Goal: Task Accomplishment & Management: Use online tool/utility

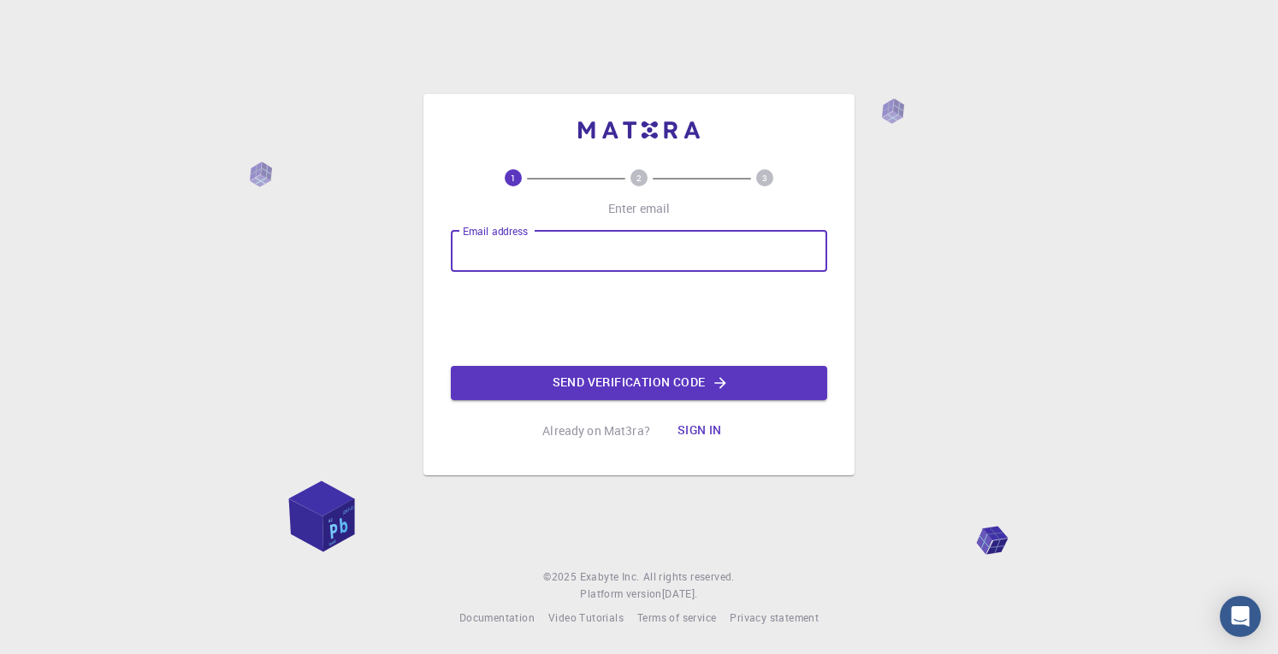
type input "[EMAIL_ADDRESS][DOMAIN_NAME]"
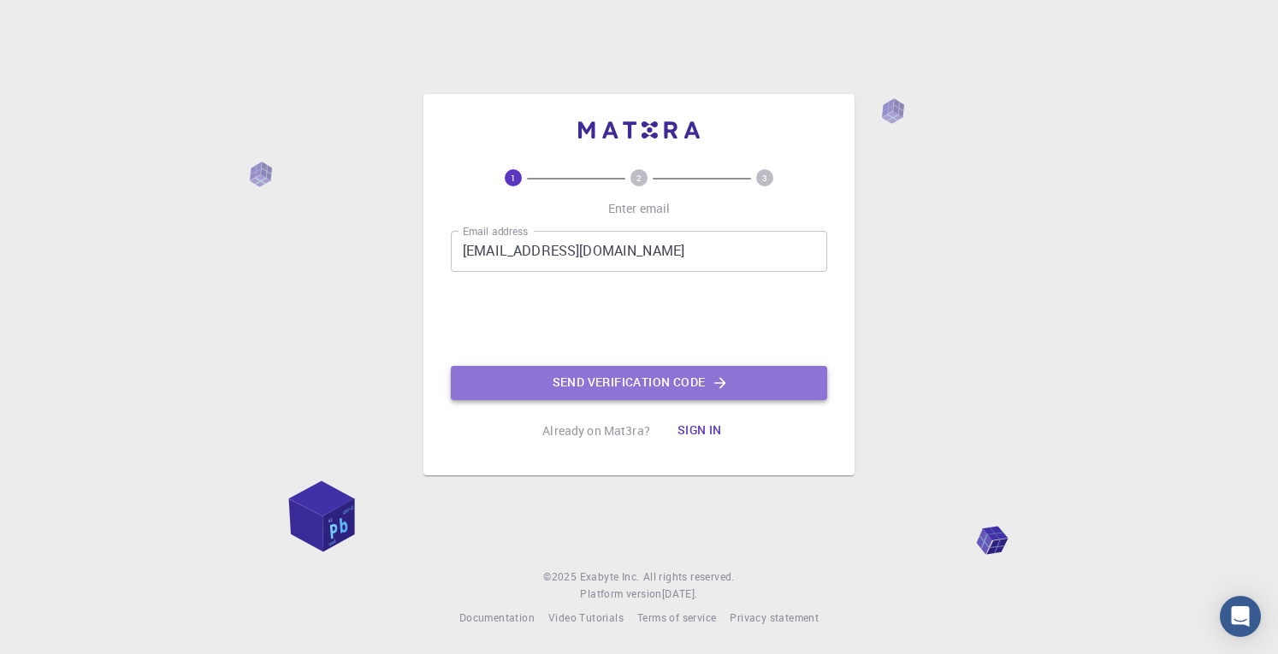
click at [657, 393] on button "Send verification code" at bounding box center [639, 383] width 376 height 34
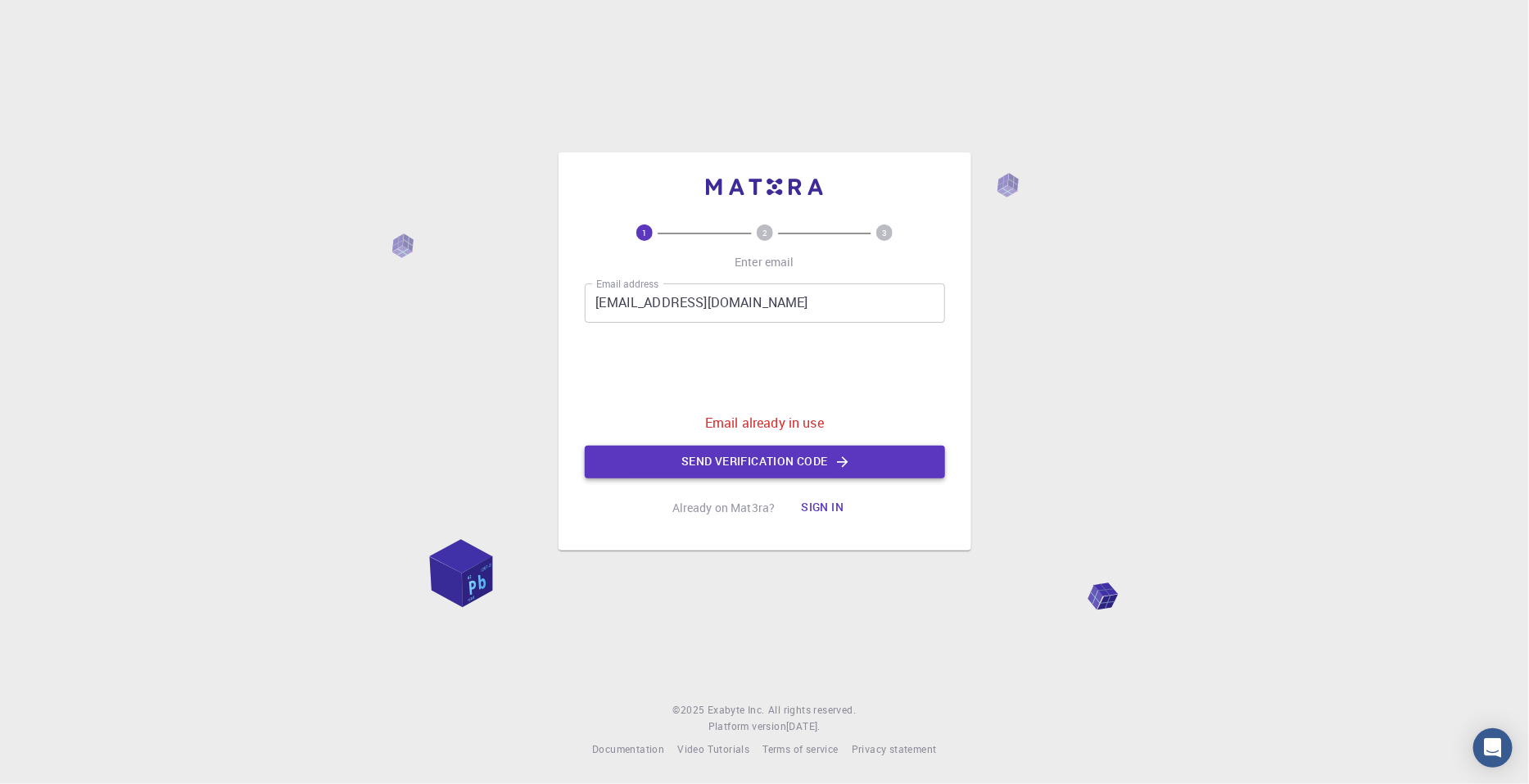
click at [737, 456] on button "Send verification code" at bounding box center [765, 461] width 360 height 33
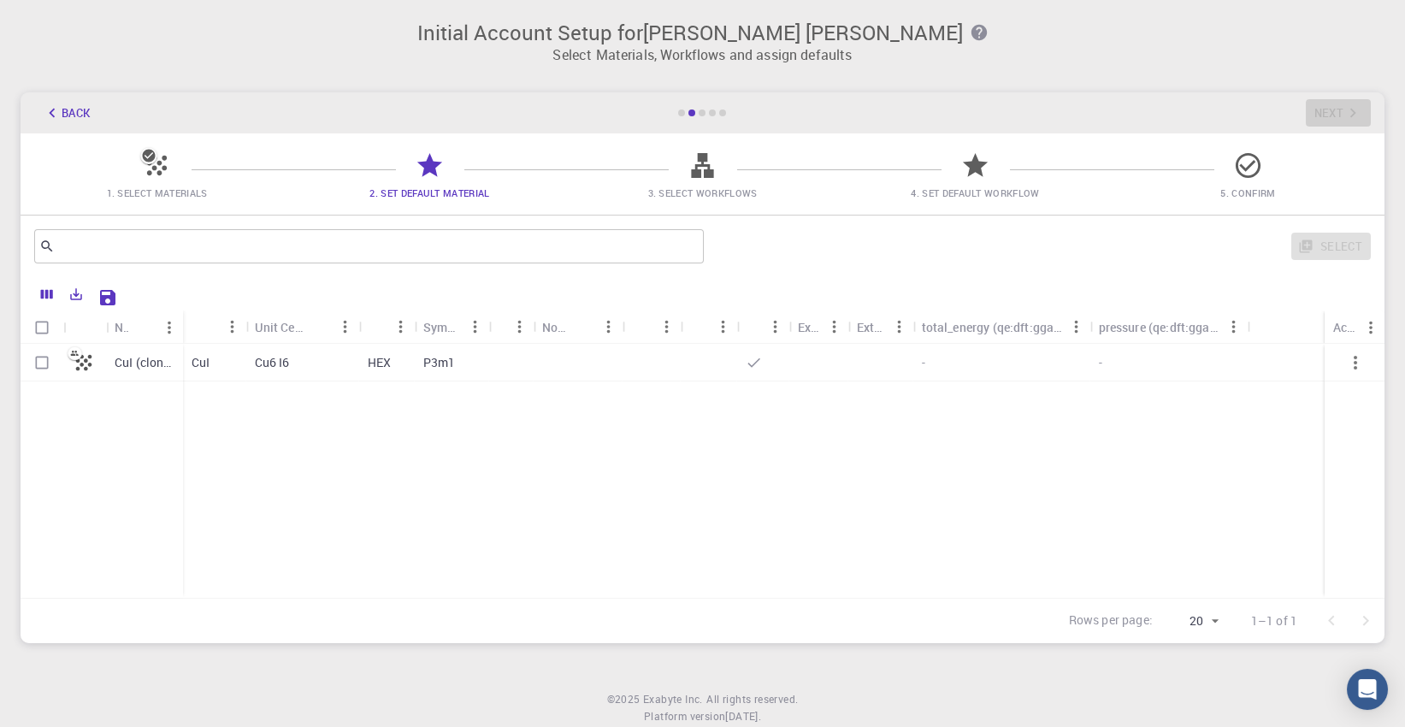
click at [688, 164] on icon at bounding box center [703, 166] width 30 height 30
click at [706, 178] on icon at bounding box center [703, 166] width 30 height 30
click at [298, 334] on div "Unit Cell Formula" at bounding box center [280, 326] width 50 height 33
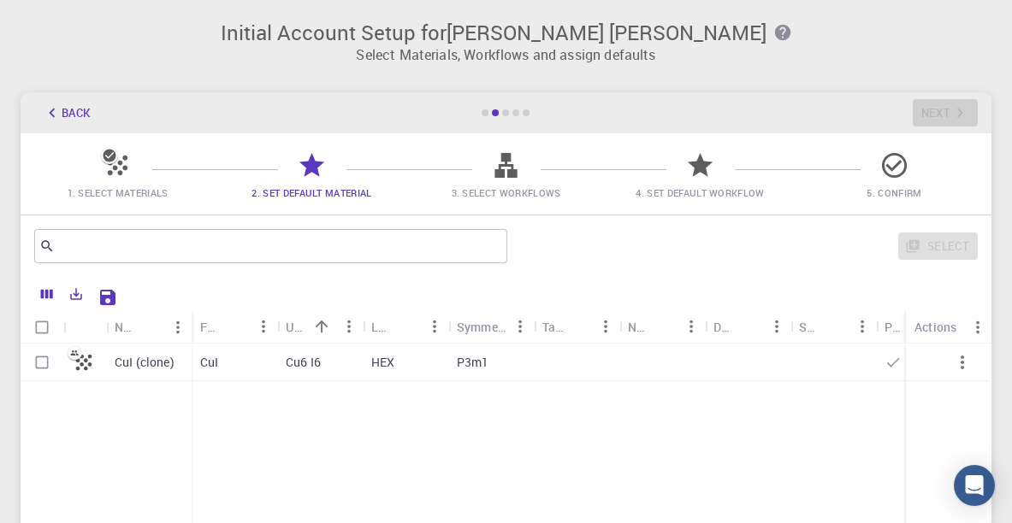
click at [243, 328] on icon "Sort" at bounding box center [236, 326] width 19 height 19
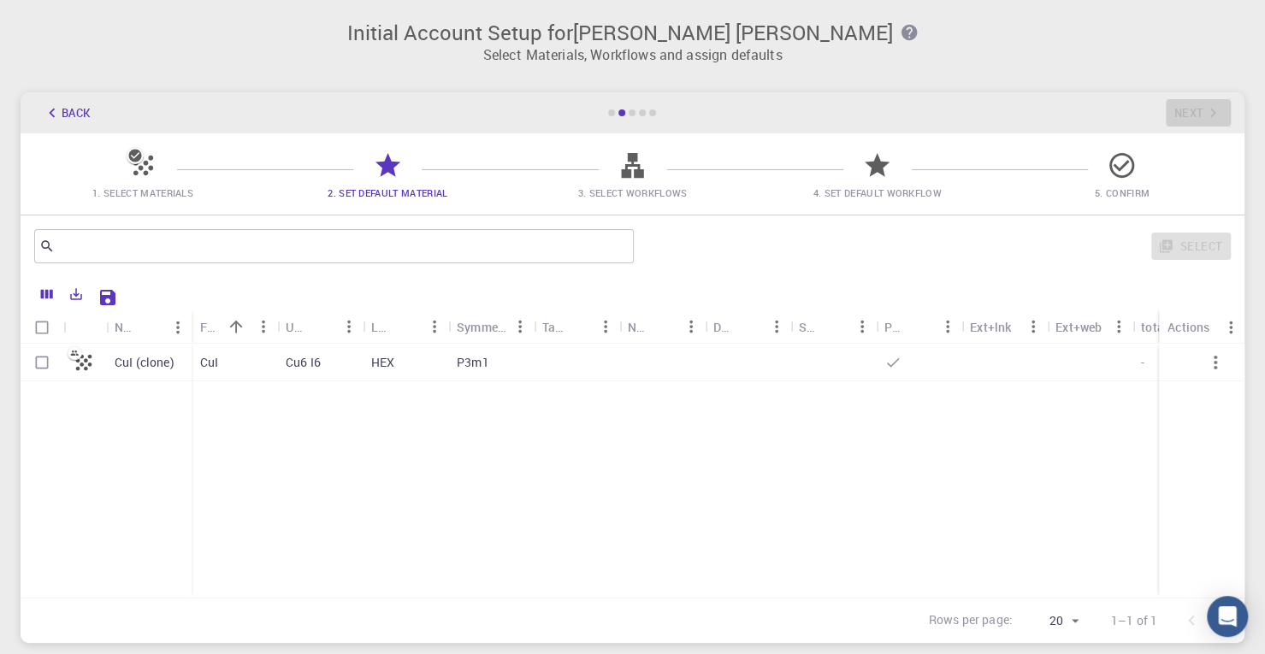
click at [659, 497] on div "CuI (clone) CuI Cu6 I6 HEX P3m1 - -" at bounding box center [705, 471] width 1369 height 254
click at [156, 163] on icon at bounding box center [143, 166] width 30 height 30
click at [56, 95] on div "Back Next" at bounding box center [633, 112] width 1224 height 41
click at [57, 109] on icon "button" at bounding box center [52, 112] width 19 height 19
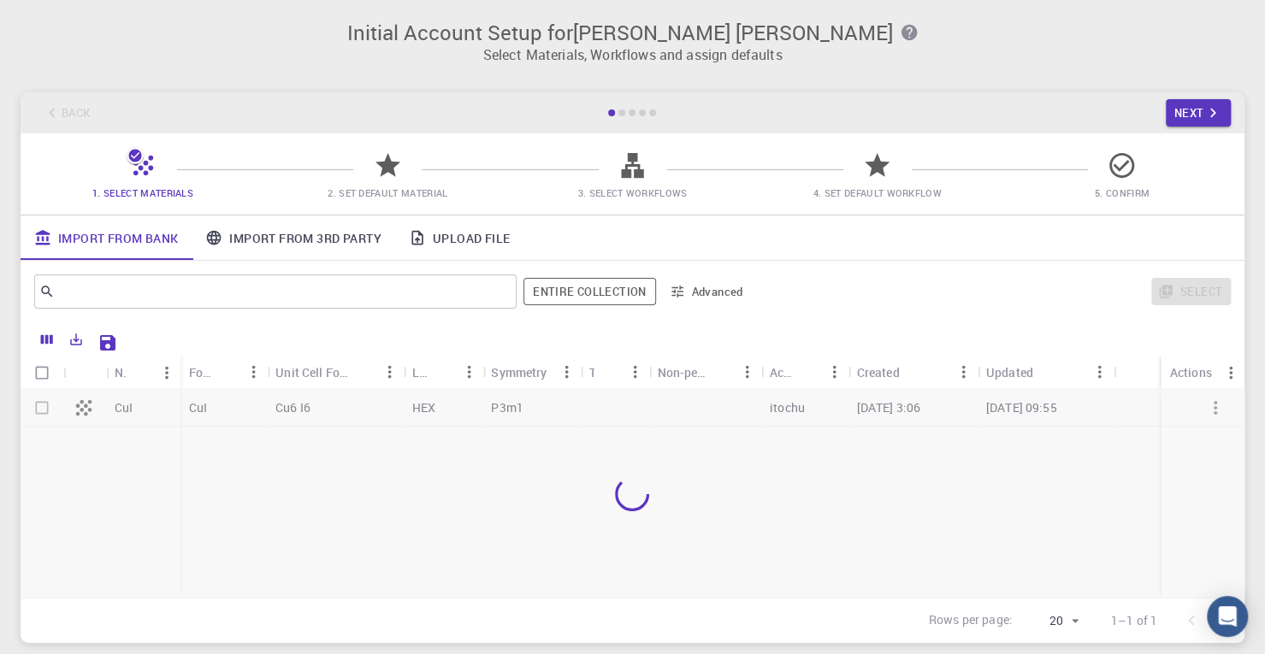
click at [63, 113] on div "Back Next" at bounding box center [633, 112] width 1224 height 41
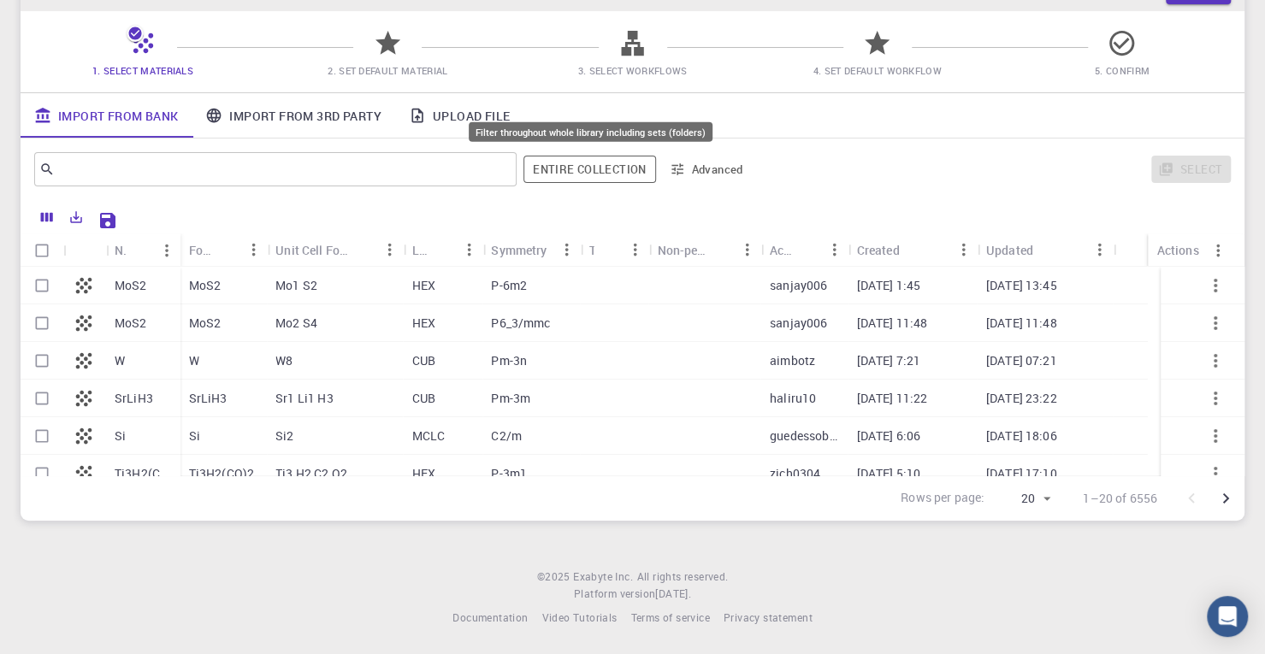
click at [635, 168] on button "Entire collection" at bounding box center [589, 169] width 132 height 27
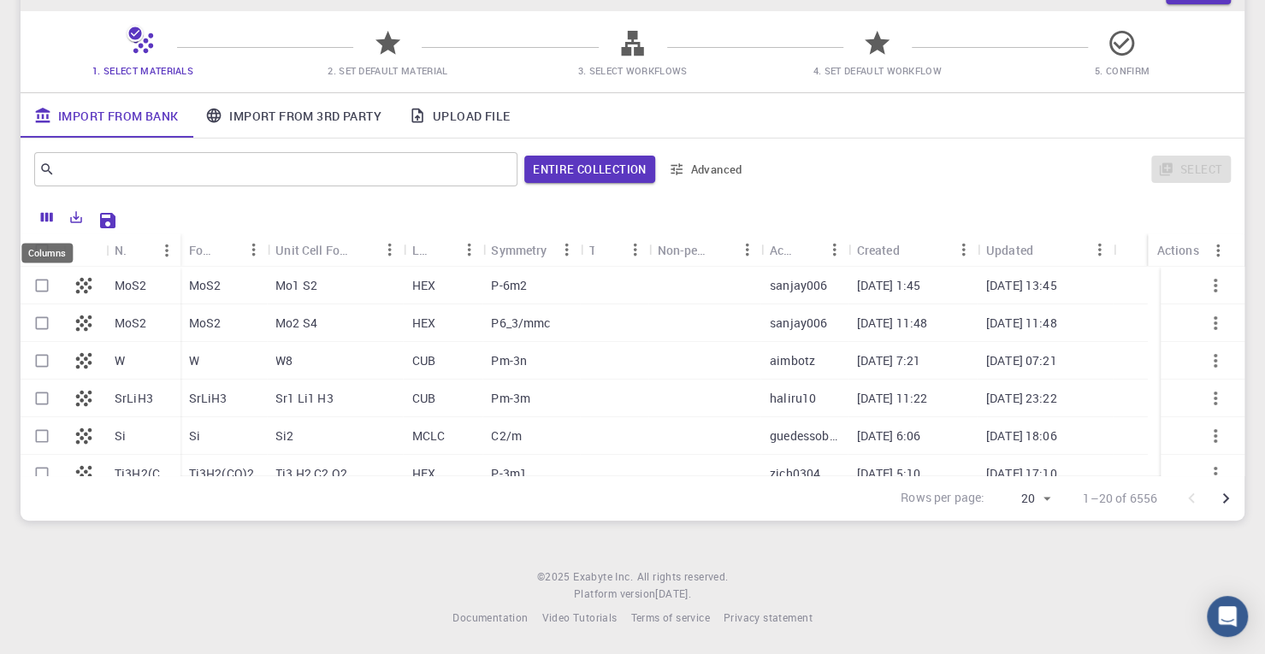
click at [50, 215] on icon "Columns" at bounding box center [47, 217] width 12 height 9
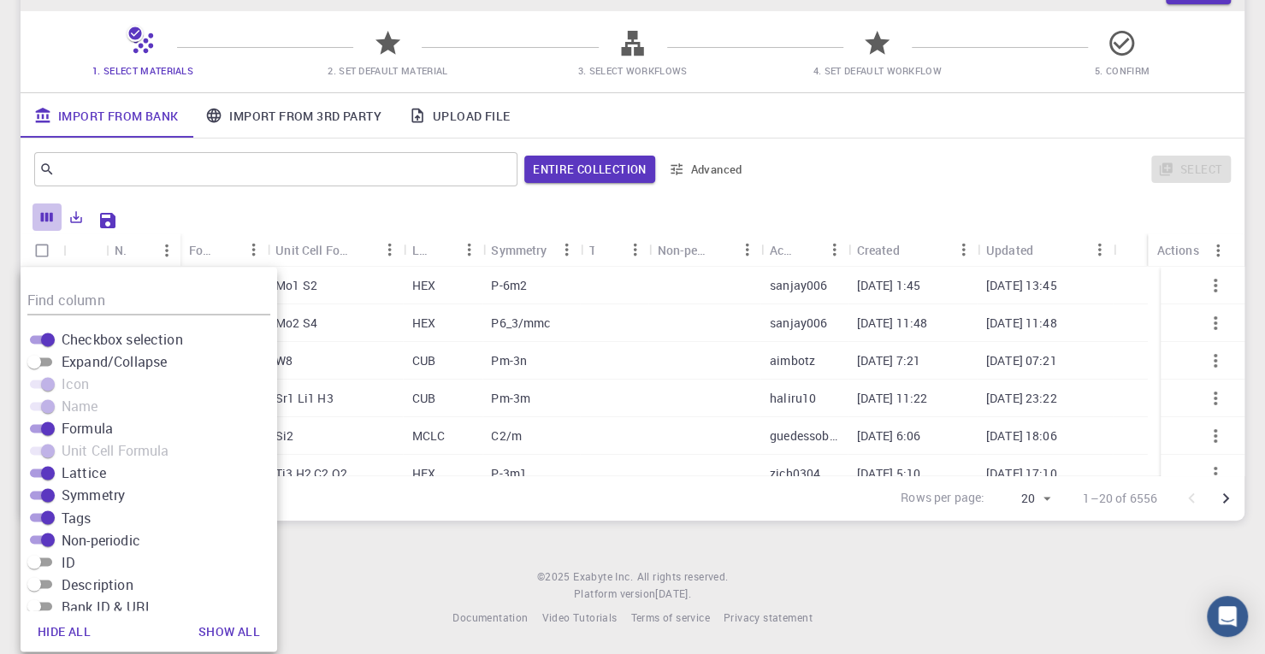
click at [50, 215] on icon "Columns" at bounding box center [47, 217] width 12 height 9
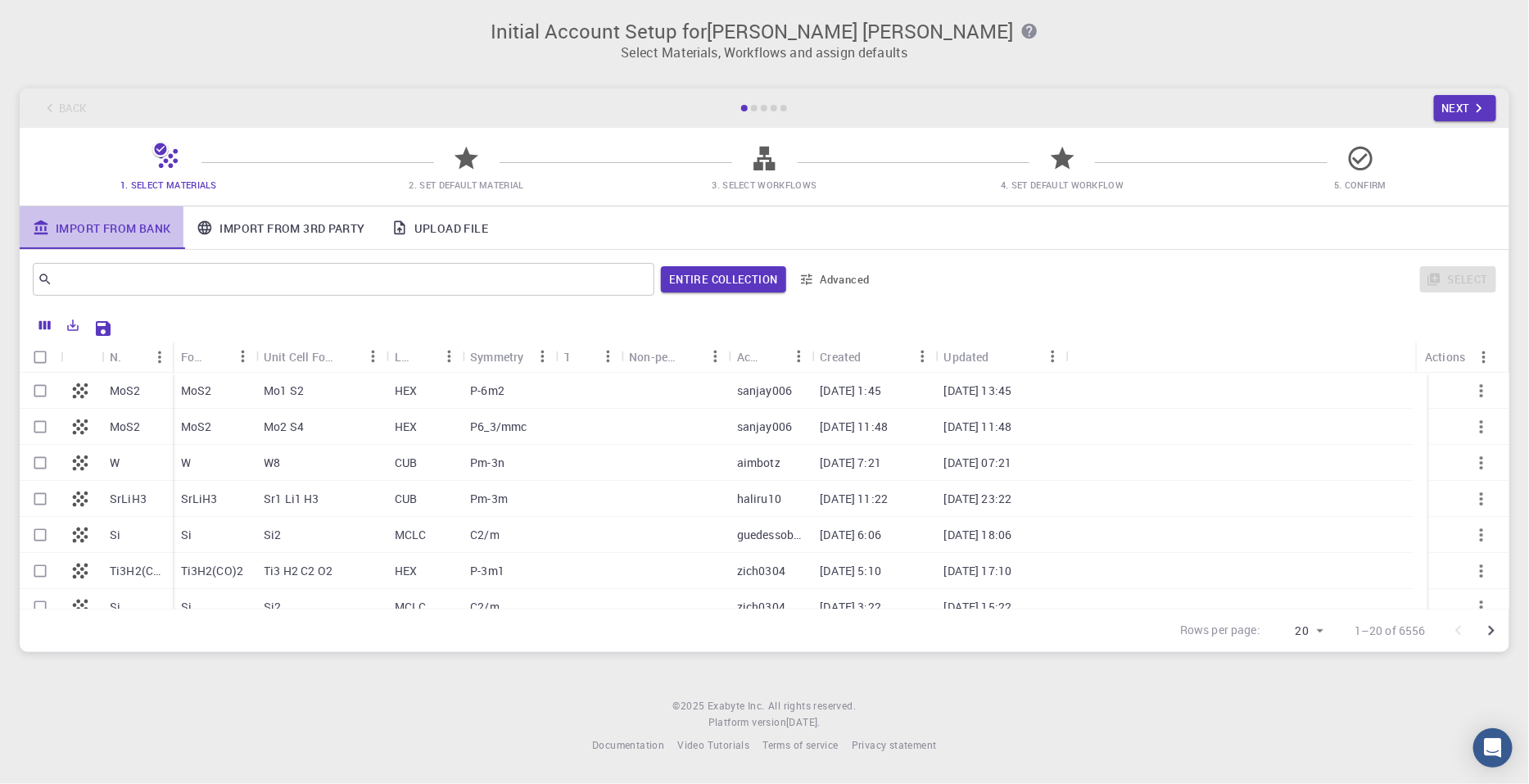
click at [99, 232] on link "Import From Bank" at bounding box center [101, 228] width 164 height 42
drag, startPoint x: 99, startPoint y: 232, endPoint x: 65, endPoint y: 231, distance: 34.0
click at [65, 231] on link "Import From Bank" at bounding box center [101, 228] width 164 height 42
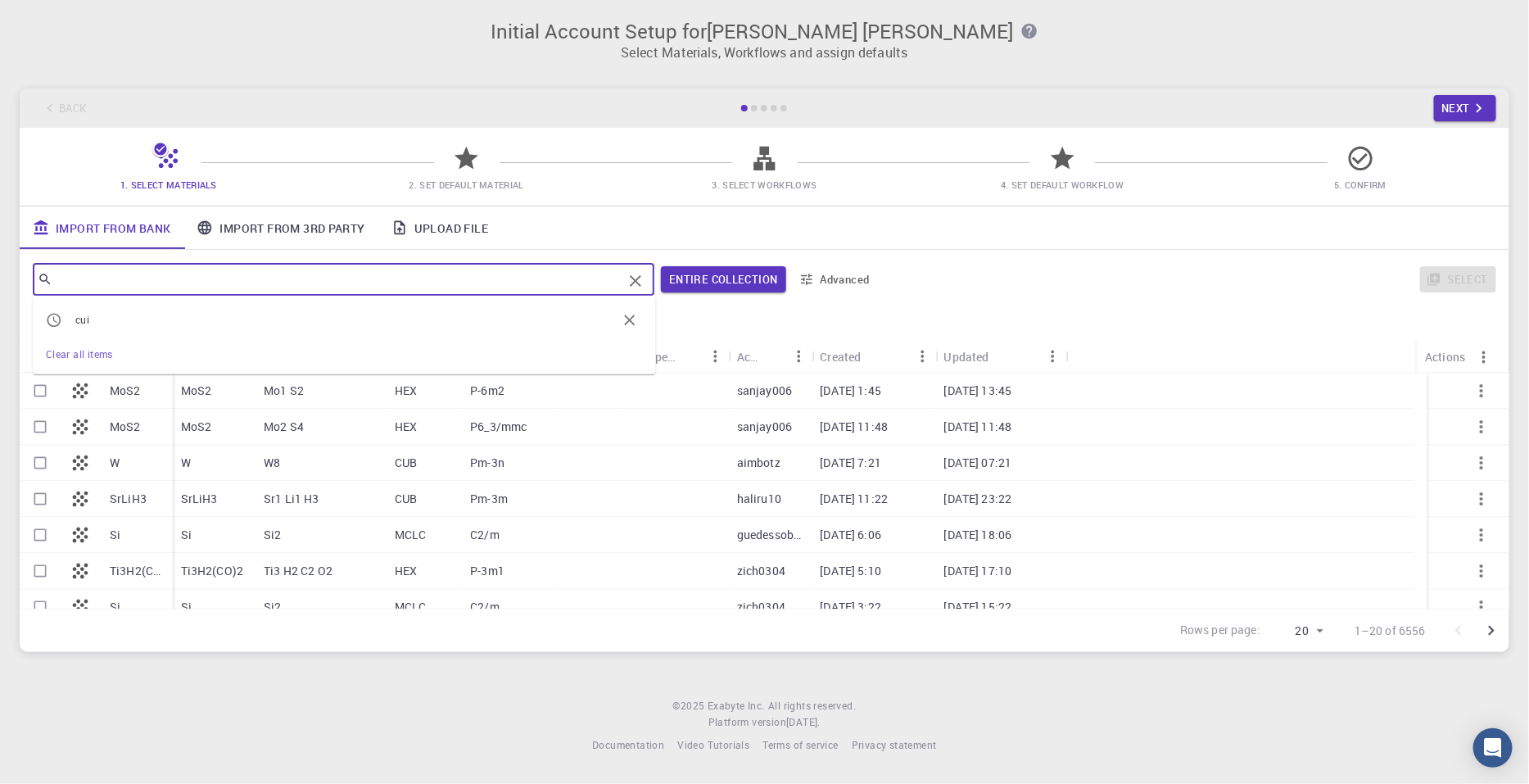
click at [555, 276] on input "text" at bounding box center [337, 280] width 570 height 23
click at [110, 354] on span "Clear all items" at bounding box center [79, 354] width 67 height 13
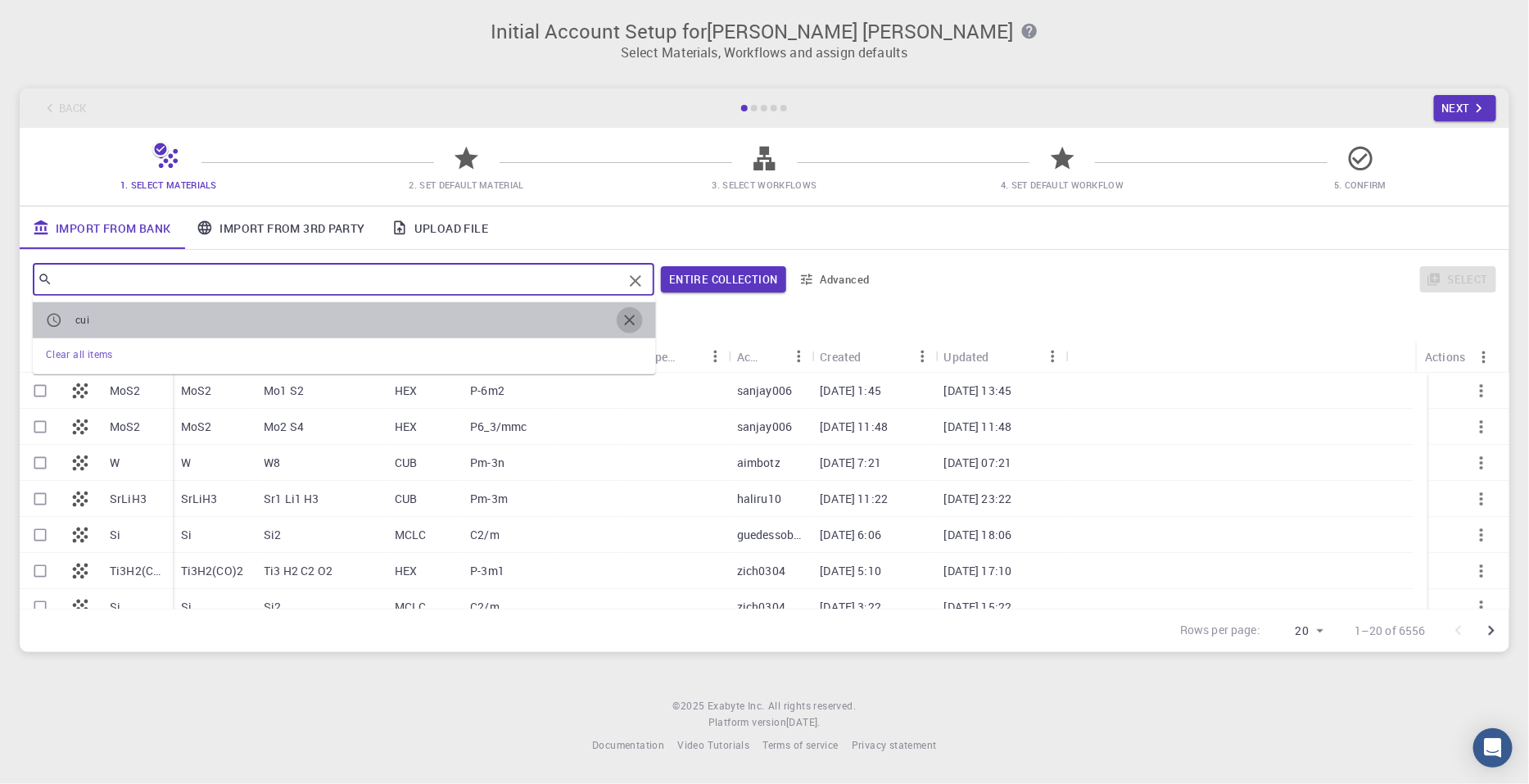
click at [634, 317] on icon "button" at bounding box center [629, 320] width 11 height 11
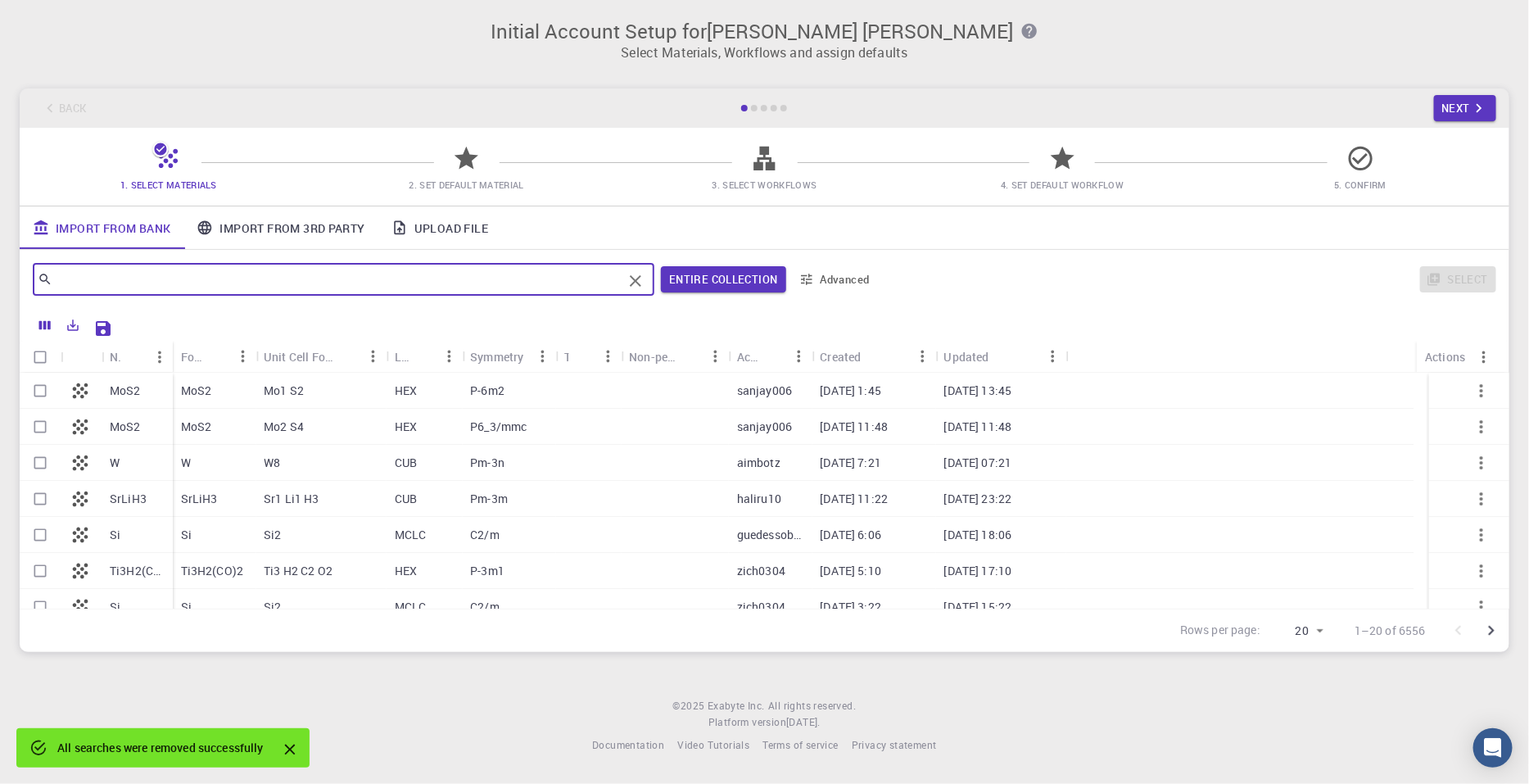
click at [640, 280] on icon "Clear" at bounding box center [635, 280] width 20 height 20
click at [566, 275] on input "text" at bounding box center [337, 280] width 570 height 23
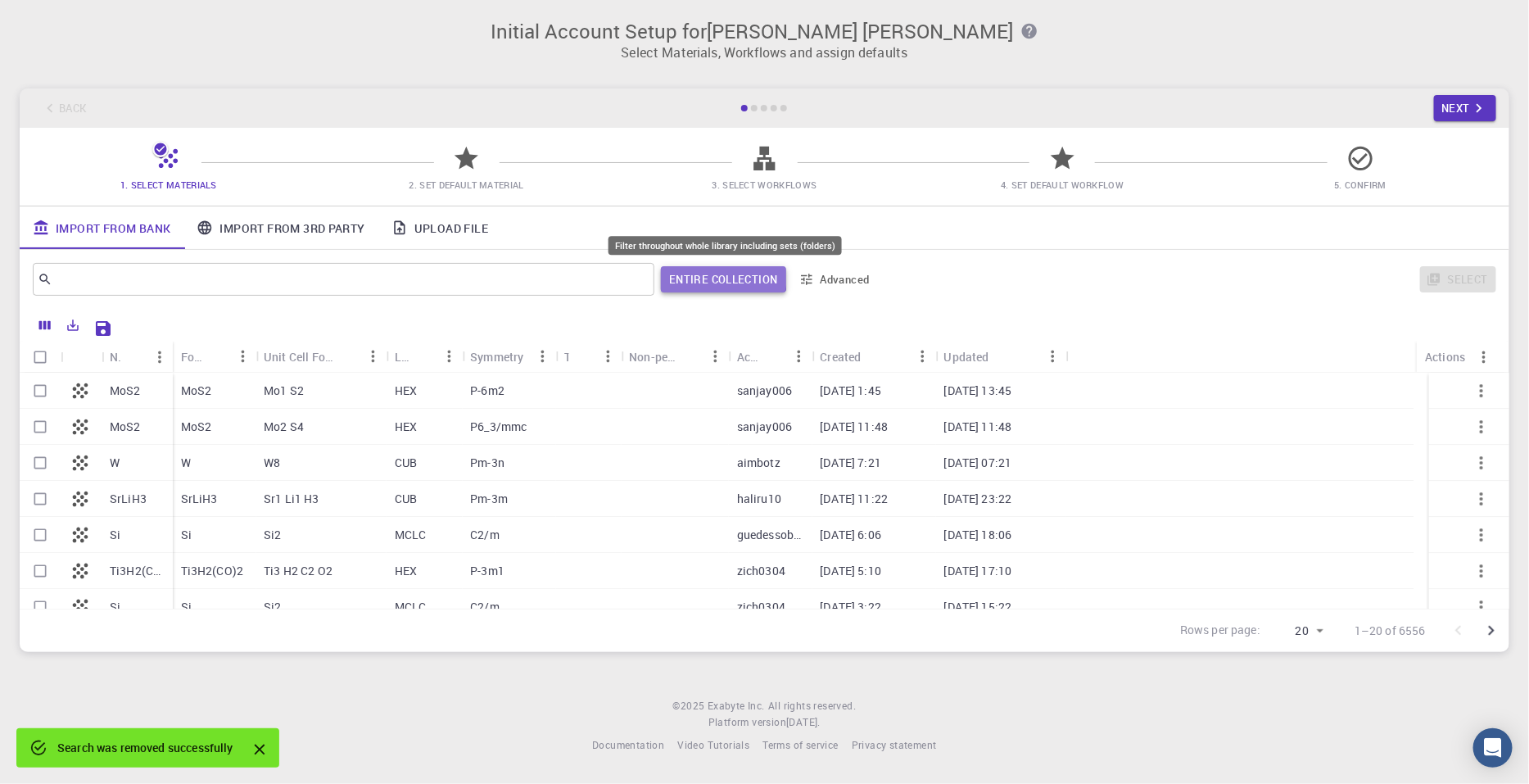
click at [714, 276] on button "Entire collection" at bounding box center [723, 279] width 124 height 26
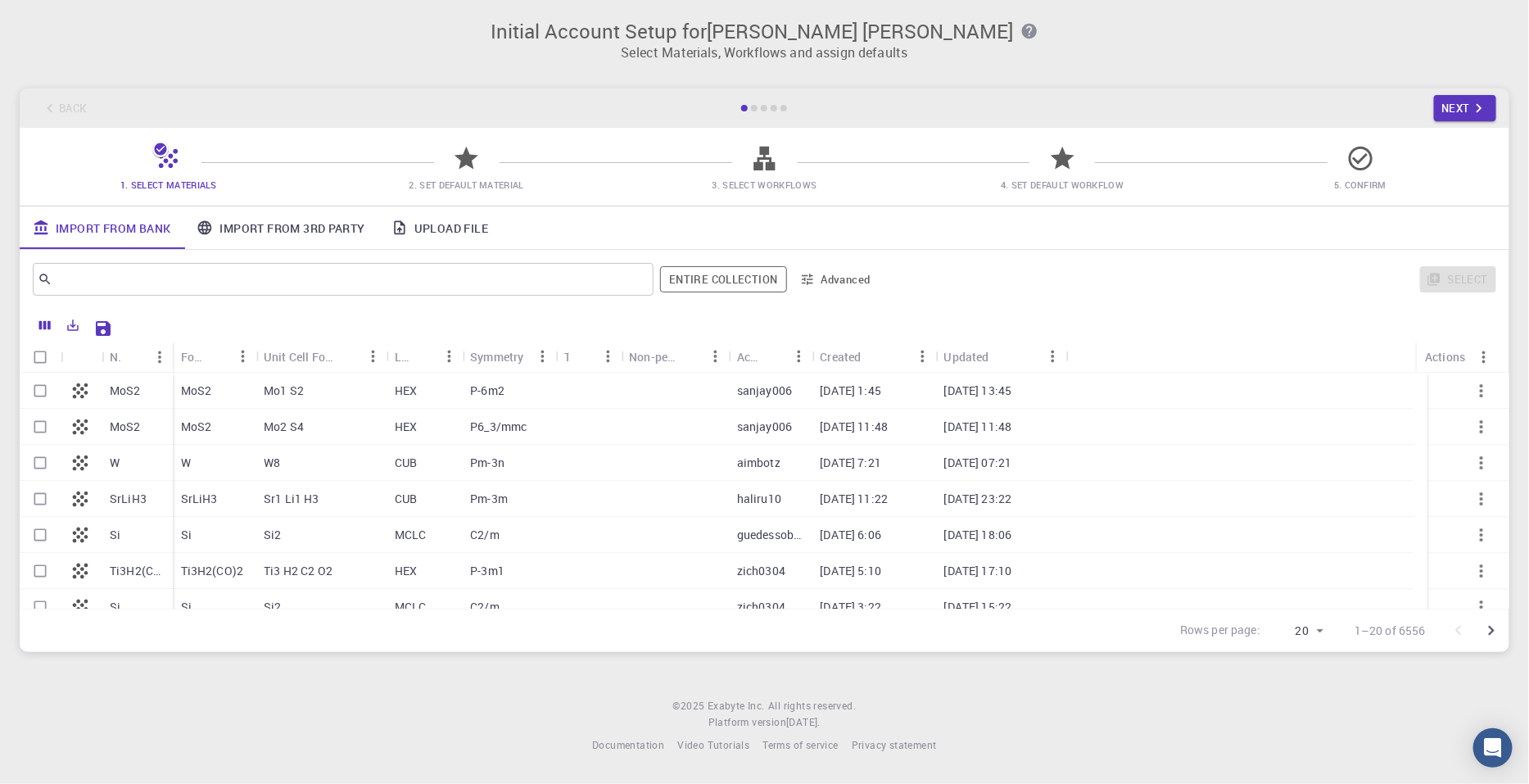
click at [807, 280] on icon "button" at bounding box center [807, 279] width 14 height 14
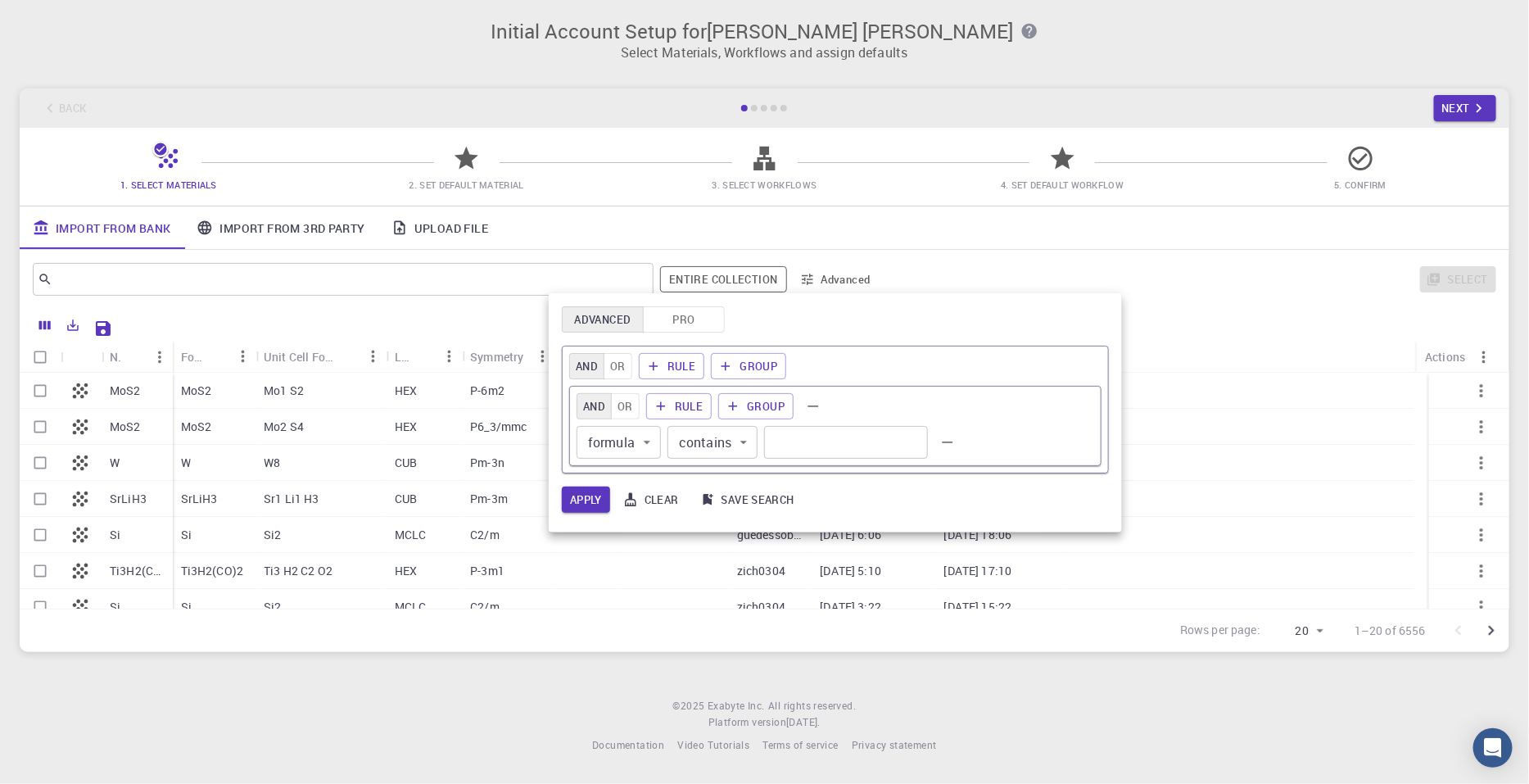
click at [808, 280] on div at bounding box center [764, 392] width 1529 height 784
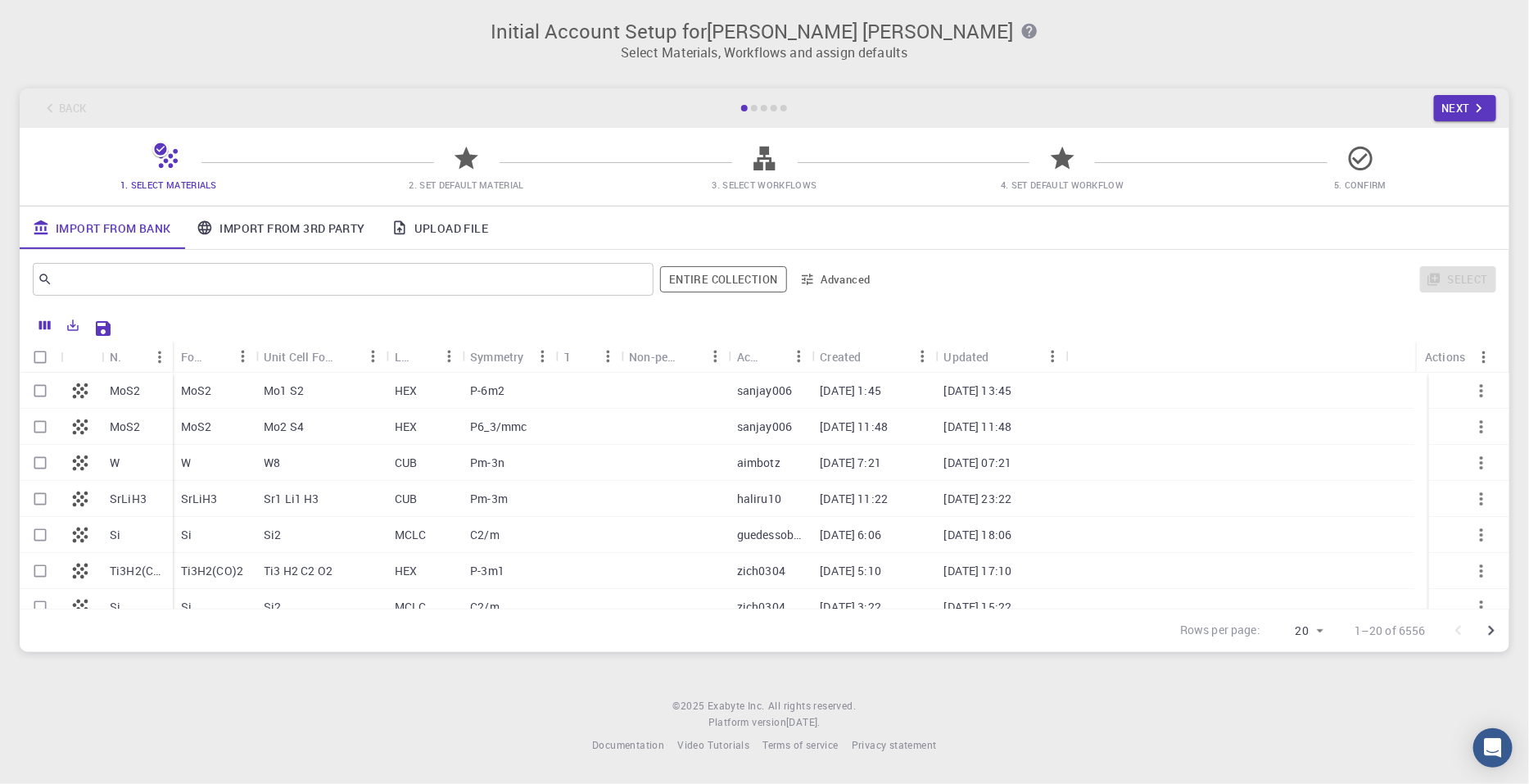
click at [168, 162] on icon at bounding box center [169, 159] width 19 height 19
click at [168, 161] on icon at bounding box center [169, 159] width 19 height 19
click at [156, 168] on icon at bounding box center [169, 159] width 29 height 29
click at [162, 154] on icon at bounding box center [161, 149] width 12 height 12
click at [338, 227] on link "Import From 3rd Party" at bounding box center [281, 228] width 194 height 42
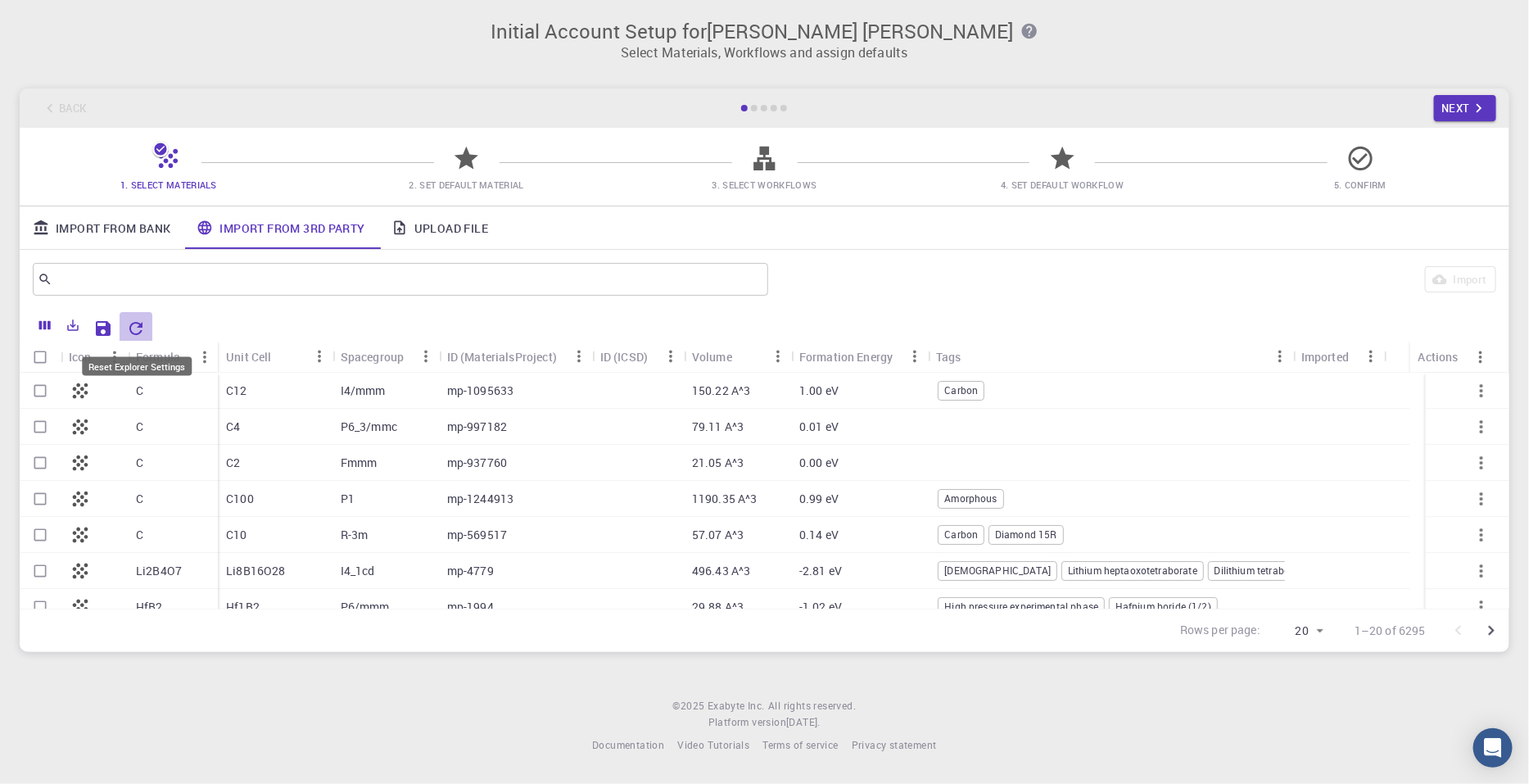
click at [141, 331] on icon "Reset Explorer Settings" at bounding box center [136, 328] width 13 height 13
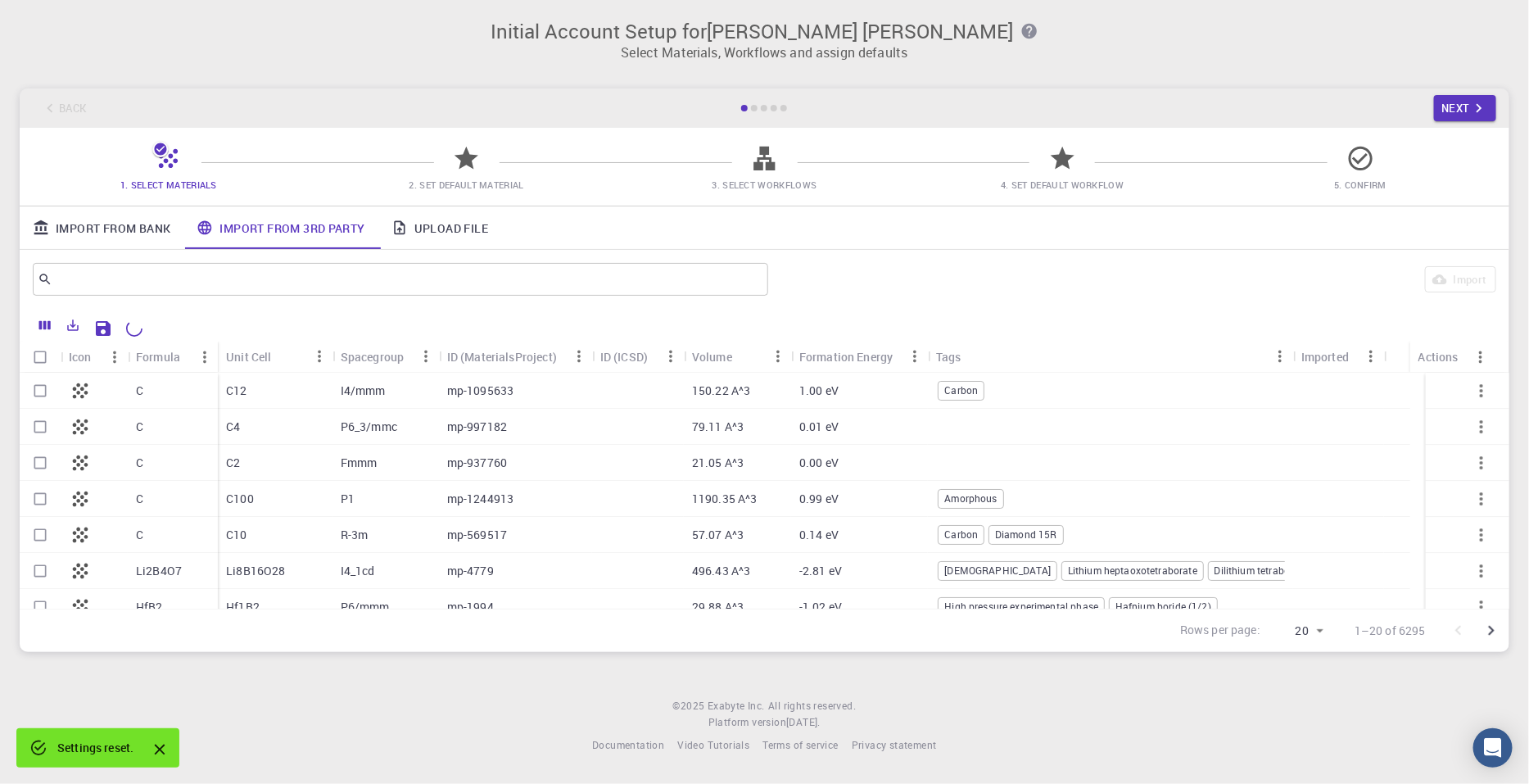
click at [431, 229] on link "Upload File" at bounding box center [439, 228] width 123 height 42
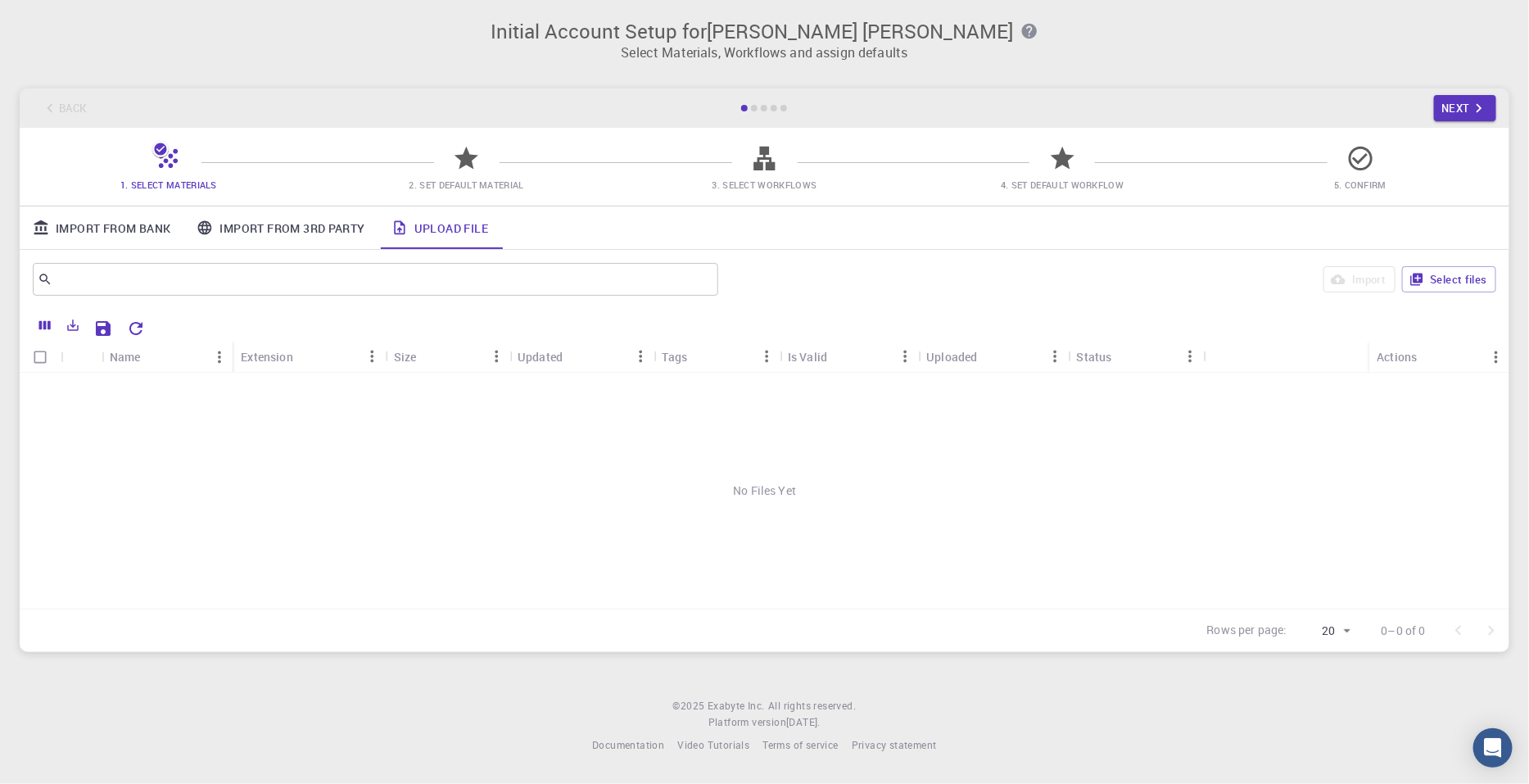
click at [99, 227] on link "Import From Bank" at bounding box center [101, 228] width 164 height 42
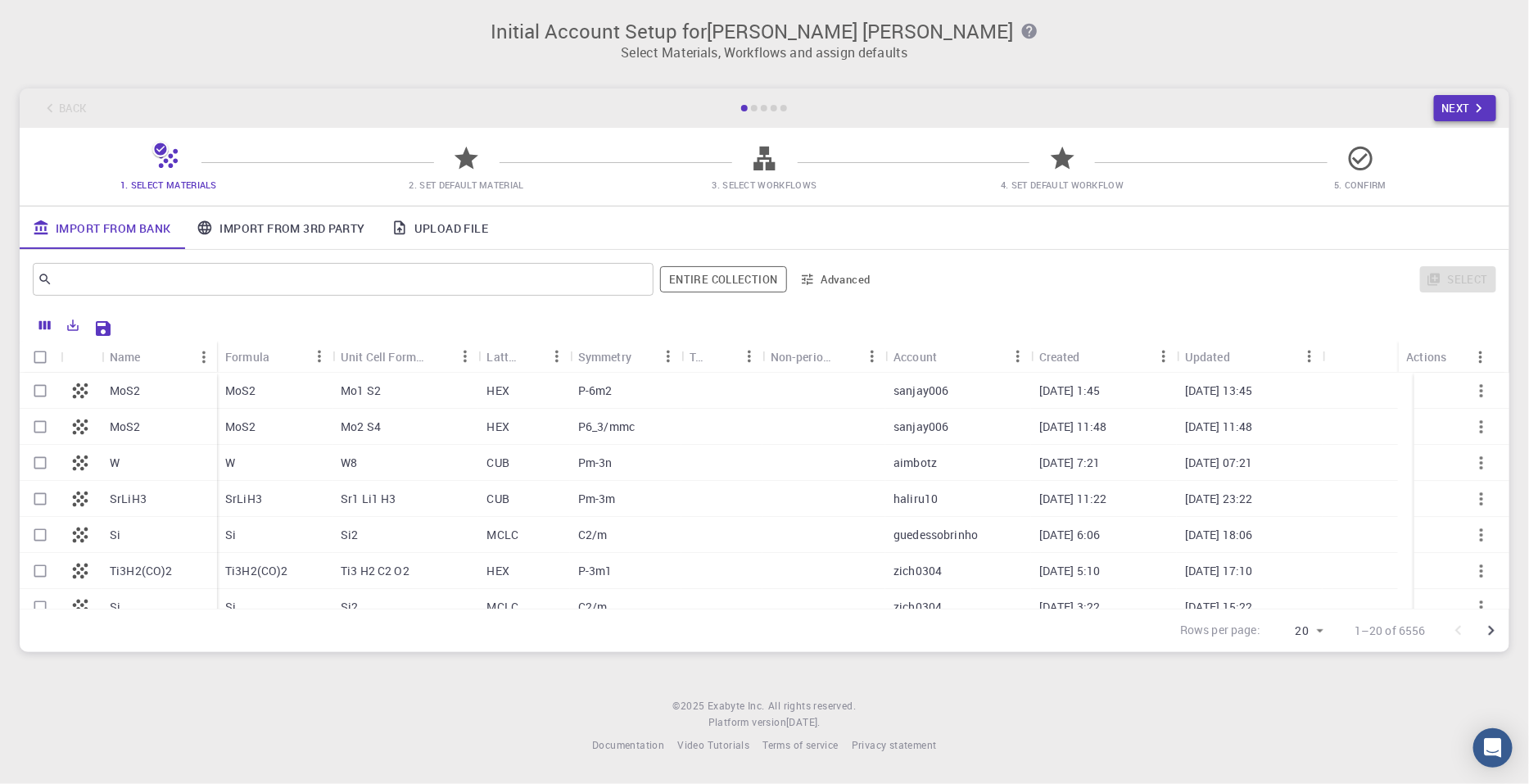
click at [1210, 108] on icon "button" at bounding box center [1478, 107] width 18 height 18
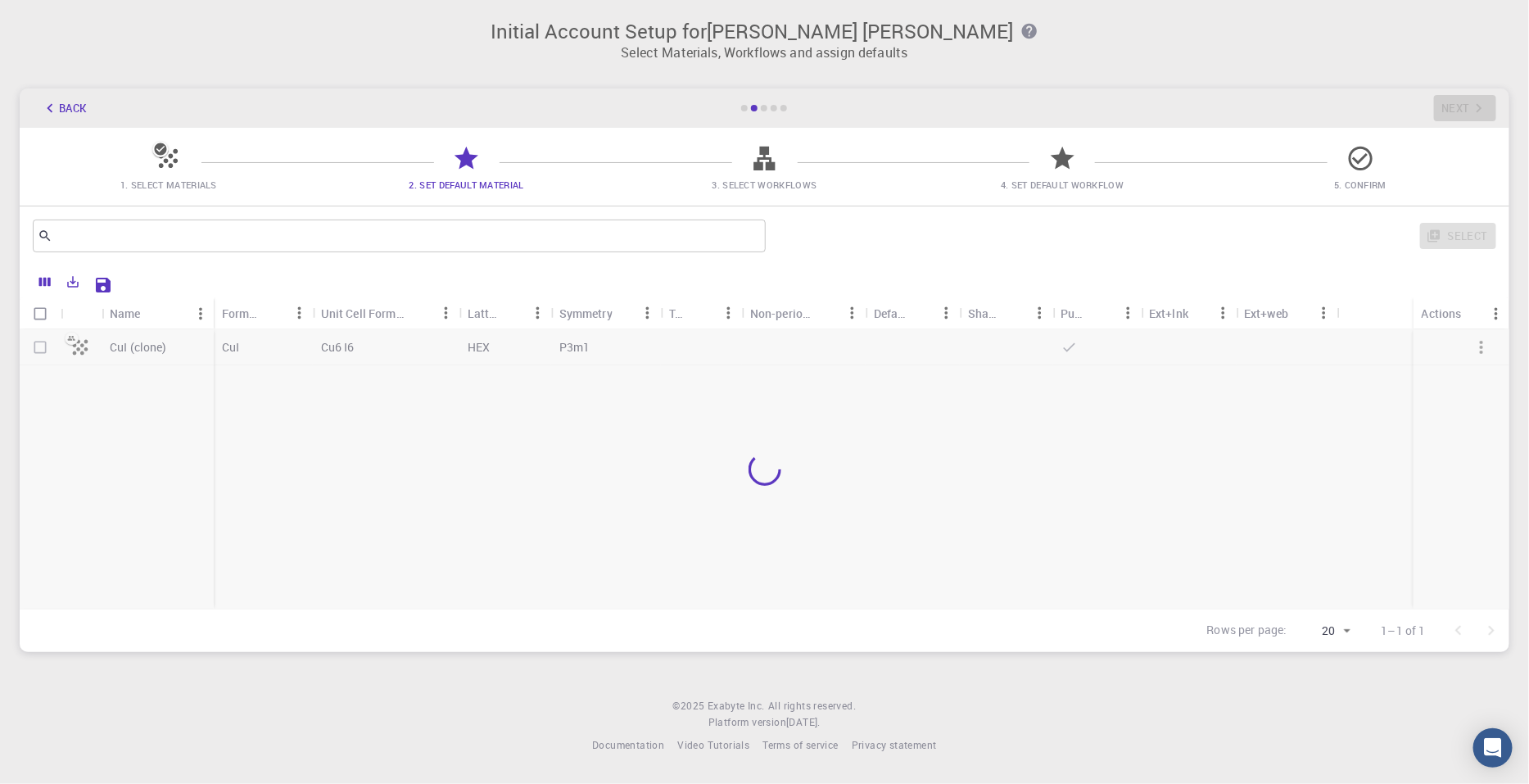
click at [1210, 108] on div "Back Next" at bounding box center [765, 107] width 1490 height 39
click at [1210, 104] on div "Back Next" at bounding box center [765, 107] width 1490 height 39
drag, startPoint x: 786, startPoint y: 112, endPoint x: 653, endPoint y: 109, distance: 133.0
click at [652, 108] on div "Back Next" at bounding box center [765, 107] width 1490 height 39
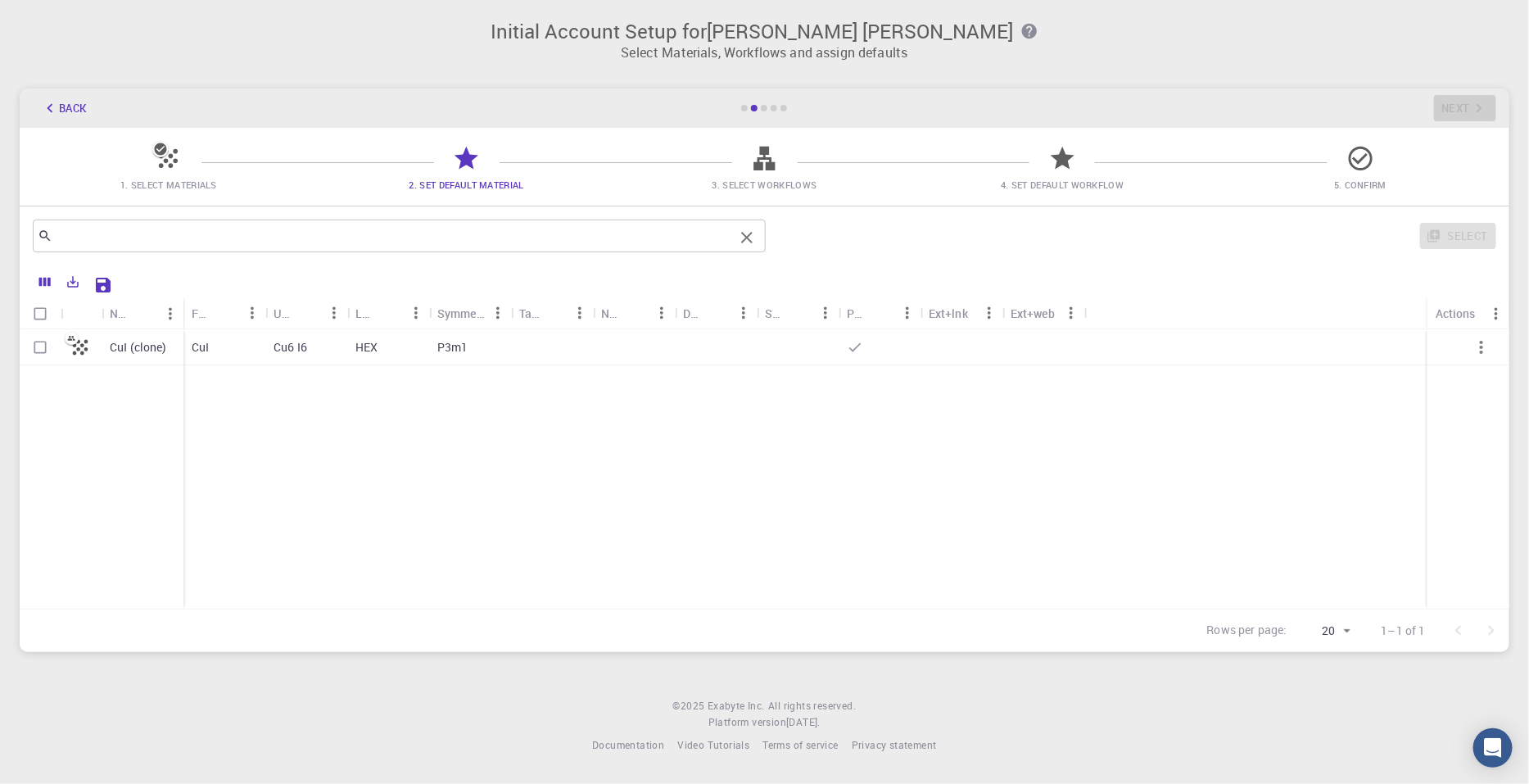
drag, startPoint x: 837, startPoint y: 226, endPoint x: 600, endPoint y: 231, distance: 237.1
click at [600, 231] on div "​ Select" at bounding box center [764, 235] width 1464 height 39
click at [59, 112] on button "Back" at bounding box center [63, 107] width 62 height 26
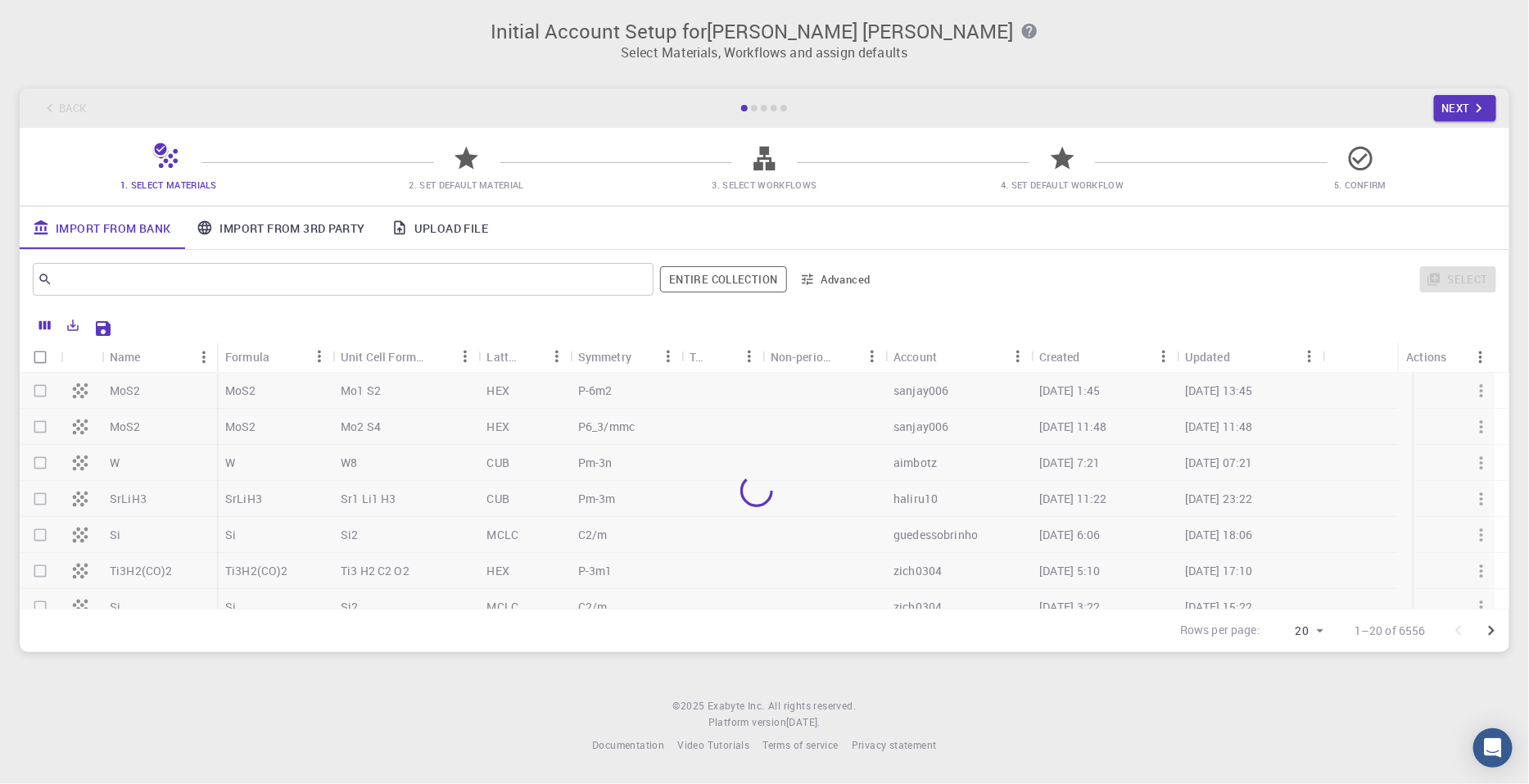
click at [59, 112] on div "Back Next" at bounding box center [765, 107] width 1490 height 39
click at [61, 112] on div "Back Next" at bounding box center [765, 107] width 1490 height 39
click at [302, 230] on link "Import From 3rd Party" at bounding box center [281, 228] width 194 height 42
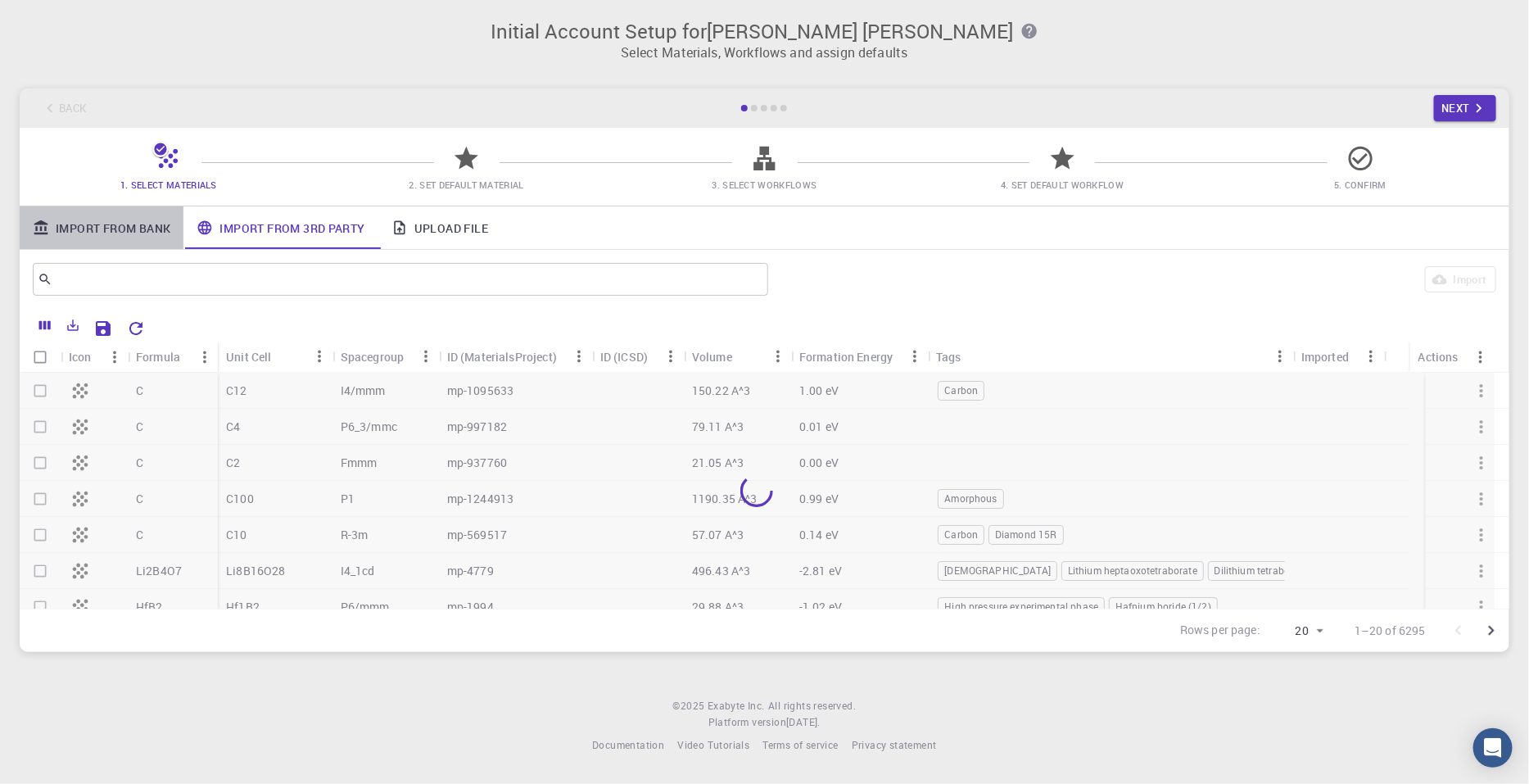
click at [141, 222] on link "Import From Bank" at bounding box center [101, 228] width 164 height 42
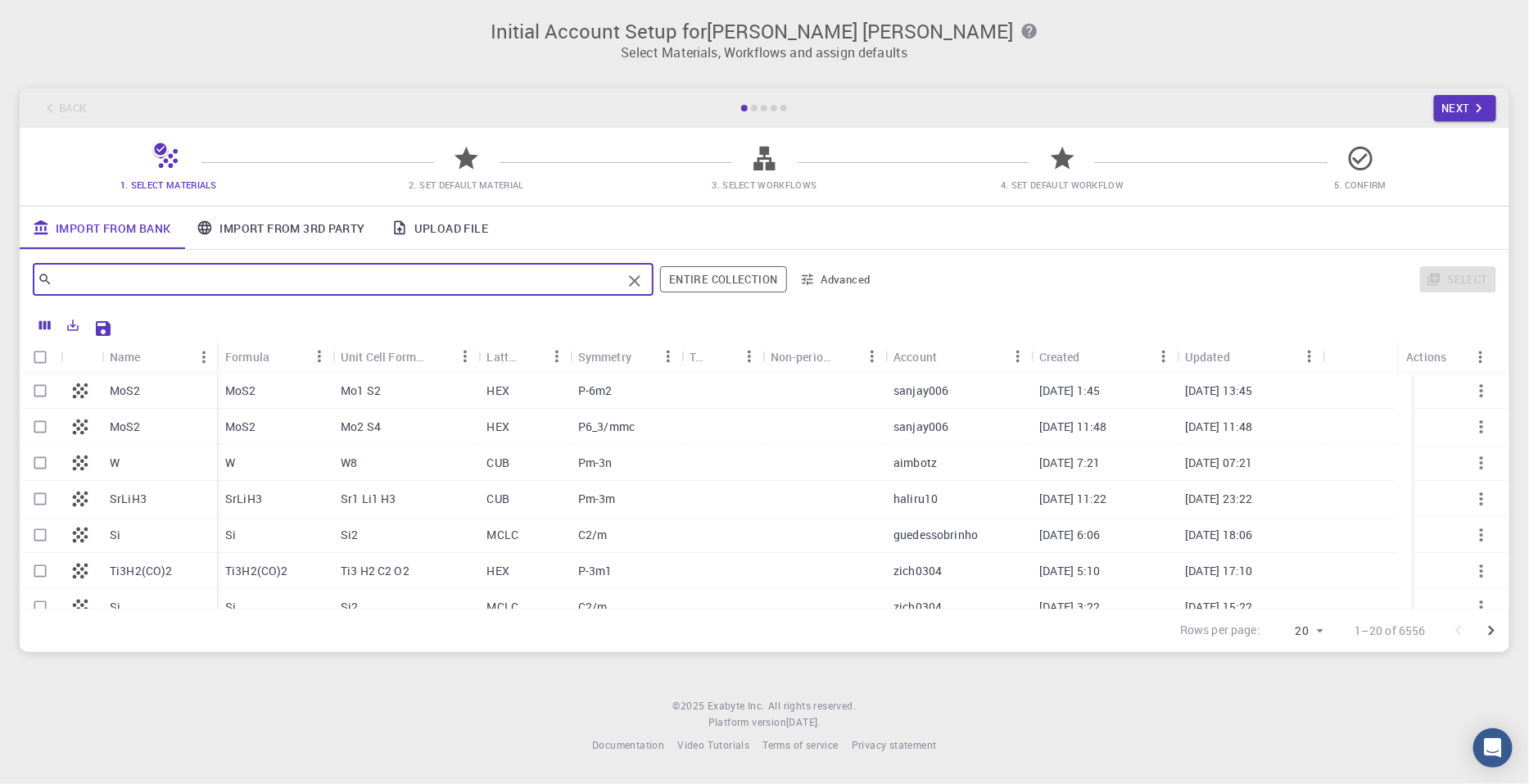
click at [243, 286] on input "text" at bounding box center [337, 280] width 569 height 23
type input "CuI"
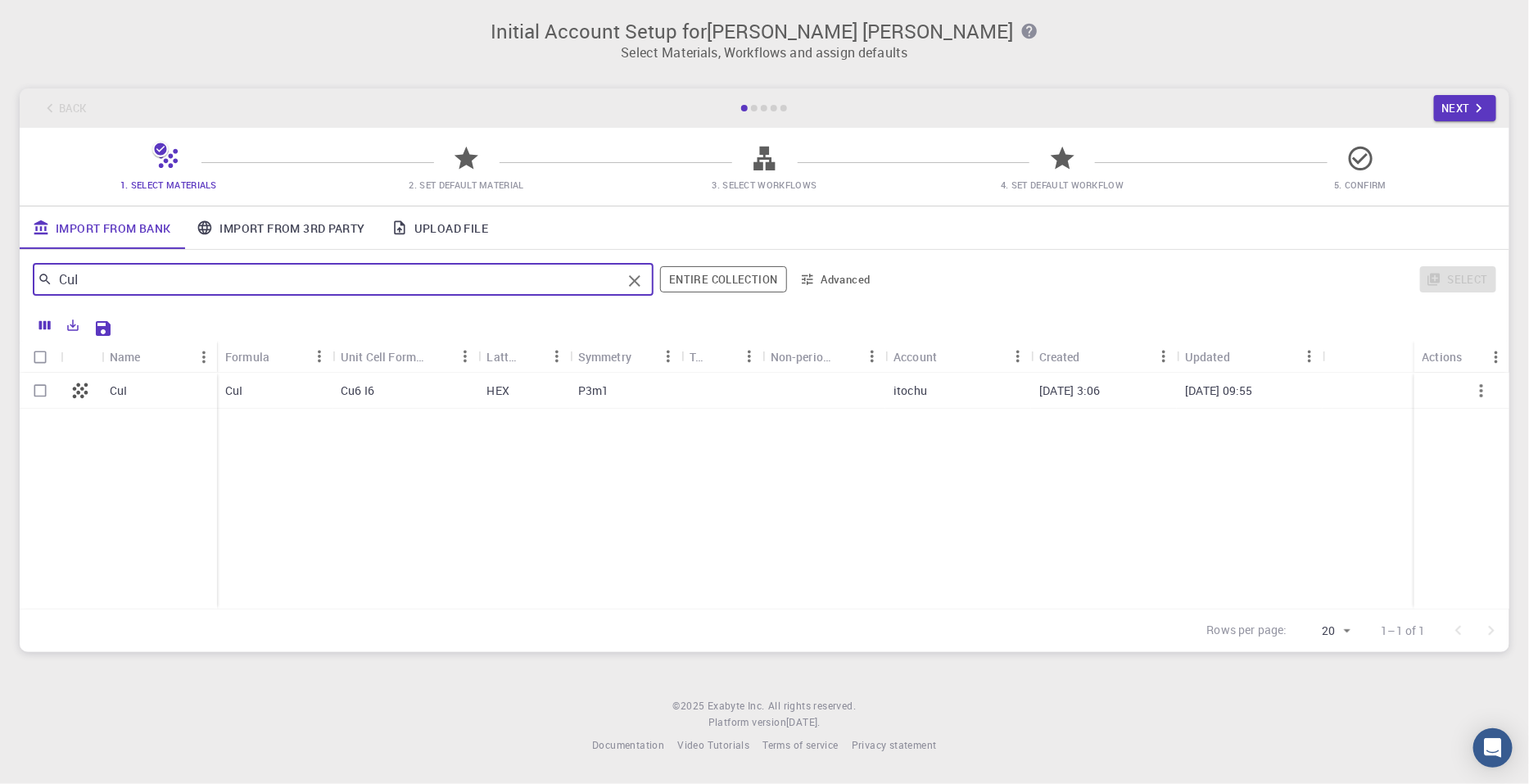
click at [36, 394] on input "Select row" at bounding box center [40, 391] width 32 height 32
checkbox input "true"
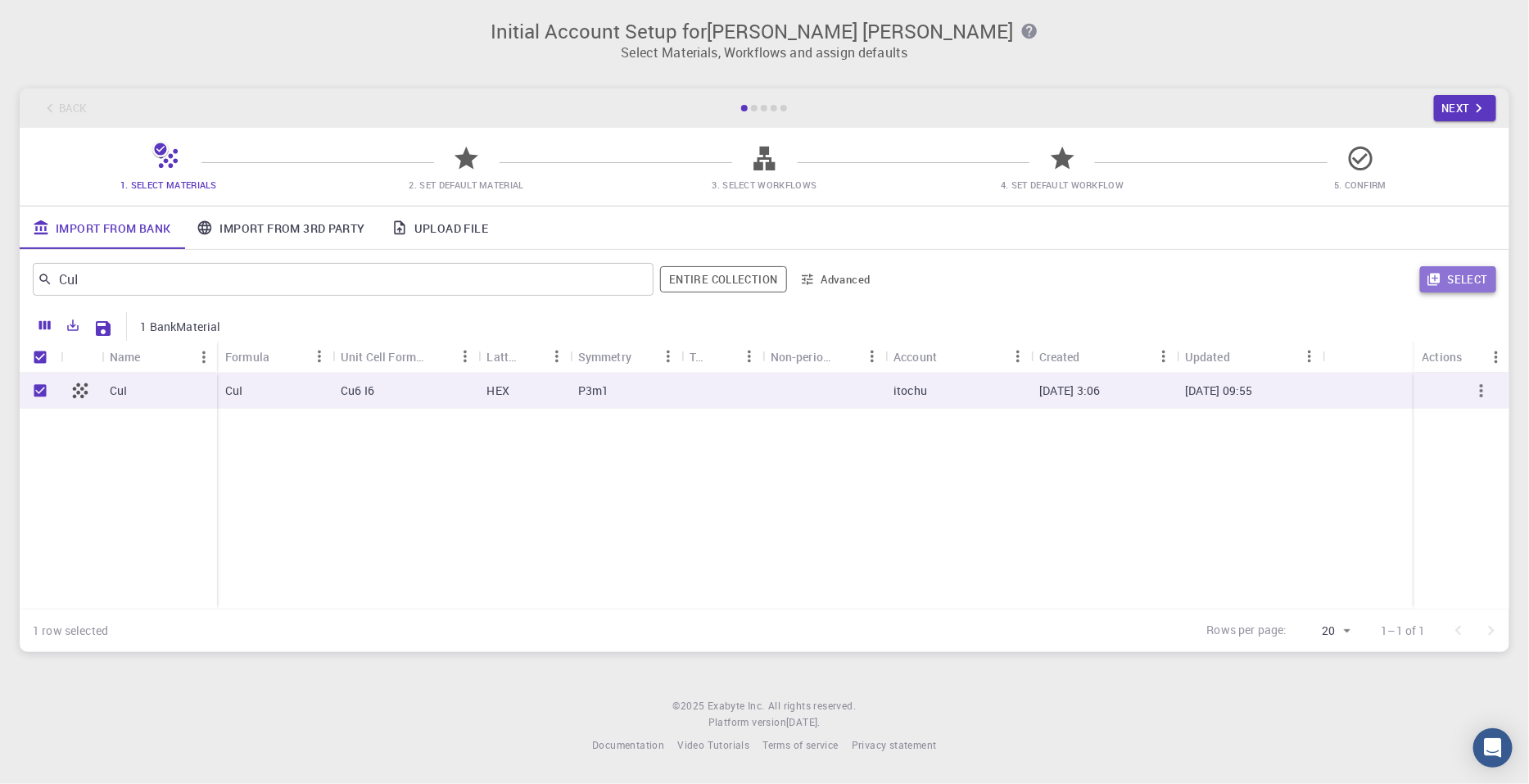
click at [1210, 280] on button "Select" at bounding box center [1458, 279] width 77 height 26
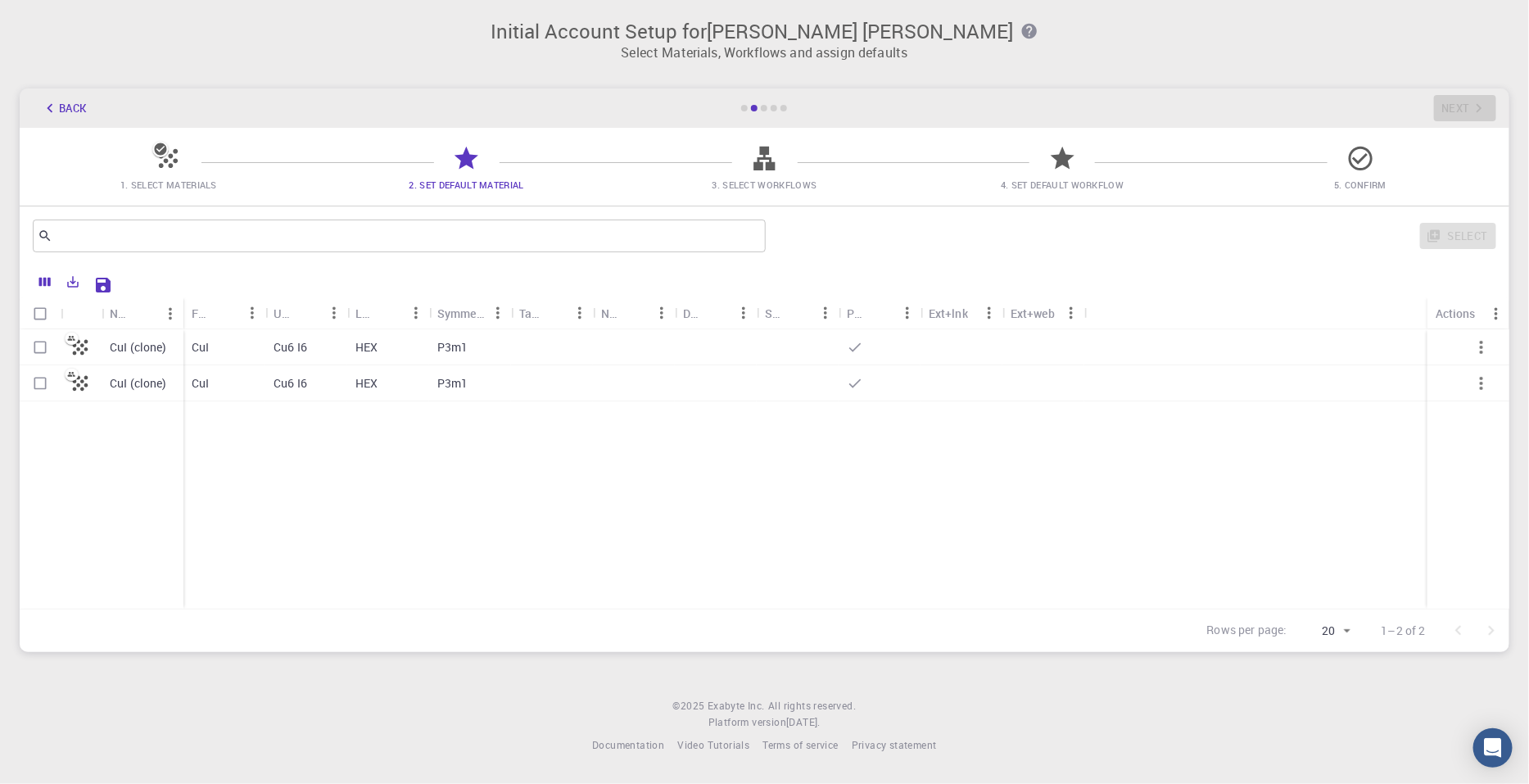
click at [20, 342] on div at bounding box center [40, 347] width 41 height 36
click at [41, 347] on input "Select row" at bounding box center [40, 347] width 32 height 32
checkbox input "true"
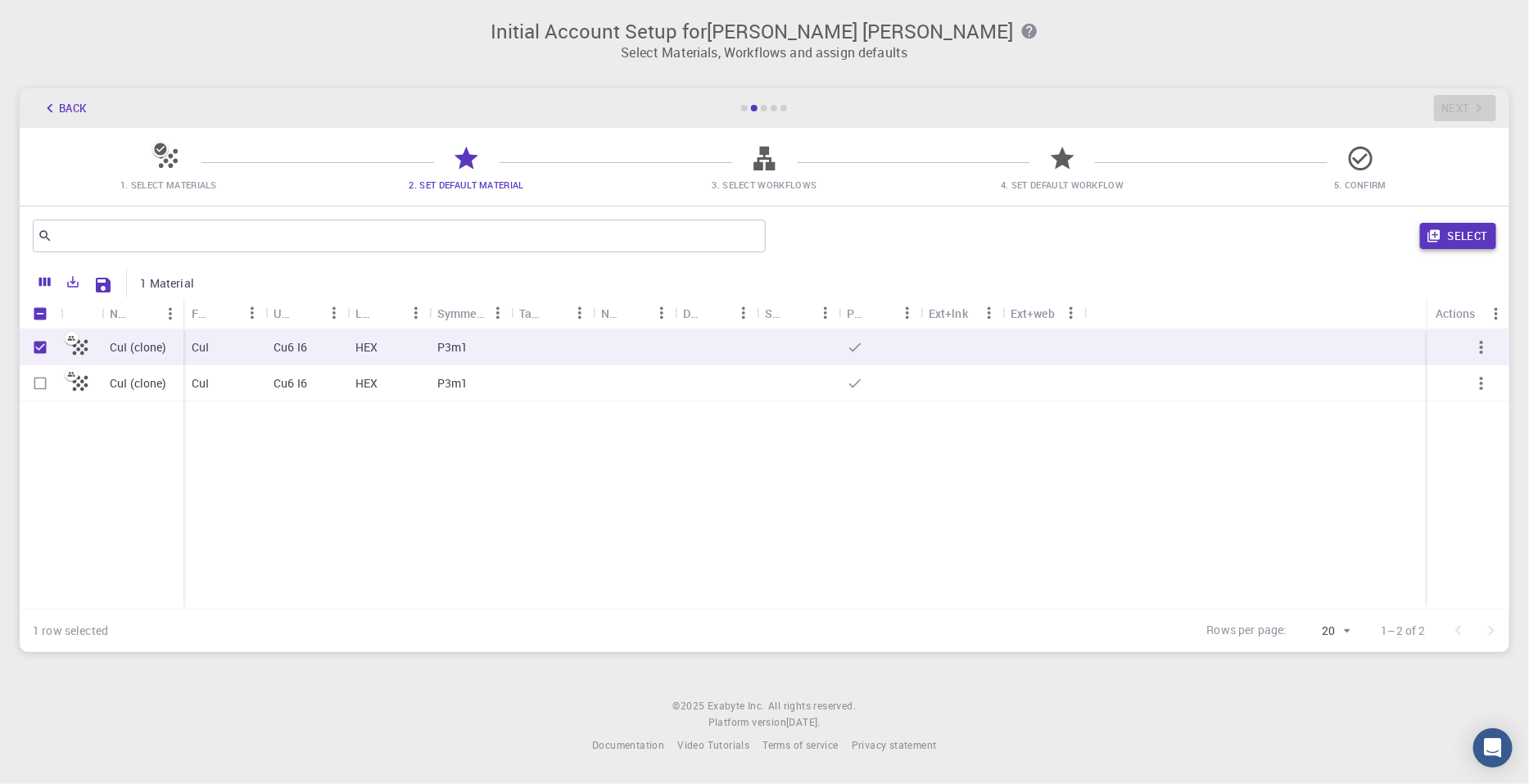
click at [1210, 235] on button "Select" at bounding box center [1458, 235] width 77 height 26
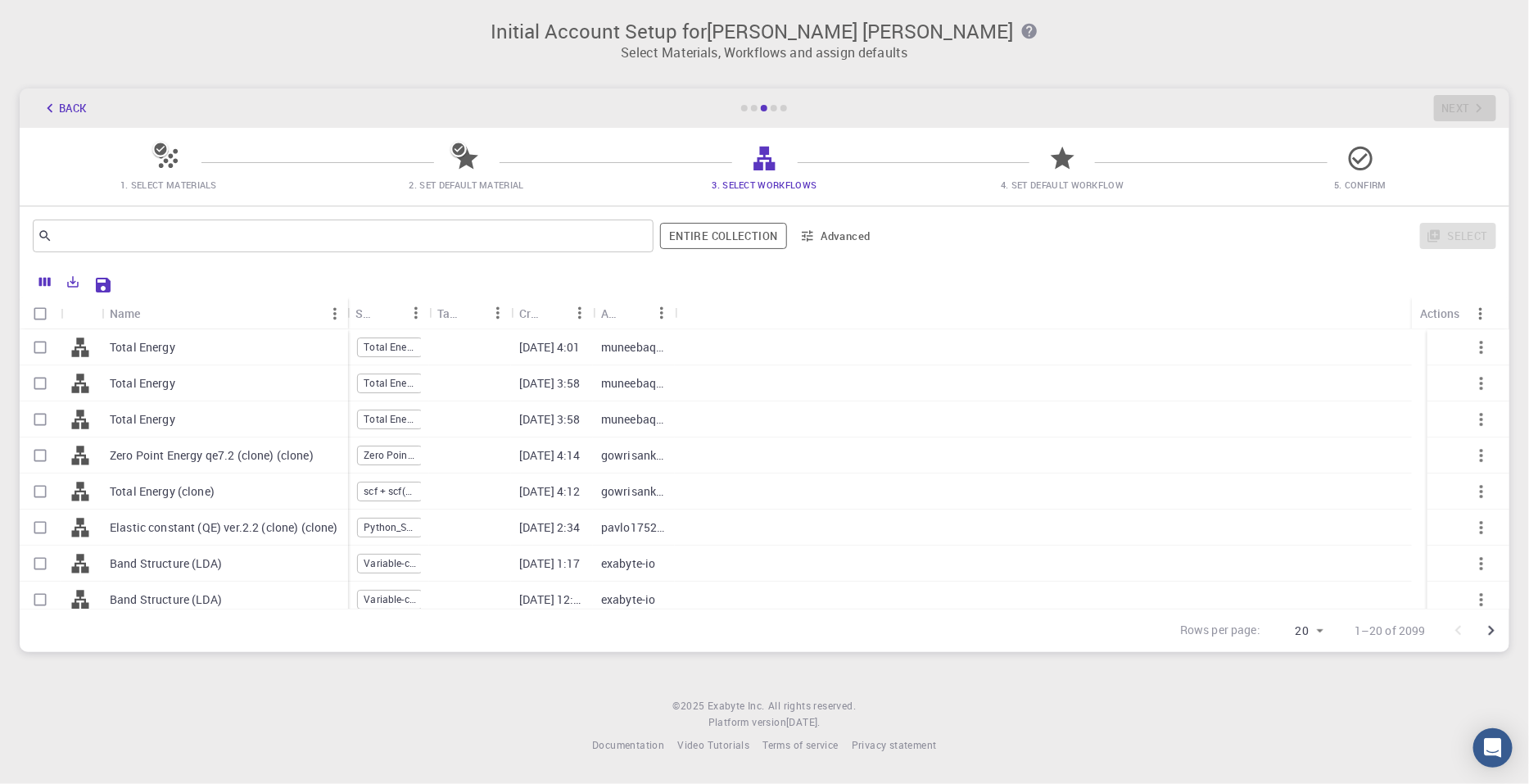
drag, startPoint x: 178, startPoint y: 304, endPoint x: 343, endPoint y: 308, distance: 165.0
click at [343, 308] on div "Name" at bounding box center [349, 312] width 16 height 32
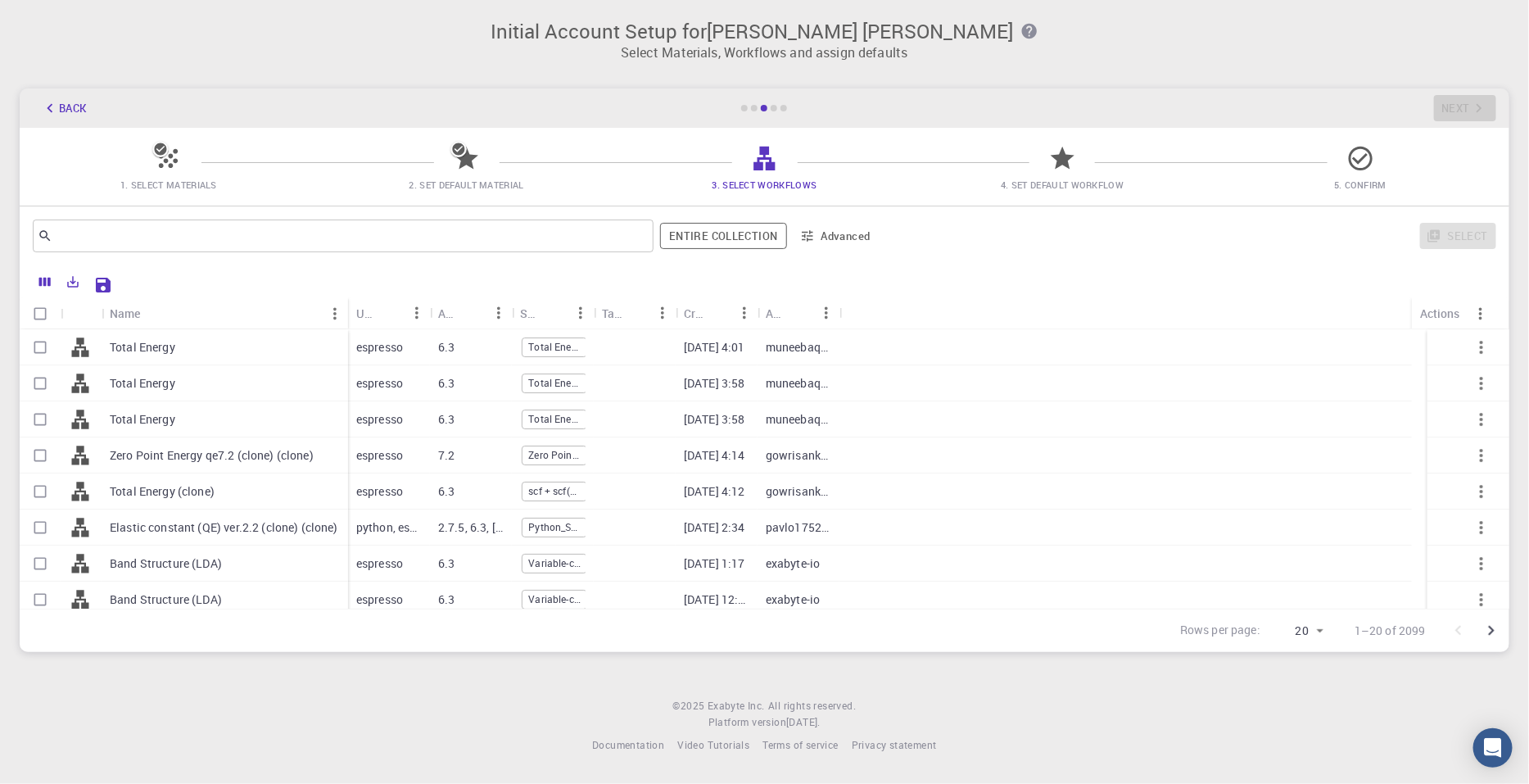
click at [245, 566] on div "Band Structure (LDA)" at bounding box center [224, 564] width 246 height 36
checkbox input "true"
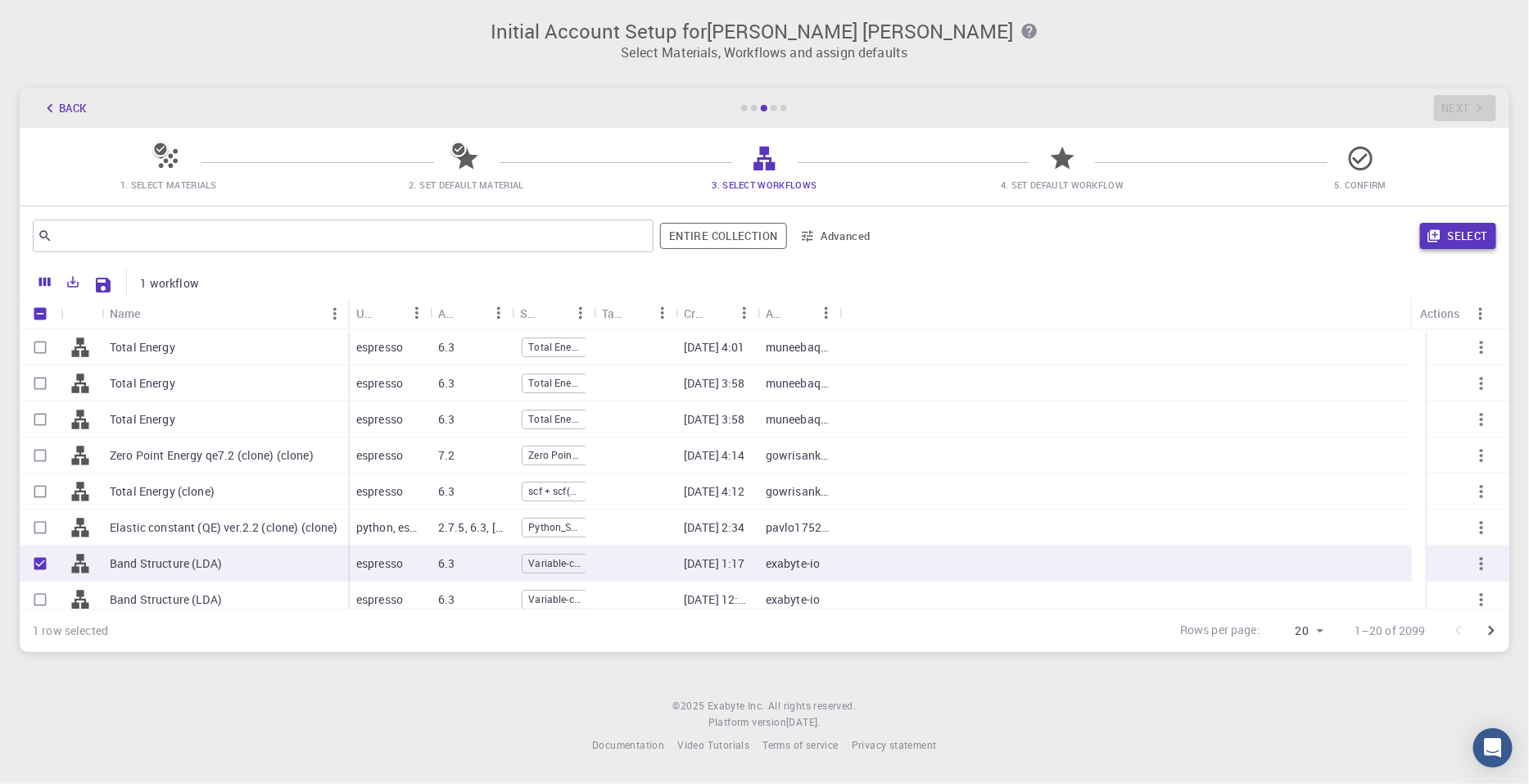
click at [1210, 236] on button "Select" at bounding box center [1458, 235] width 77 height 26
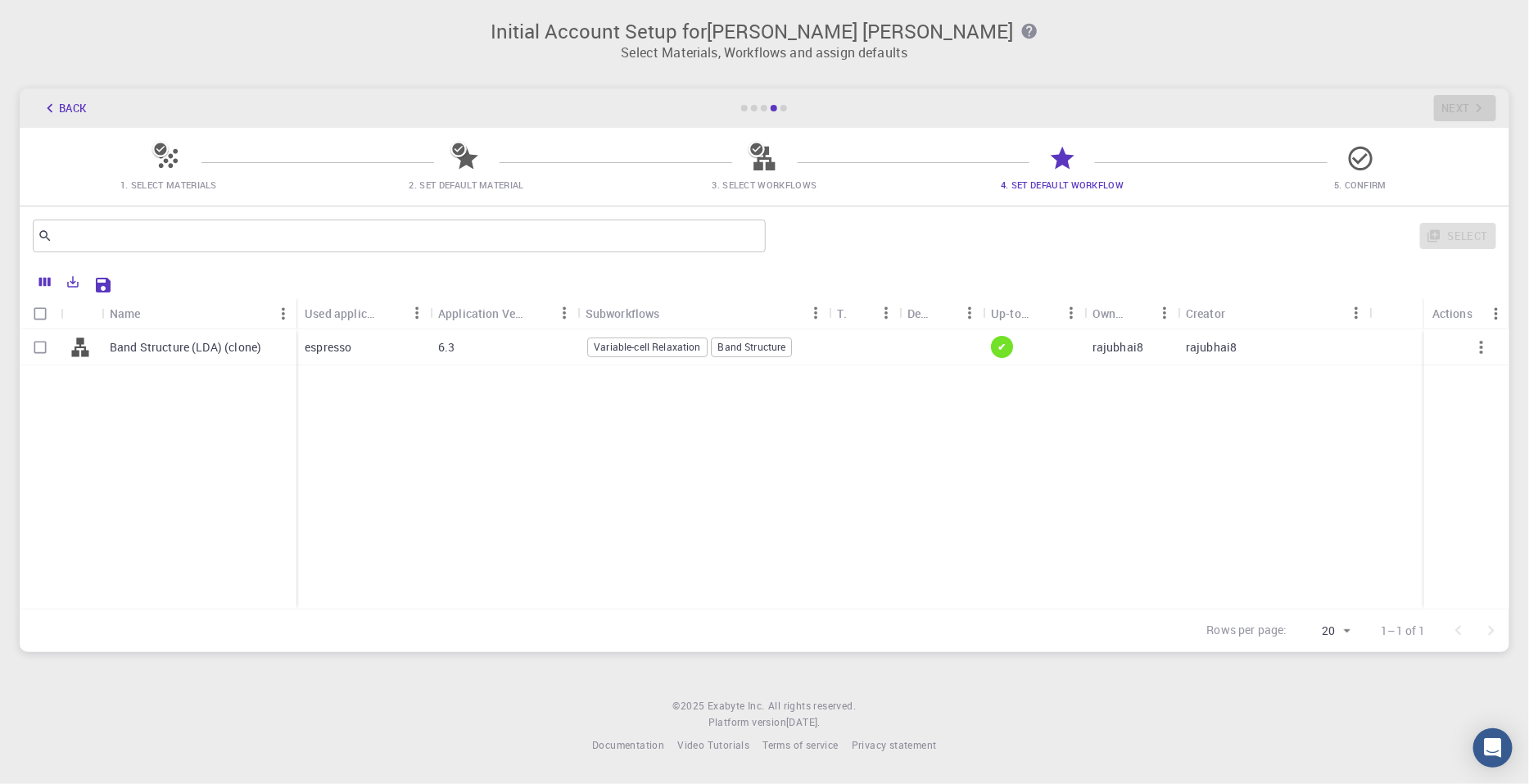
click at [44, 346] on input "Select row" at bounding box center [40, 347] width 32 height 32
checkbox input "true"
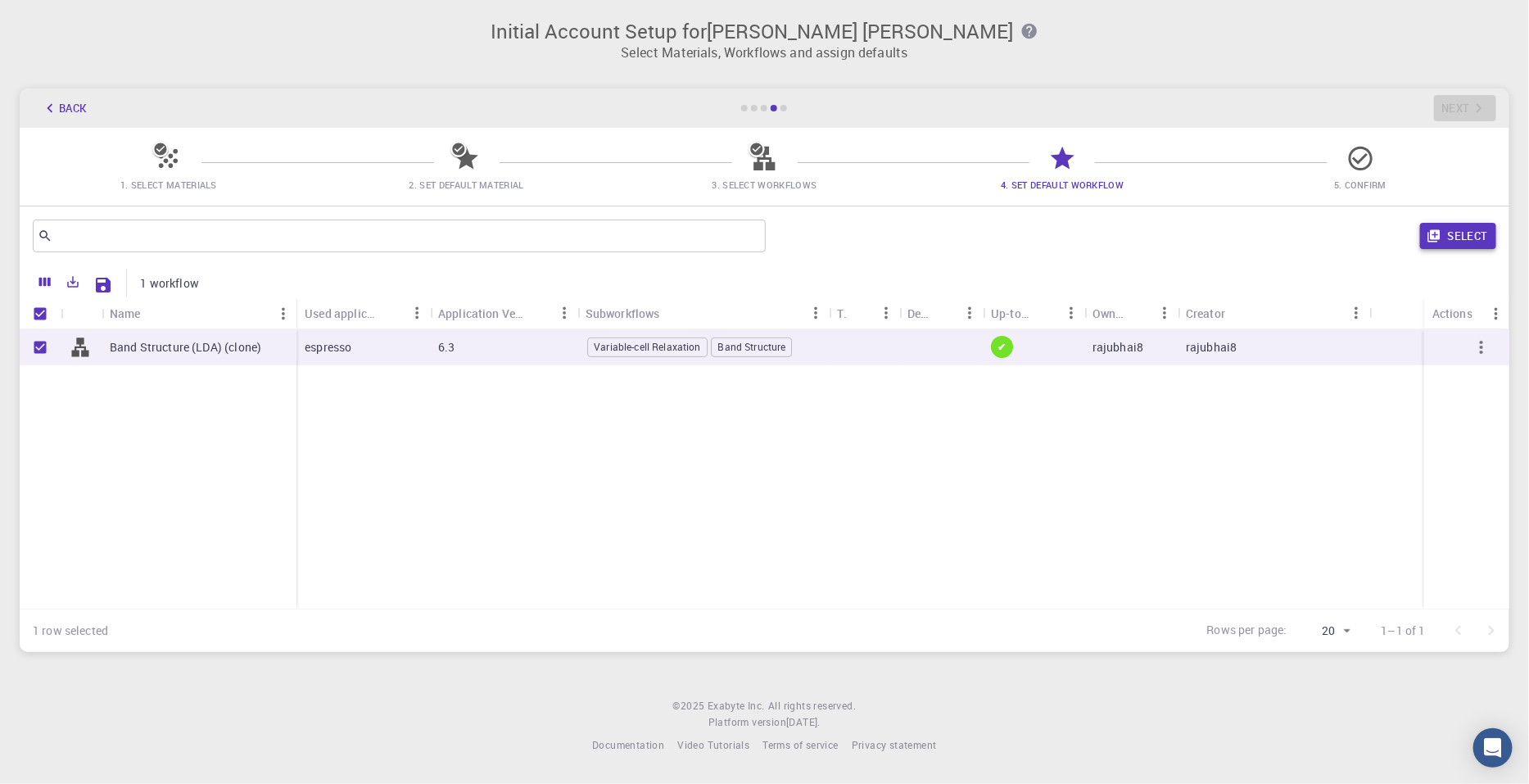
click at [1210, 233] on button "Select" at bounding box center [1458, 235] width 77 height 26
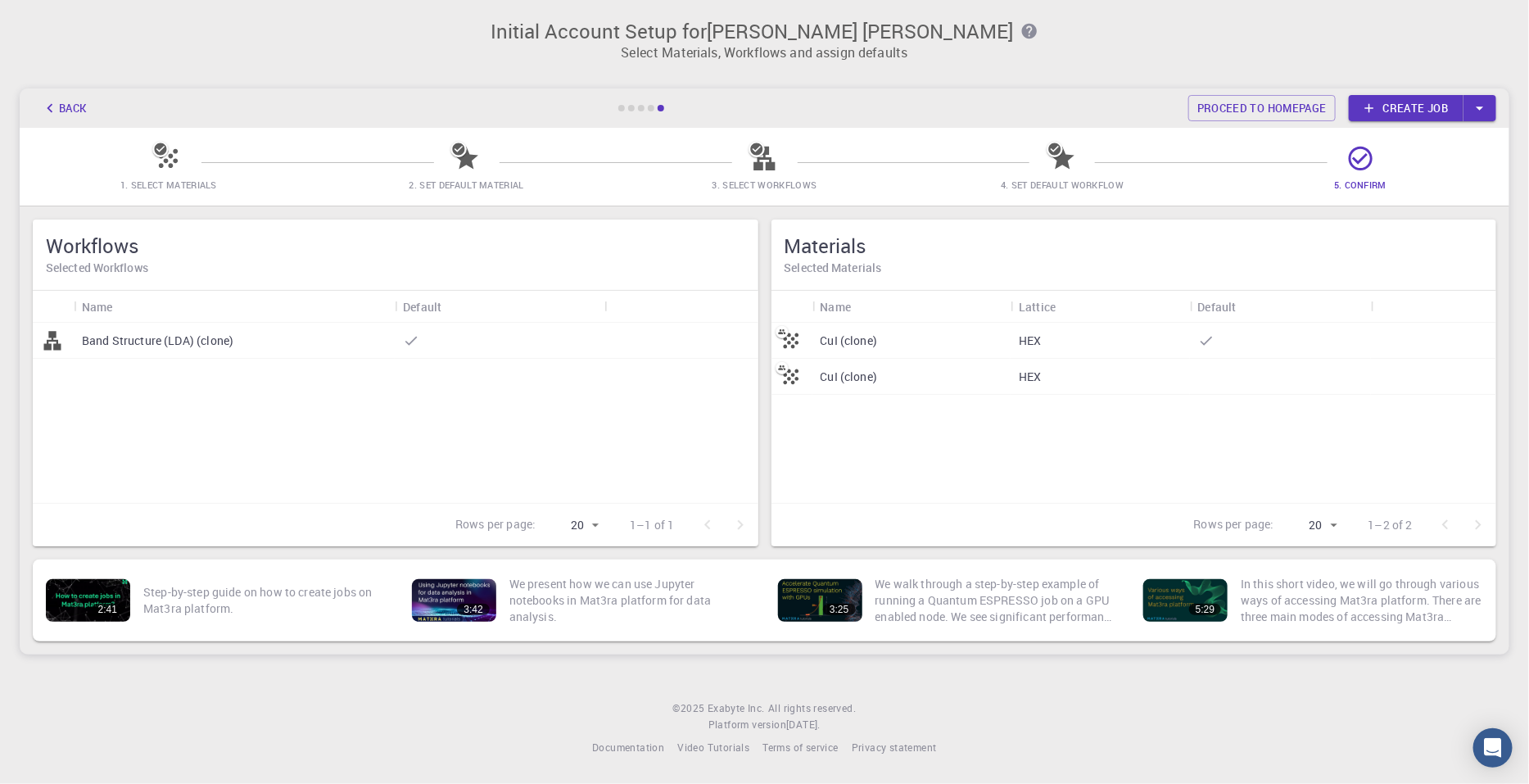
click at [1051, 371] on div "HEX" at bounding box center [1099, 377] width 178 height 36
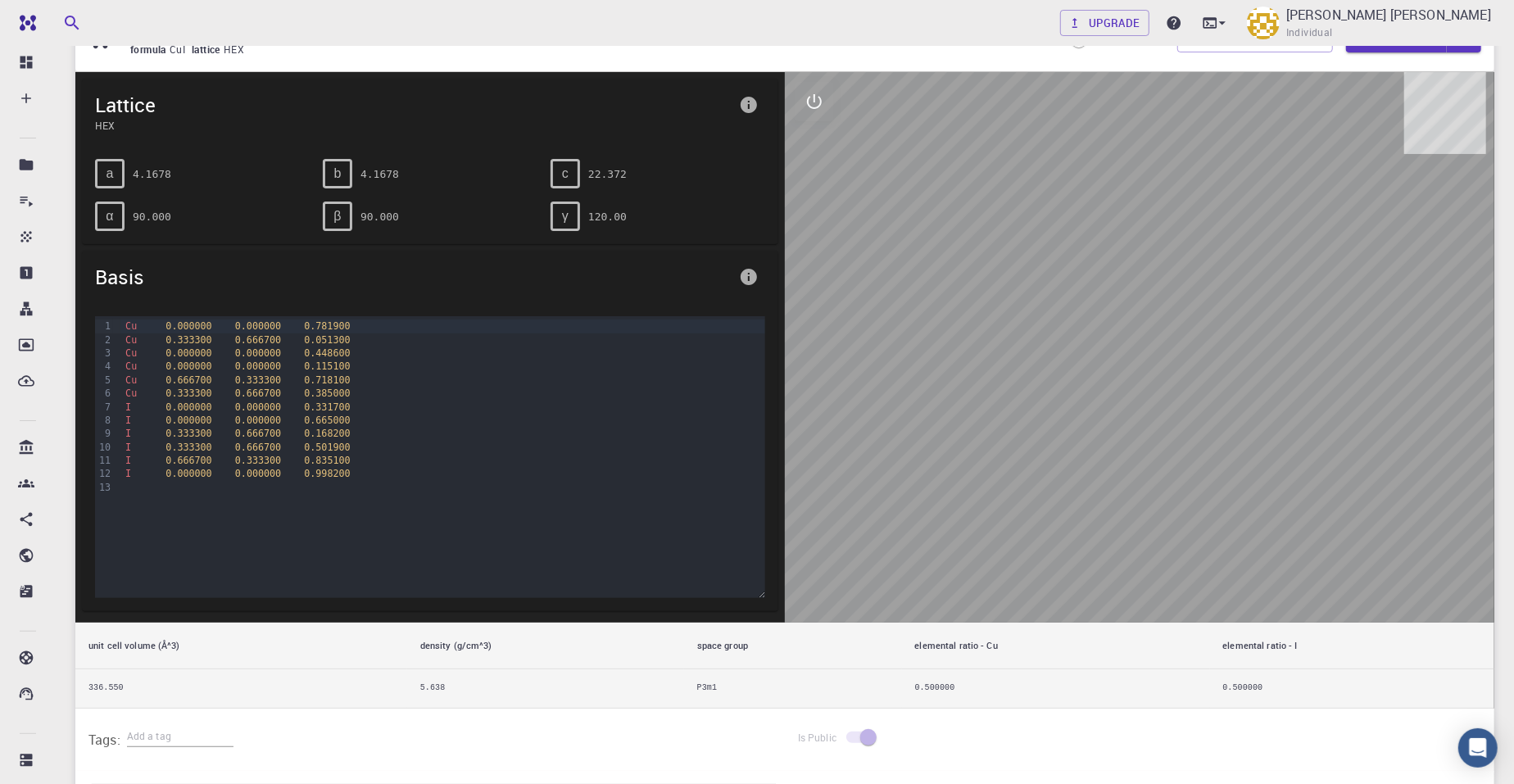
scroll to position [101, 0]
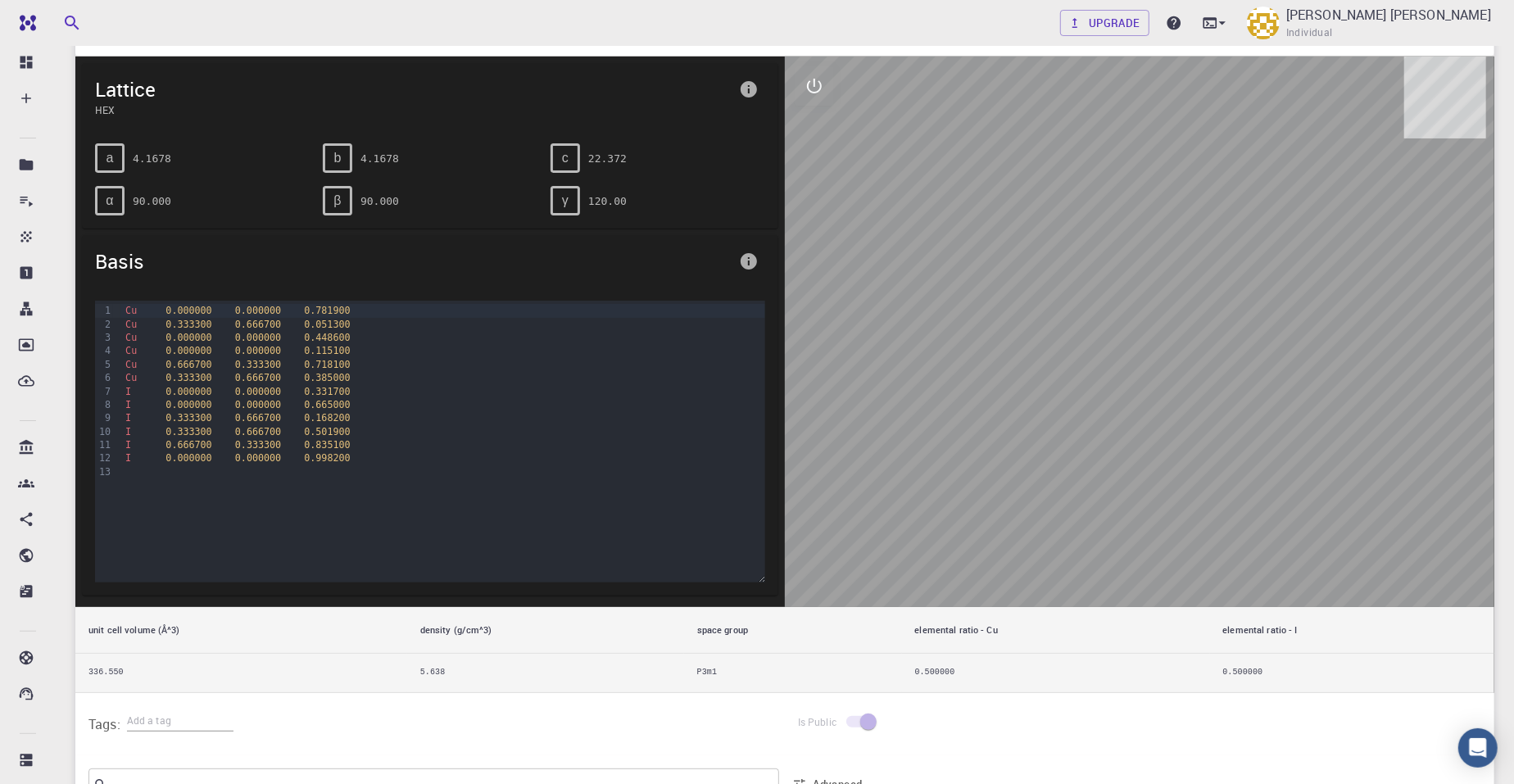
drag, startPoint x: 1111, startPoint y: 491, endPoint x: 1102, endPoint y: 520, distance: 30.4
click at [1112, 564] on div at bounding box center [1139, 331] width 710 height 550
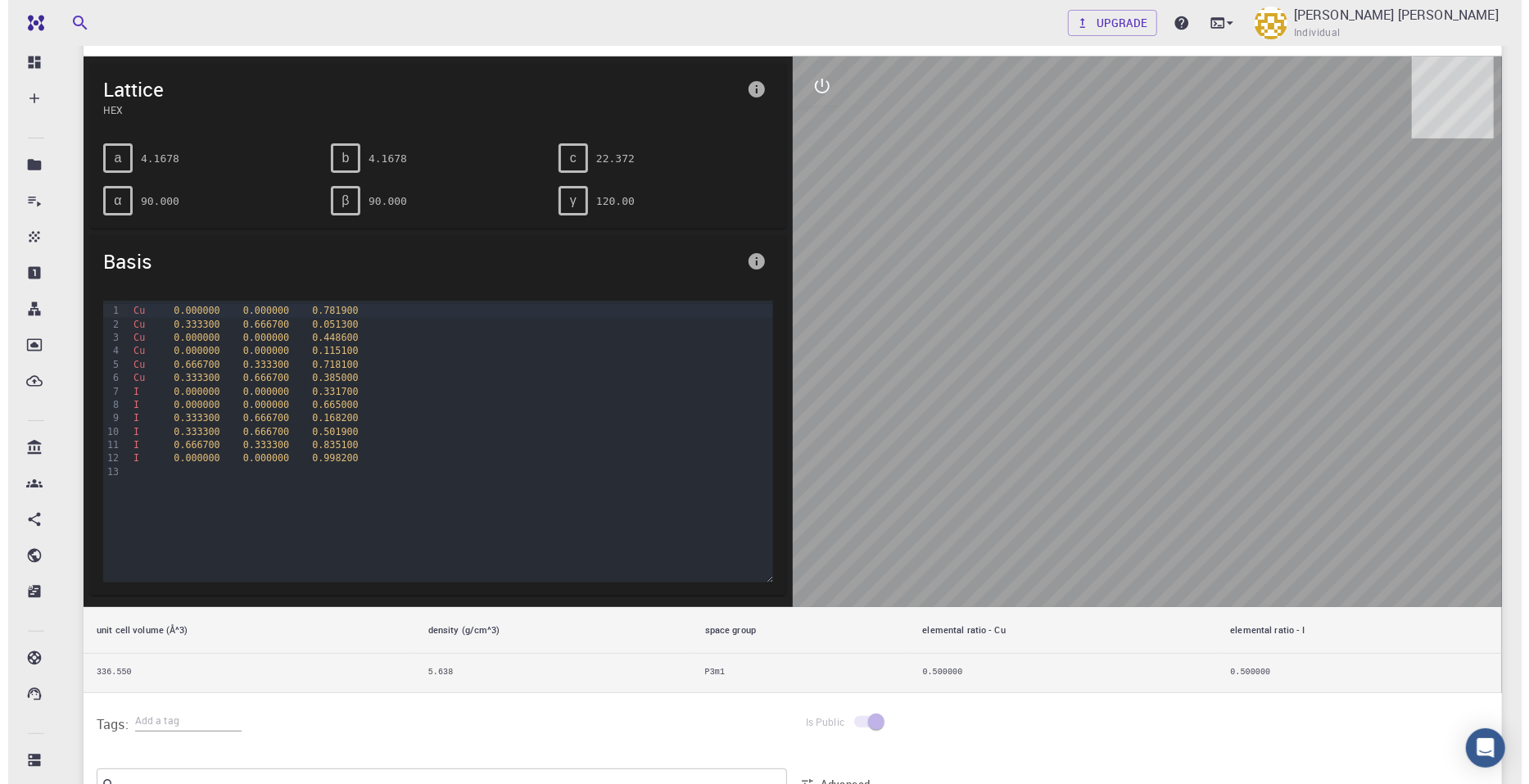
scroll to position [0, 0]
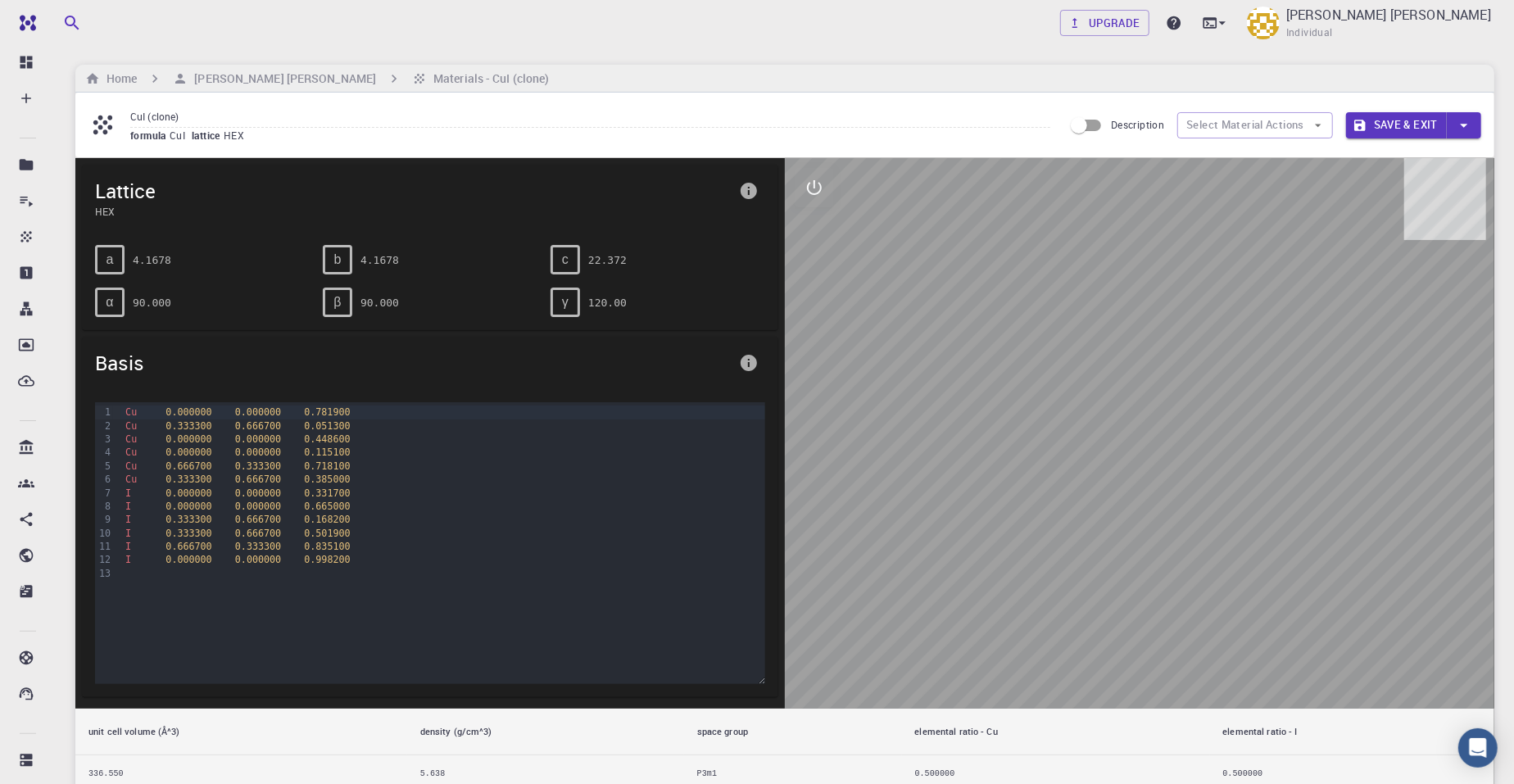
click at [153, 260] on pre "4.1678" at bounding box center [152, 260] width 38 height 29
click at [395, 261] on div "b 4.1678" at bounding box center [430, 259] width 215 height 30
click at [341, 70] on ol "Home [PERSON_NAME] [PERSON_NAME] Materials - CuI (clone)" at bounding box center [317, 78] width 470 height 18
click at [1210, 124] on button "Select Material Actions" at bounding box center [1254, 124] width 156 height 26
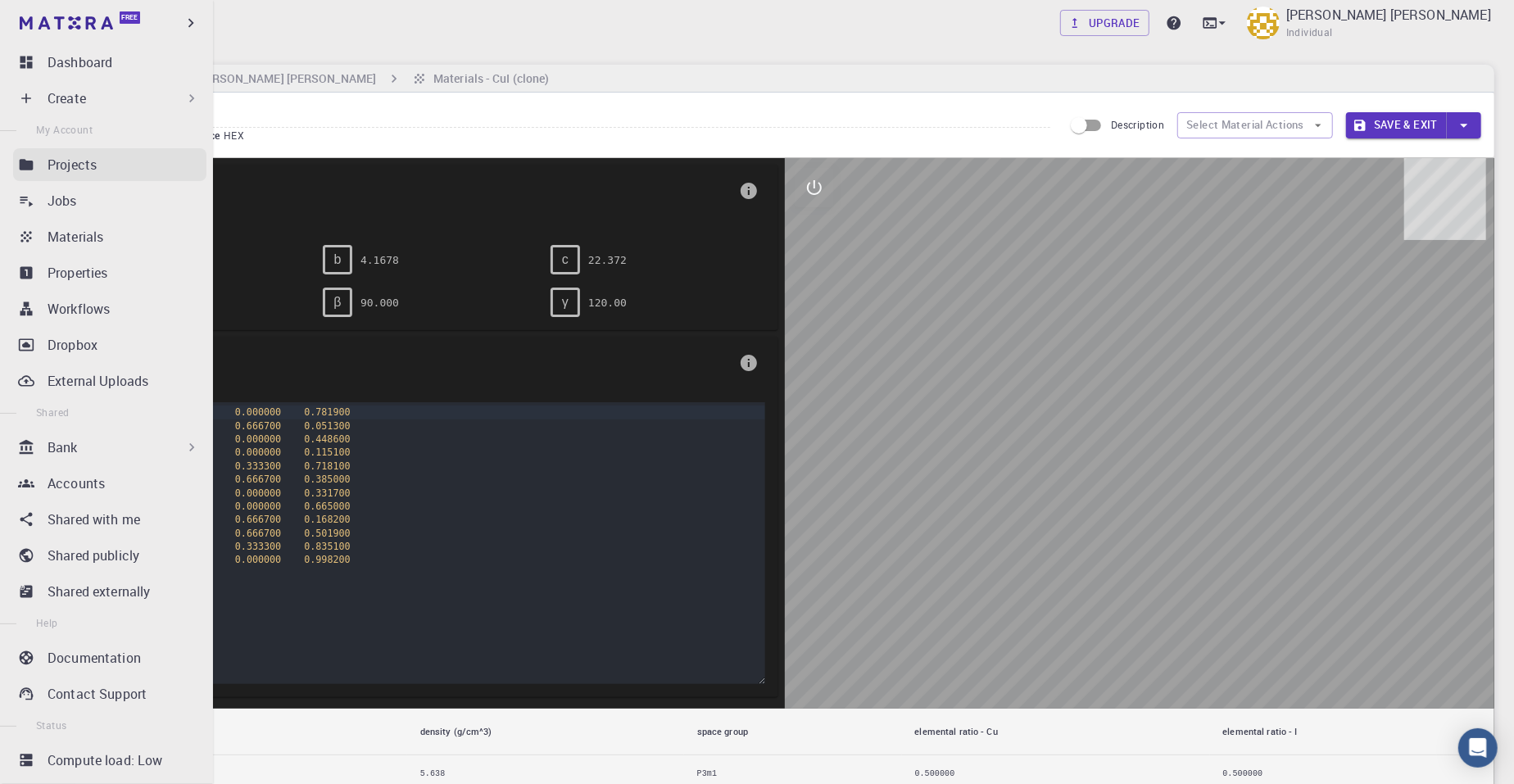
click at [145, 165] on div "Projects" at bounding box center [127, 165] width 159 height 20
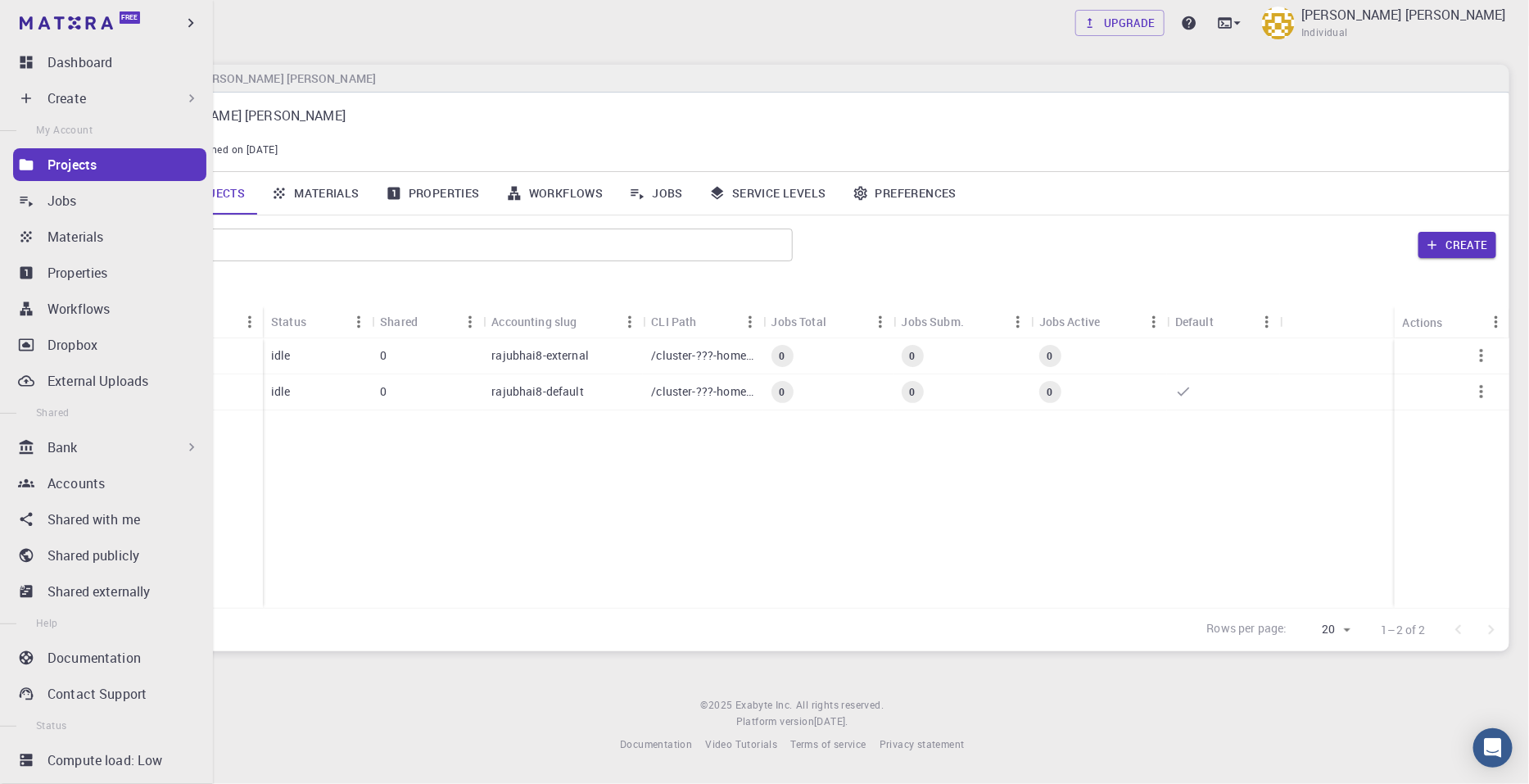
click at [107, 98] on div "Create" at bounding box center [124, 98] width 152 height 20
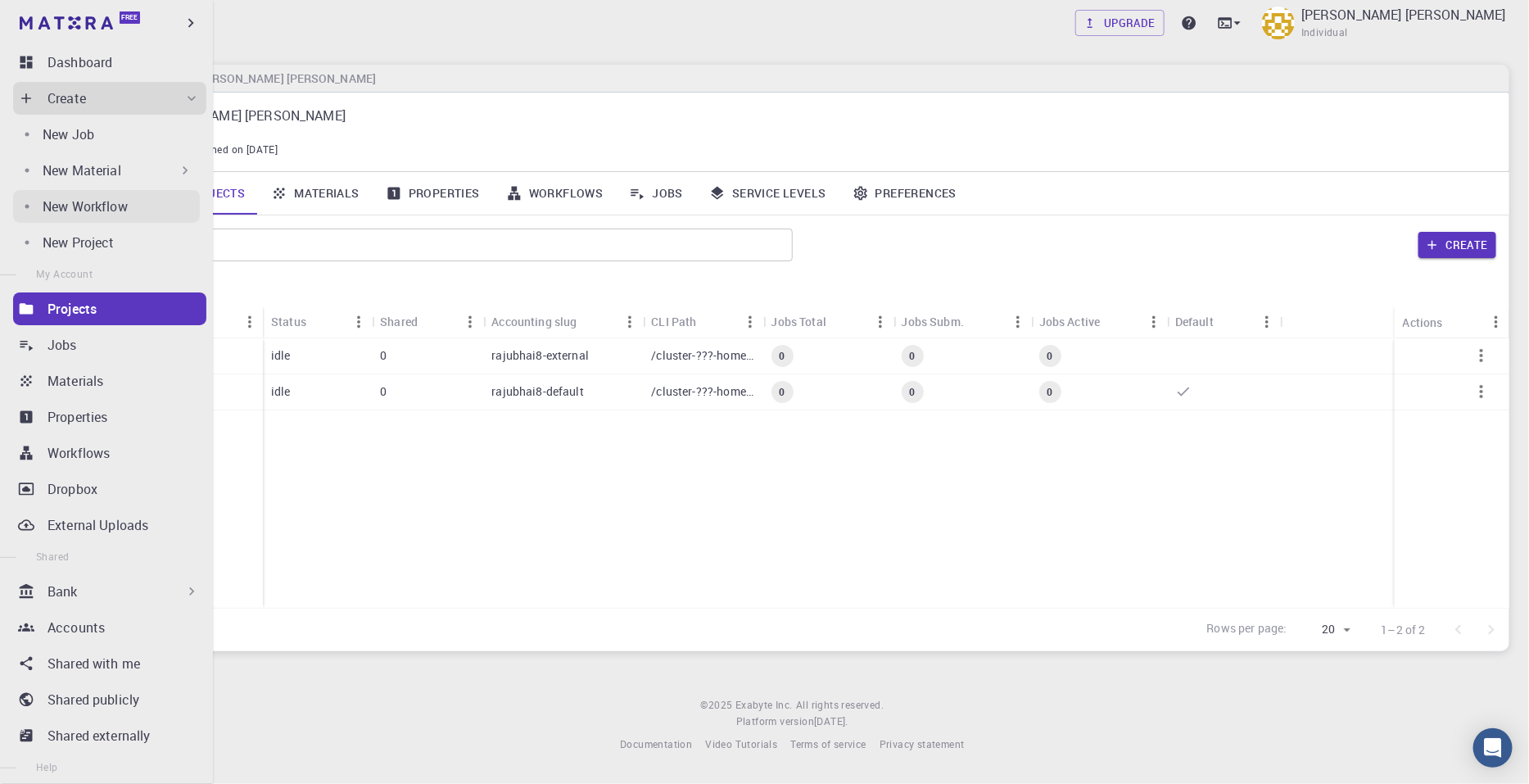
click at [102, 197] on p "New Workflow" at bounding box center [84, 206] width 85 height 20
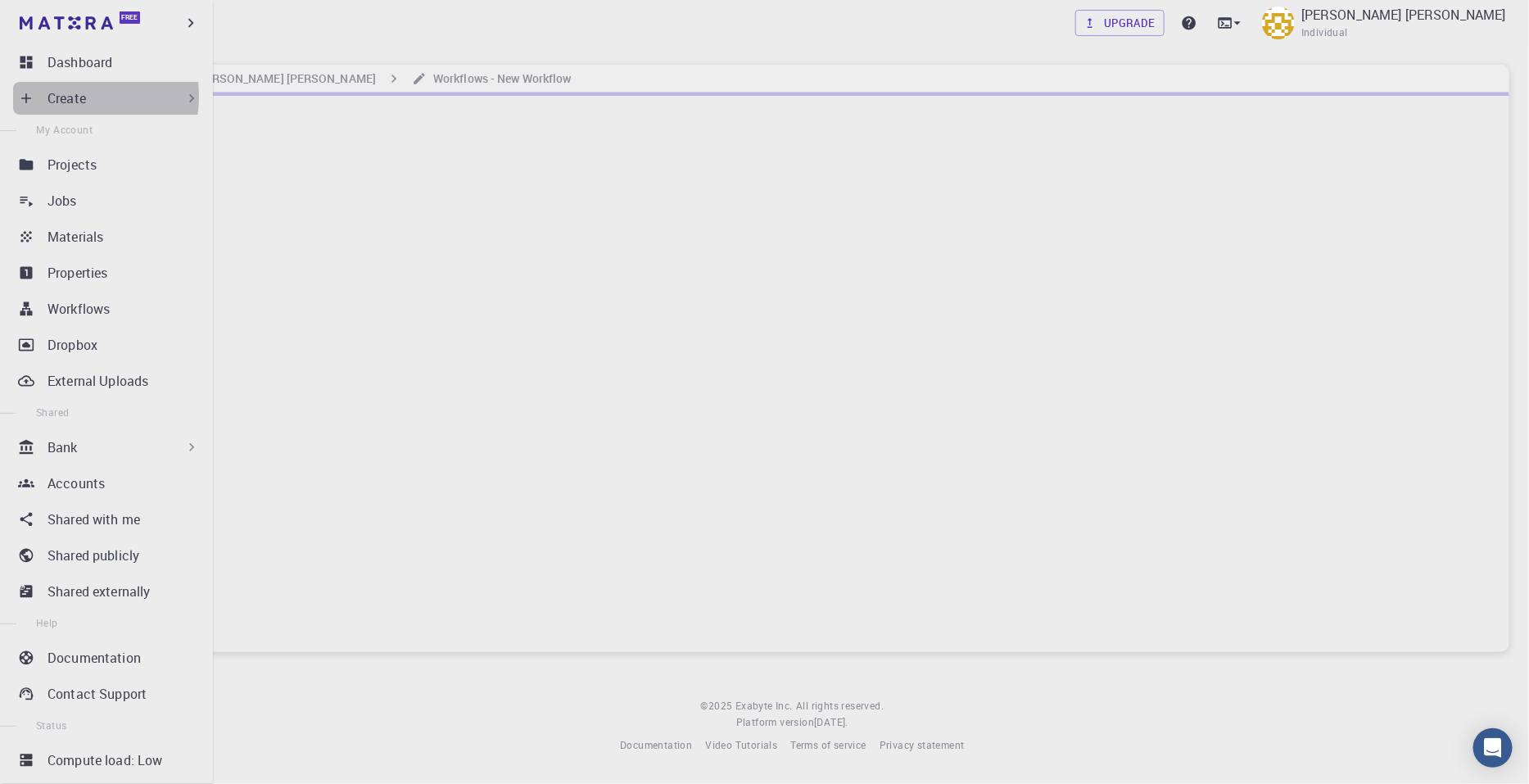
click at [62, 96] on p "Create" at bounding box center [67, 98] width 38 height 20
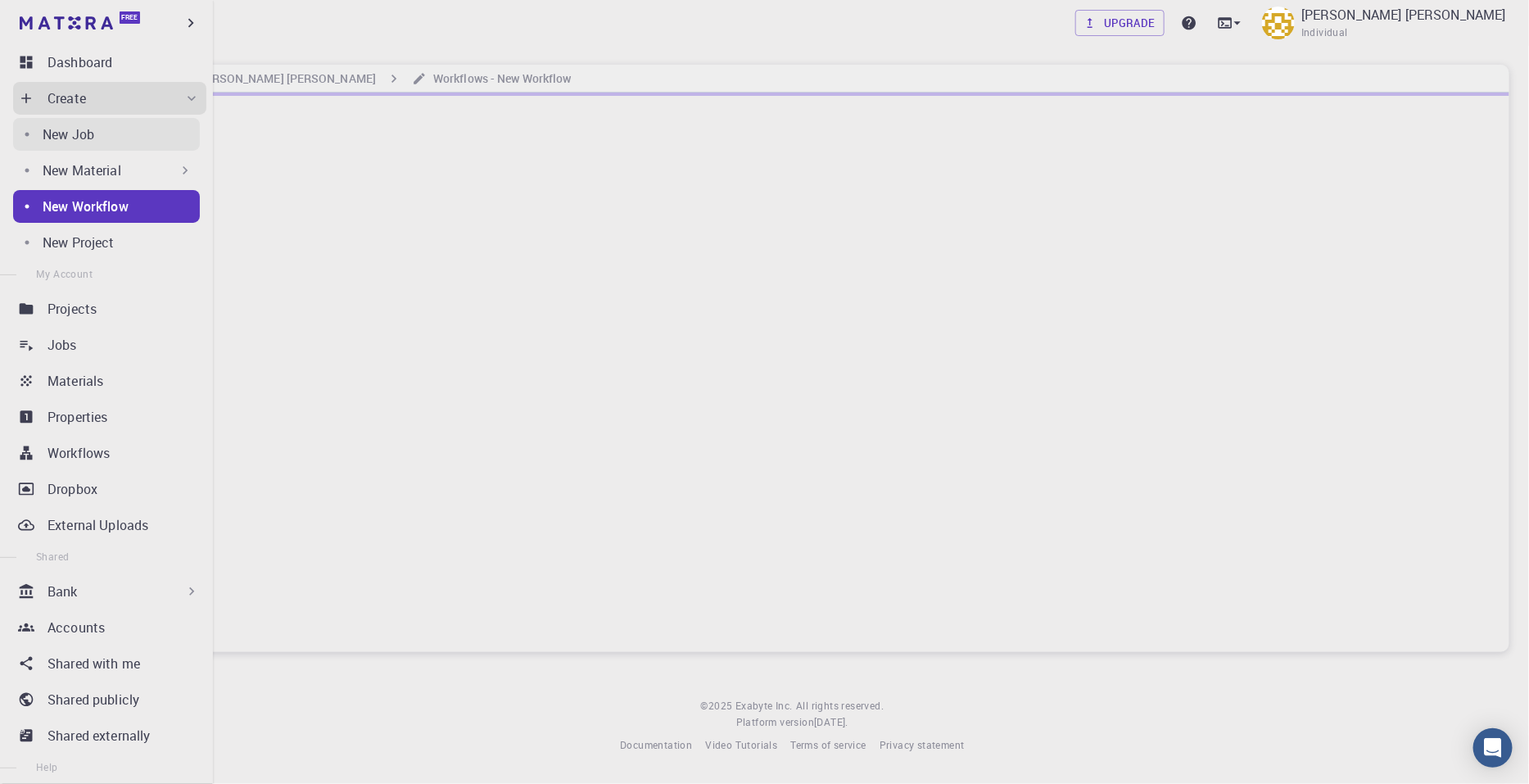
click at [82, 138] on p "New Job" at bounding box center [68, 134] width 52 height 20
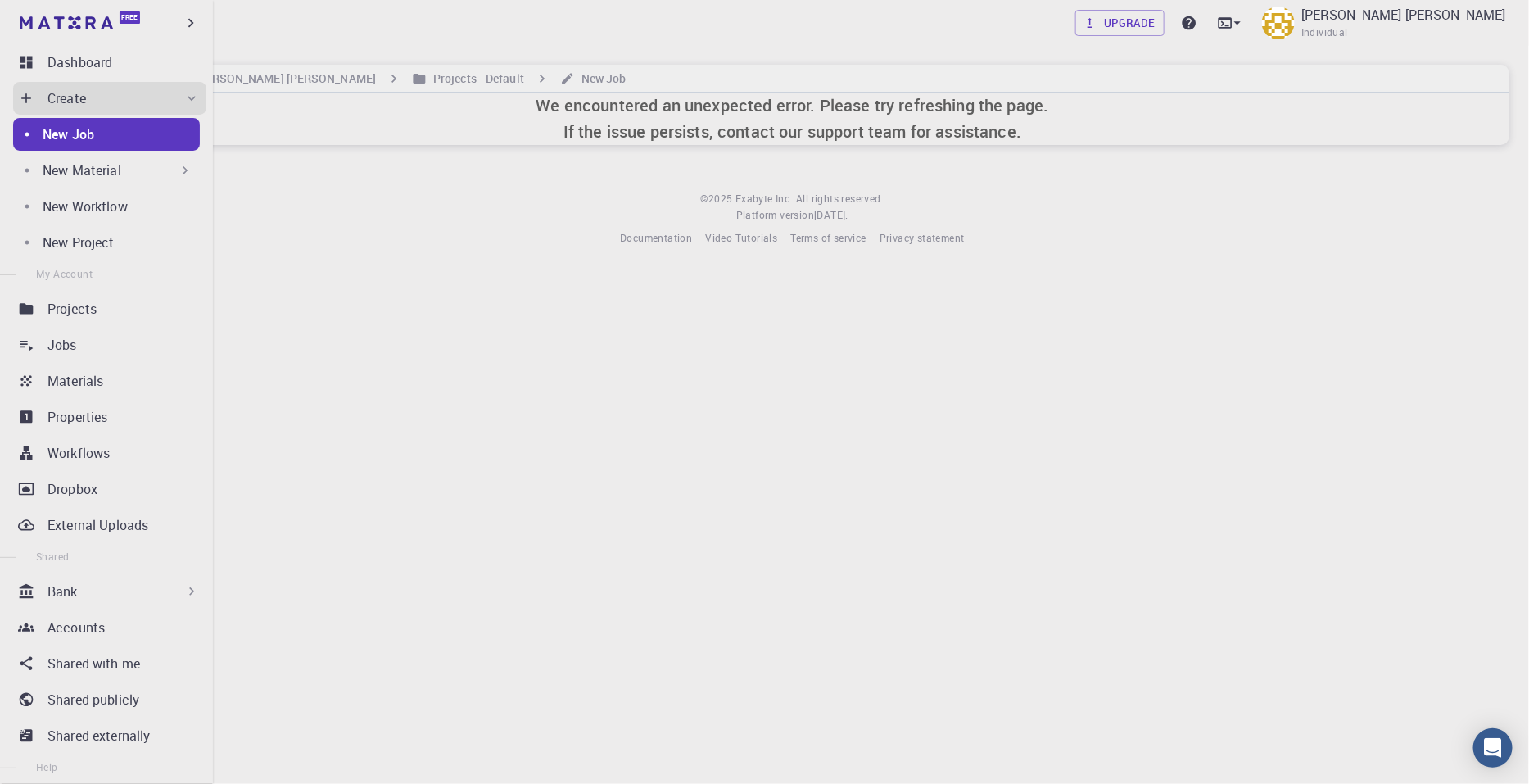
click at [99, 161] on p "New Material" at bounding box center [81, 170] width 79 height 20
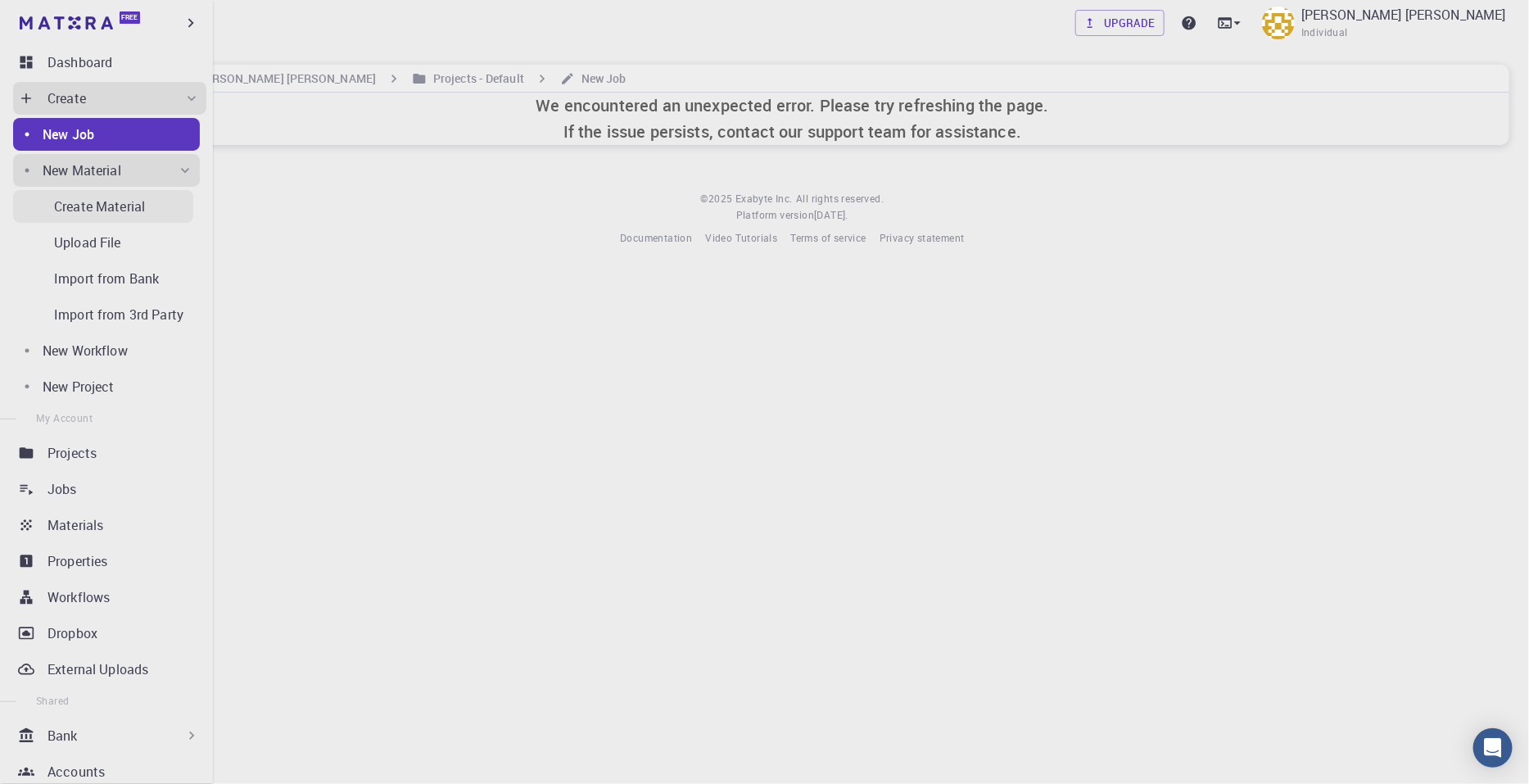
click at [115, 207] on p "Create Material" at bounding box center [99, 206] width 91 height 20
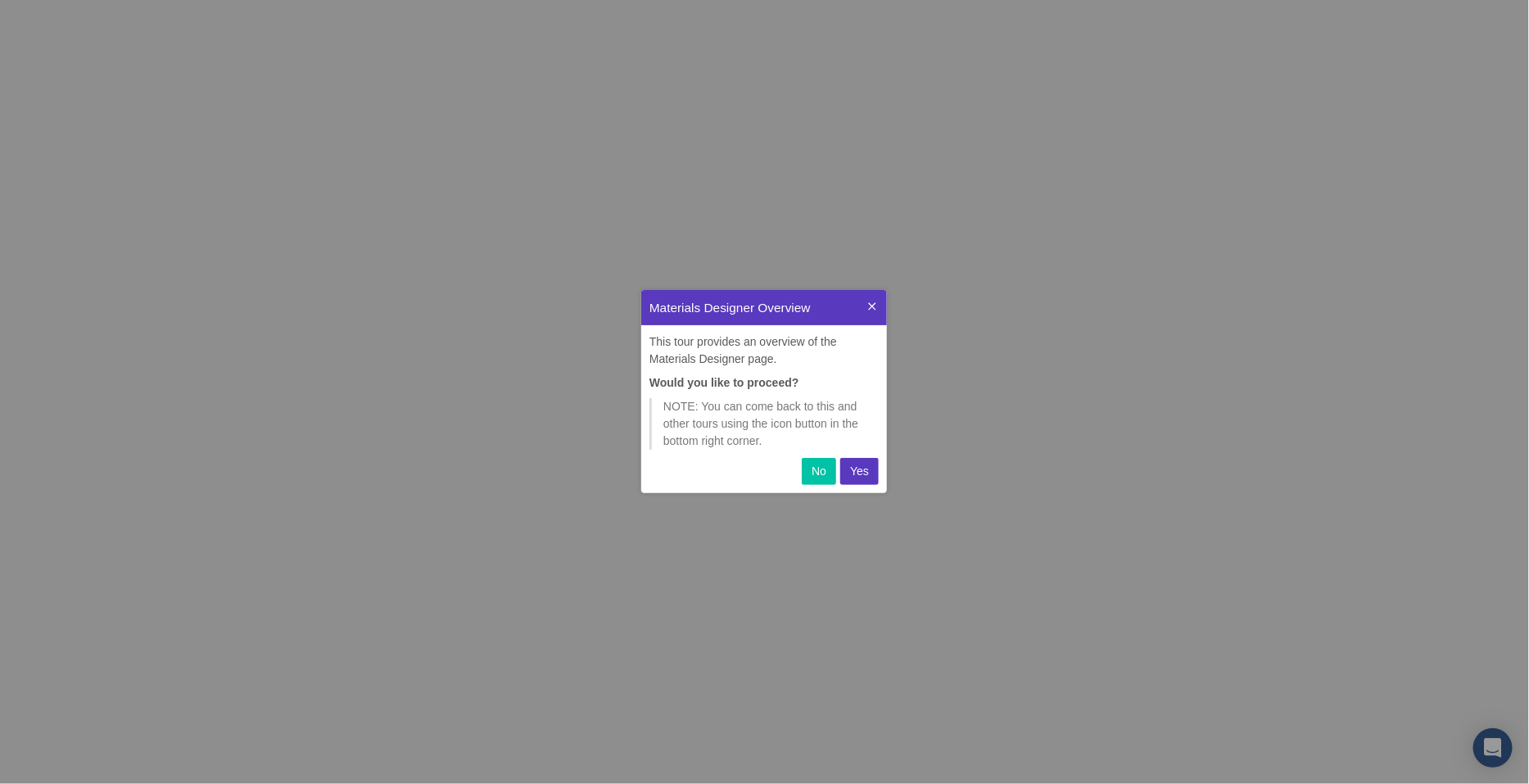
scroll to position [187, 229]
click at [852, 466] on p "Yes" at bounding box center [860, 471] width 19 height 17
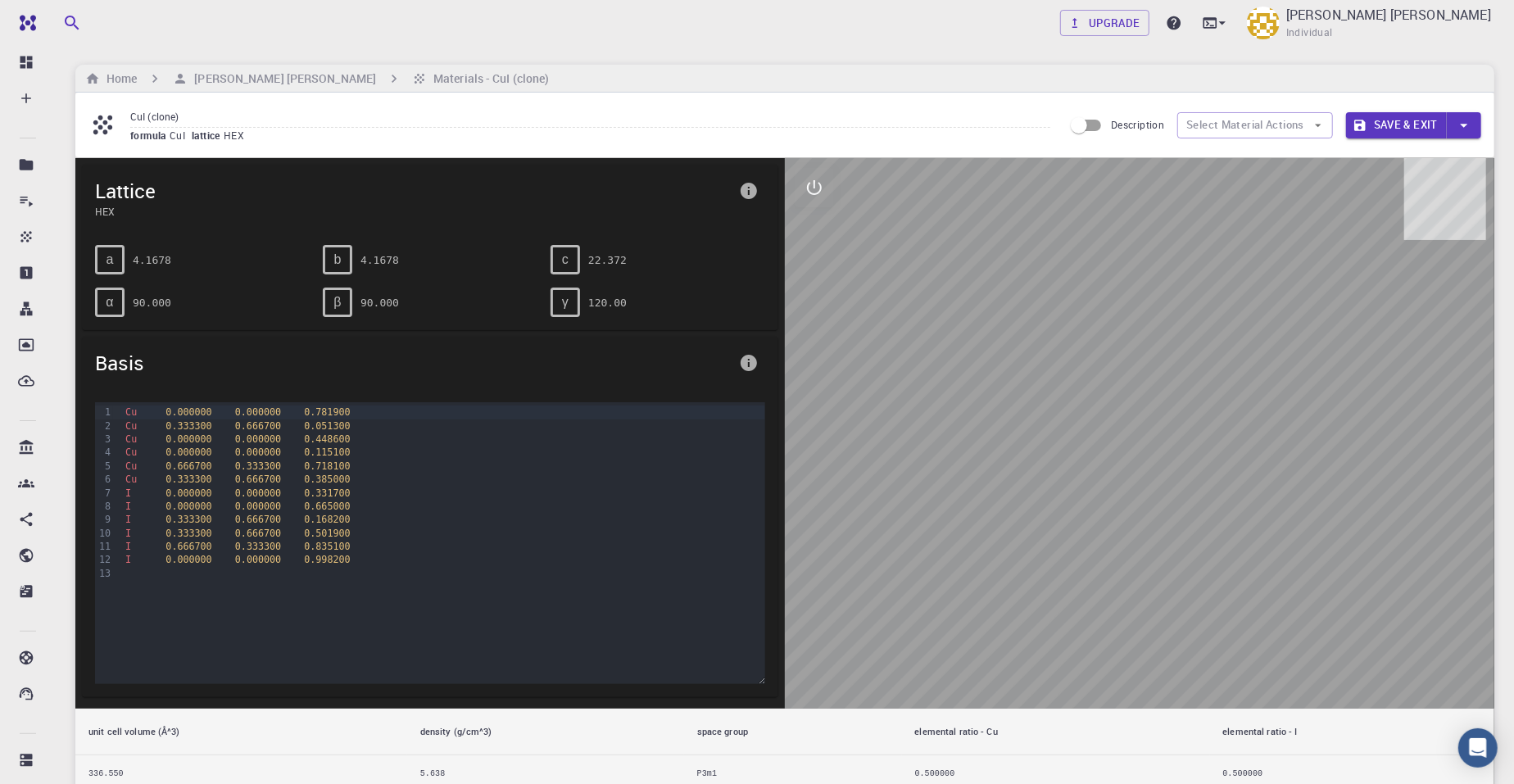
click at [754, 195] on icon "info" at bounding box center [748, 190] width 16 height 16
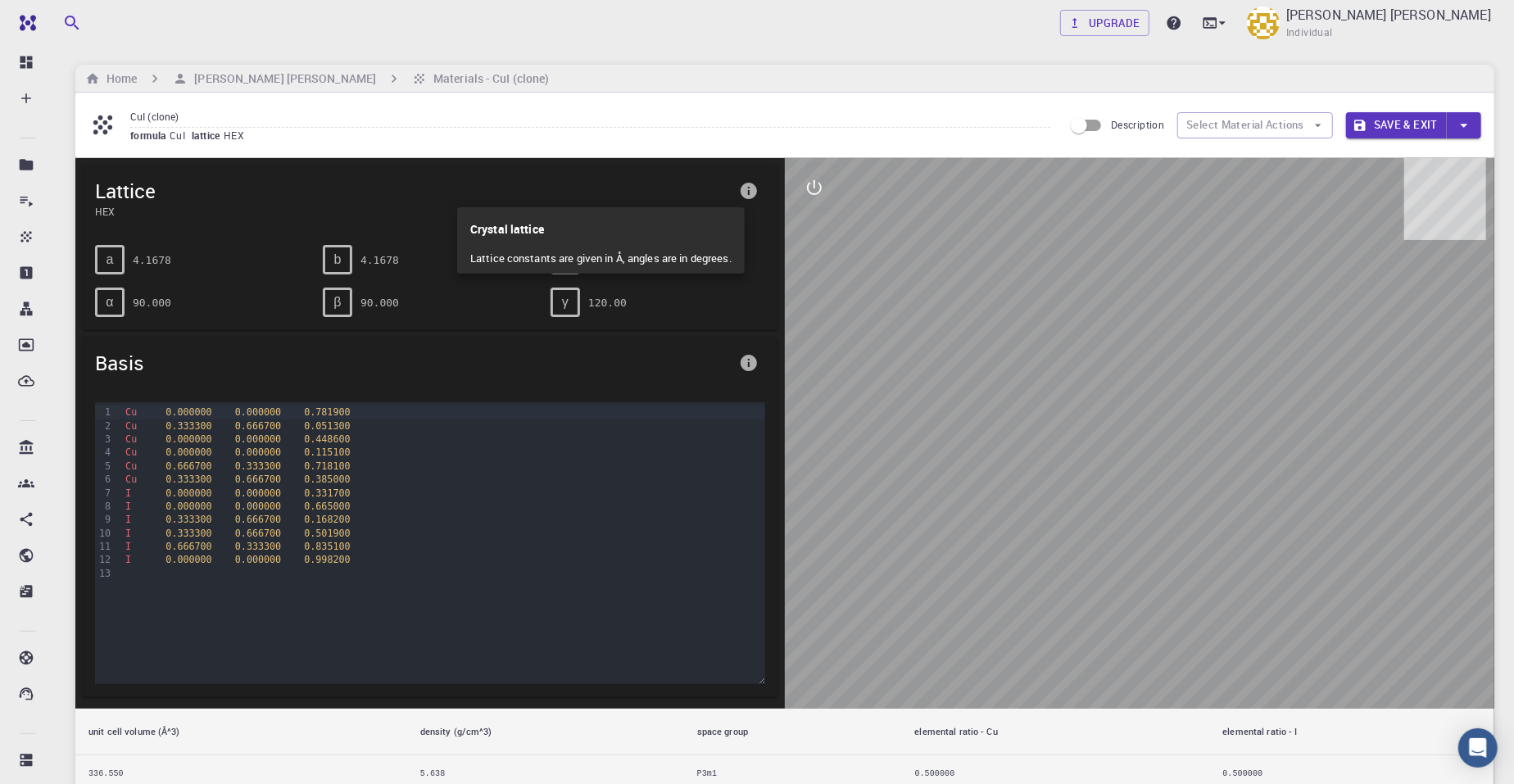
click at [754, 195] on div at bounding box center [757, 392] width 1514 height 784
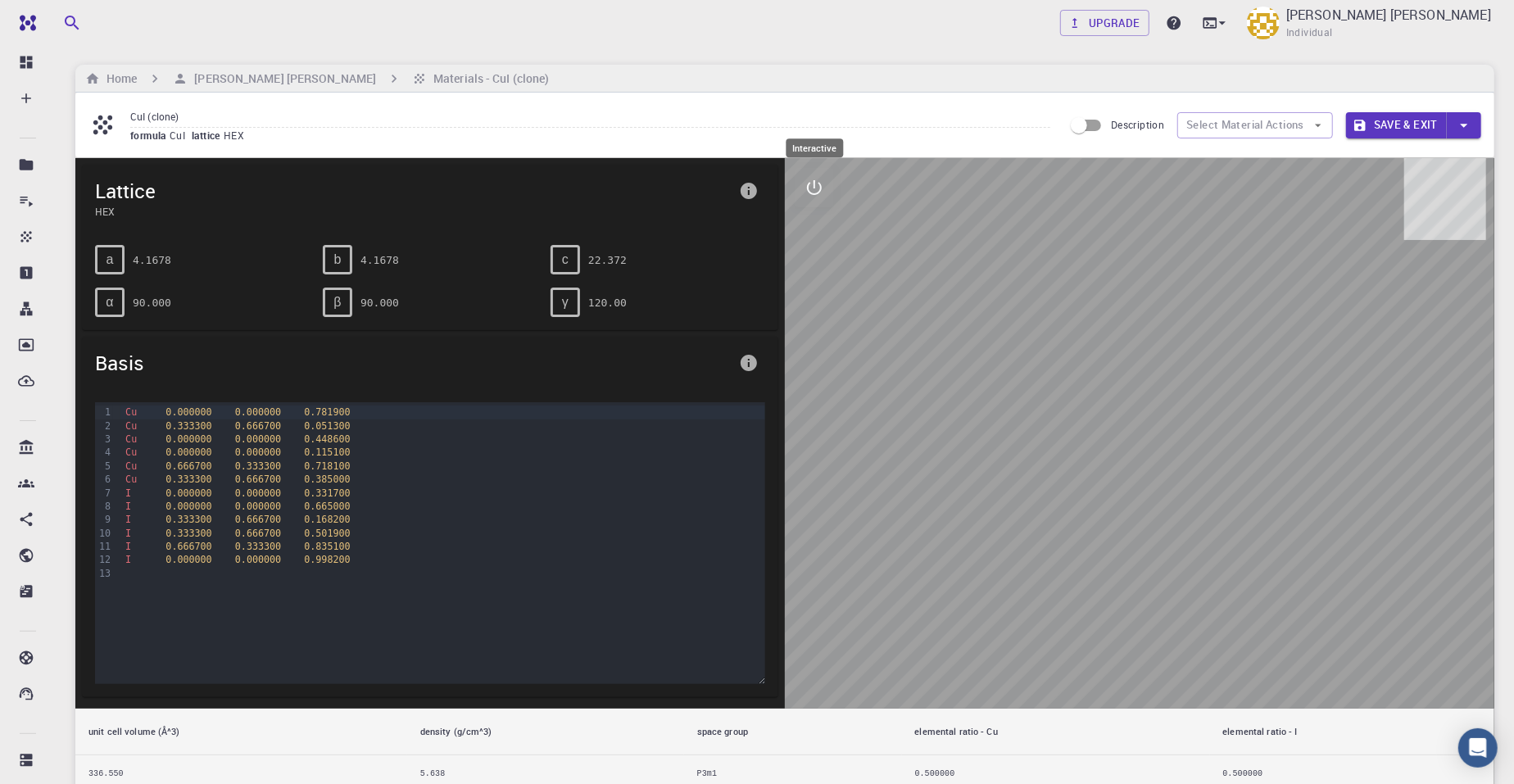
click at [823, 192] on icon "interactive" at bounding box center [814, 188] width 20 height 20
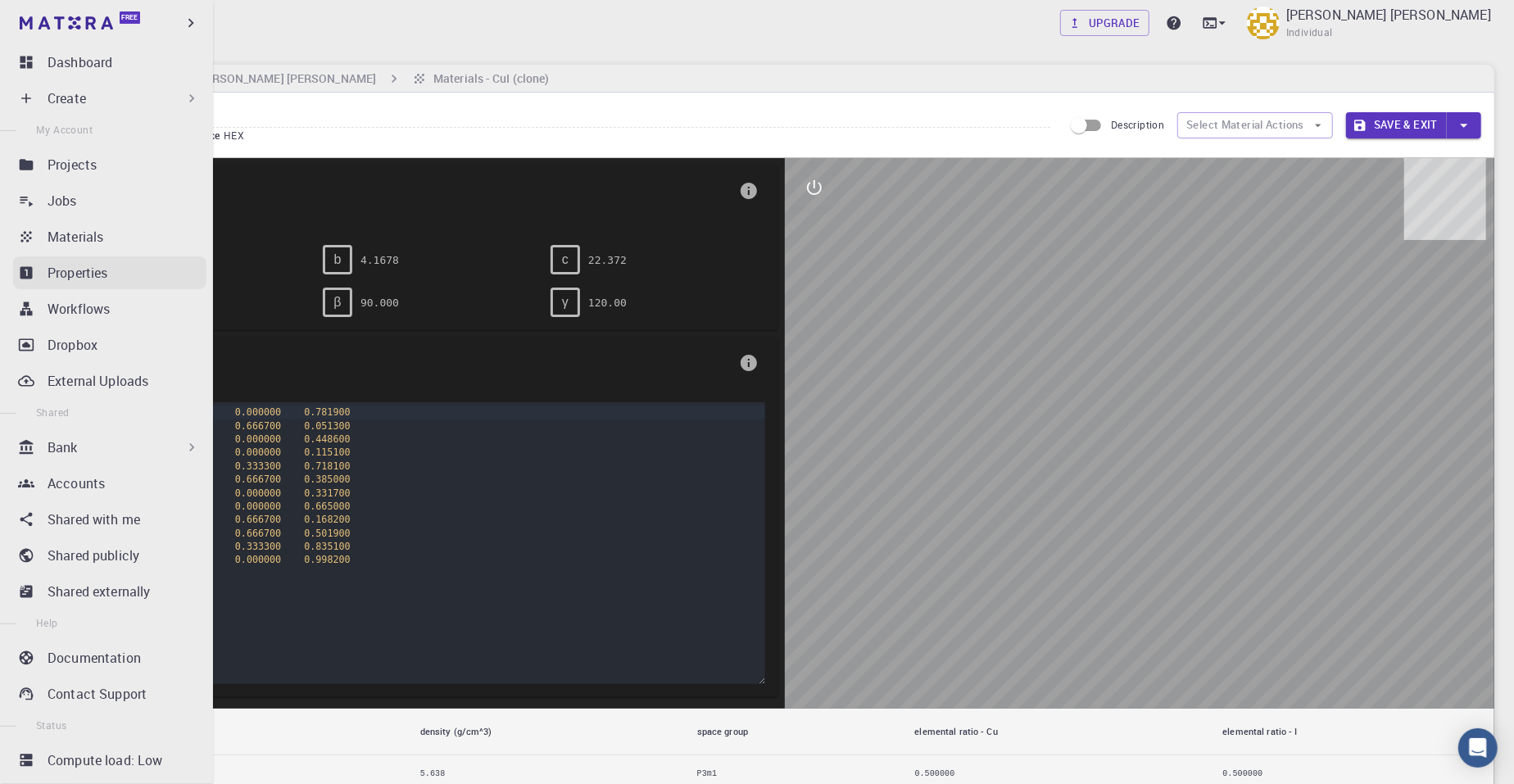
click at [102, 272] on p "Properties" at bounding box center [78, 273] width 60 height 20
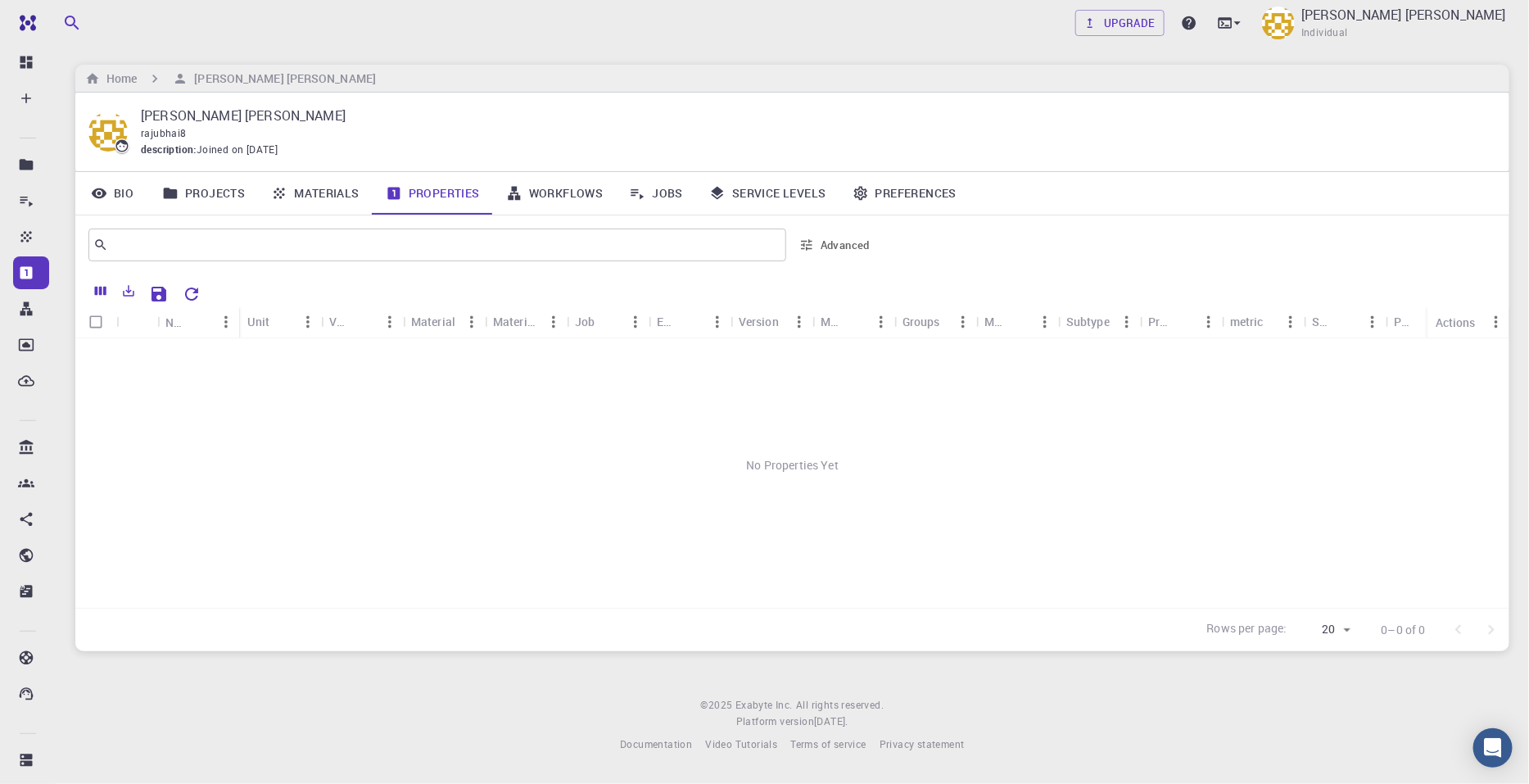
click at [326, 198] on link "Materials" at bounding box center [315, 193] width 115 height 42
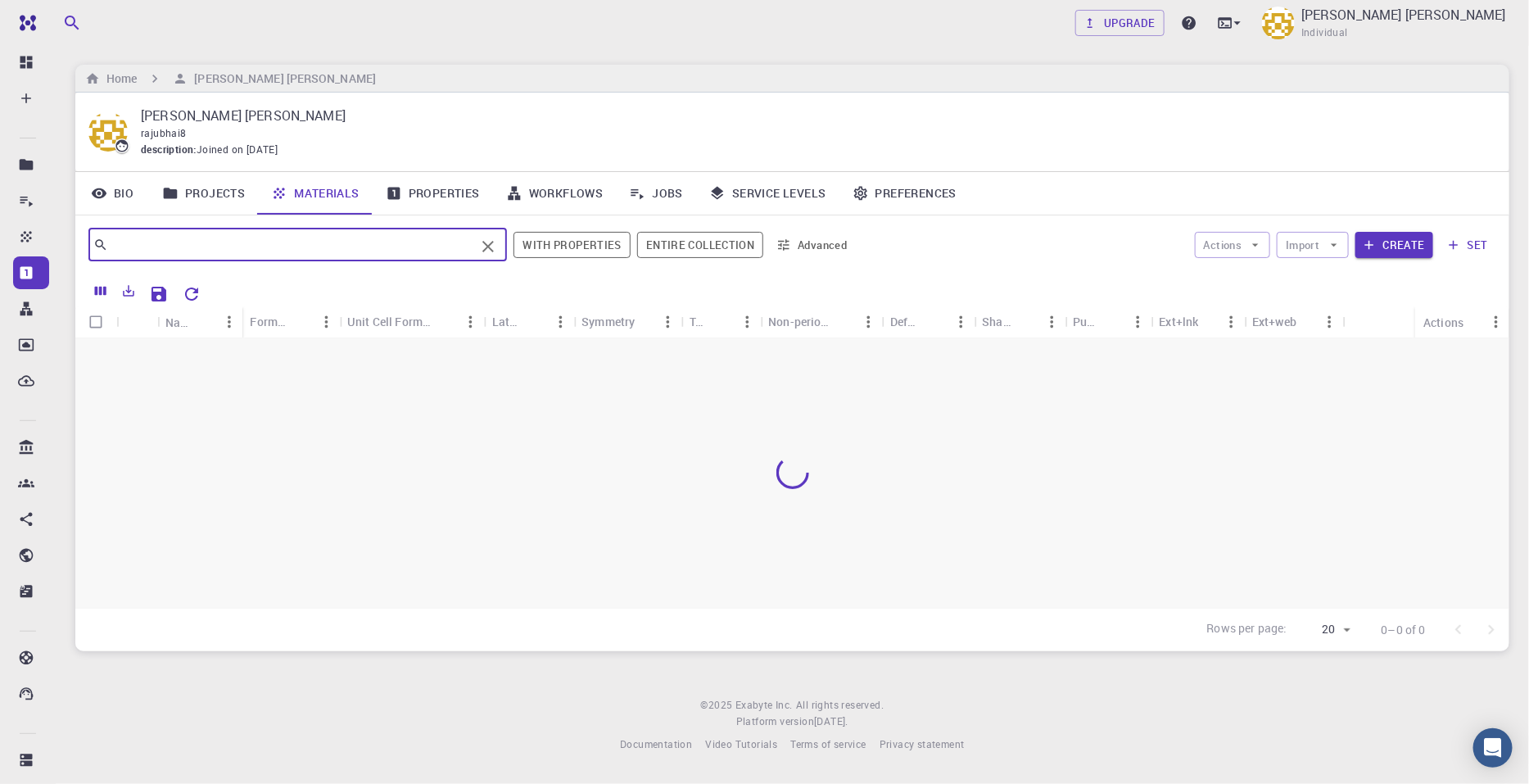
click at [210, 242] on input "text" at bounding box center [291, 245] width 367 height 23
type input "AgI"
click at [1210, 246] on button "Import" at bounding box center [1312, 244] width 71 height 26
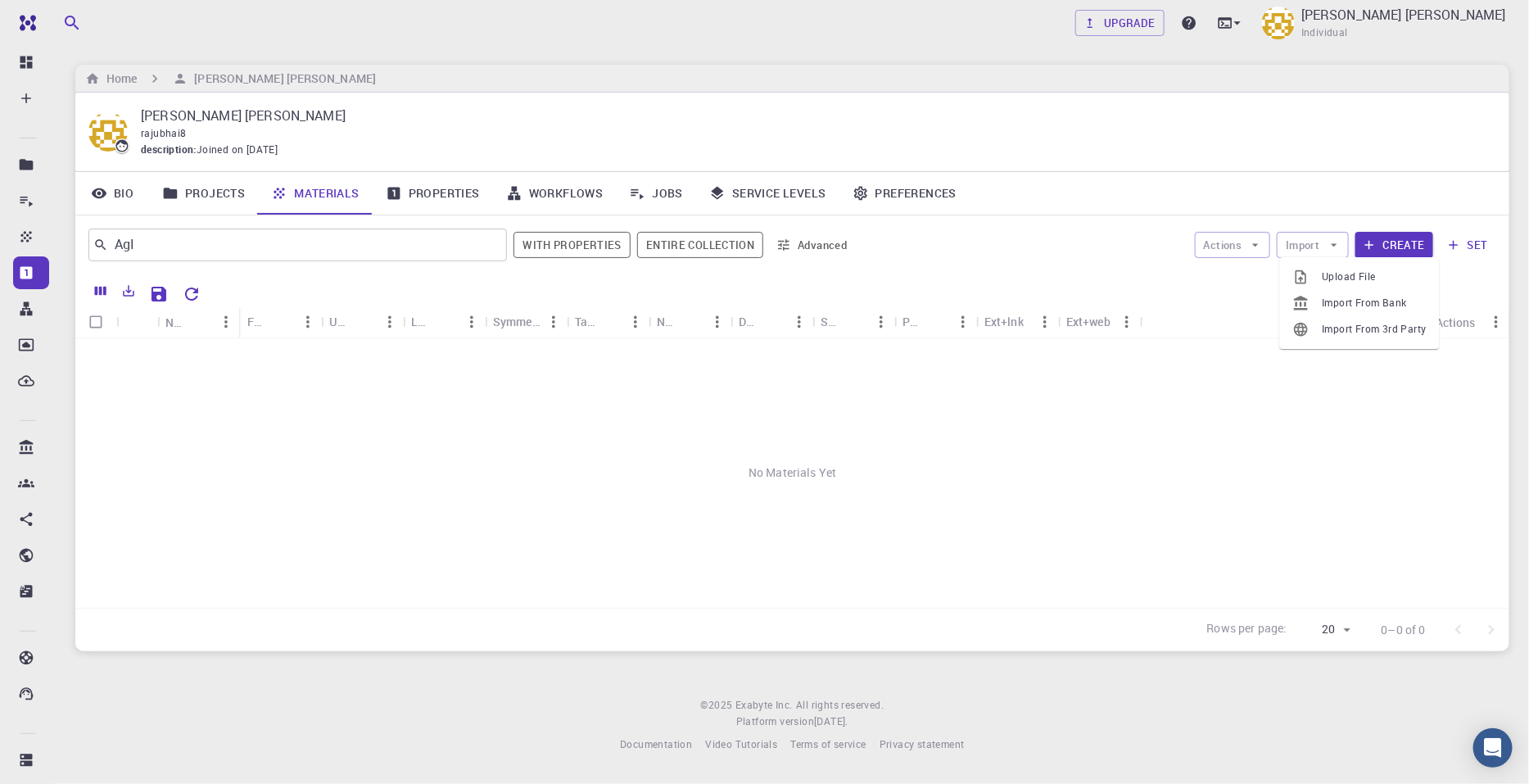
click at [1210, 304] on span "Import From Bank" at bounding box center [1374, 302] width 104 height 16
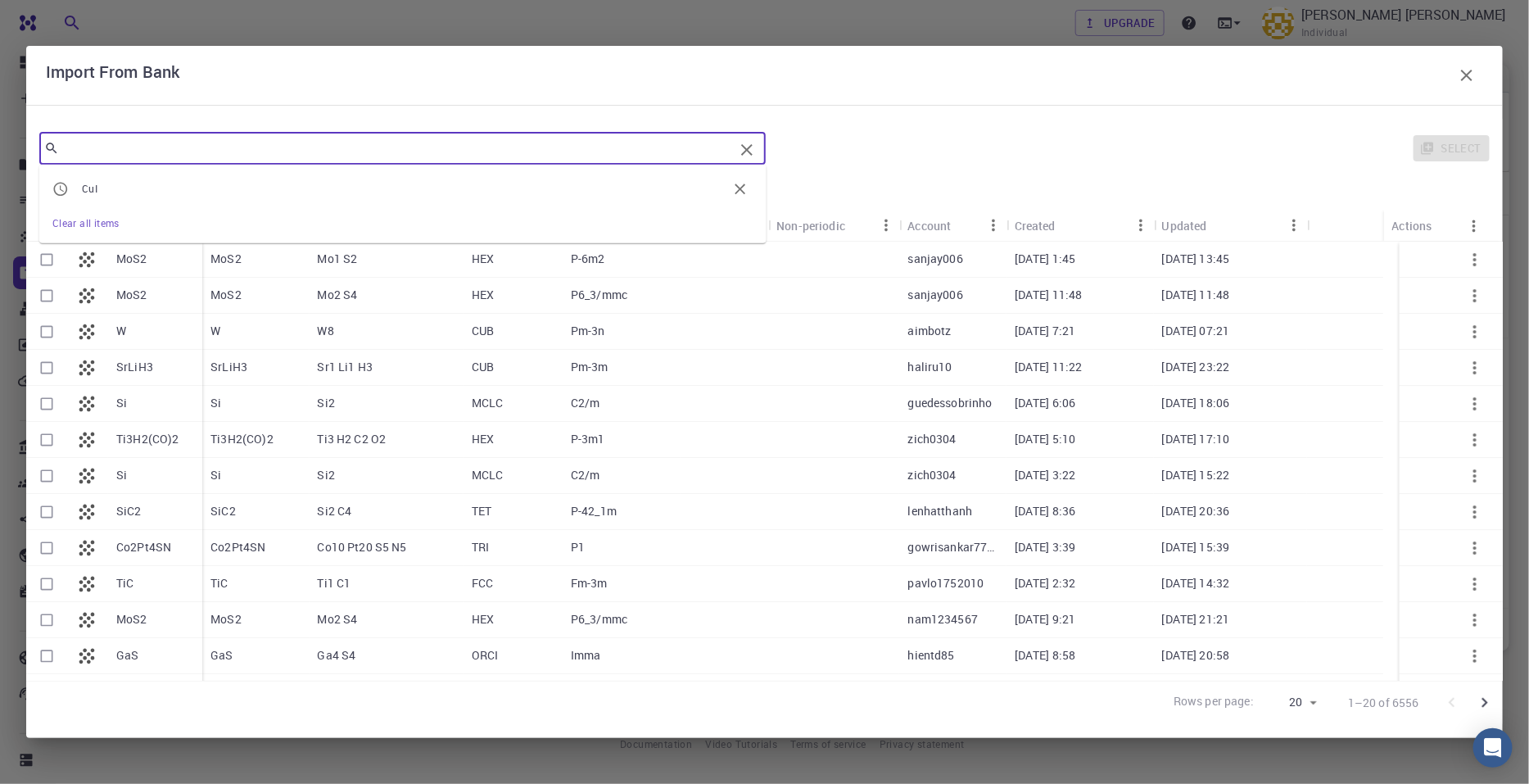
click at [139, 146] on input "text" at bounding box center [396, 148] width 675 height 23
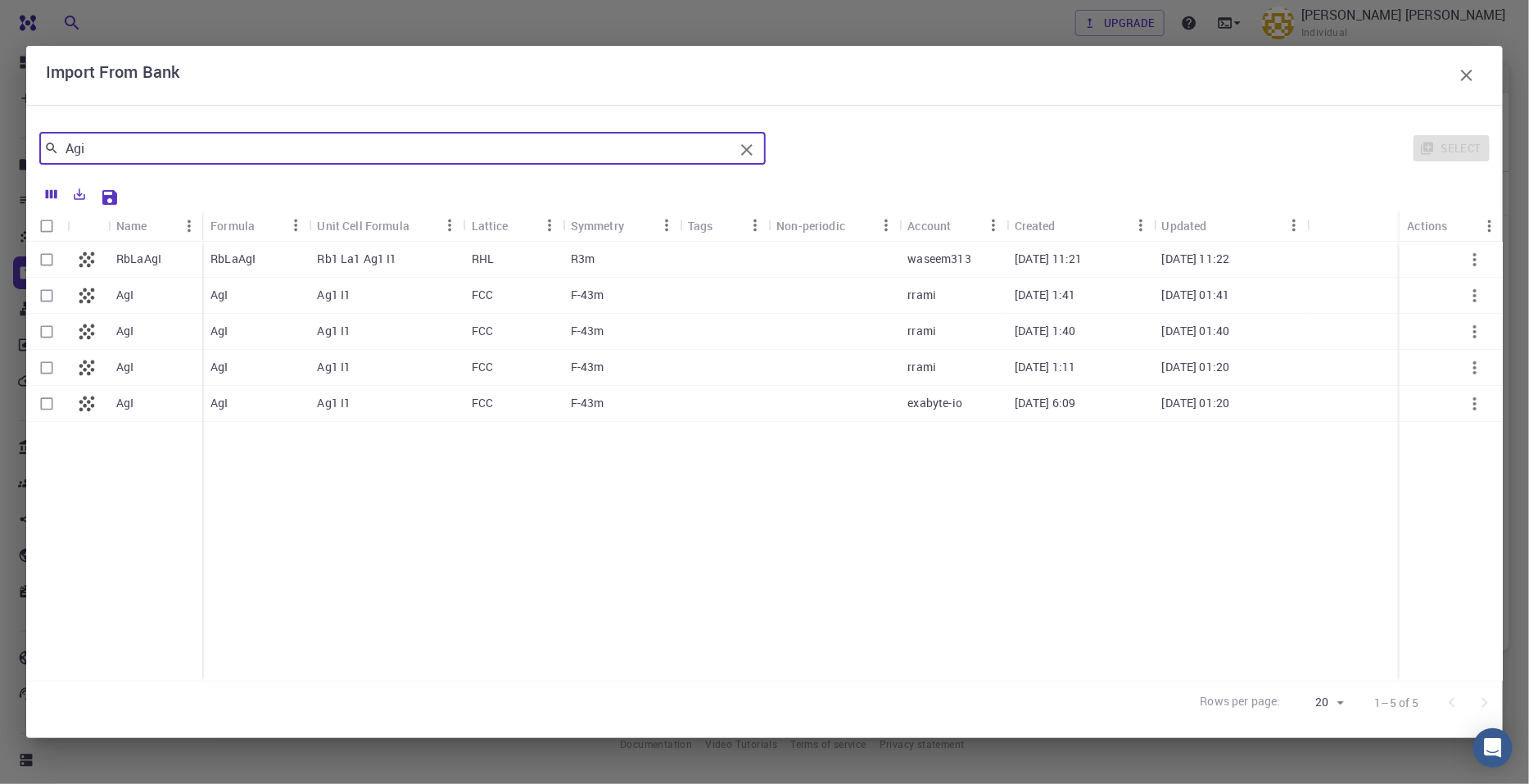
type input "Agi"
click at [238, 306] on div "AgI" at bounding box center [255, 296] width 106 height 36
checkbox input "true"
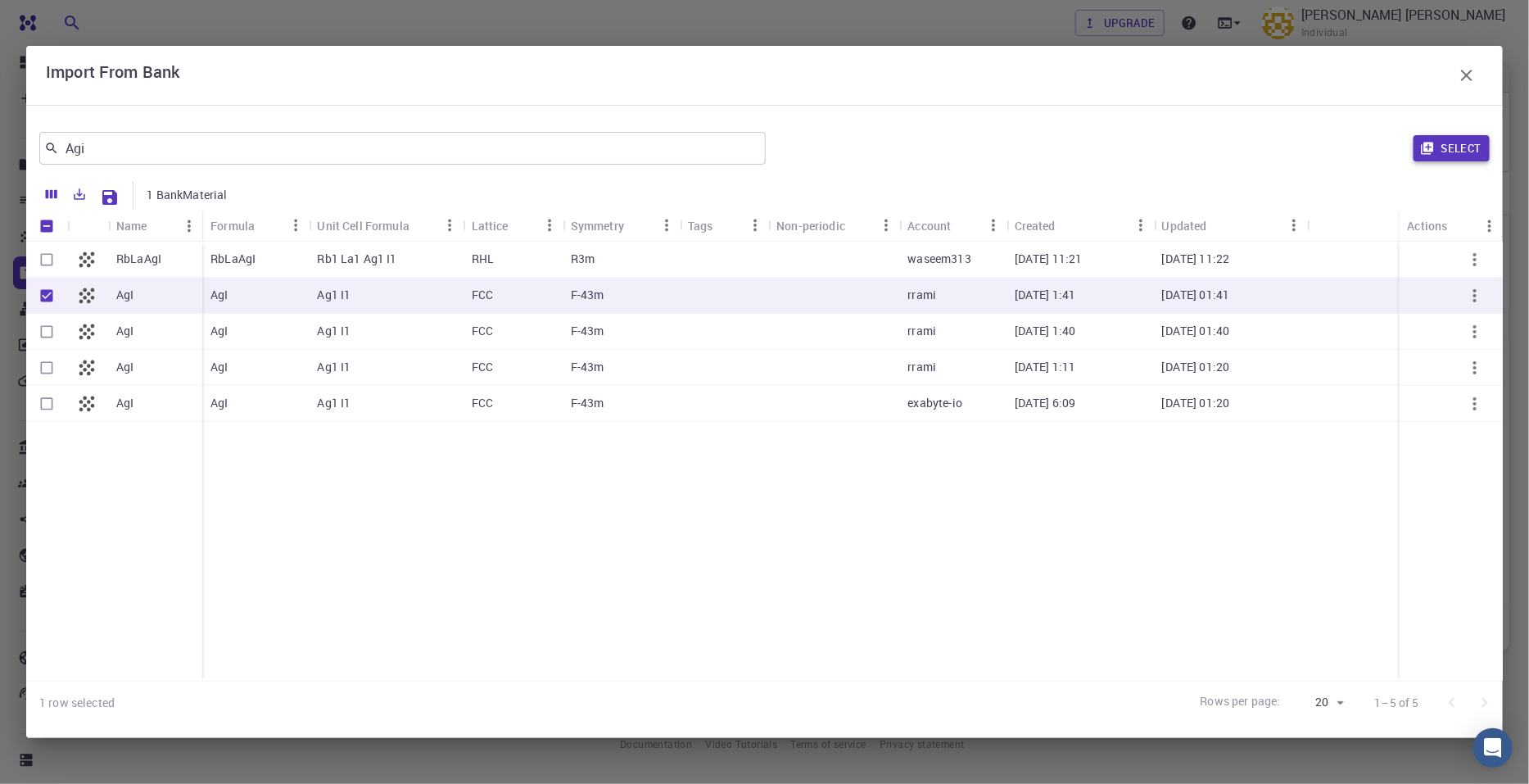
click at [1210, 147] on button "Select" at bounding box center [1451, 147] width 77 height 26
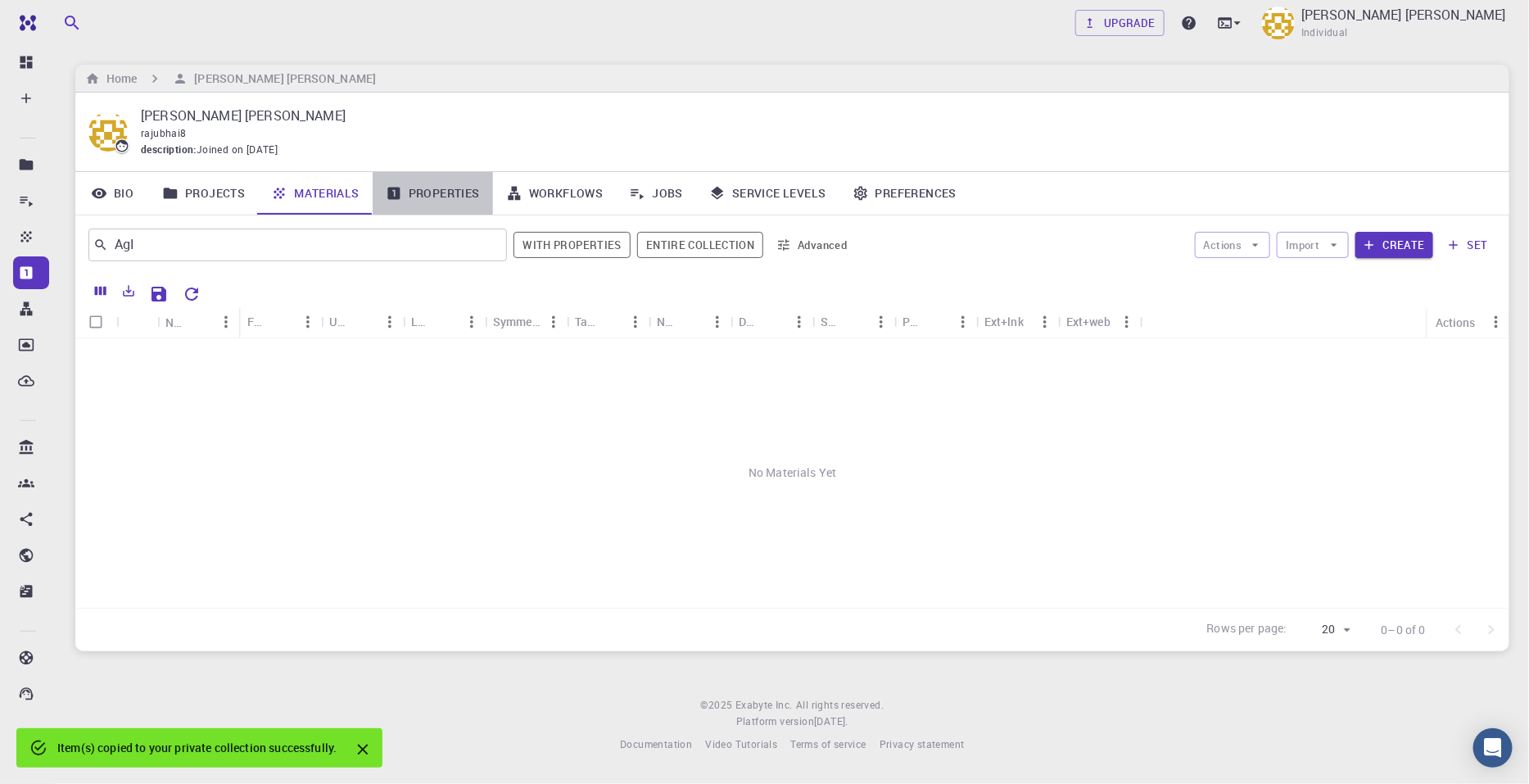
click at [426, 190] on link "Properties" at bounding box center [433, 193] width 121 height 42
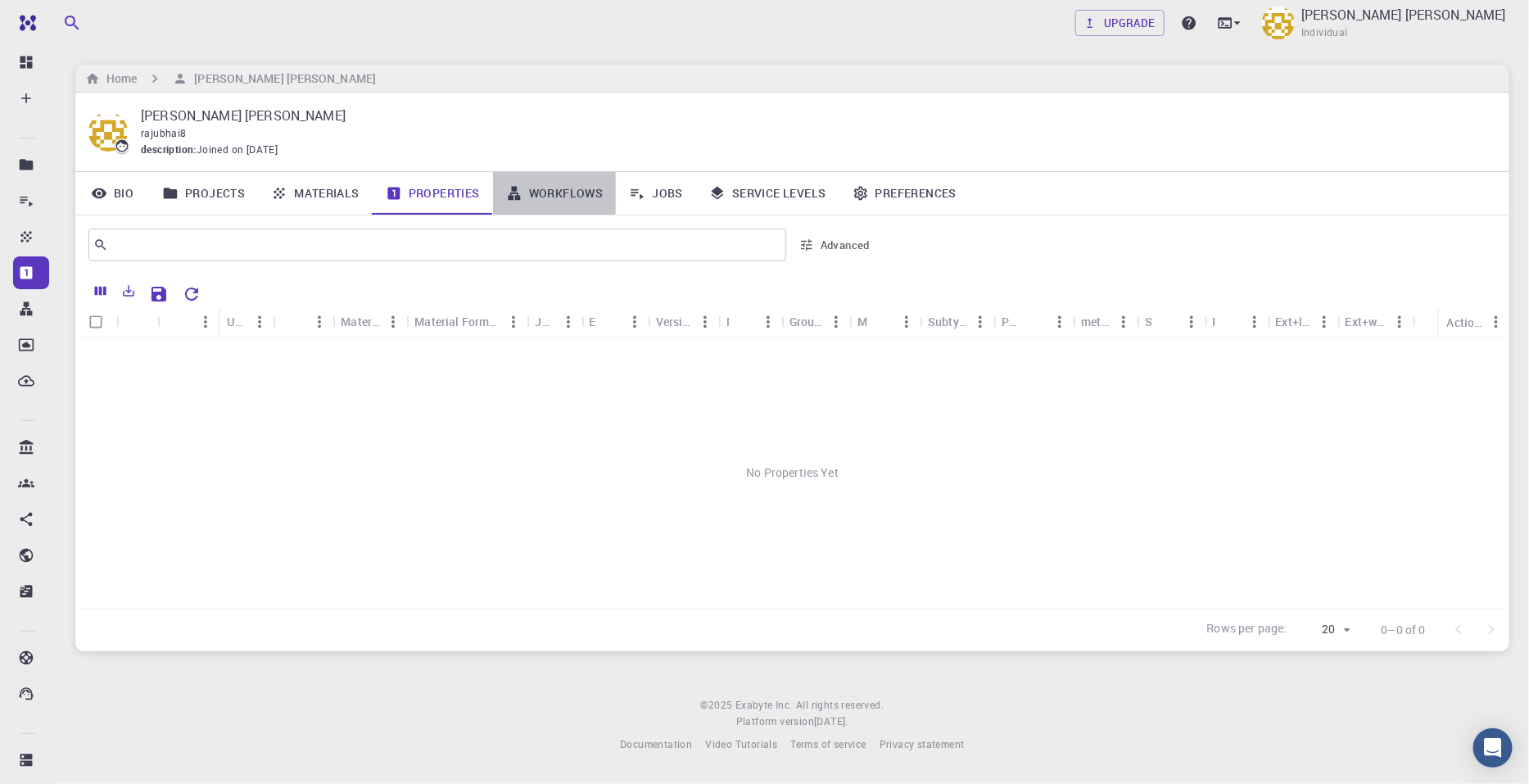
click at [549, 183] on link "Workflows" at bounding box center [554, 193] width 124 height 42
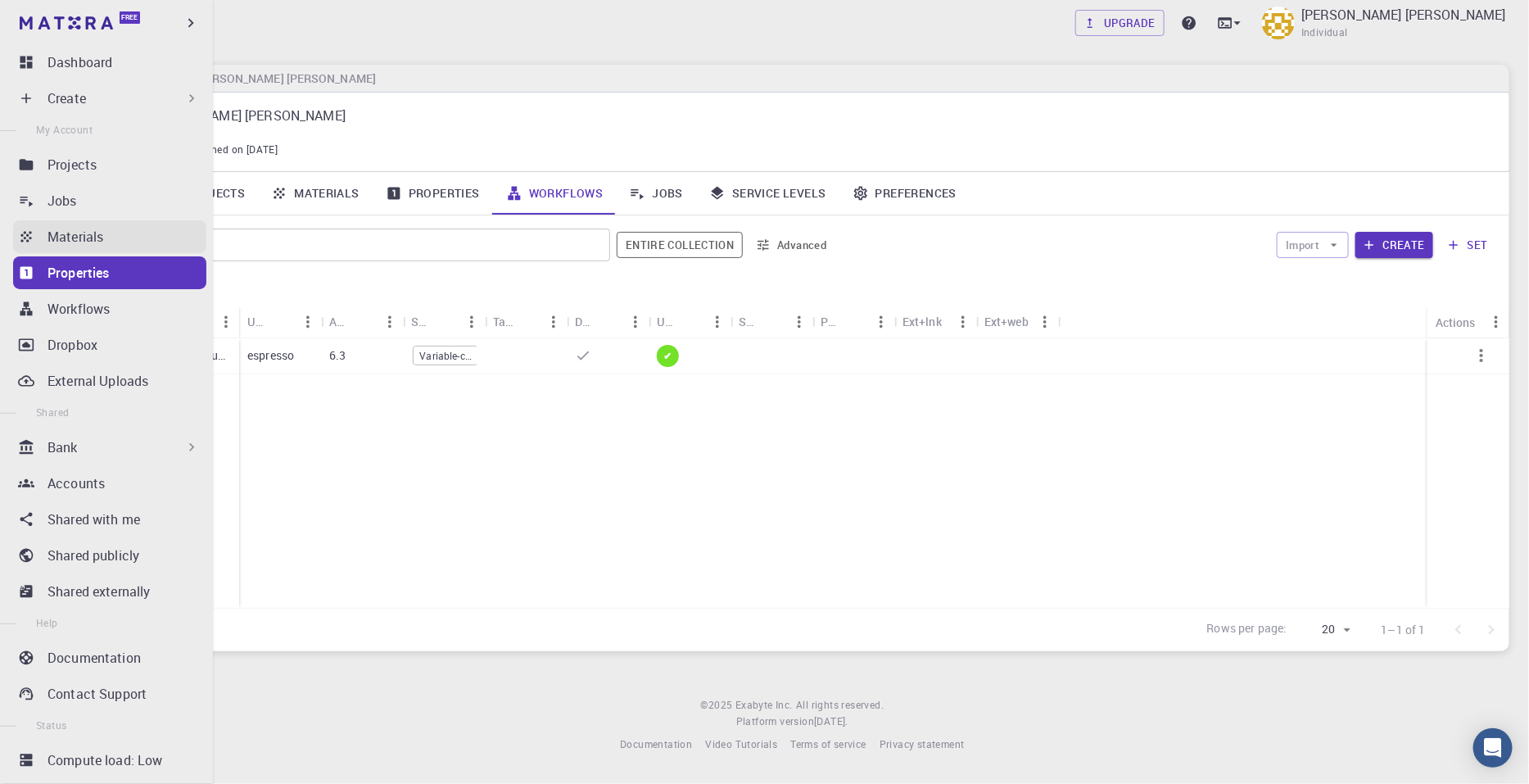
click at [81, 231] on p "Materials" at bounding box center [76, 236] width 56 height 20
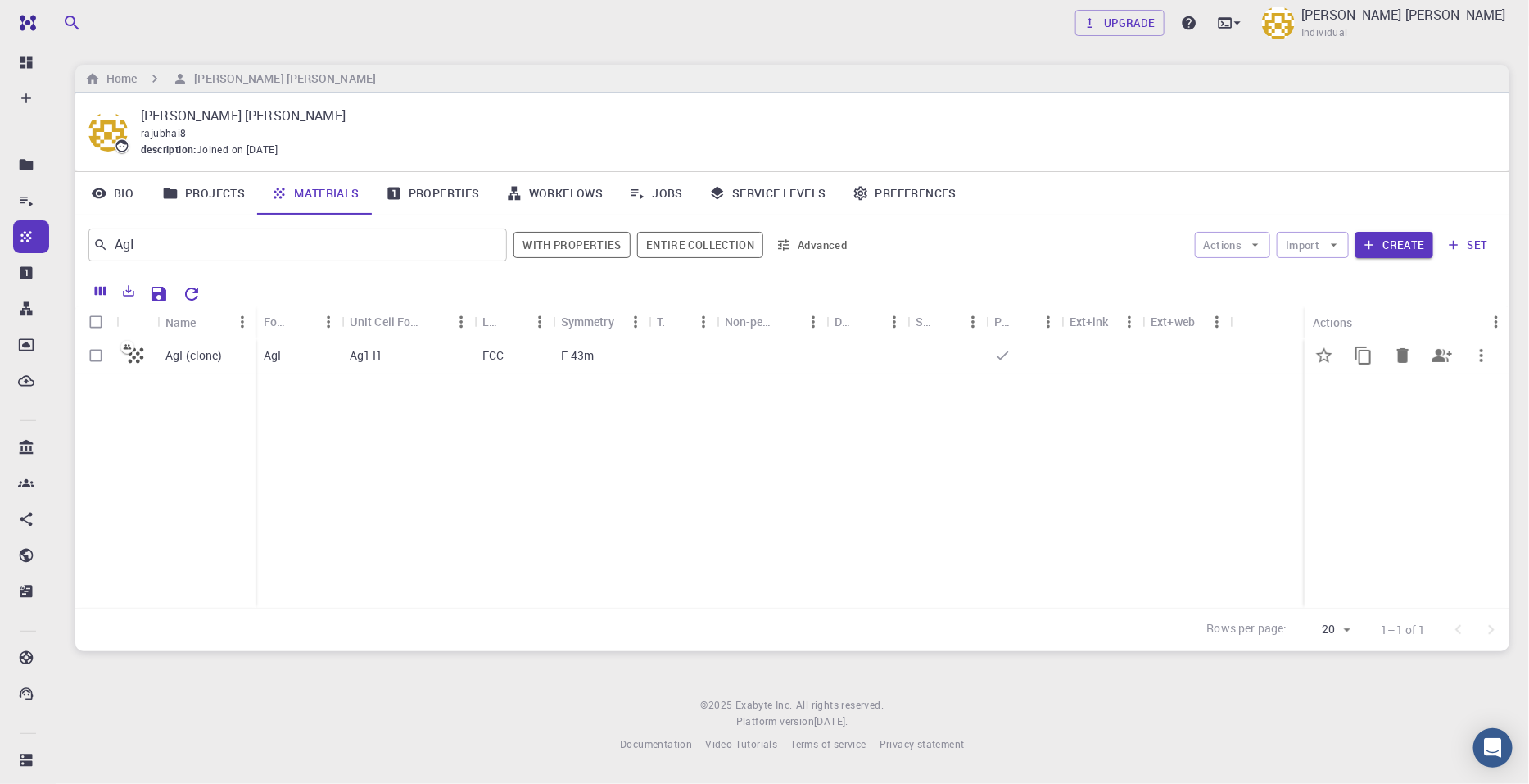
click at [430, 354] on div "Ag1 I1" at bounding box center [408, 356] width 133 height 36
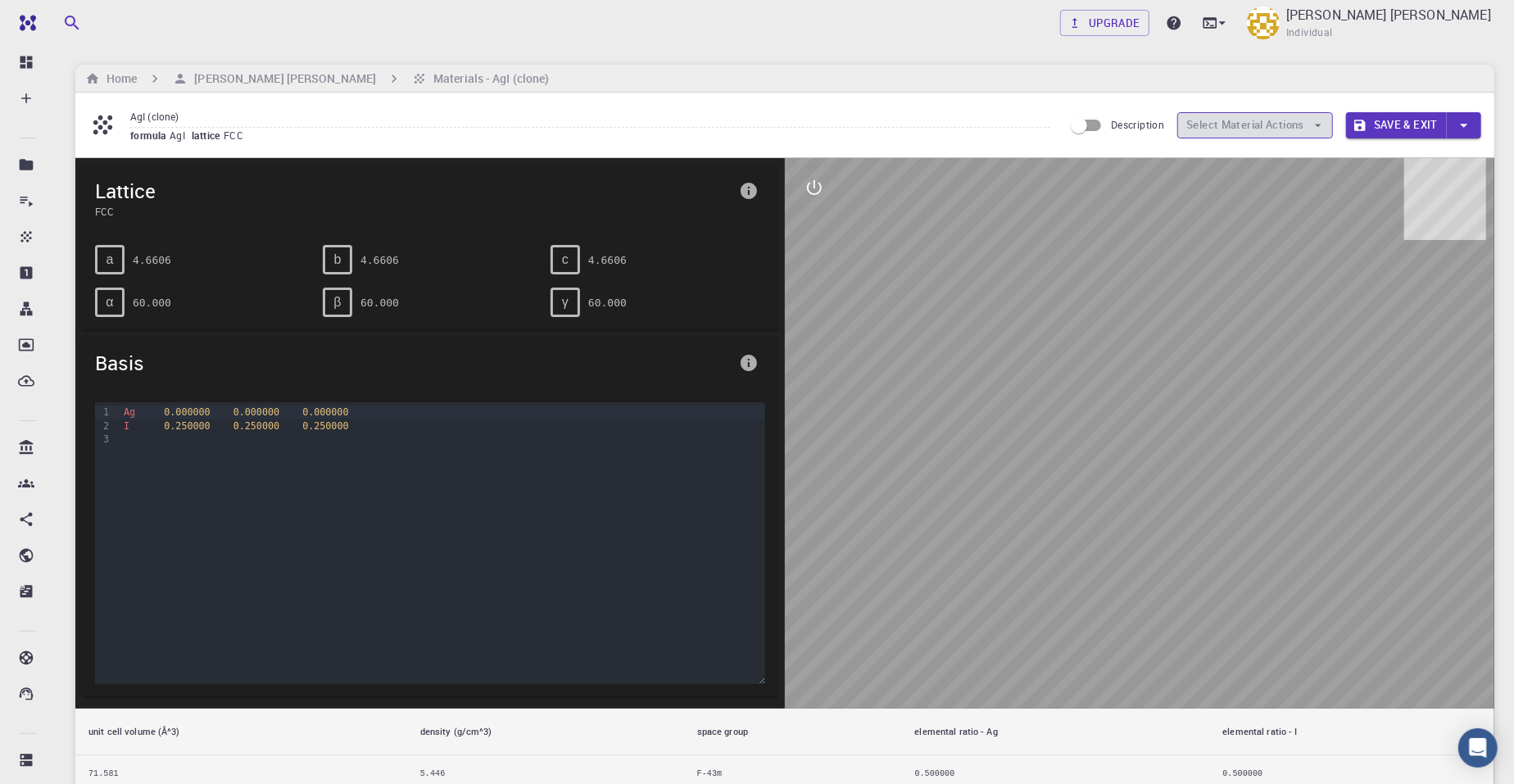
click at [1210, 128] on icon "button" at bounding box center [1318, 124] width 14 height 14
click at [1210, 127] on icon "button" at bounding box center [1318, 124] width 14 height 14
click at [1210, 126] on icon "button" at bounding box center [1318, 124] width 14 height 14
drag, startPoint x: 1208, startPoint y: 468, endPoint x: 1044, endPoint y: 483, distance: 164.7
click at [1044, 483] on div at bounding box center [1139, 433] width 710 height 550
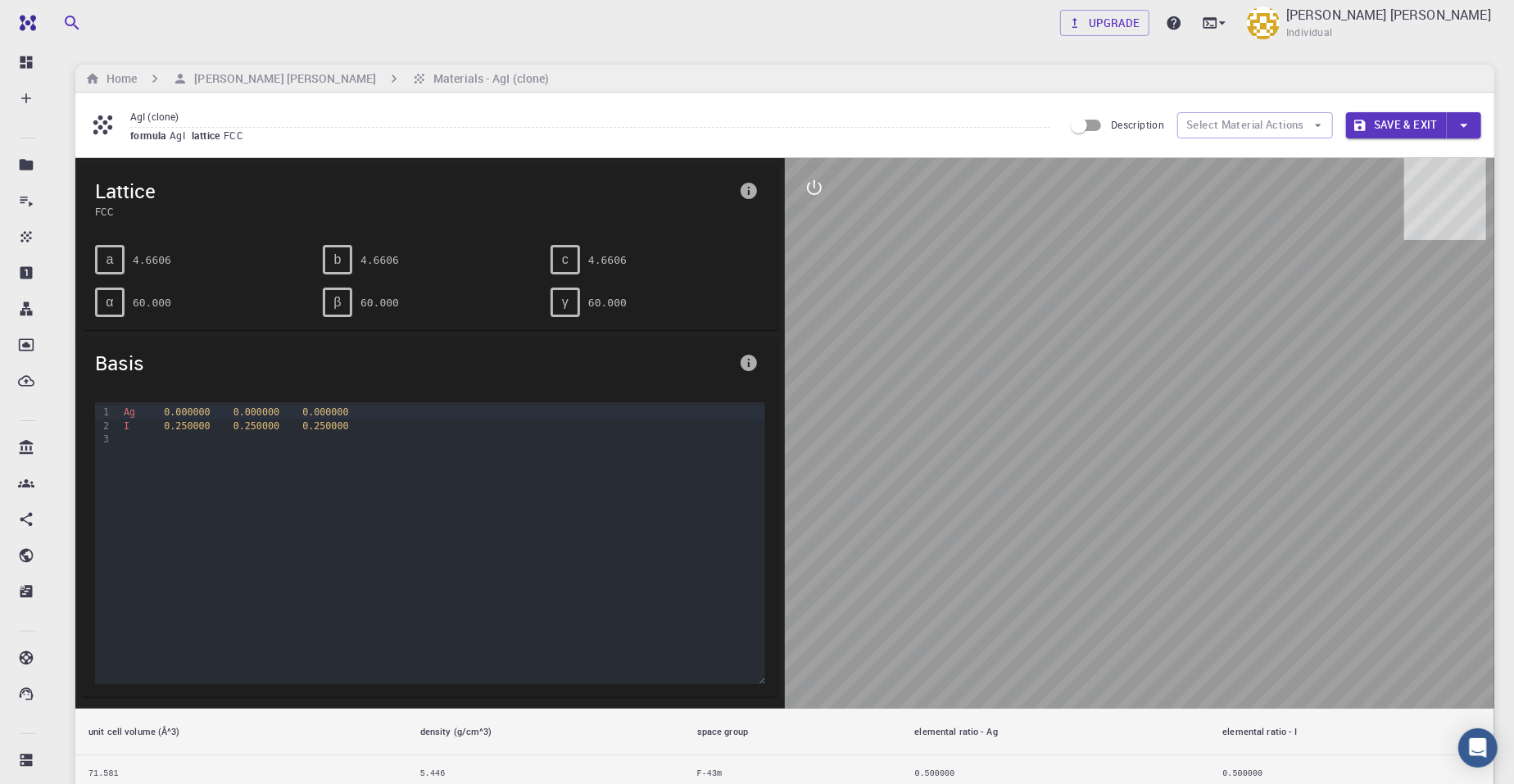
drag, startPoint x: 1119, startPoint y: 358, endPoint x: 1124, endPoint y: 402, distance: 44.3
click at [1124, 401] on div at bounding box center [1139, 433] width 710 height 550
drag, startPoint x: 1063, startPoint y: 349, endPoint x: 1061, endPoint y: 363, distance: 14.1
click at [1061, 361] on div at bounding box center [1139, 433] width 710 height 550
click at [1061, 365] on div at bounding box center [1139, 433] width 710 height 550
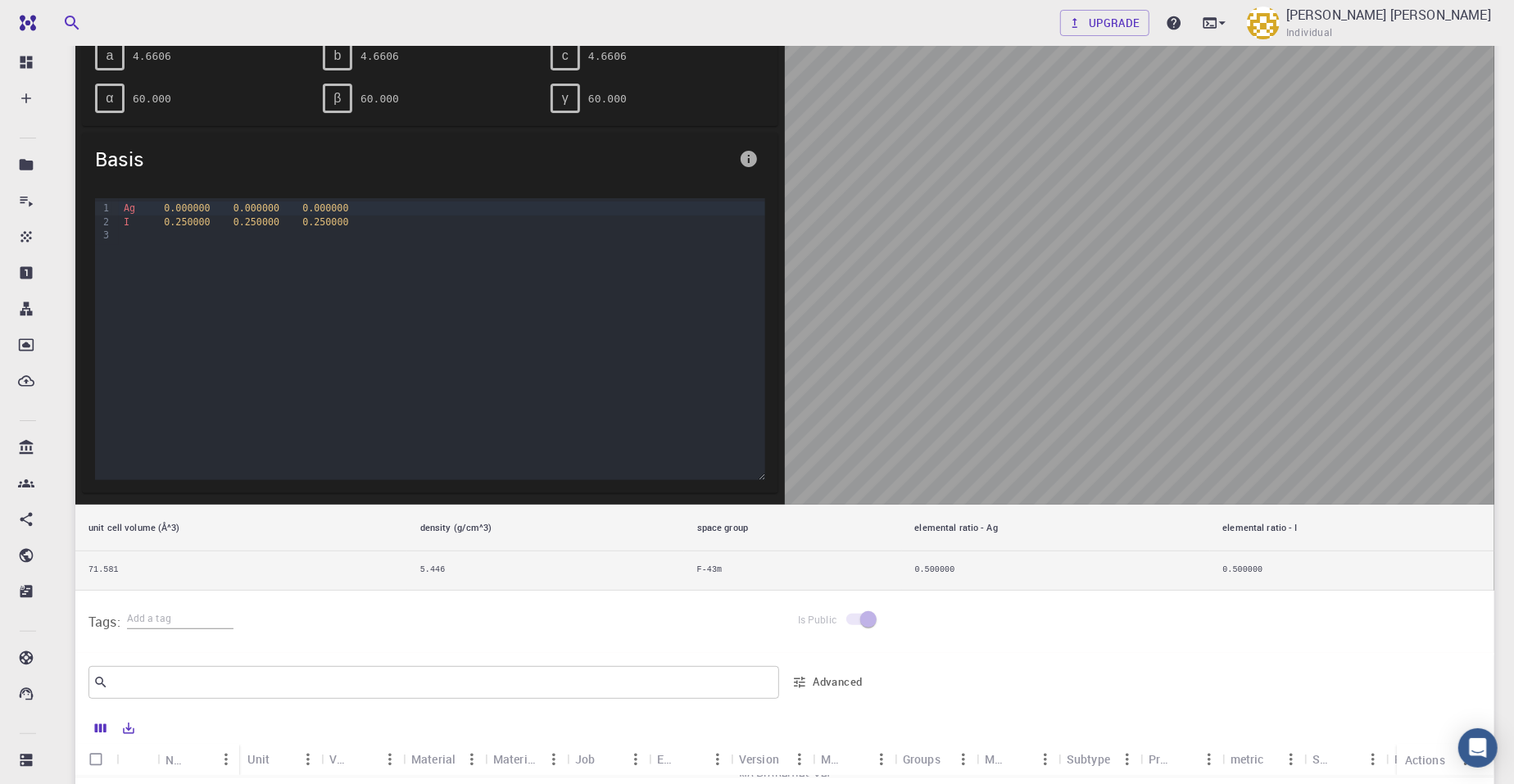
scroll to position [466, 0]
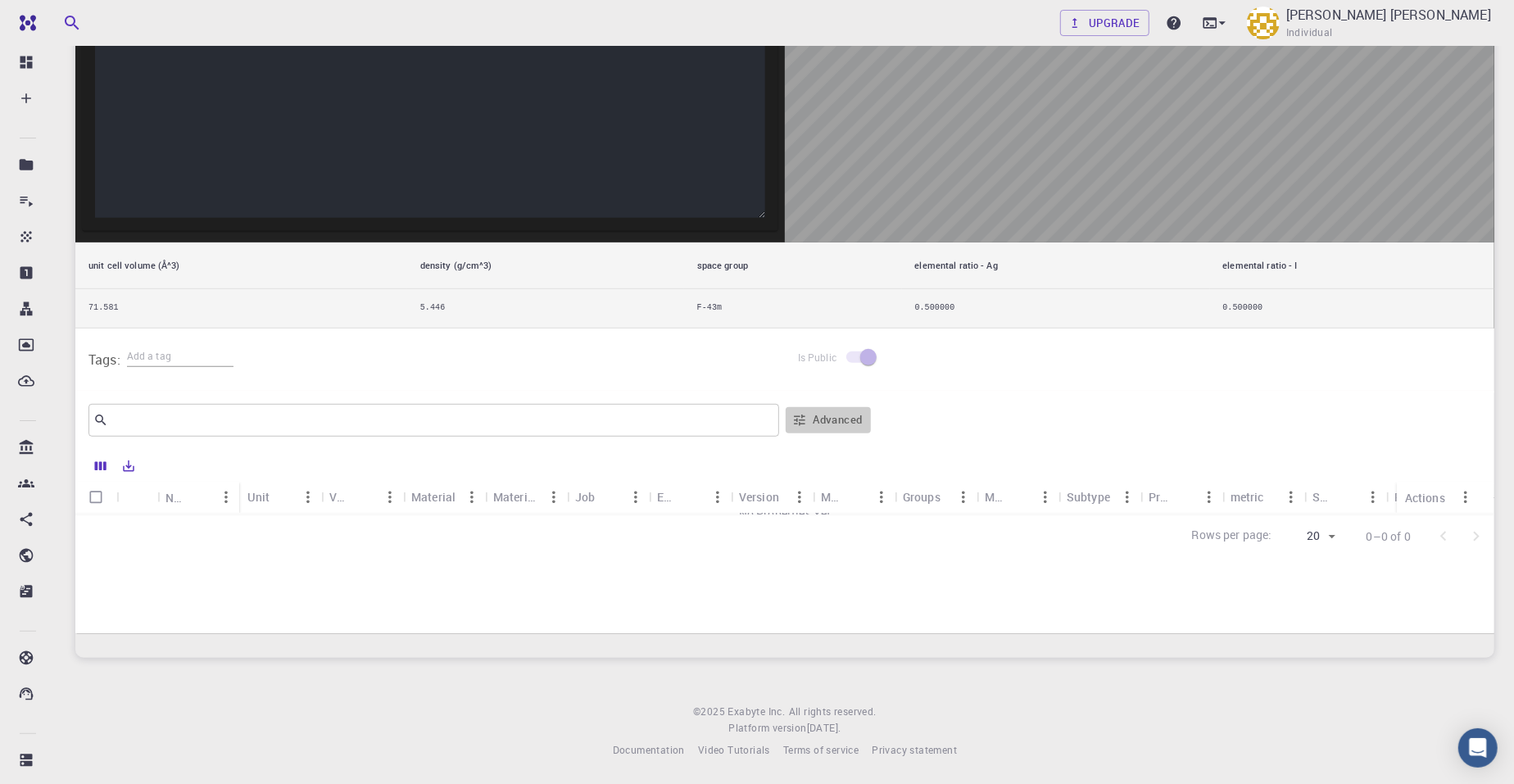
click at [795, 421] on icon "button" at bounding box center [799, 419] width 14 height 14
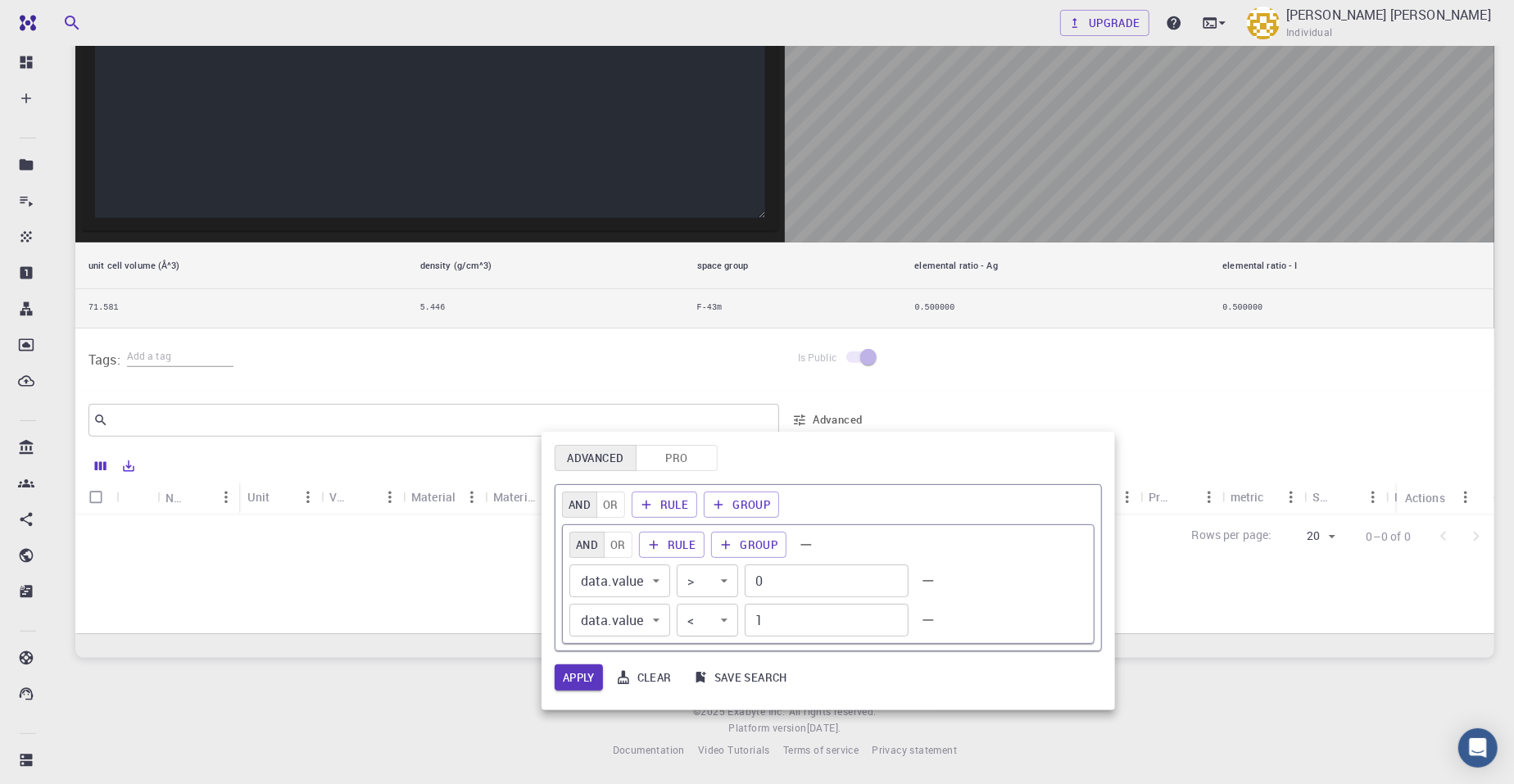
click at [796, 422] on div at bounding box center [757, 392] width 1514 height 784
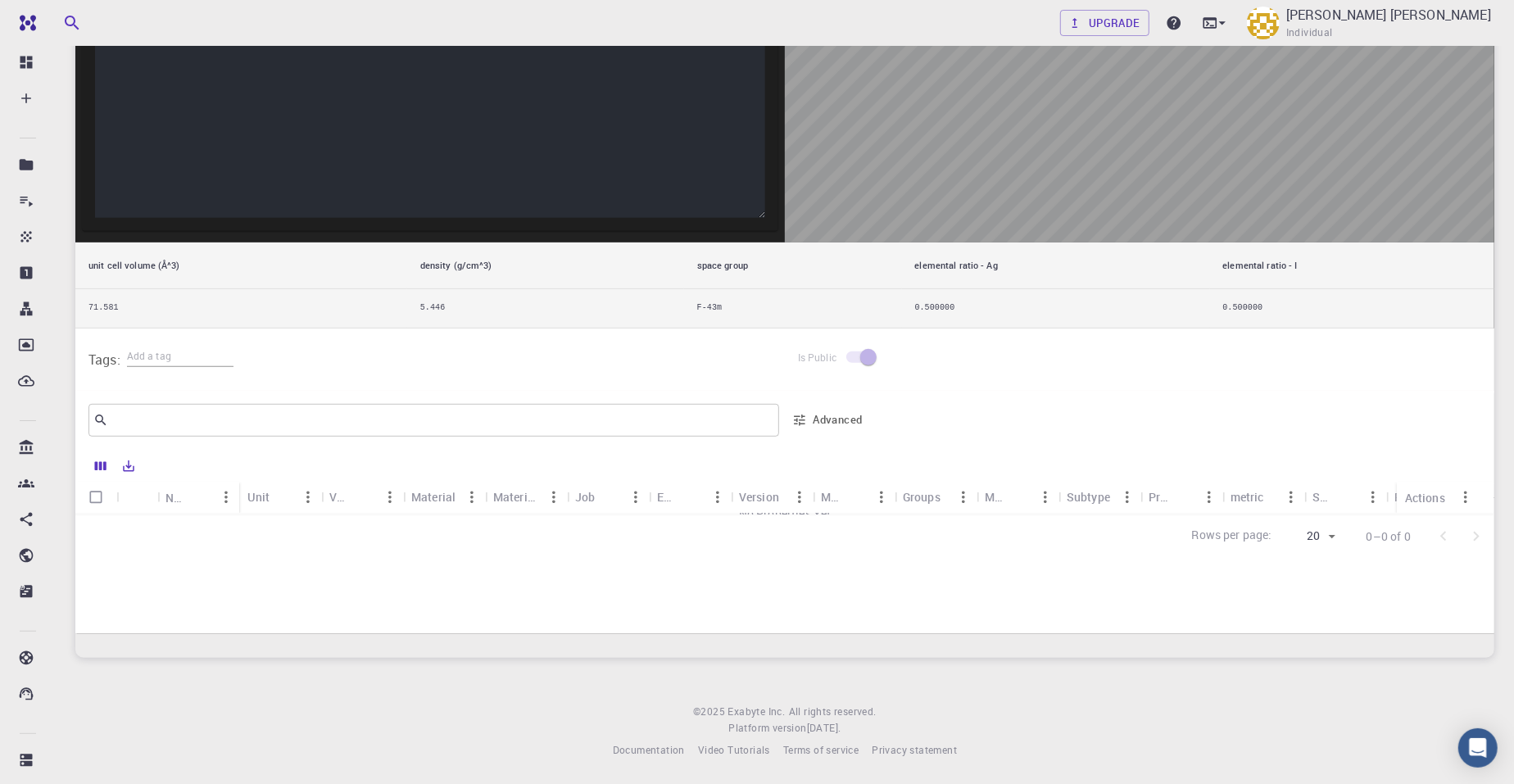
click at [857, 356] on span at bounding box center [860, 357] width 28 height 11
click at [858, 356] on span at bounding box center [860, 357] width 28 height 11
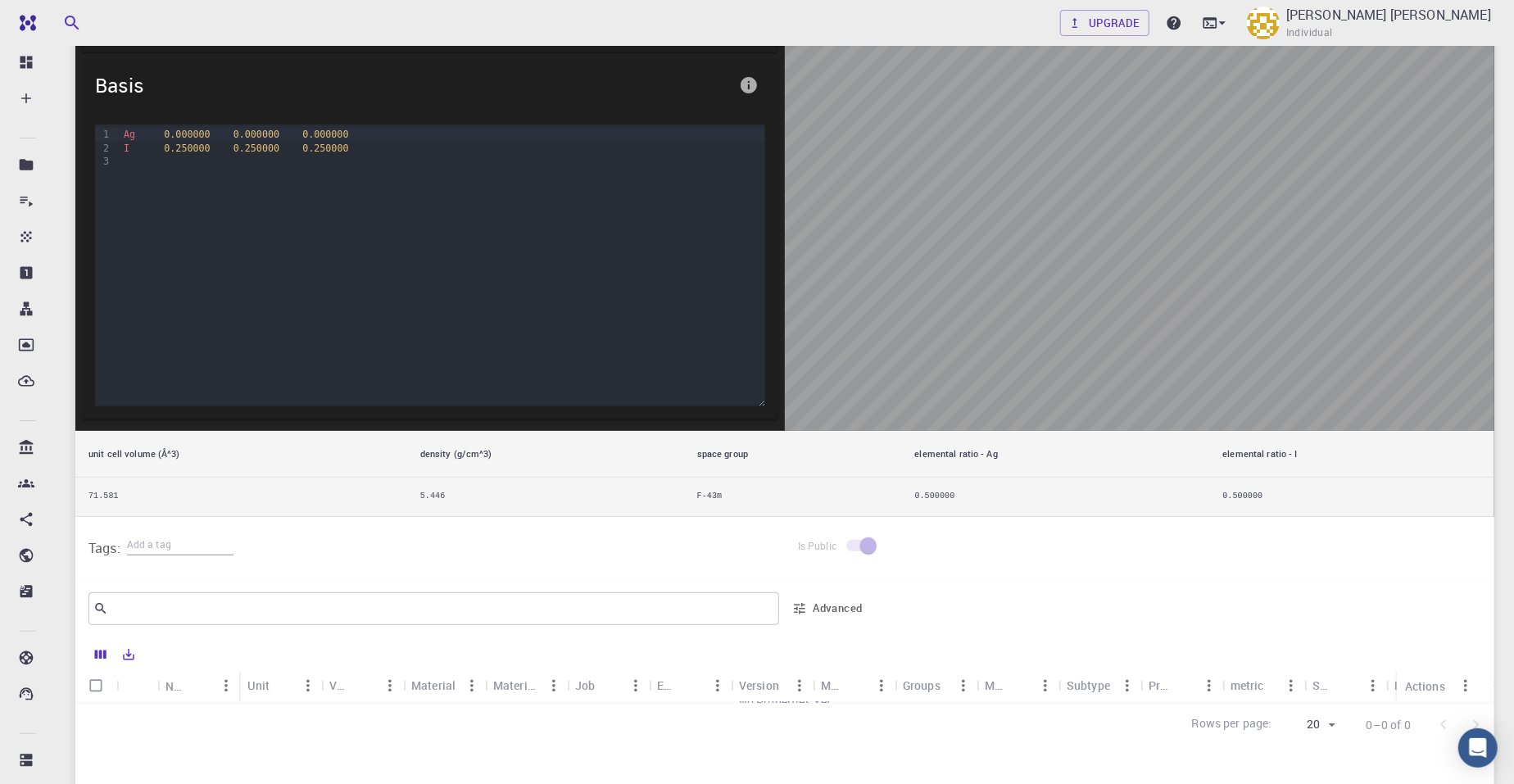
scroll to position [0, 0]
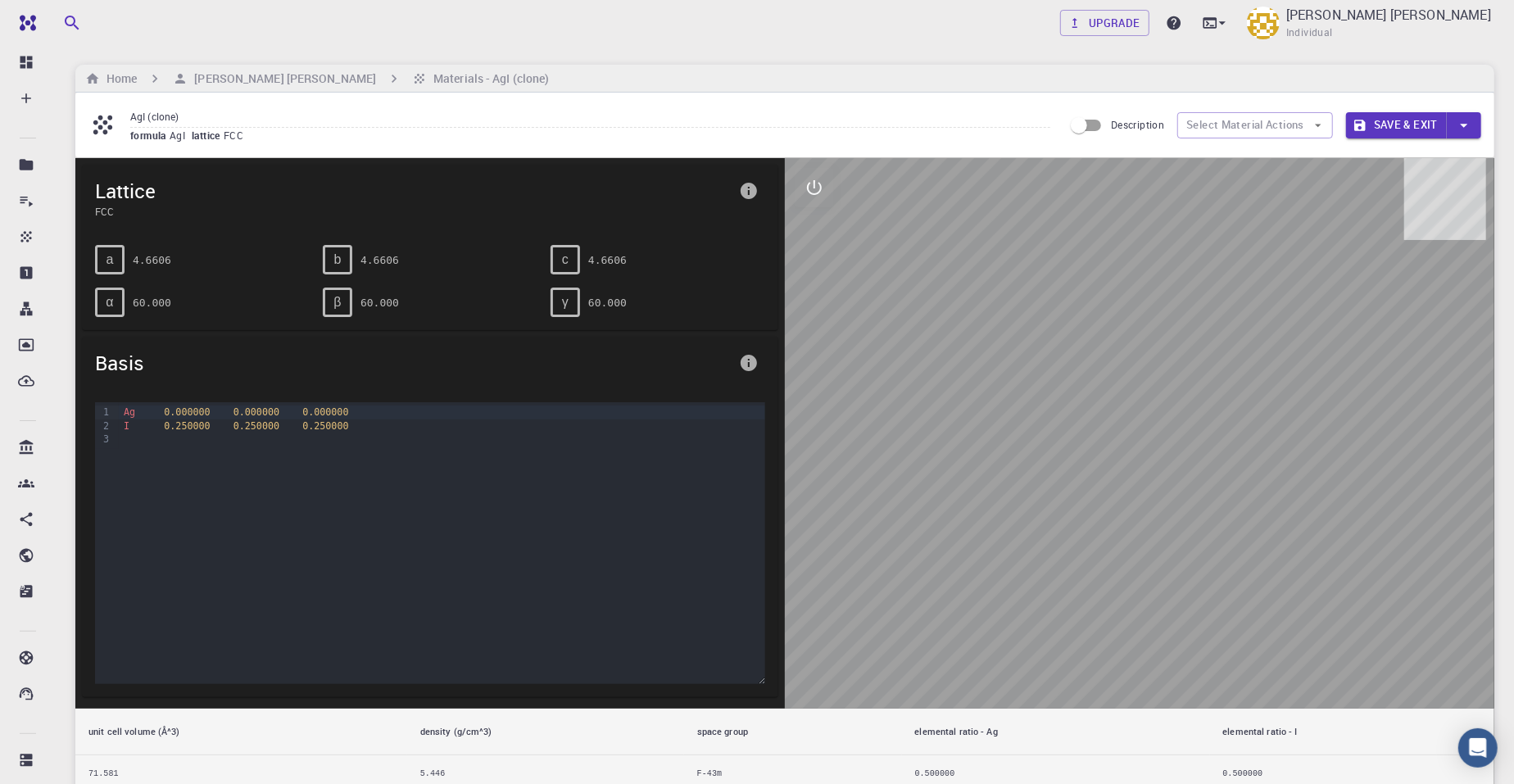
click at [201, 131] on span "lattice" at bounding box center [207, 135] width 32 height 13
click at [138, 139] on span "formula" at bounding box center [149, 135] width 39 height 13
click at [104, 119] on icon at bounding box center [102, 124] width 29 height 29
click at [1135, 14] on link "Upgrade" at bounding box center [1104, 22] width 89 height 26
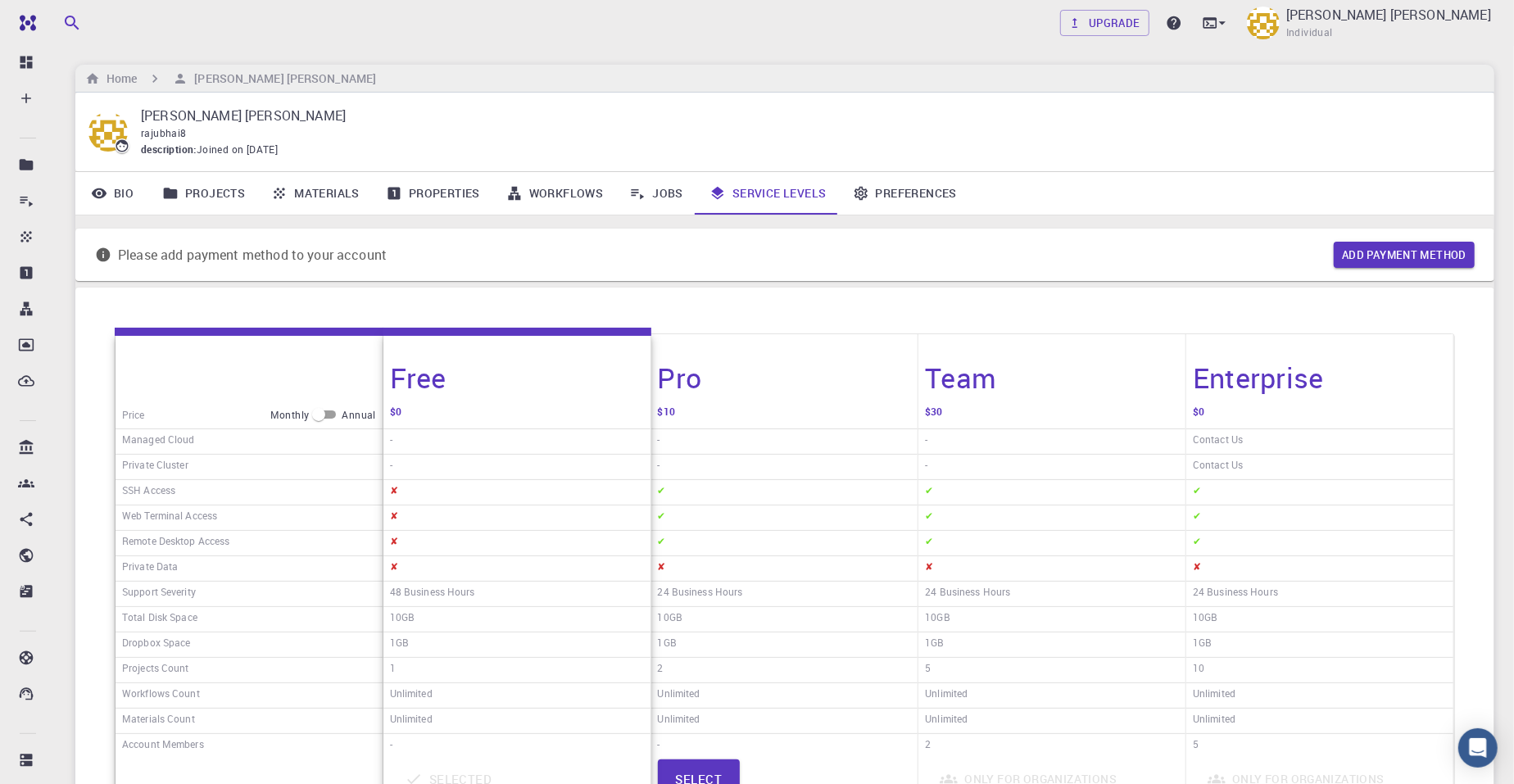
click at [301, 186] on link "Materials" at bounding box center [315, 193] width 115 height 42
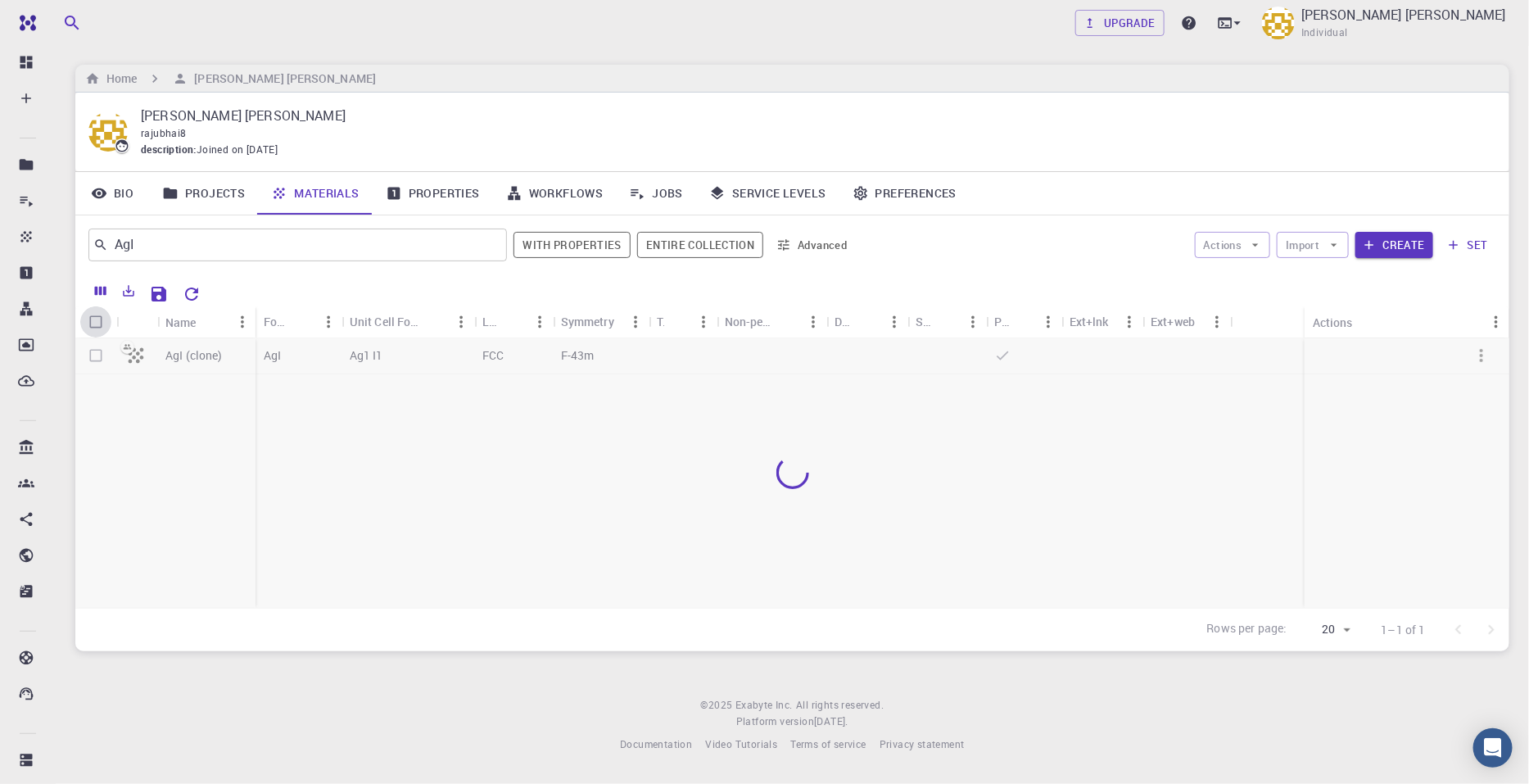
click at [100, 320] on input "Select all rows" at bounding box center [96, 322] width 32 height 32
checkbox input "true"
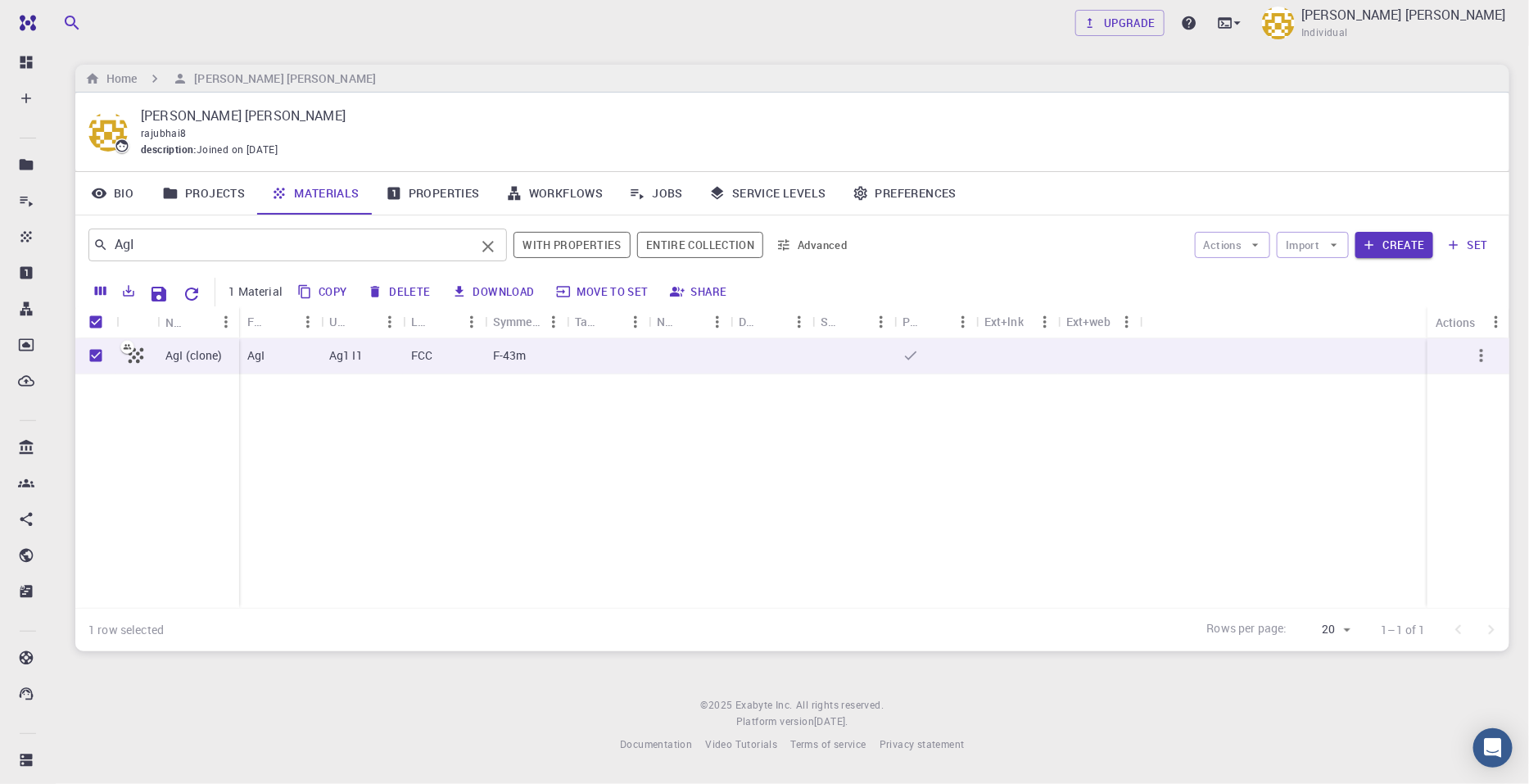
click at [496, 247] on icon "Clear" at bounding box center [488, 246] width 20 height 20
click at [416, 252] on input "text" at bounding box center [291, 245] width 367 height 23
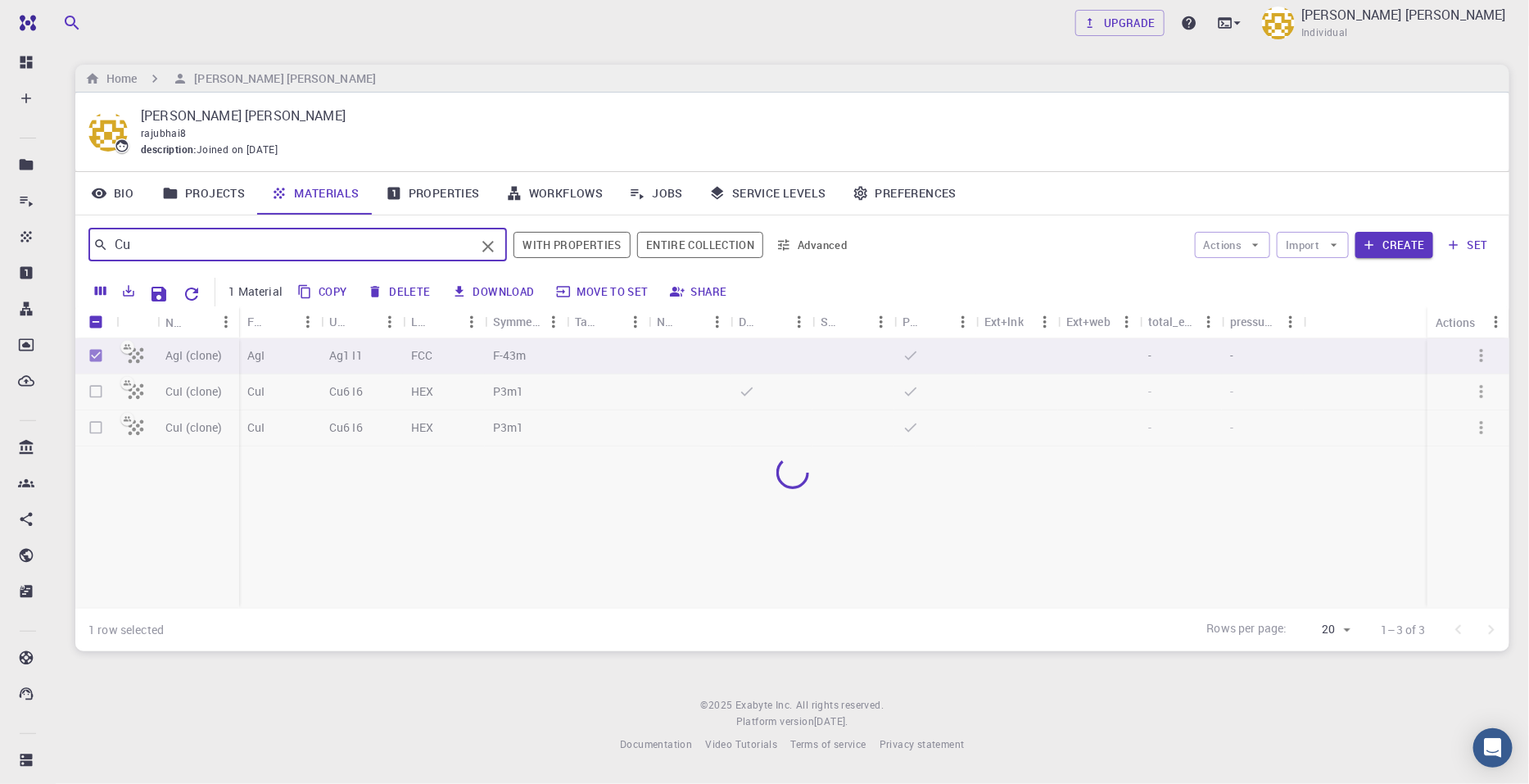
type input "Cui"
checkbox input "false"
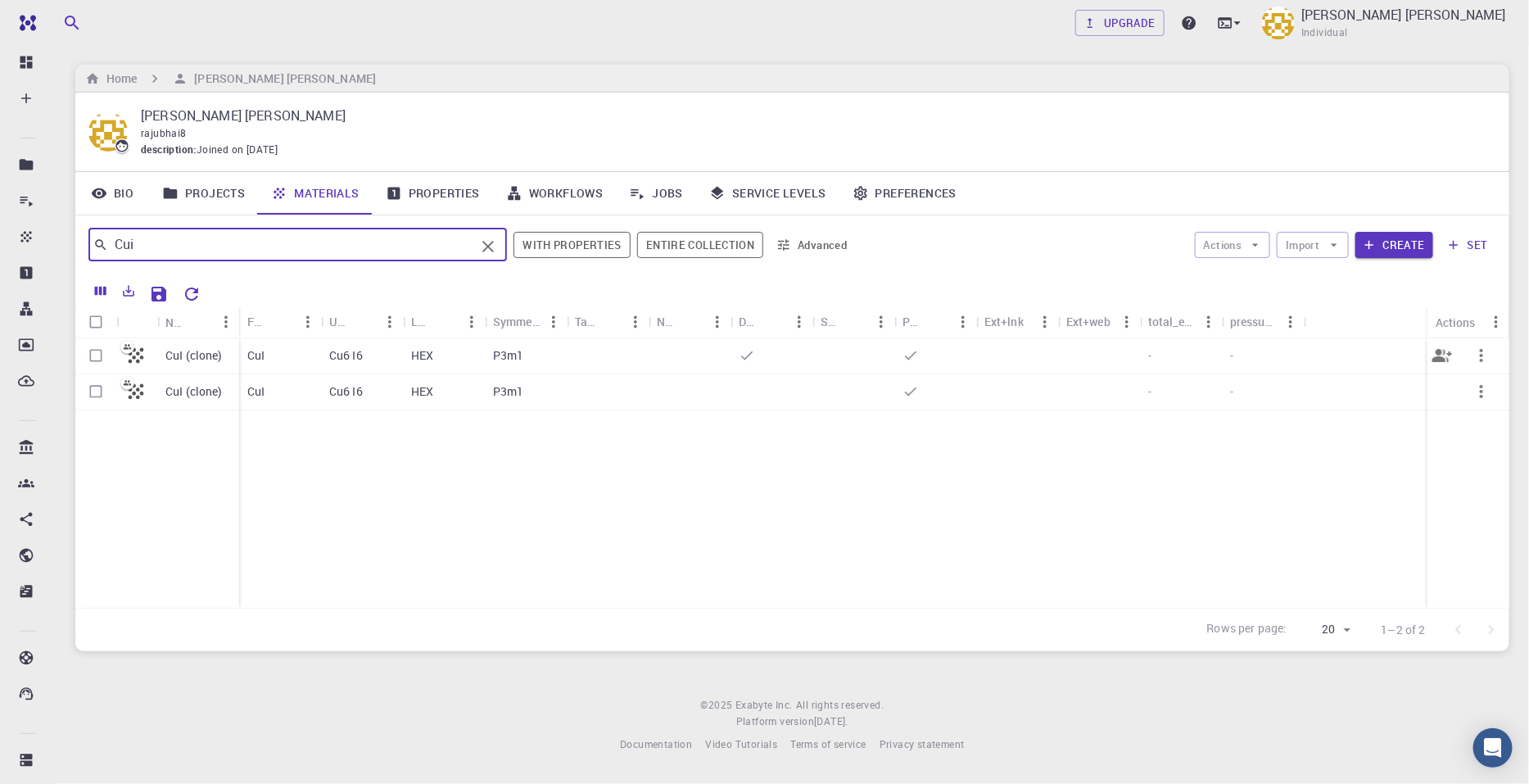
type input "Cui"
click at [94, 358] on input "Select row" at bounding box center [96, 355] width 32 height 32
checkbox input "true"
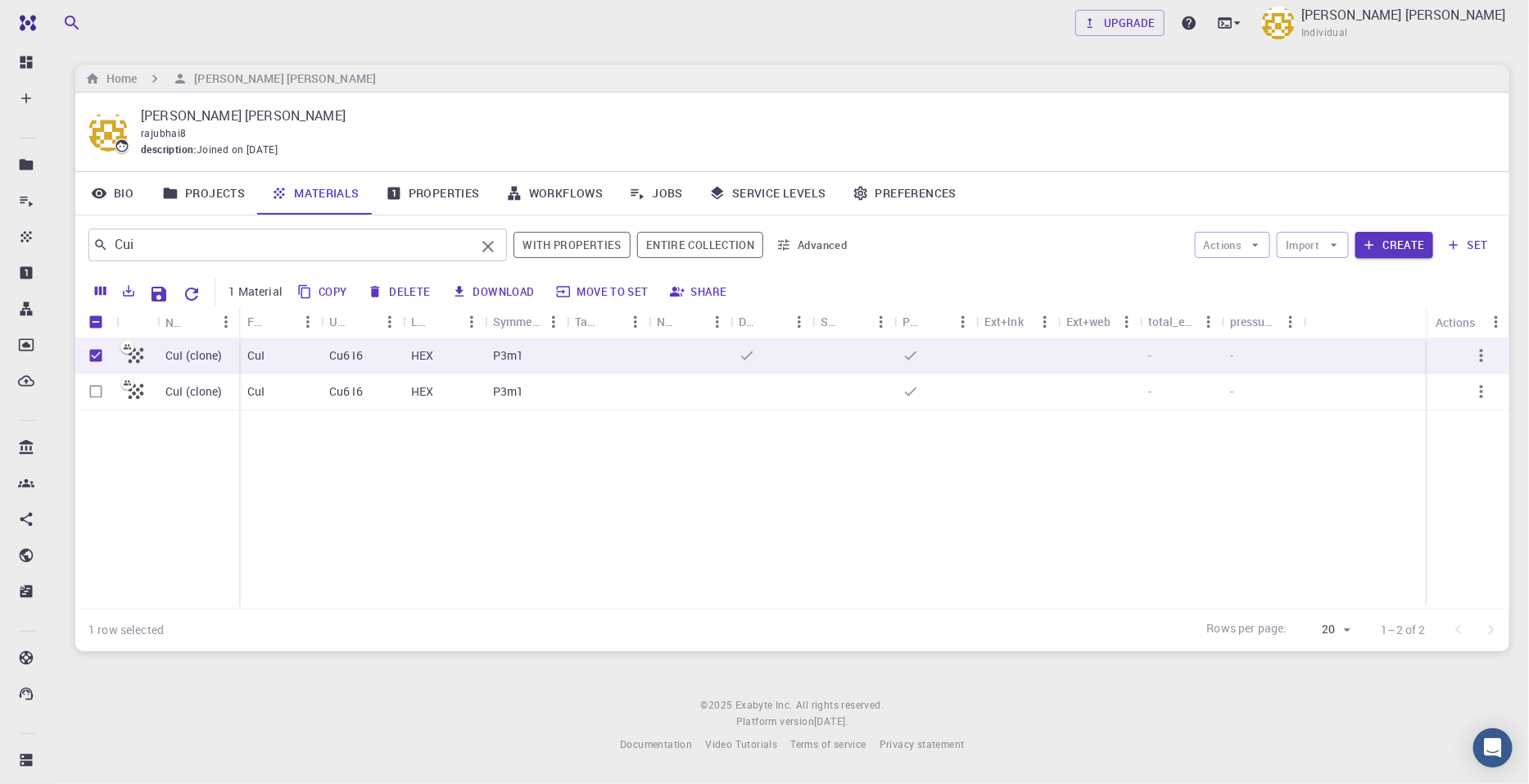
click at [491, 243] on icon "Clear" at bounding box center [488, 246] width 20 height 20
click at [491, 242] on icon "Clear" at bounding box center [488, 246] width 20 height 20
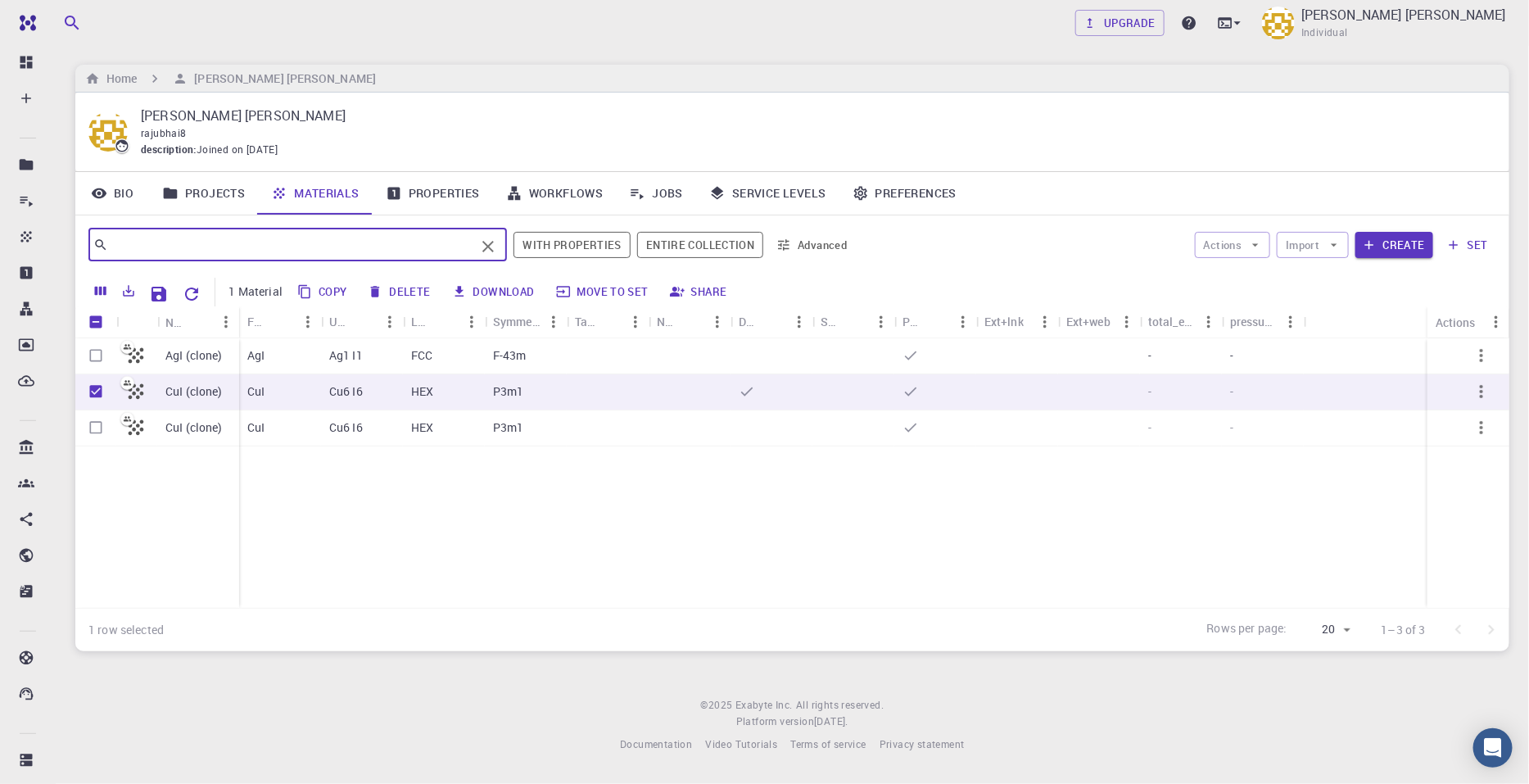
type input "A"
checkbox input "false"
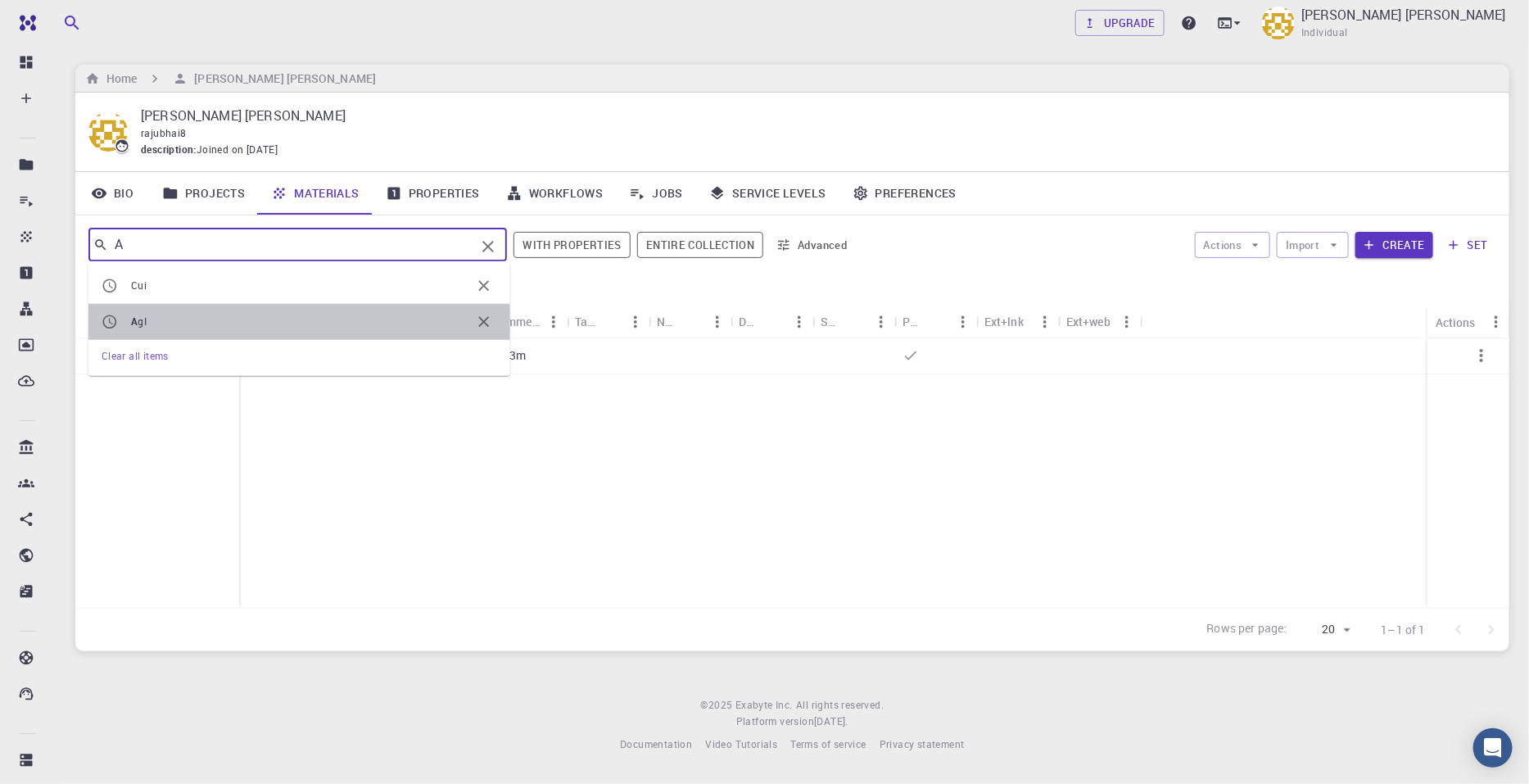
click at [284, 323] on span "A gI" at bounding box center [301, 322] width 340 height 16
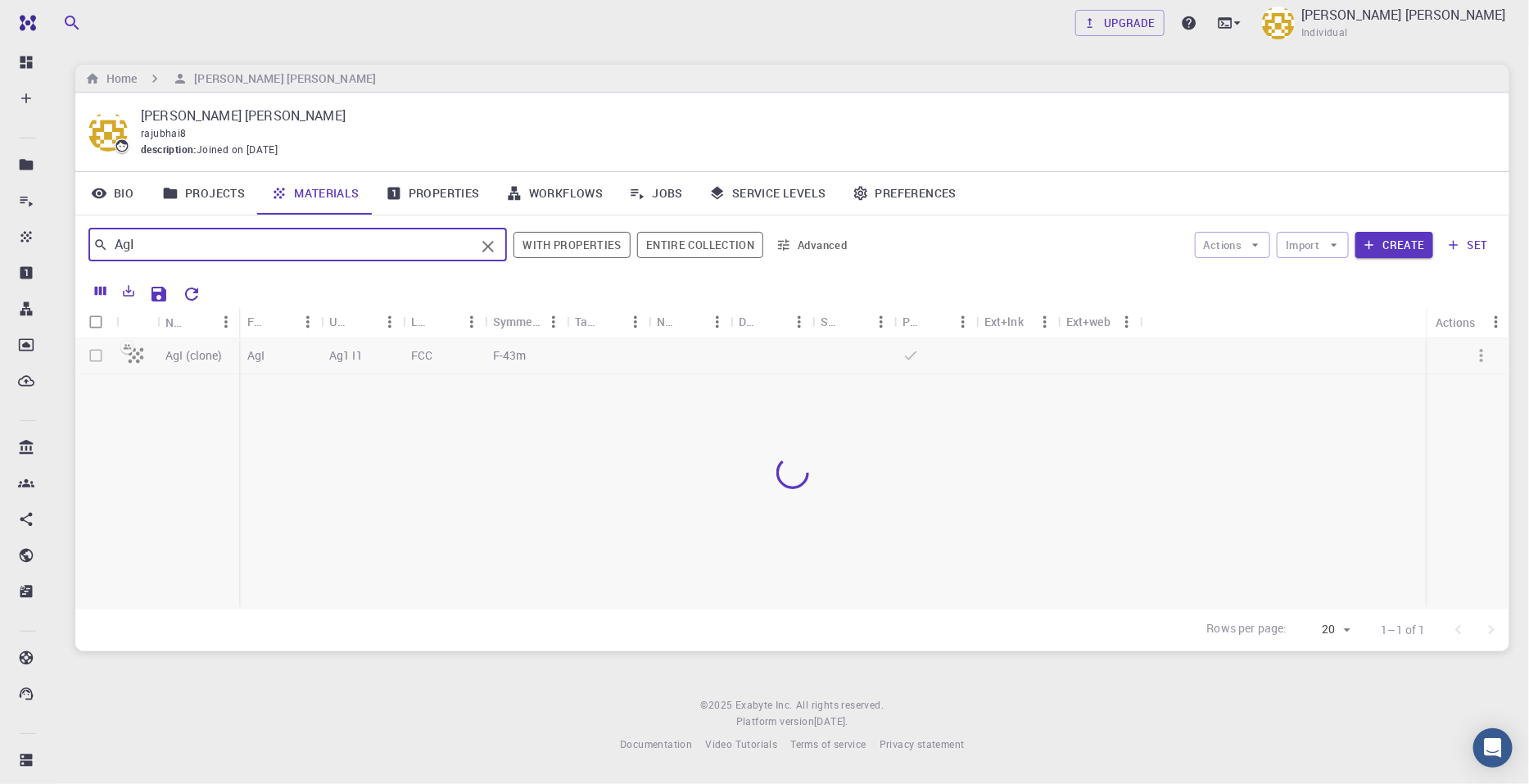
type input "AgI"
click at [92, 354] on div at bounding box center [793, 472] width 1435 height 269
click at [94, 348] on input "Select row" at bounding box center [96, 355] width 32 height 32
checkbox input "true"
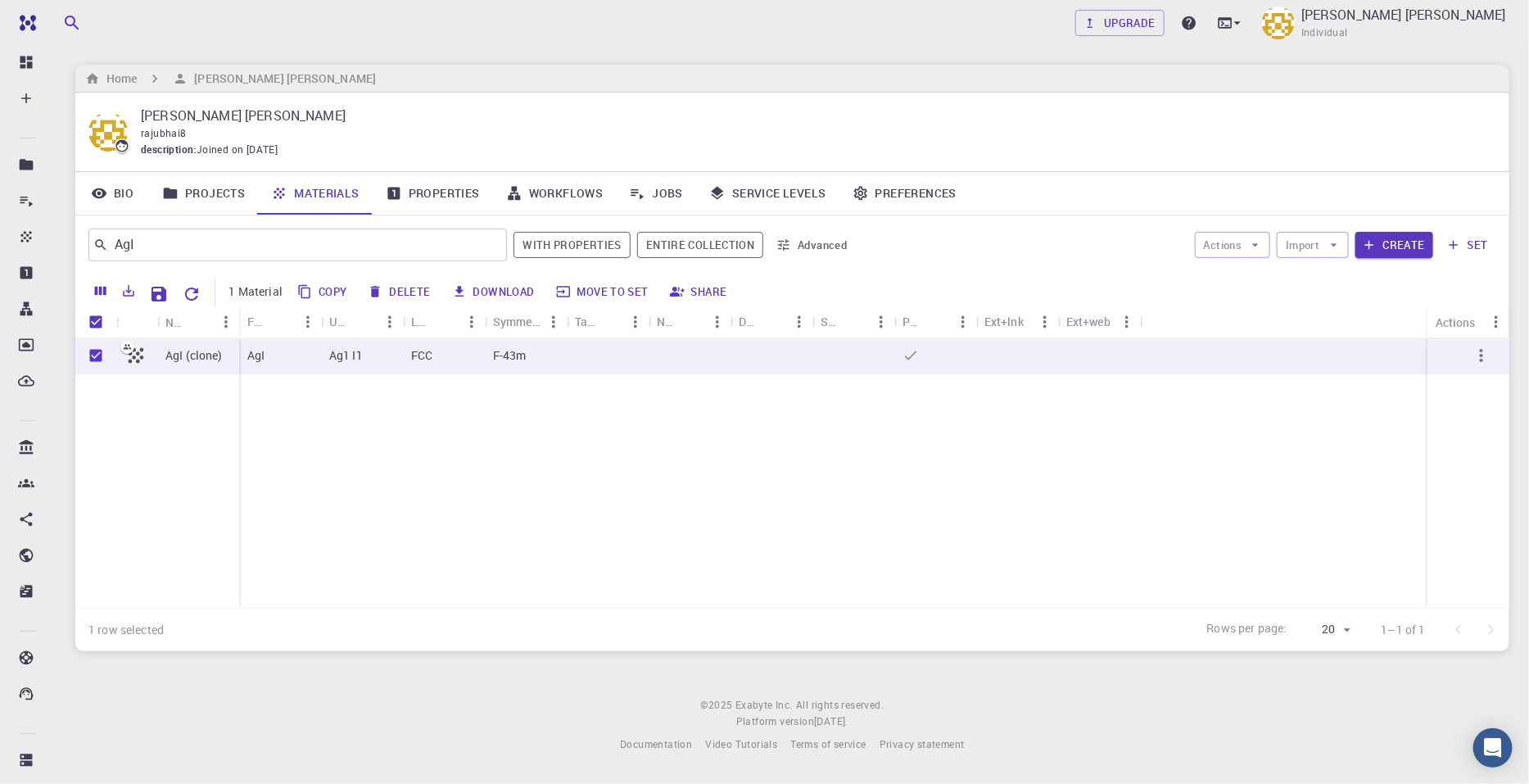
click at [636, 290] on button "Move to set" at bounding box center [603, 291] width 104 height 26
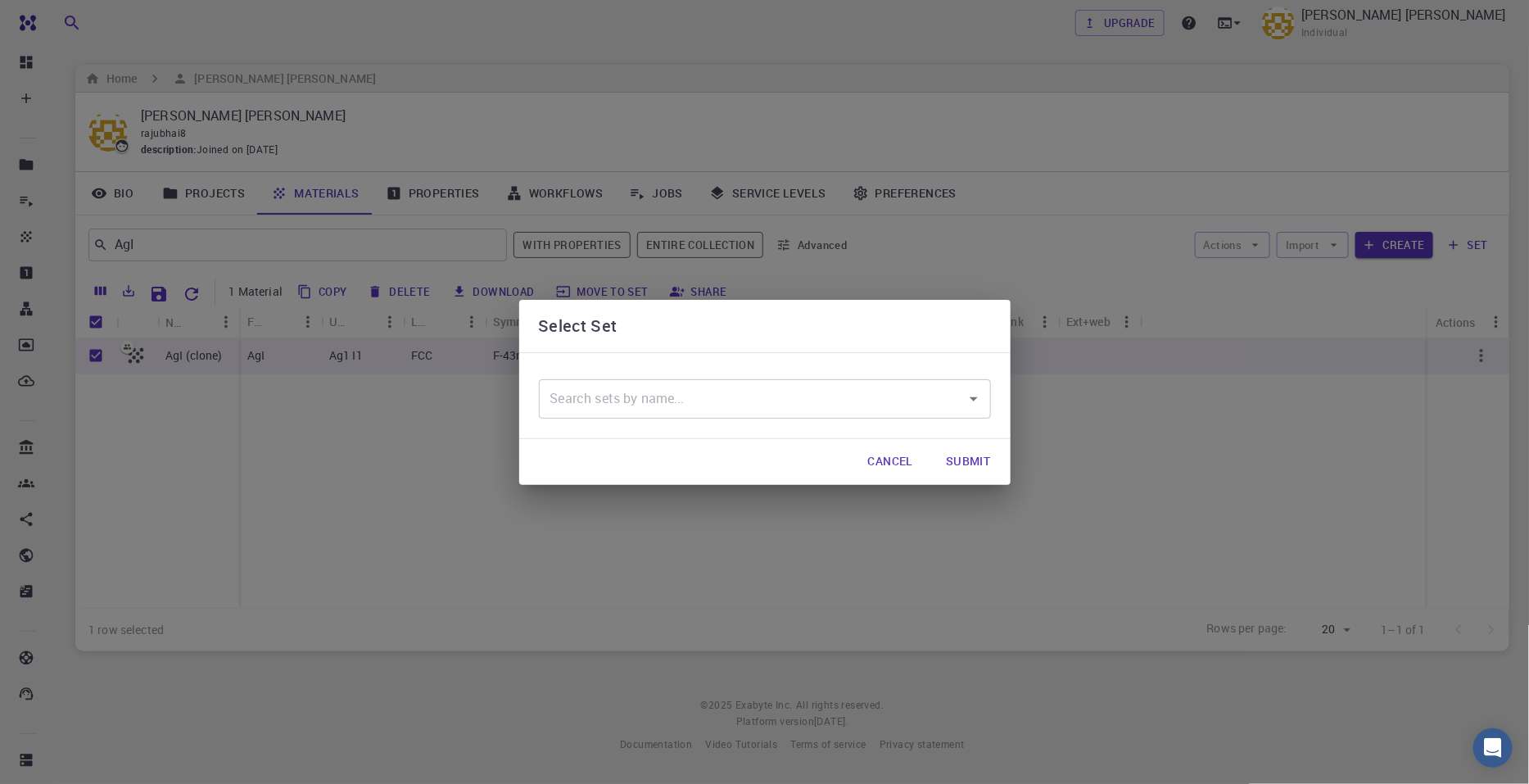
click at [892, 415] on div "​" at bounding box center [765, 398] width 452 height 39
click at [976, 461] on button "Submit" at bounding box center [968, 461] width 71 height 33
click at [889, 456] on button "Cancel" at bounding box center [890, 461] width 71 height 33
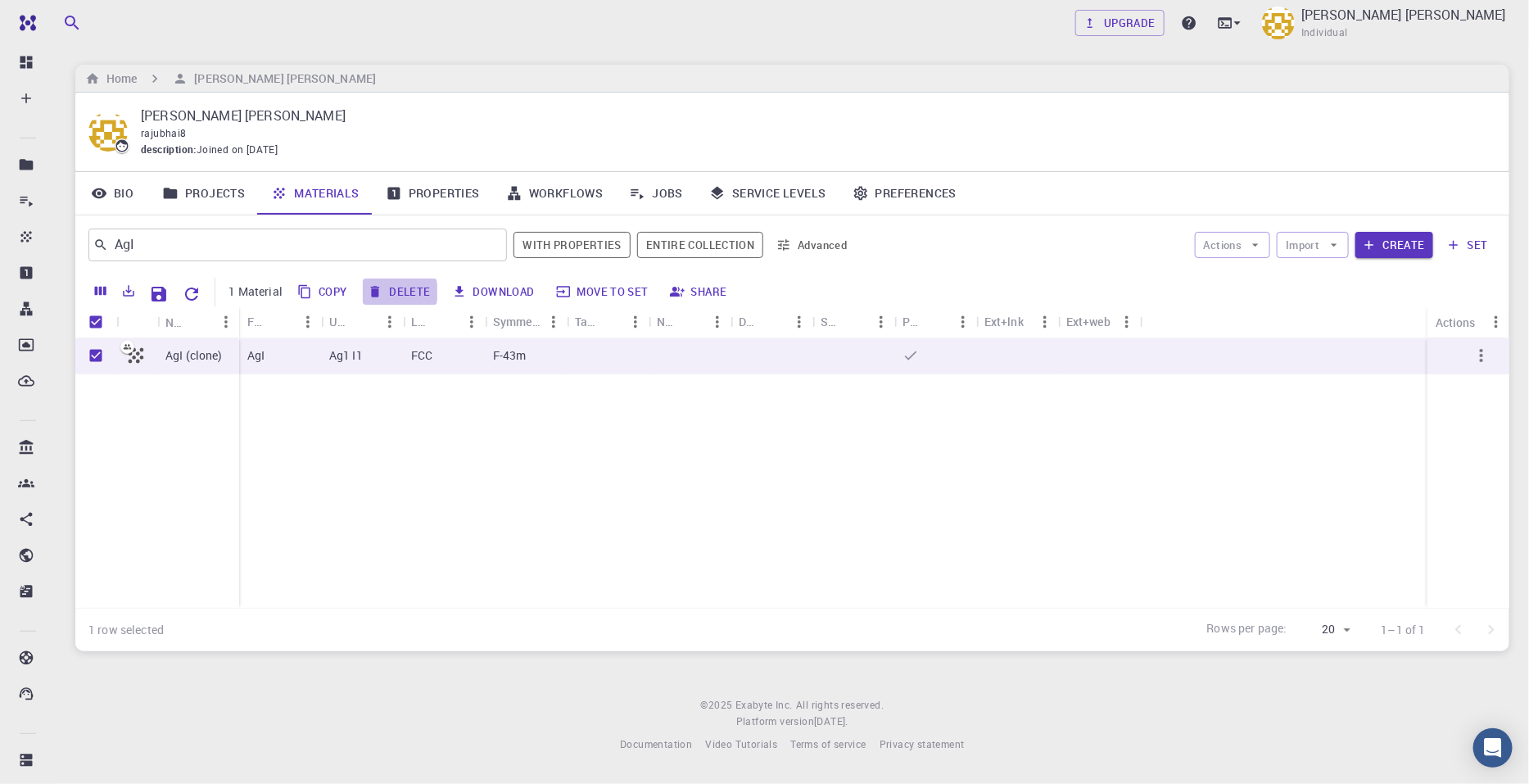
click at [393, 292] on button "Delete" at bounding box center [399, 291] width 74 height 26
checkbox input "false"
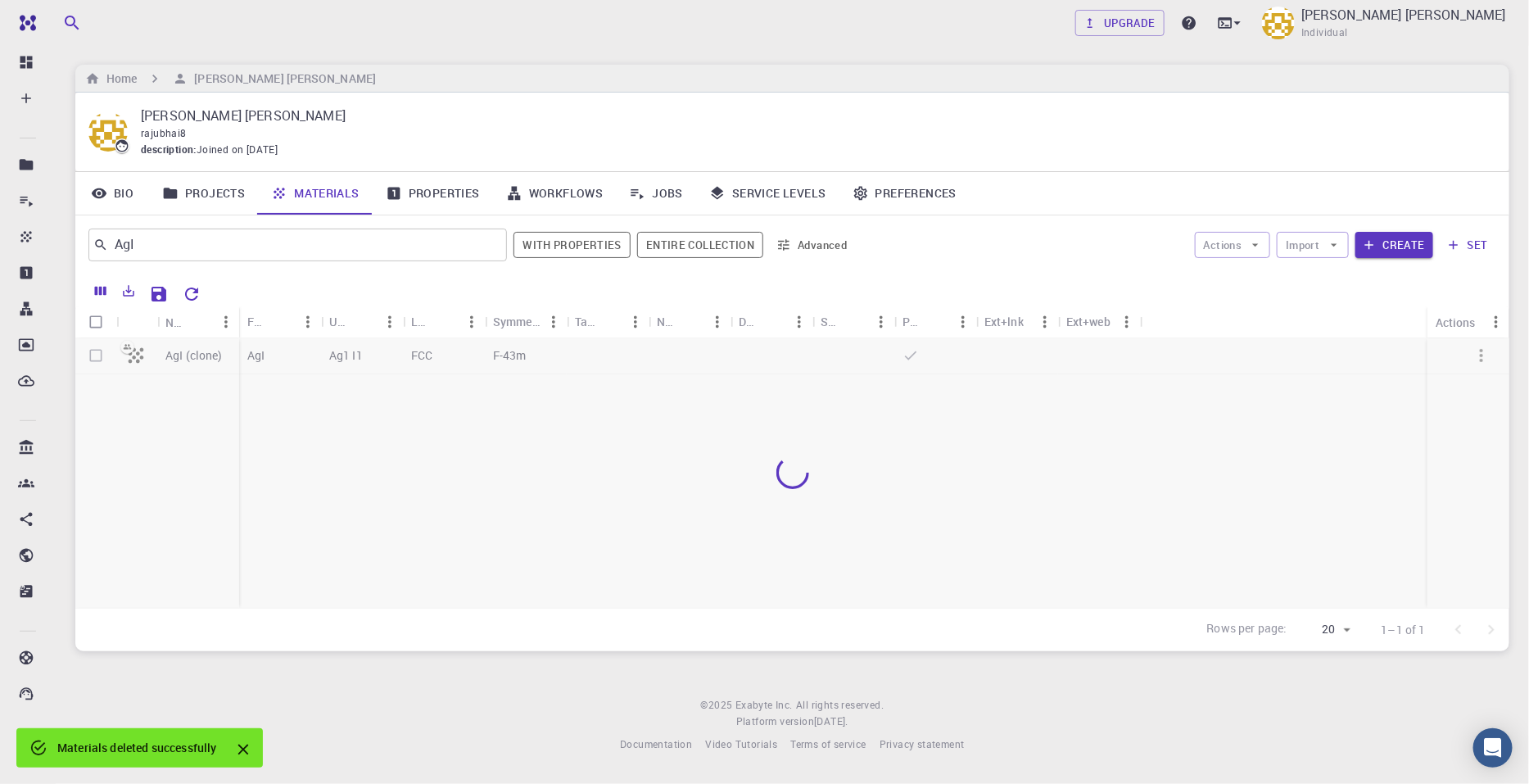
click at [327, 285] on div at bounding box center [852, 292] width 1289 height 29
click at [1210, 247] on button "Create" at bounding box center [1394, 244] width 78 height 26
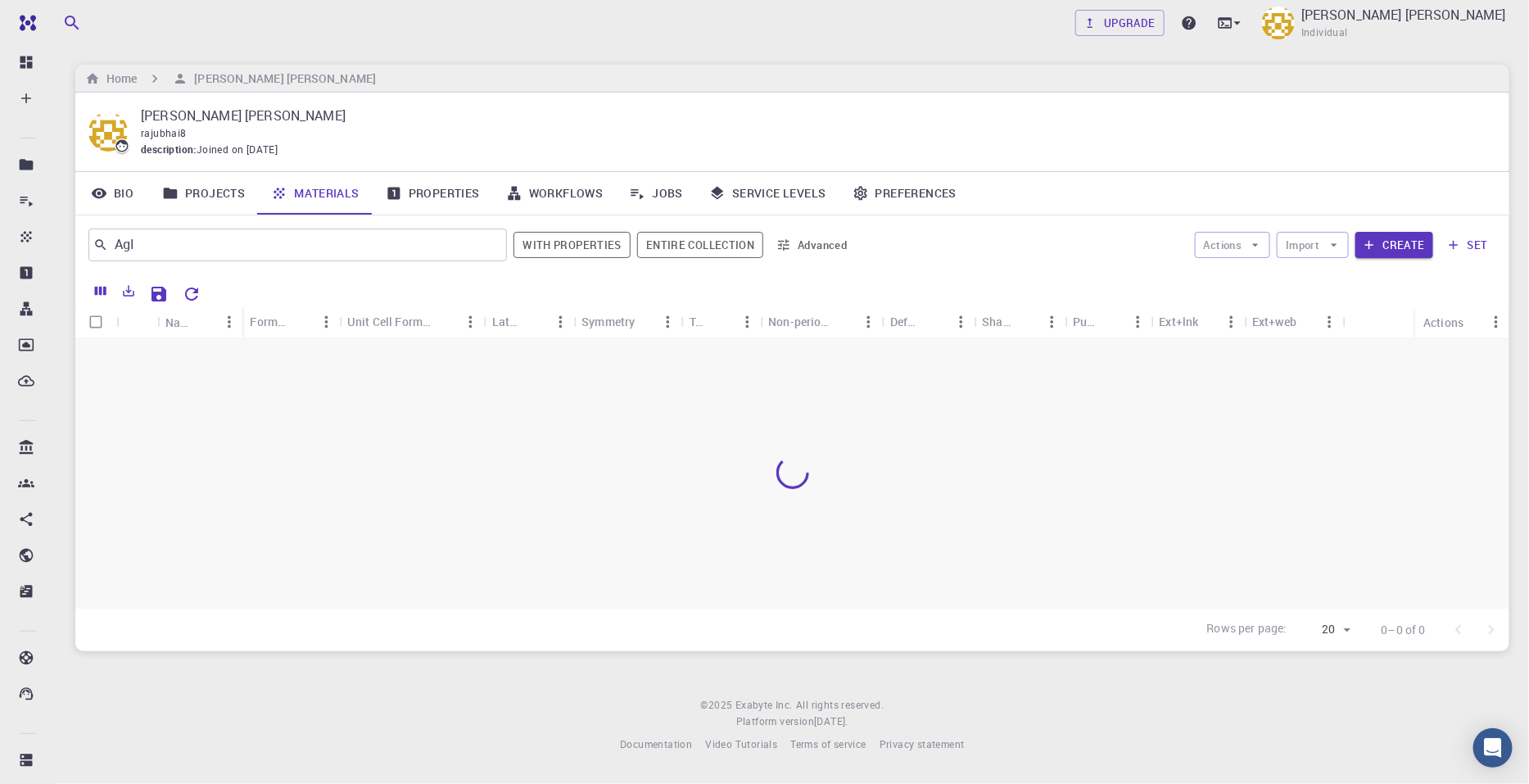
click at [1210, 245] on icon "button" at bounding box center [1453, 244] width 14 height 14
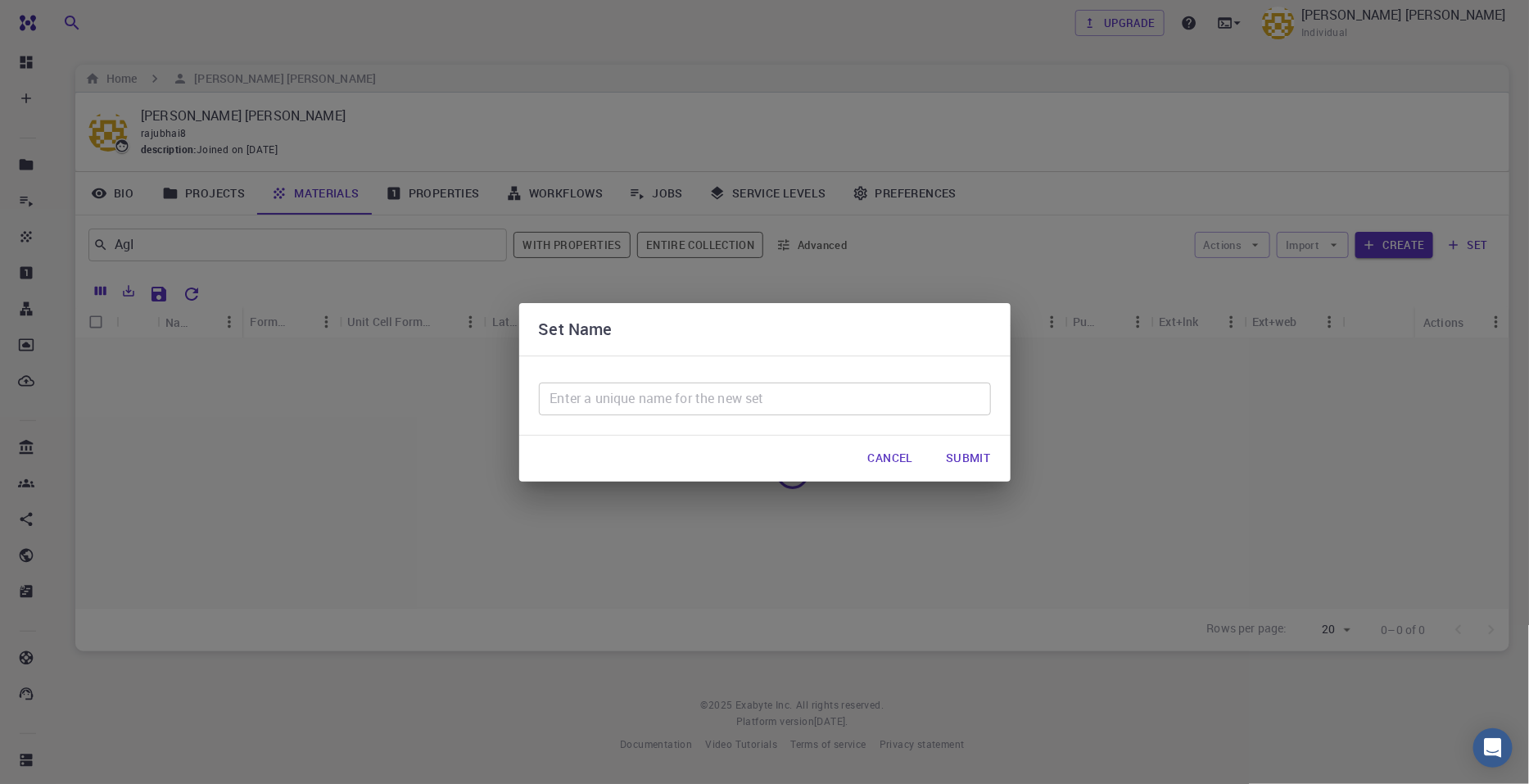
click at [904, 455] on button "Cancel" at bounding box center [890, 459] width 71 height 33
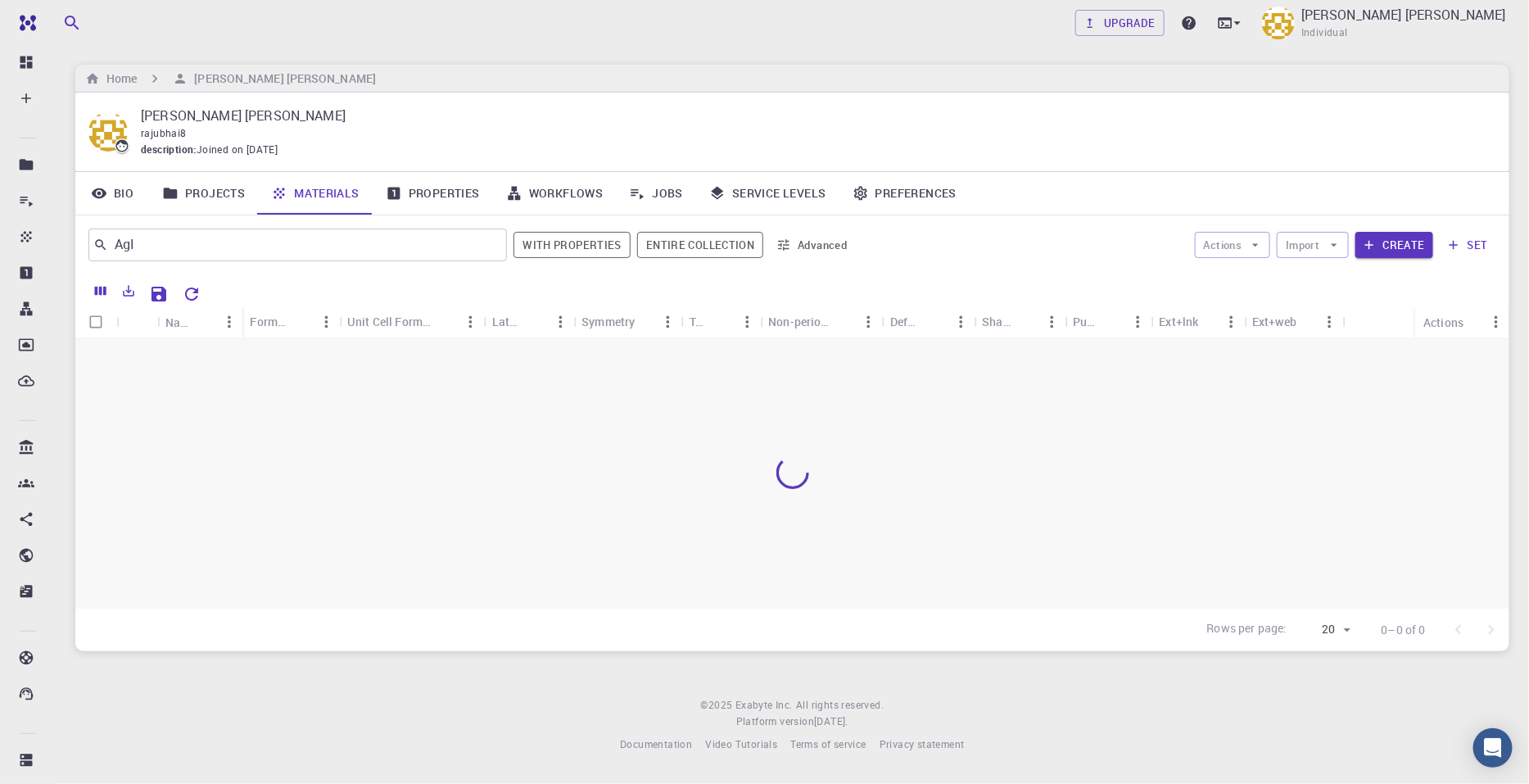
click at [1210, 243] on icon "button" at bounding box center [1453, 244] width 14 height 14
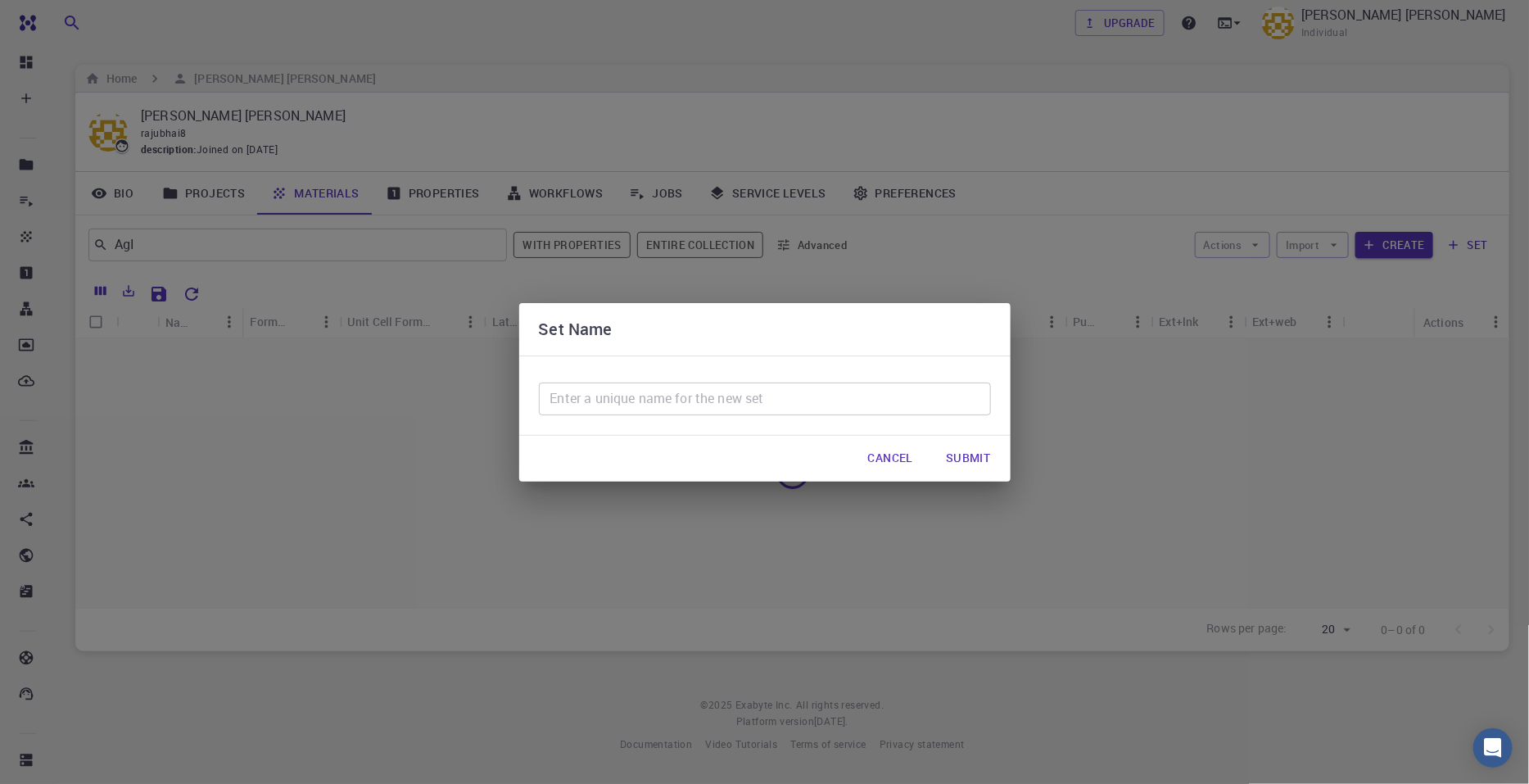
click at [596, 394] on input "text" at bounding box center [765, 398] width 452 height 33
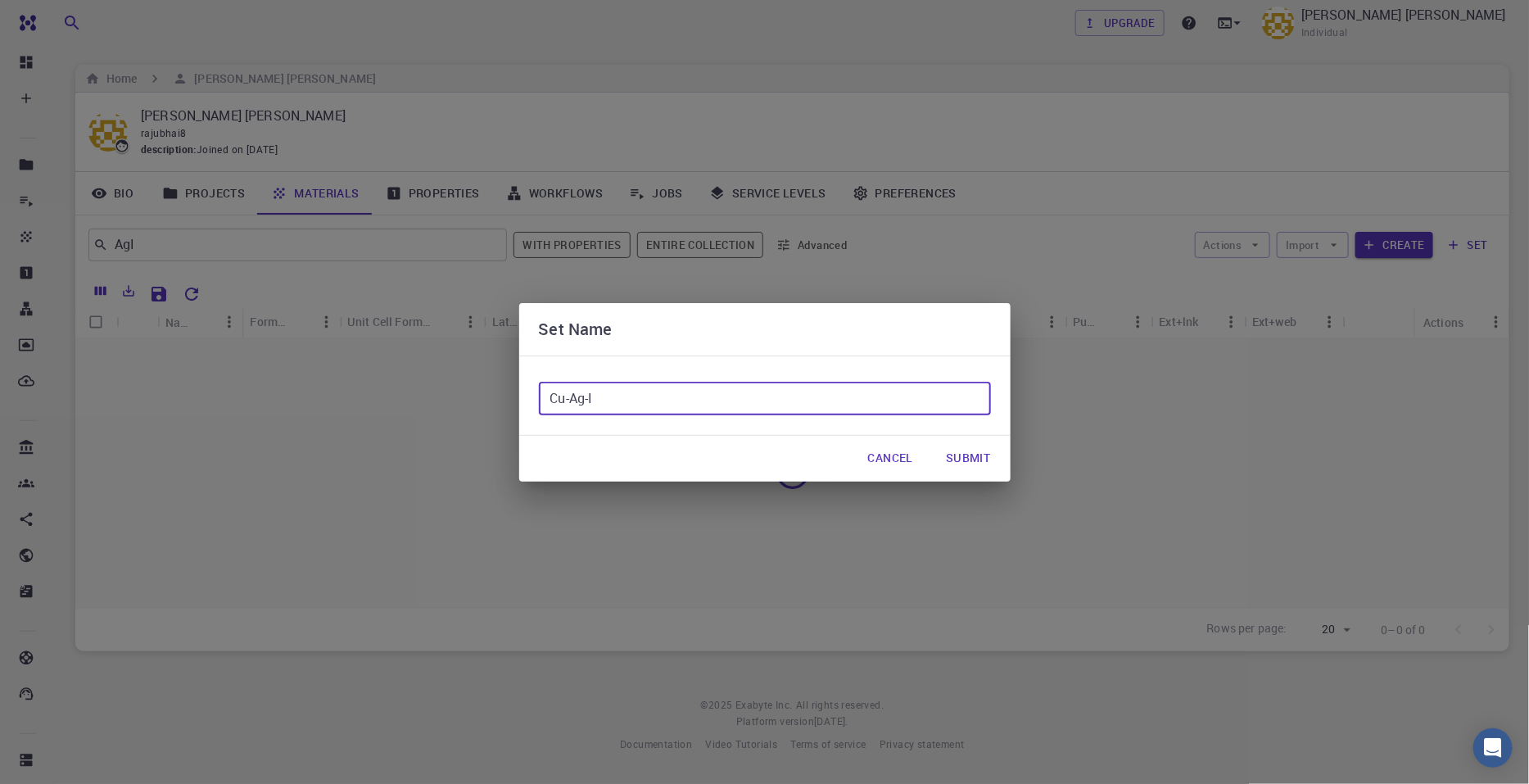
type input "Cu-Ag-I"
click at [964, 451] on button "Submit" at bounding box center [968, 459] width 71 height 33
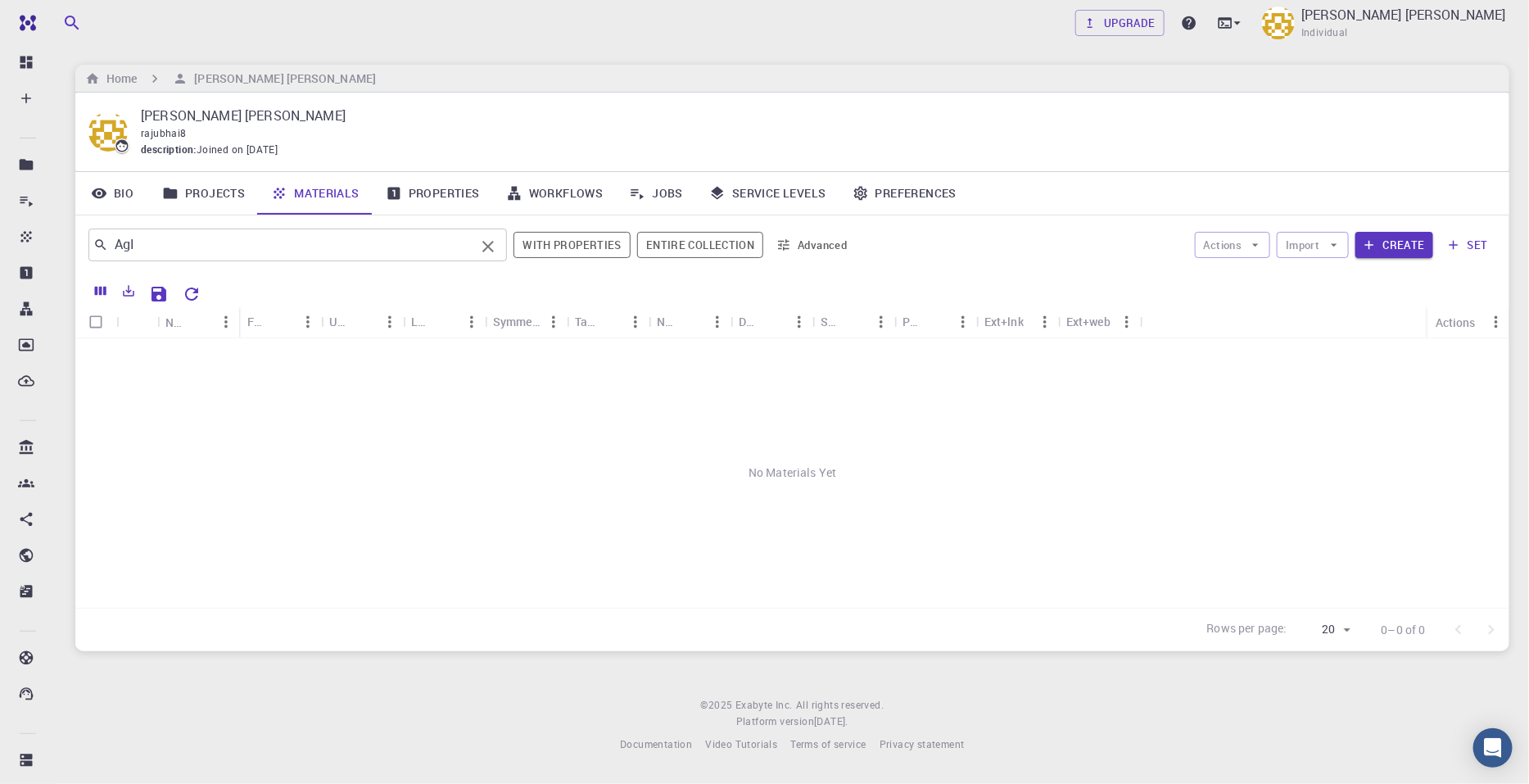
click at [463, 247] on input "AgI" at bounding box center [291, 245] width 367 height 23
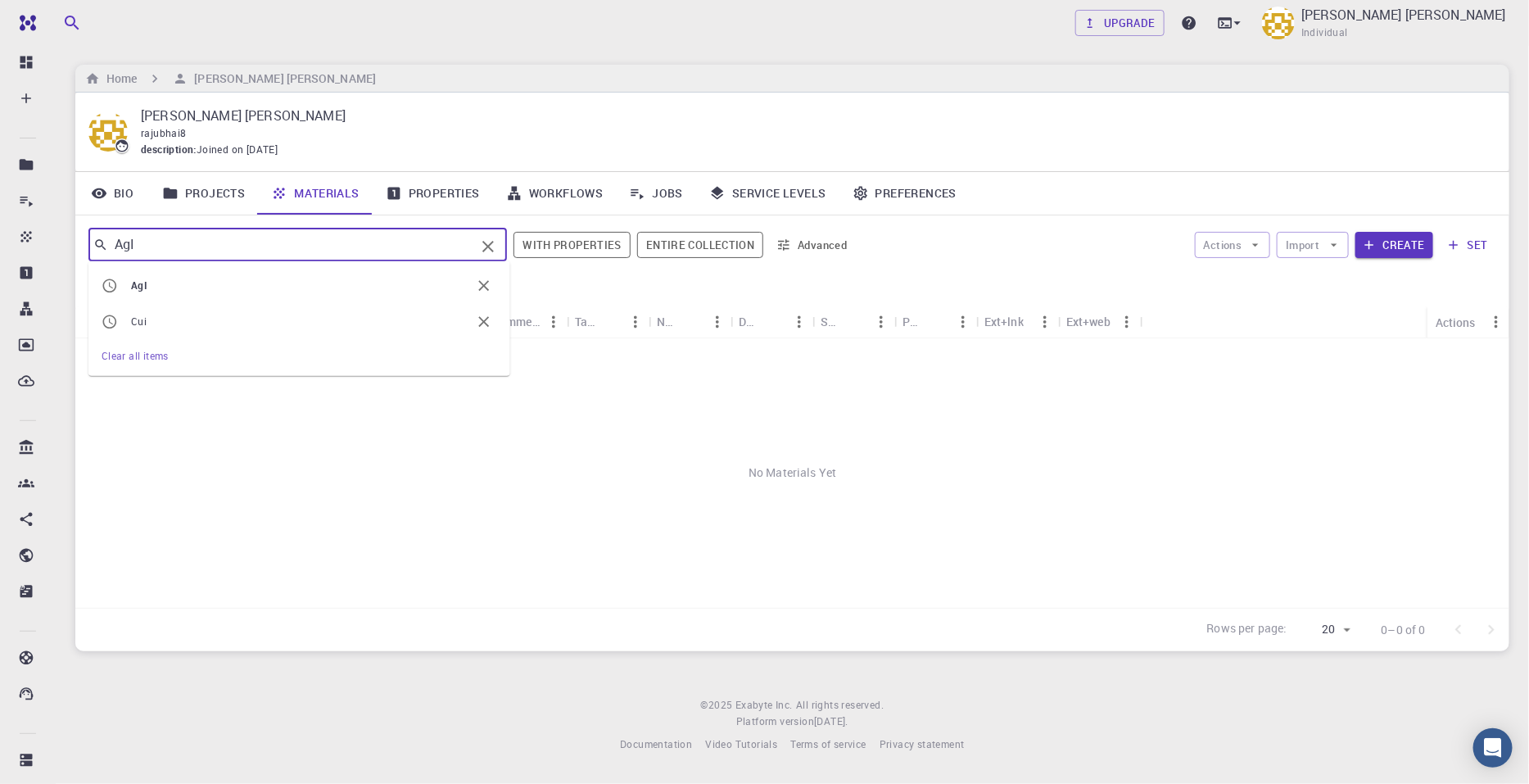
click at [303, 280] on span "AgI" at bounding box center [301, 285] width 340 height 16
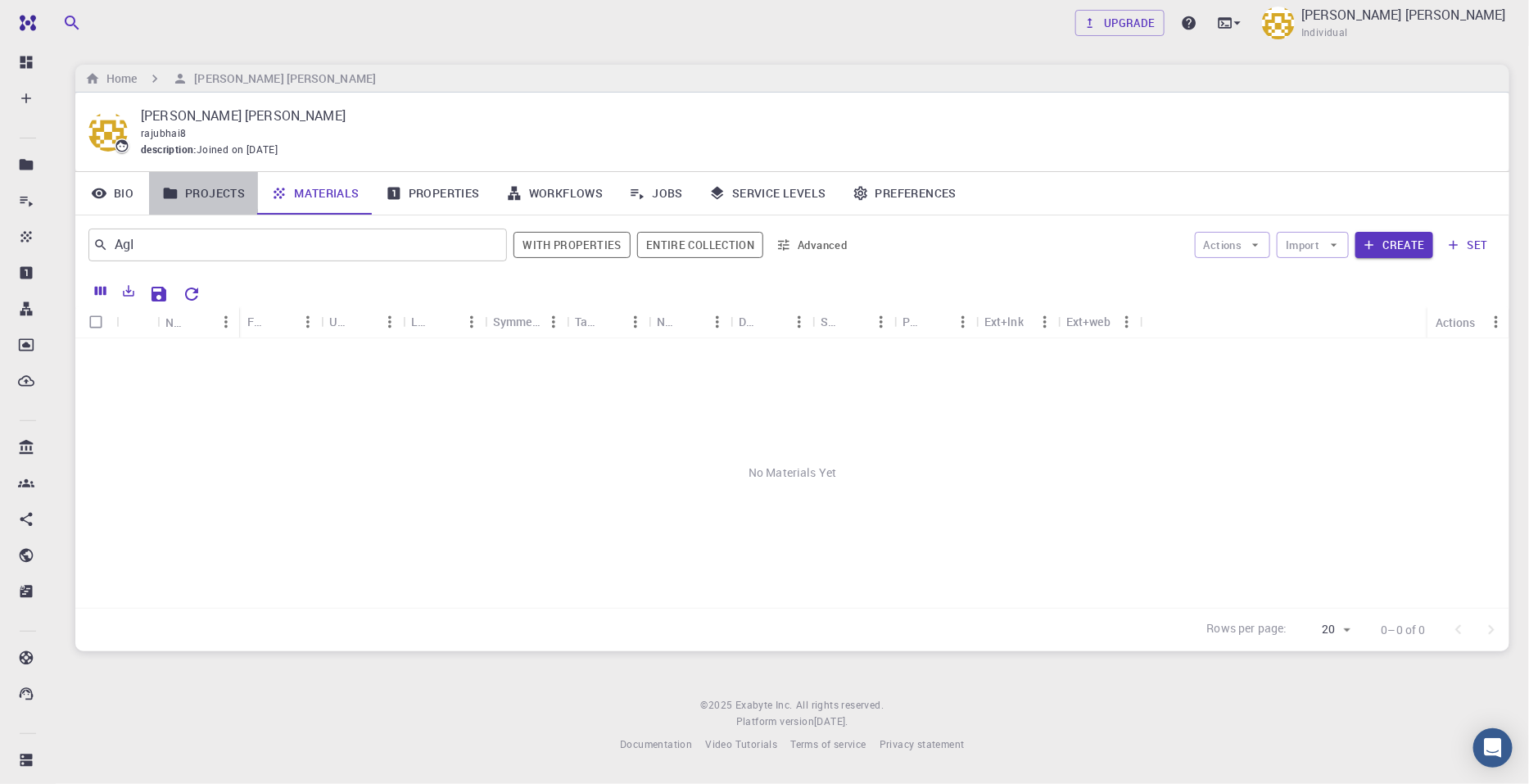
click at [221, 198] on link "Projects" at bounding box center [204, 193] width 109 height 42
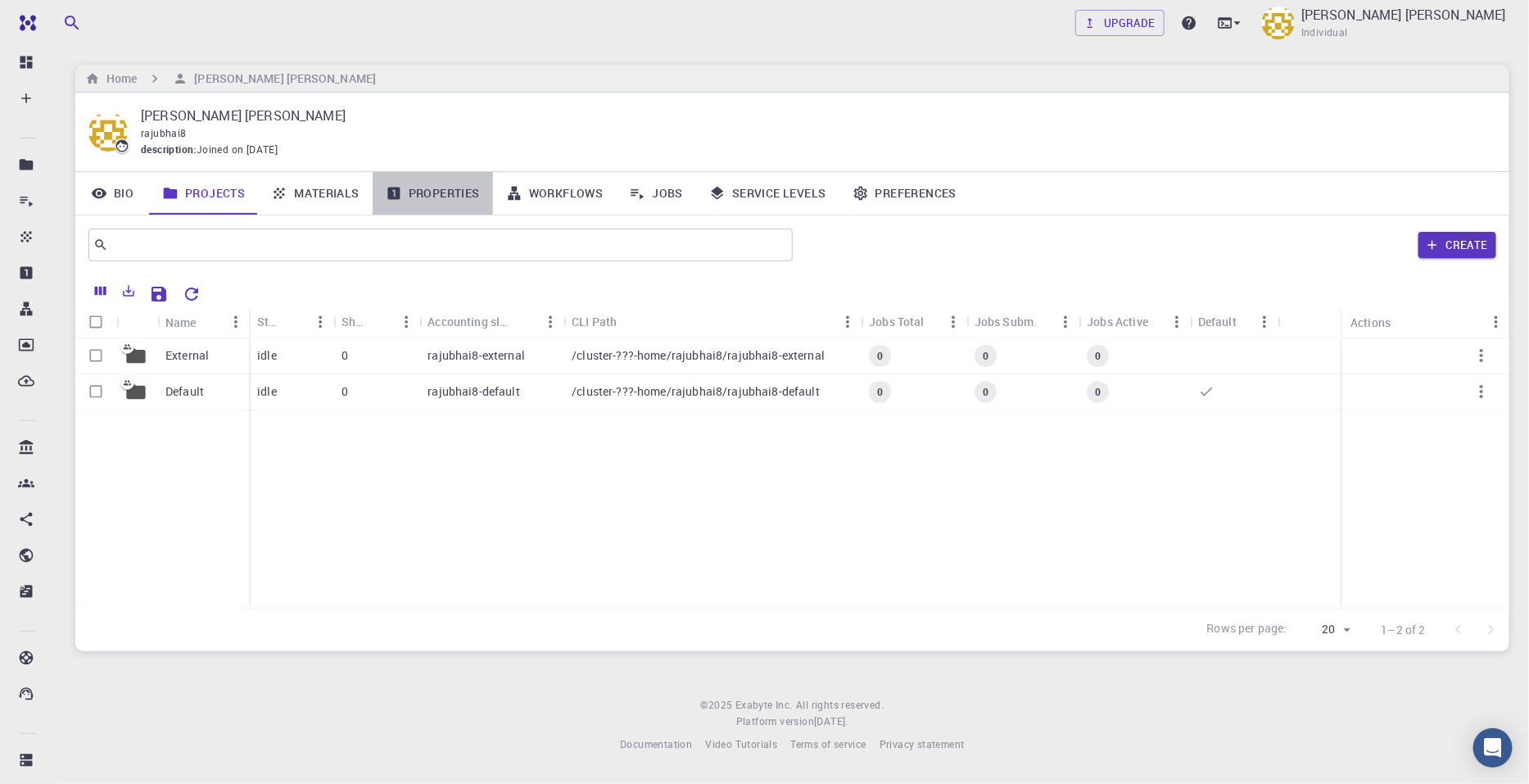
click at [422, 193] on link "Properties" at bounding box center [433, 193] width 121 height 42
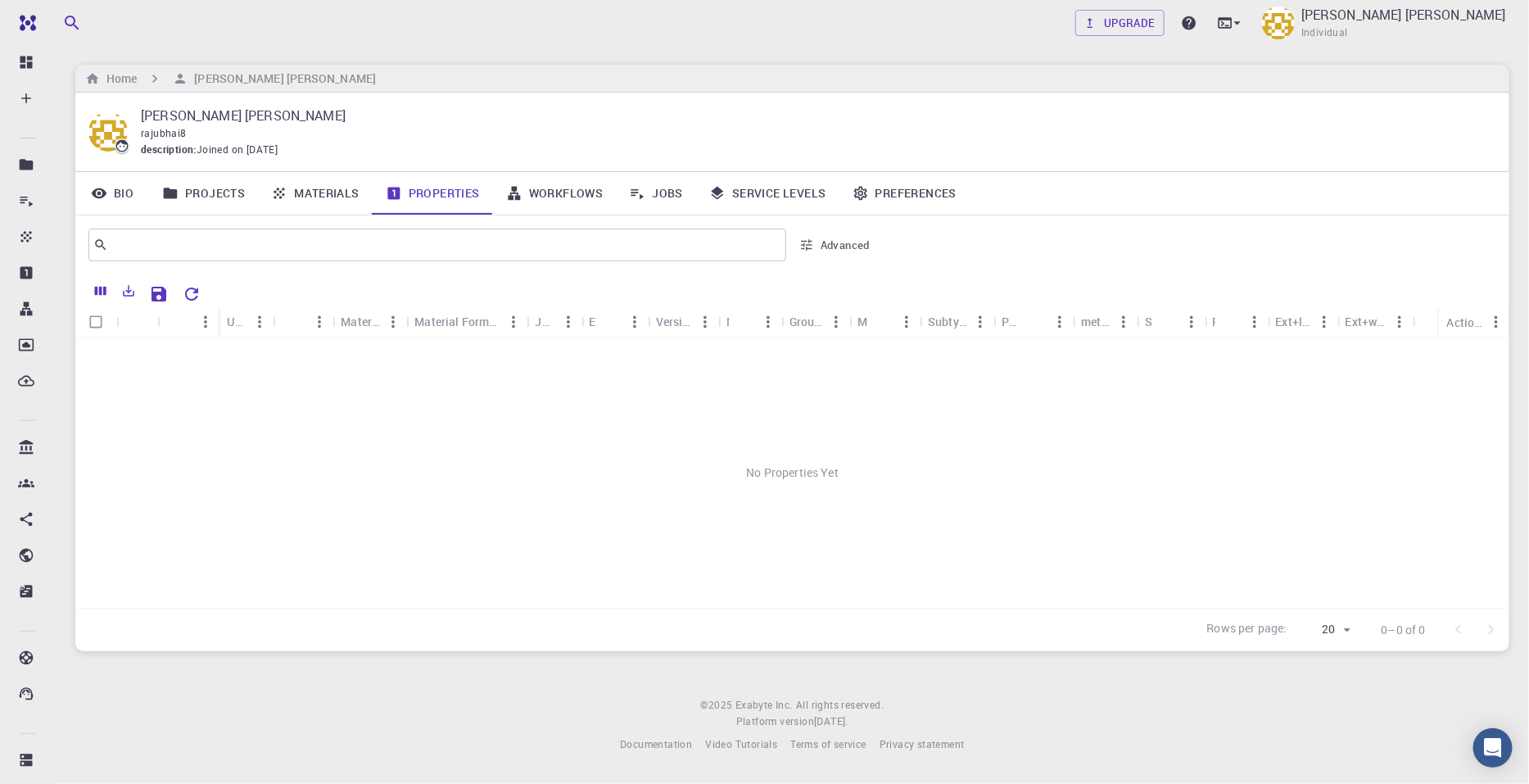
click at [518, 190] on icon at bounding box center [514, 192] width 16 height 16
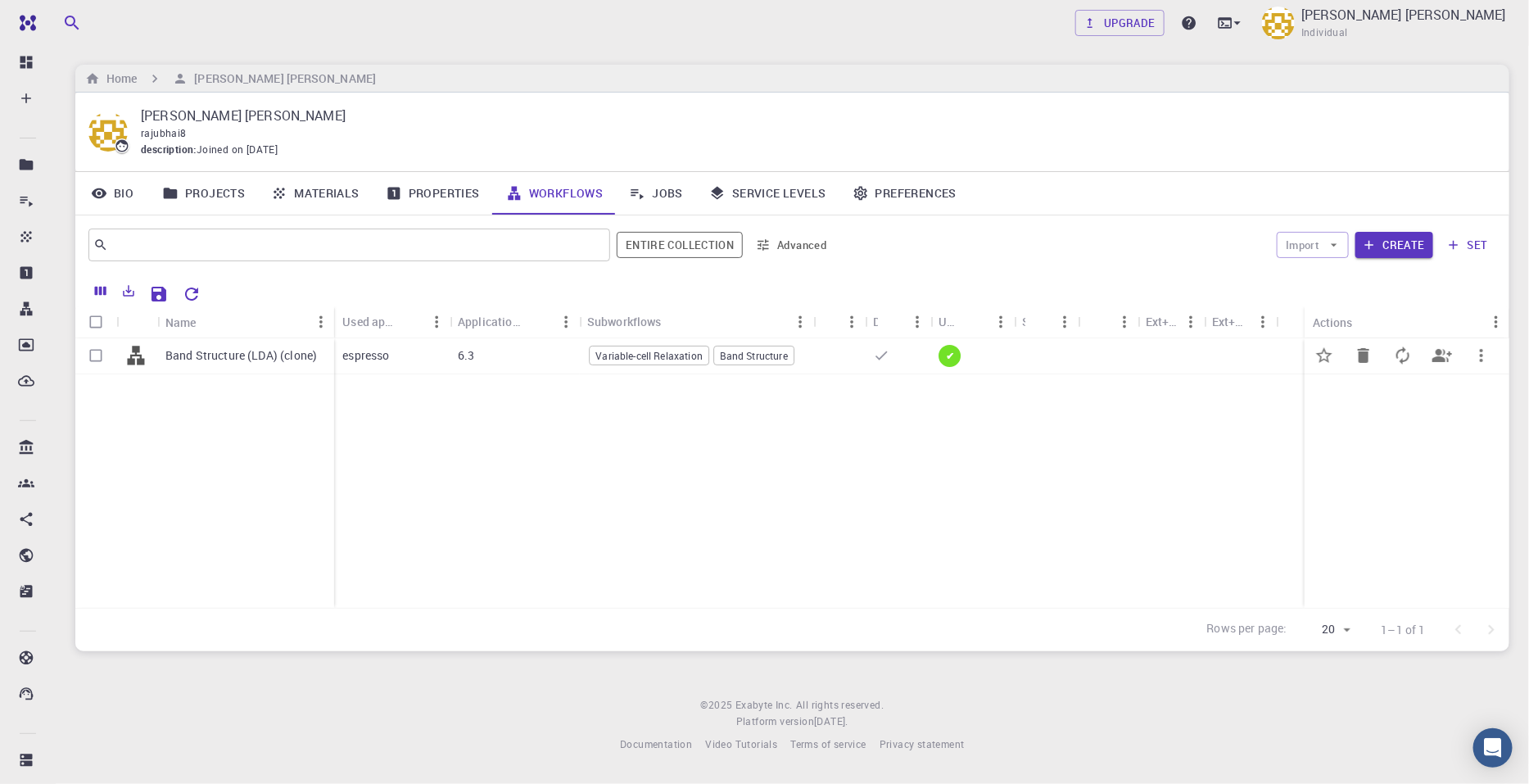
click at [234, 366] on div "Band Structure (LDA) (clone)" at bounding box center [245, 356] width 177 height 36
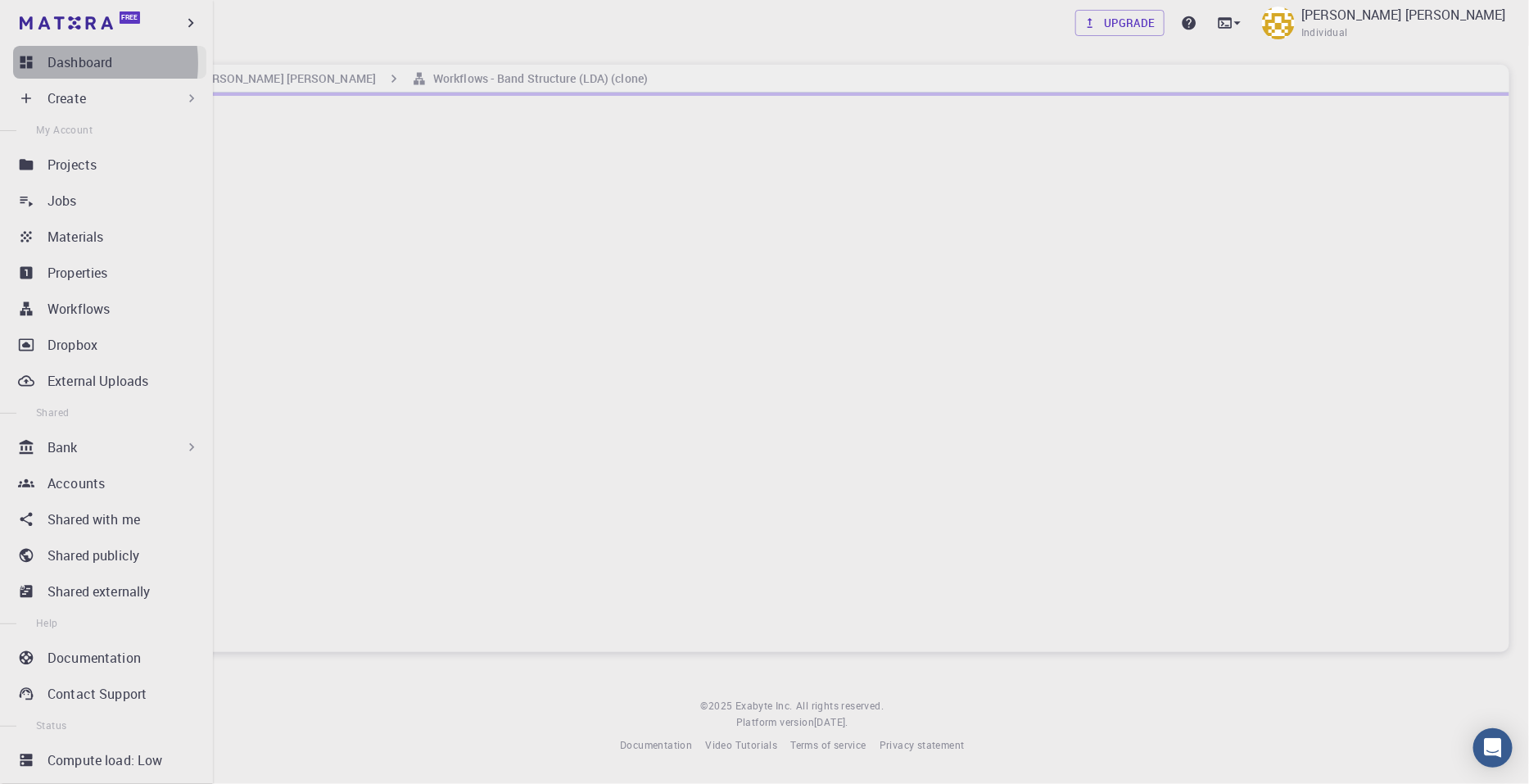
click at [57, 63] on p "Dashboard" at bounding box center [80, 62] width 65 height 20
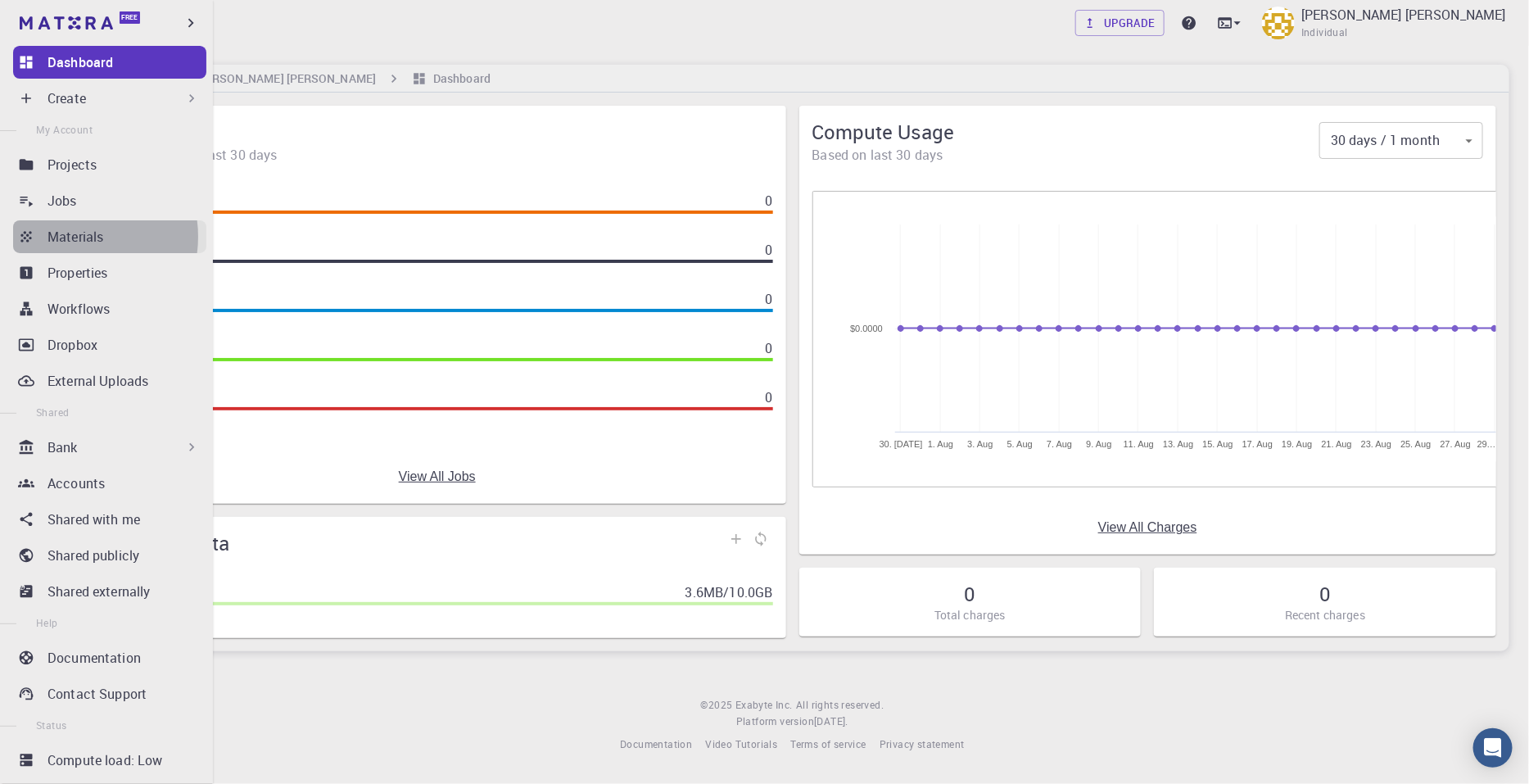
click at [68, 236] on p "Materials" at bounding box center [76, 236] width 56 height 20
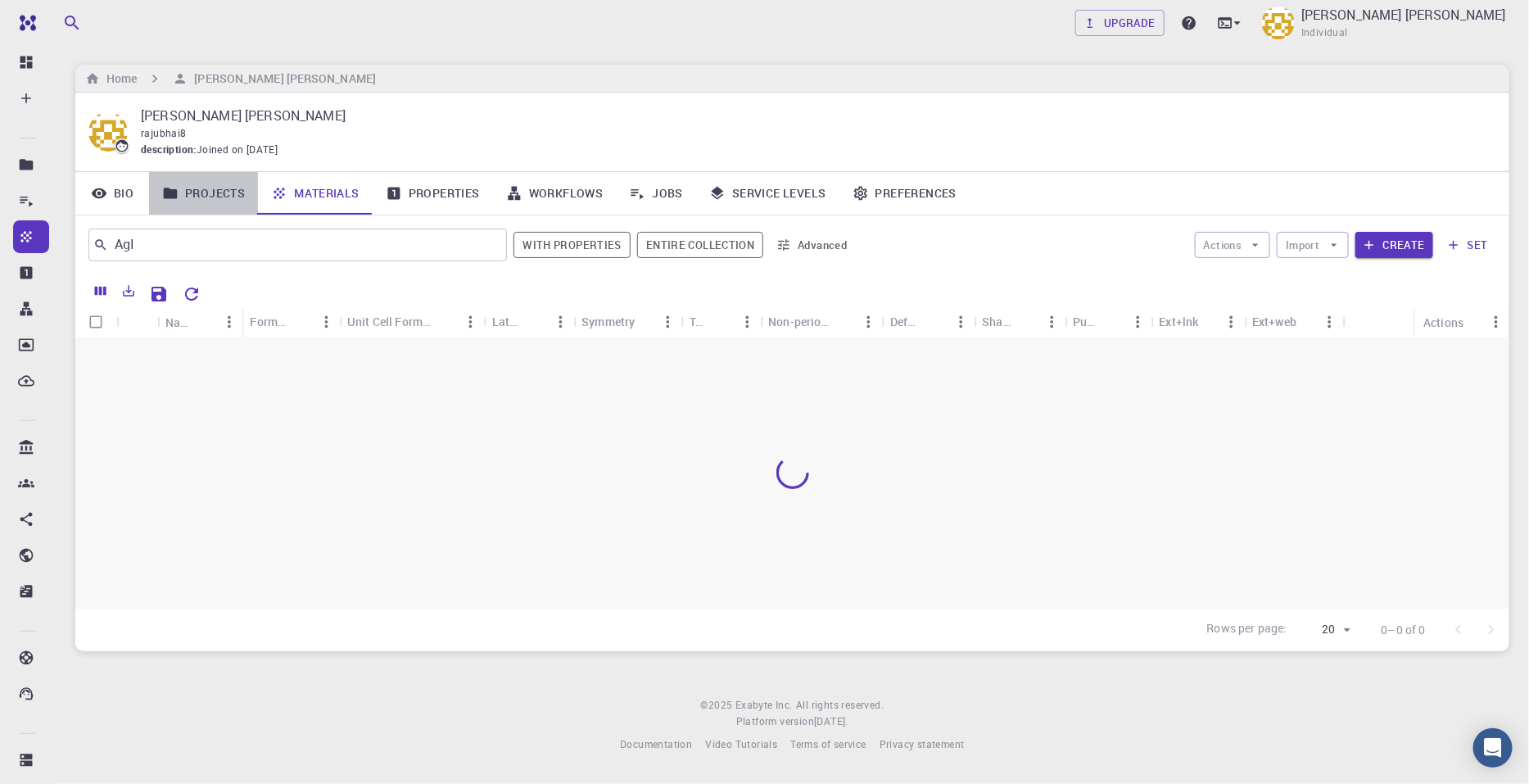
click at [217, 207] on link "Projects" at bounding box center [204, 193] width 109 height 42
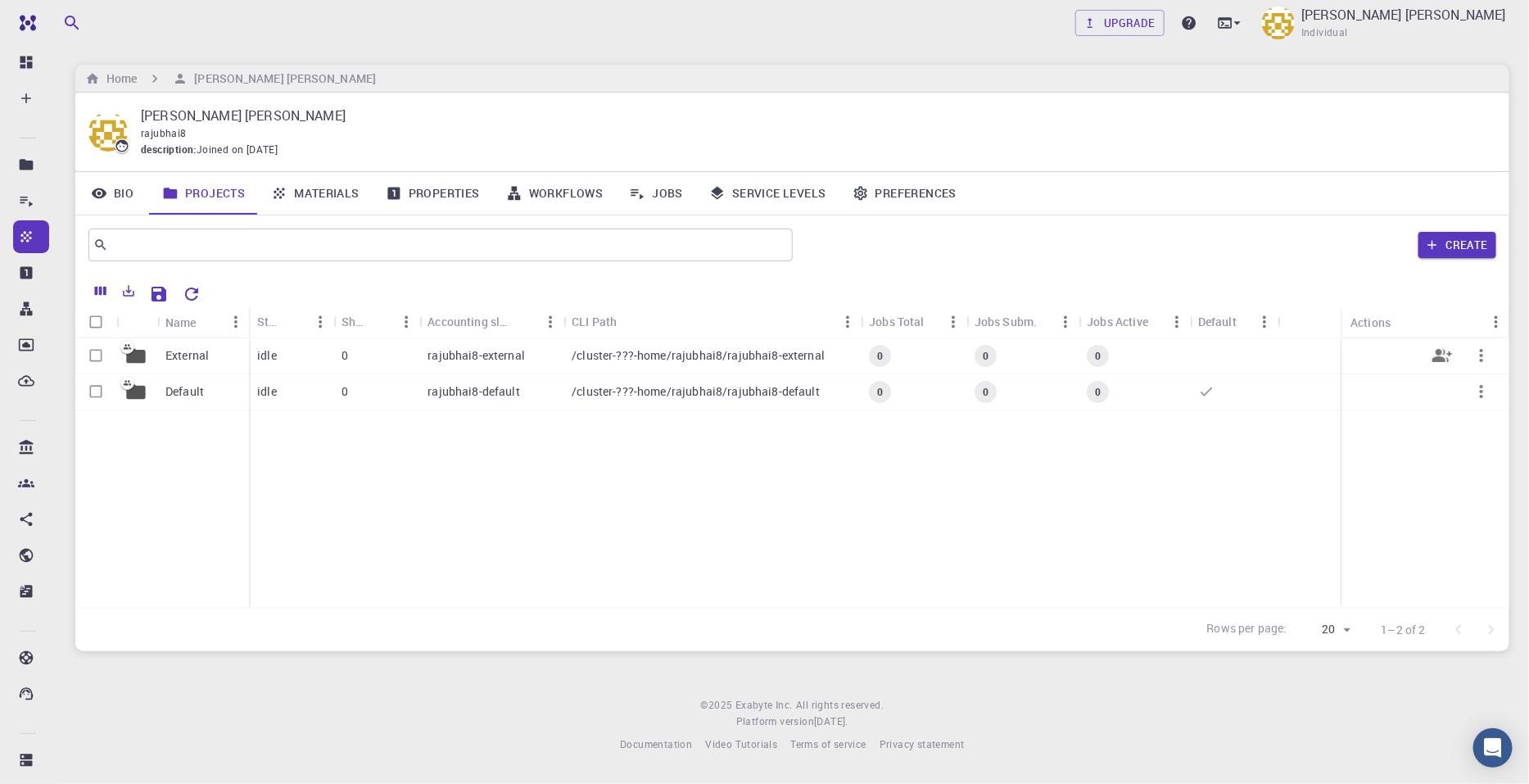
click at [233, 354] on div "External" at bounding box center [203, 356] width 92 height 36
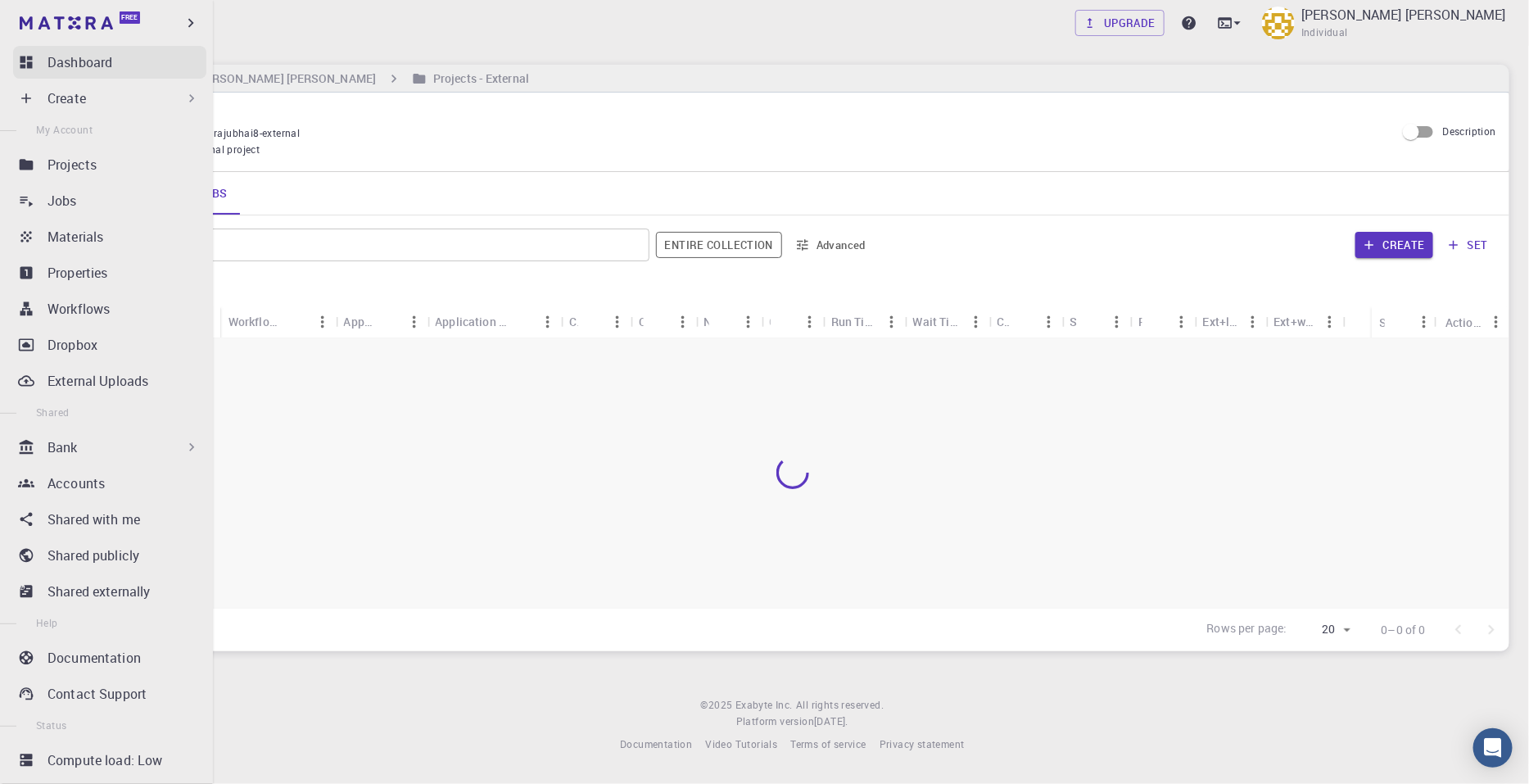
click at [74, 70] on p "Dashboard" at bounding box center [80, 62] width 65 height 20
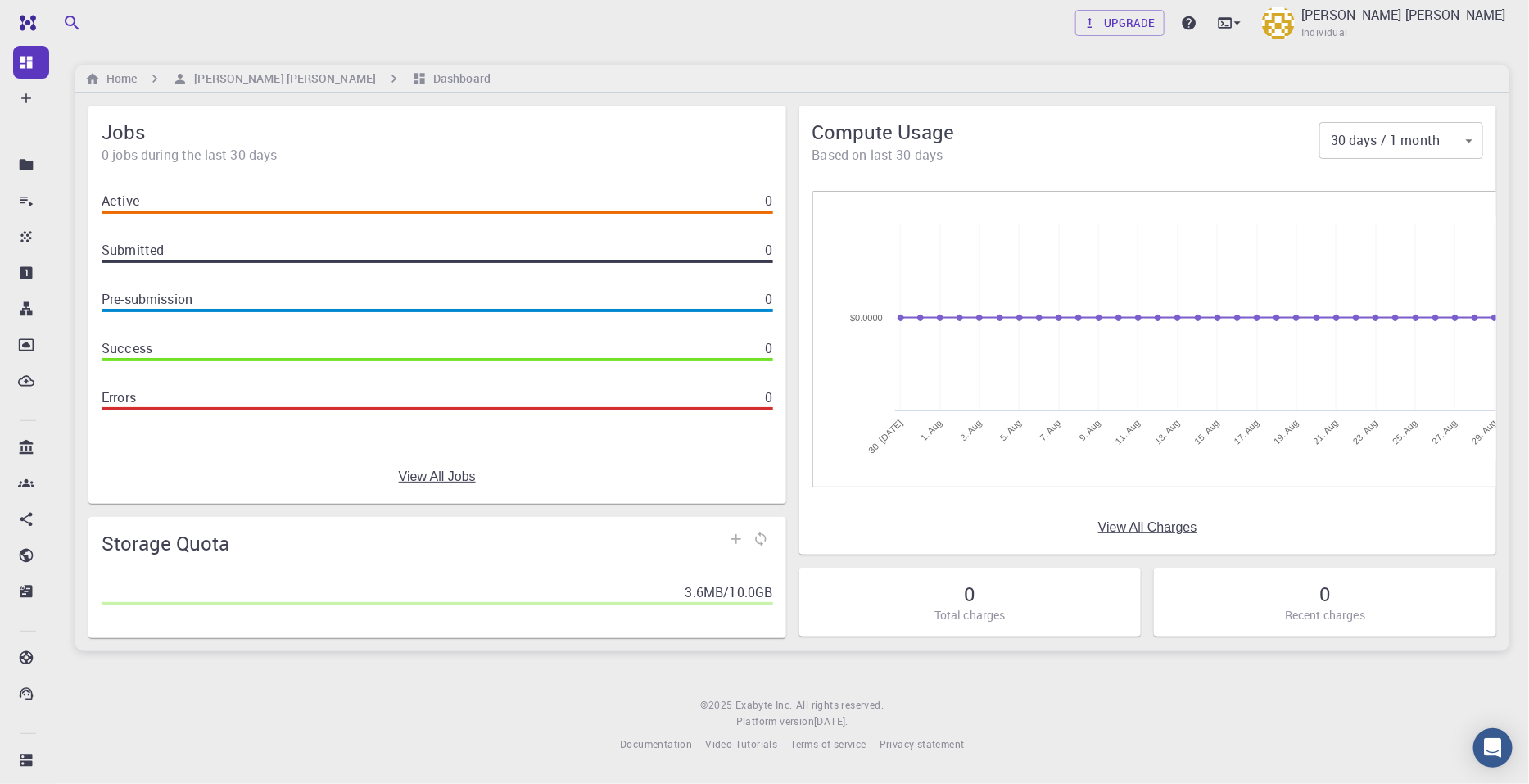
drag, startPoint x: 737, startPoint y: 416, endPoint x: 480, endPoint y: 413, distance: 257.0
click at [480, 413] on div "Active 0 Submitted 0 Pre-submission 0 Success 0 Errors 0" at bounding box center [437, 314] width 698 height 272
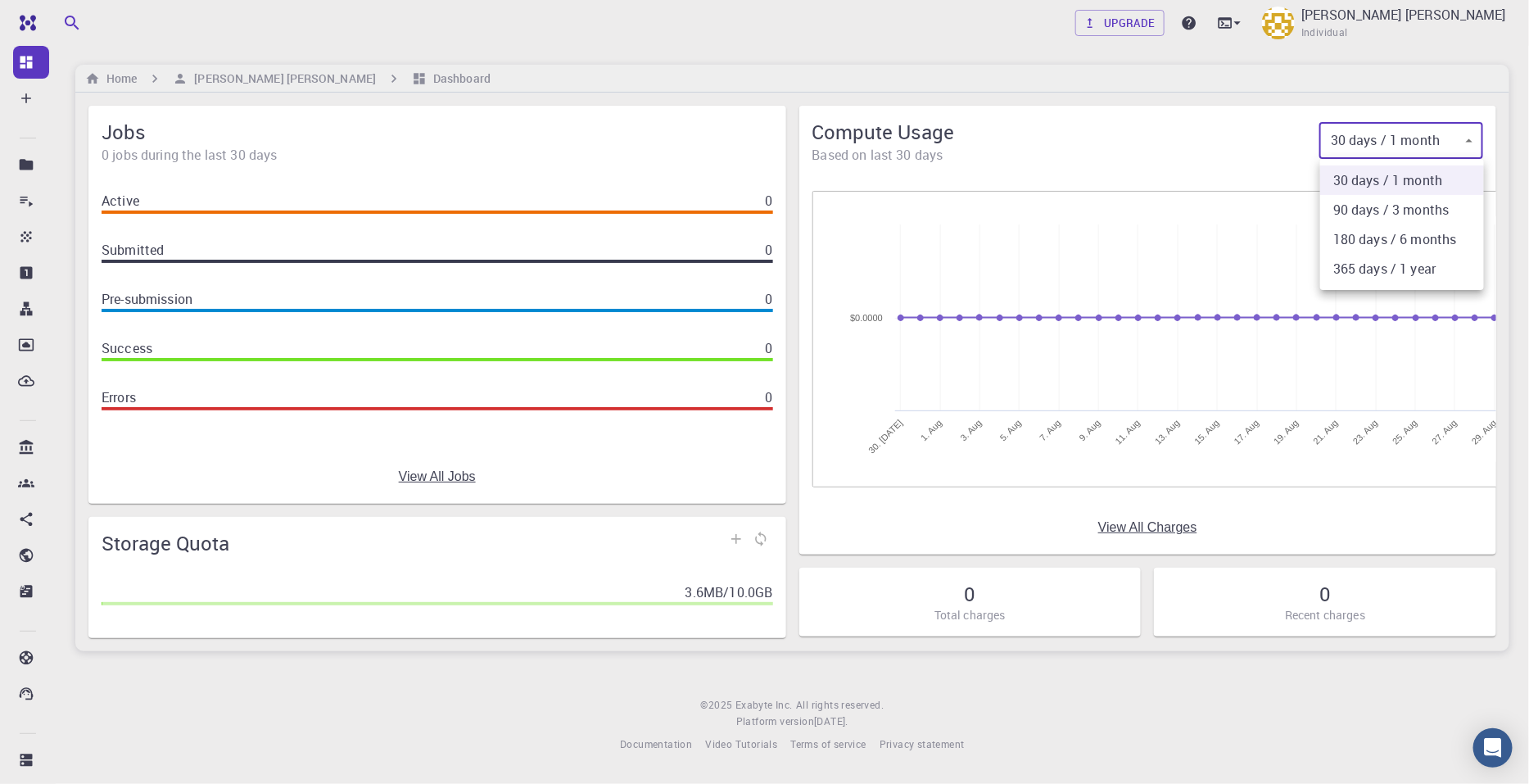
click at [1210, 142] on body "Free Dashboard Create New Job New Material Create Material Upload File Import f…" at bounding box center [764, 392] width 1529 height 784
click at [1210, 145] on div at bounding box center [764, 392] width 1529 height 784
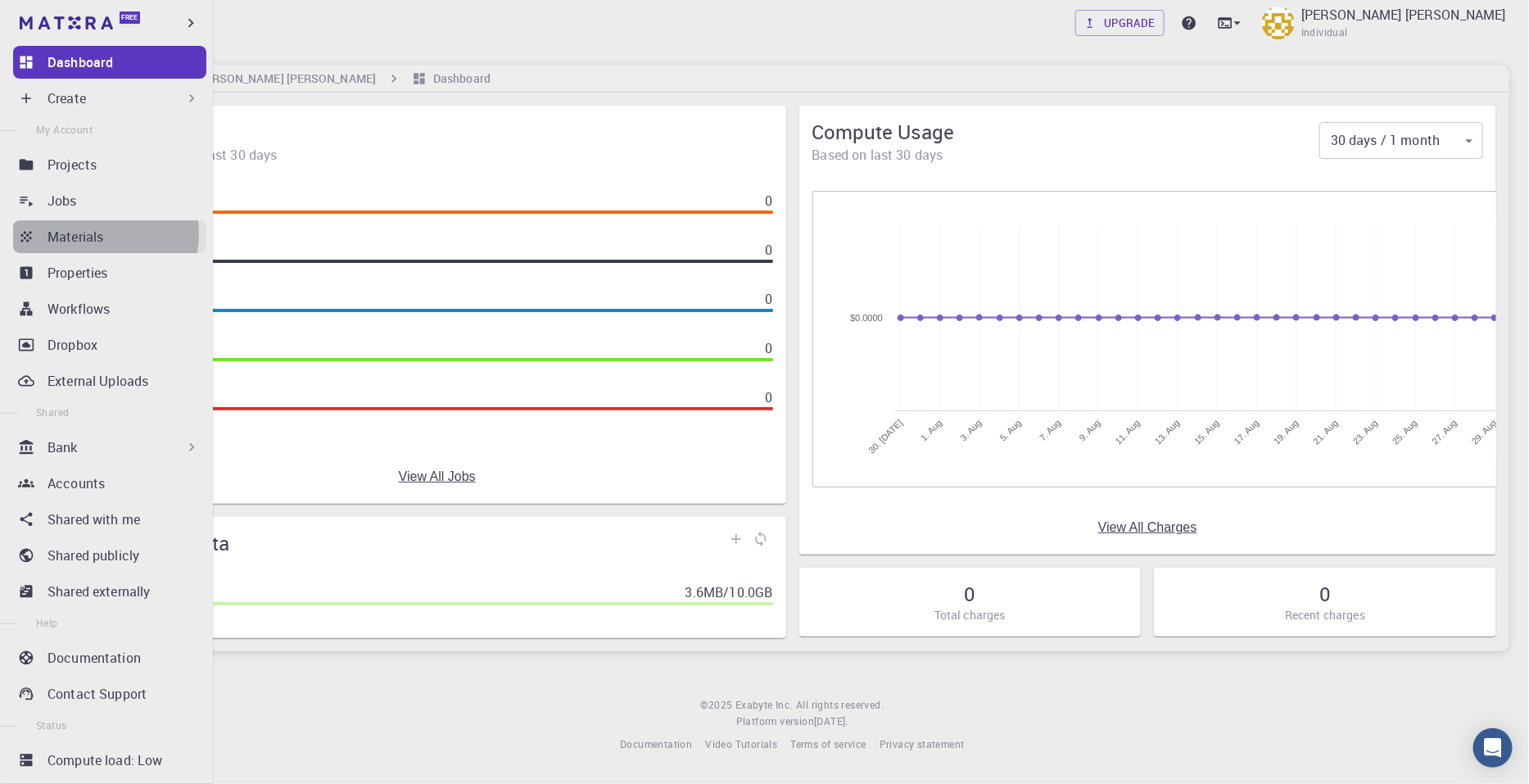
click at [87, 234] on p "Materials" at bounding box center [76, 236] width 56 height 20
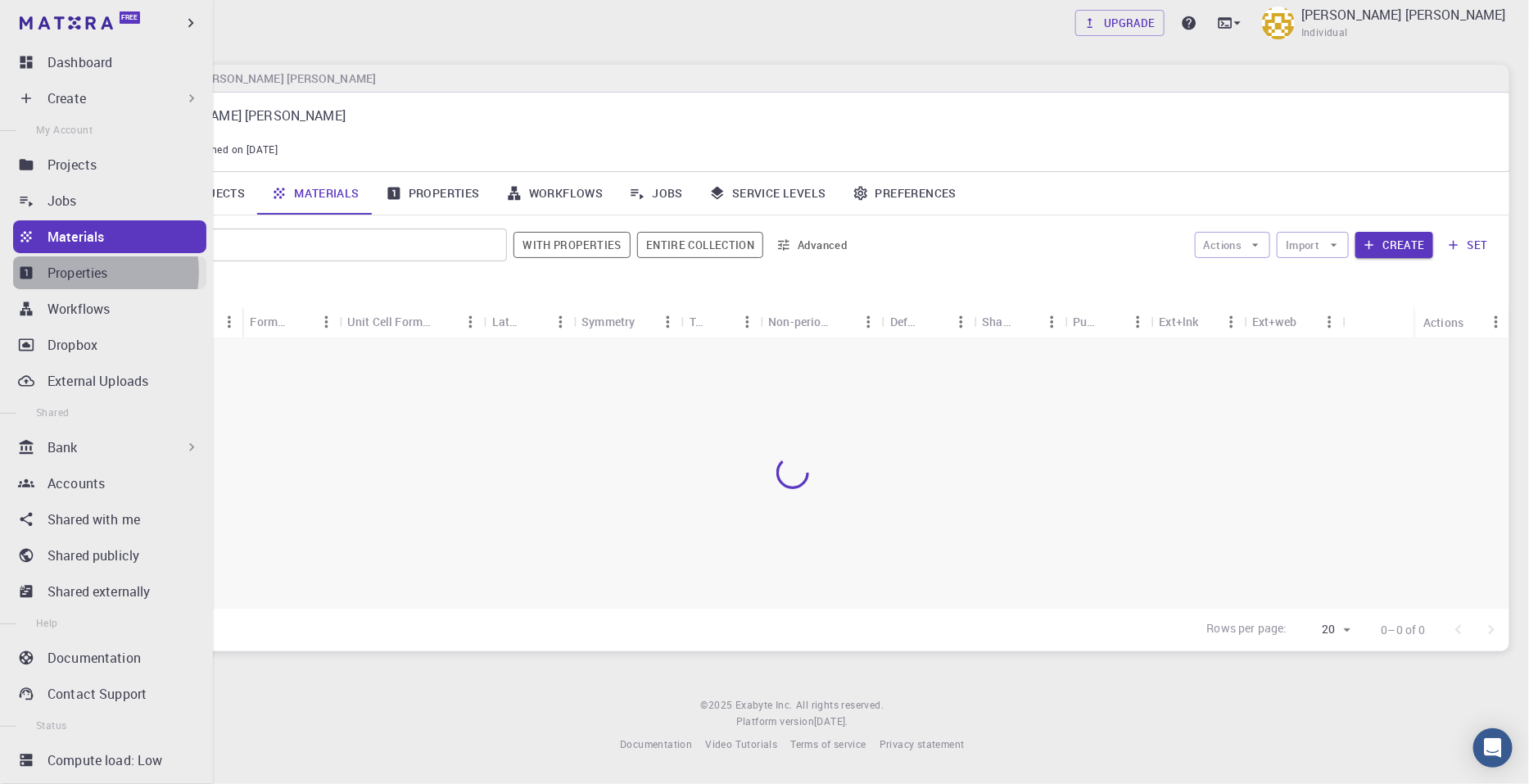
click at [89, 272] on p "Properties" at bounding box center [78, 273] width 60 height 20
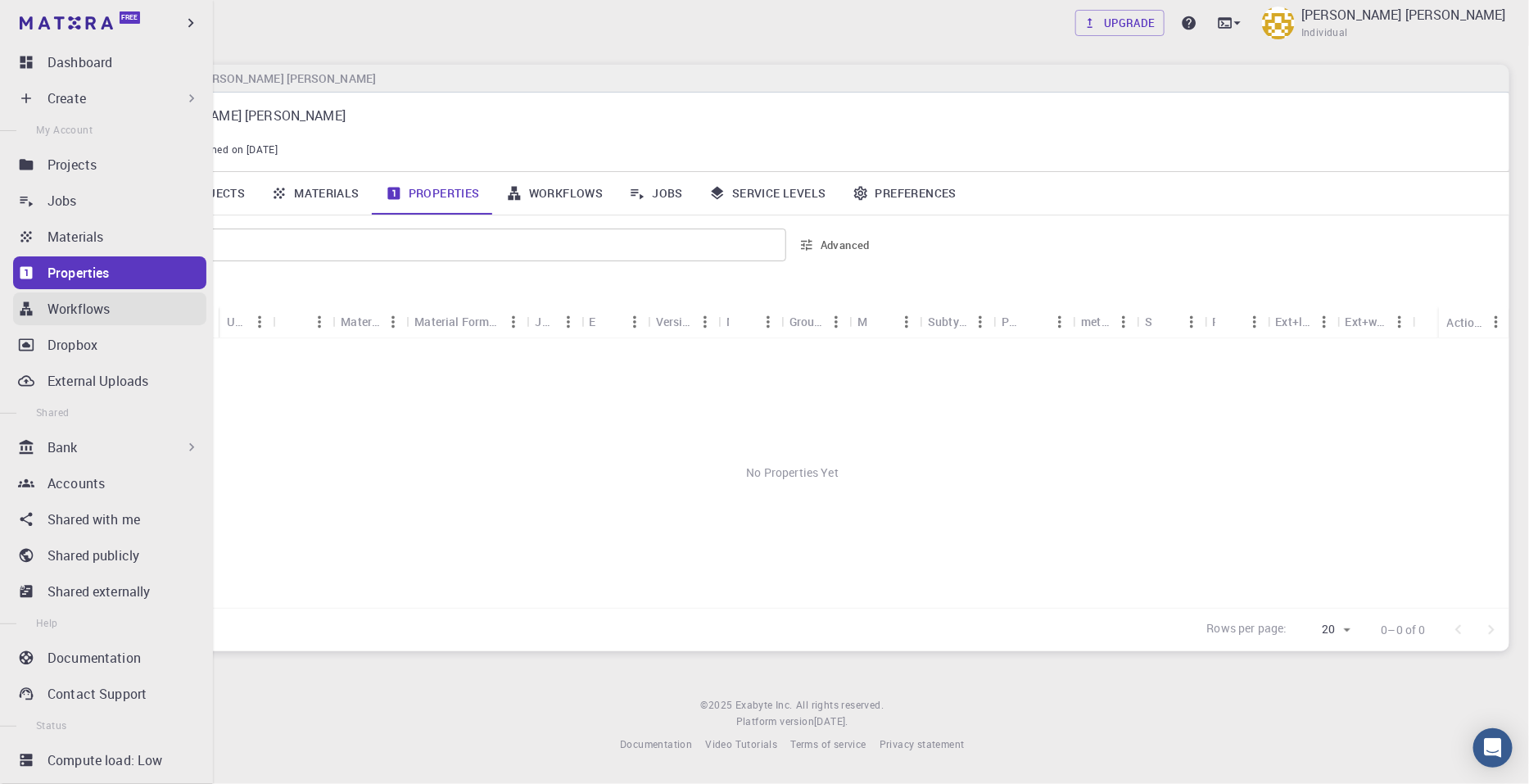
click at [82, 318] on p "Workflows" at bounding box center [79, 308] width 62 height 20
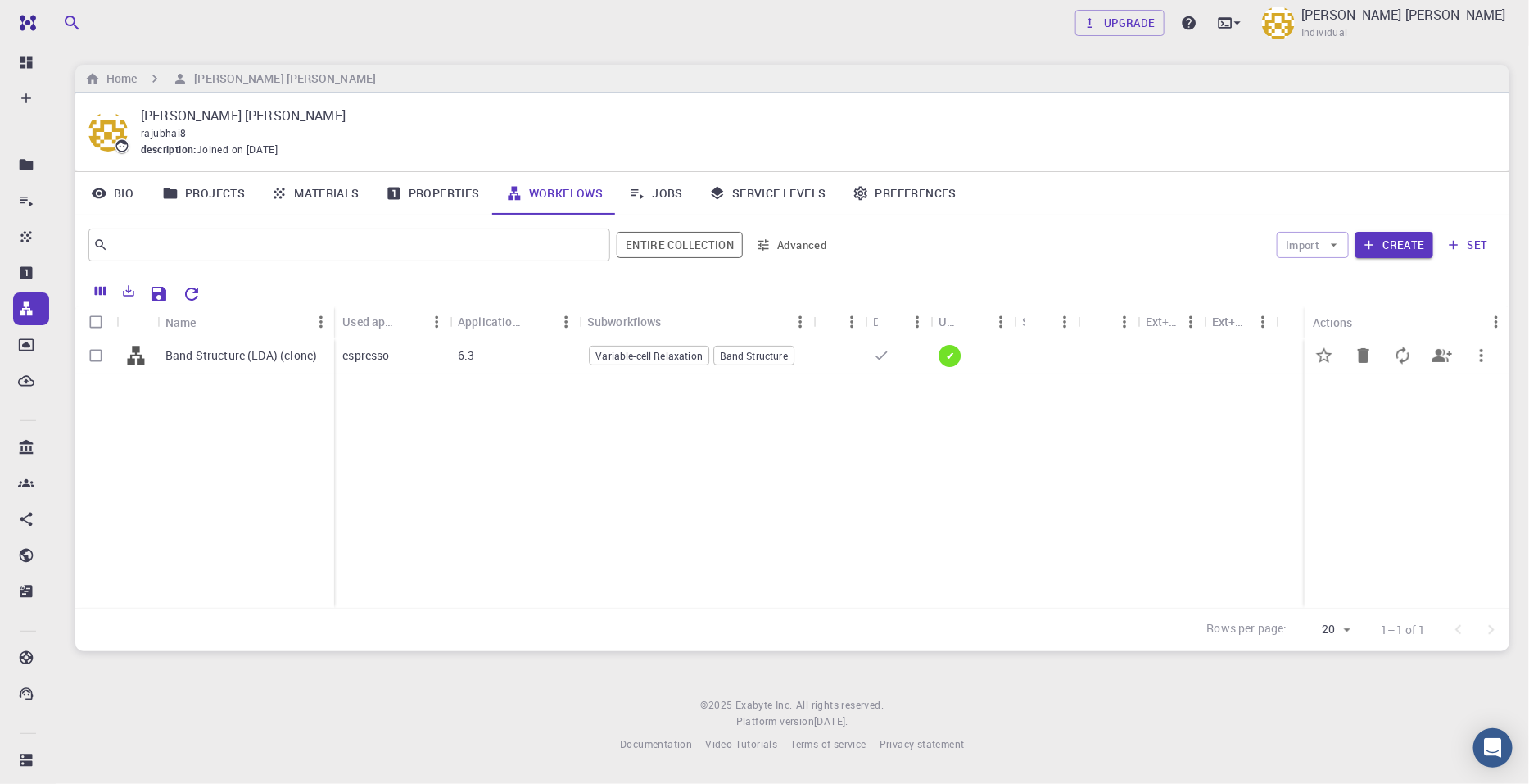
click at [311, 349] on p "Band Structure (LDA) (clone)" at bounding box center [241, 355] width 151 height 16
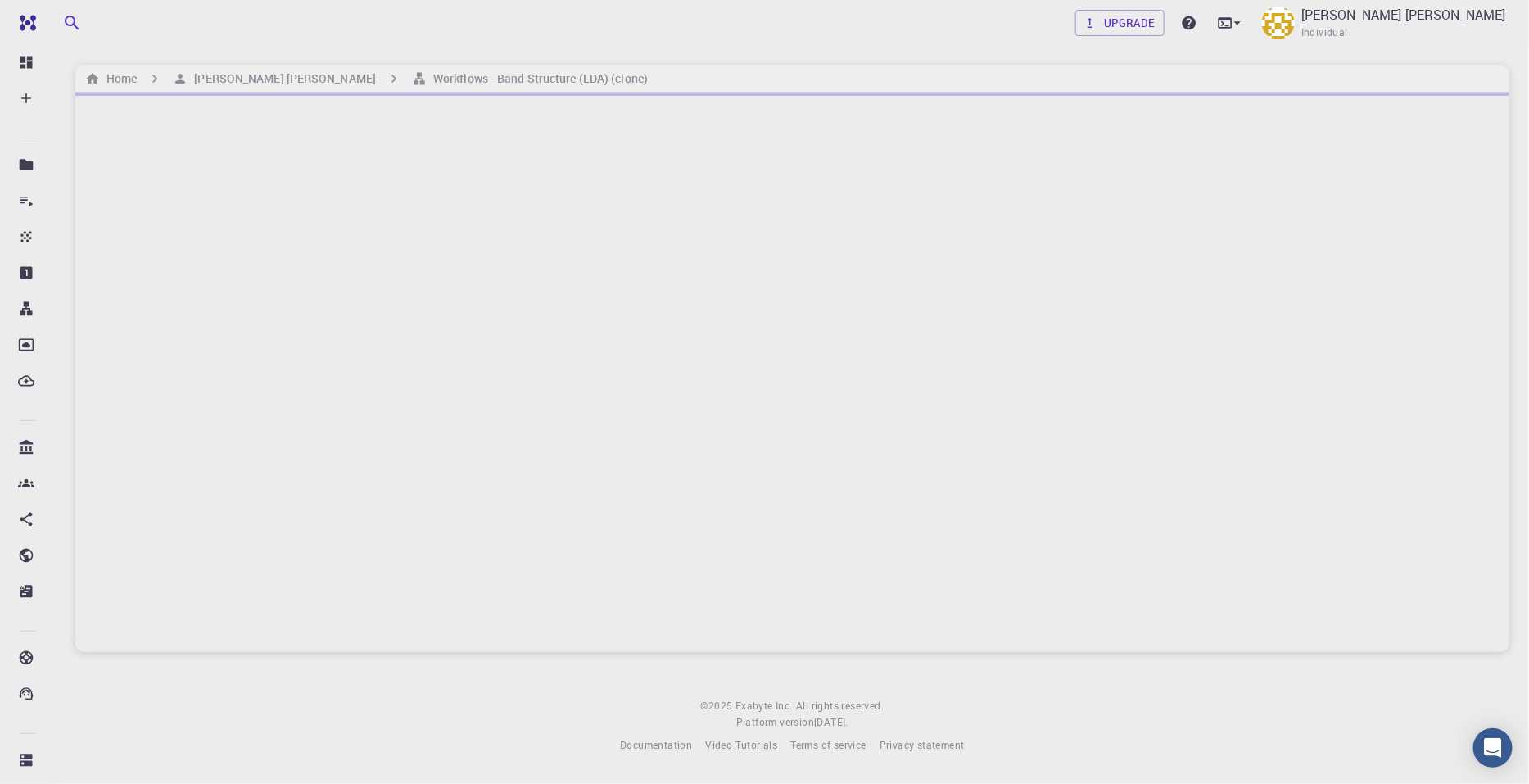
click at [311, 349] on div at bounding box center [793, 372] width 1434 height 559
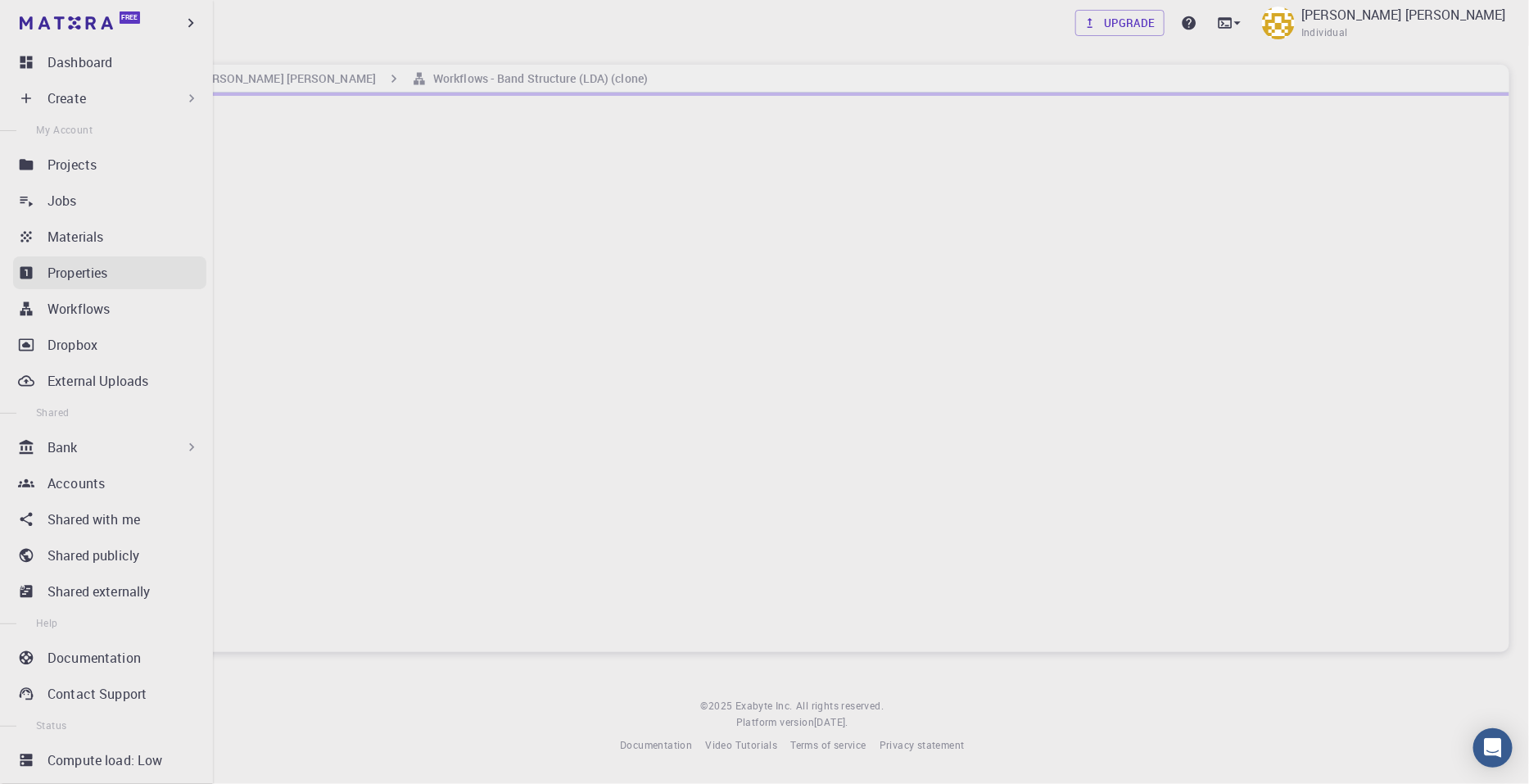
click at [105, 277] on p "Properties" at bounding box center [78, 273] width 60 height 20
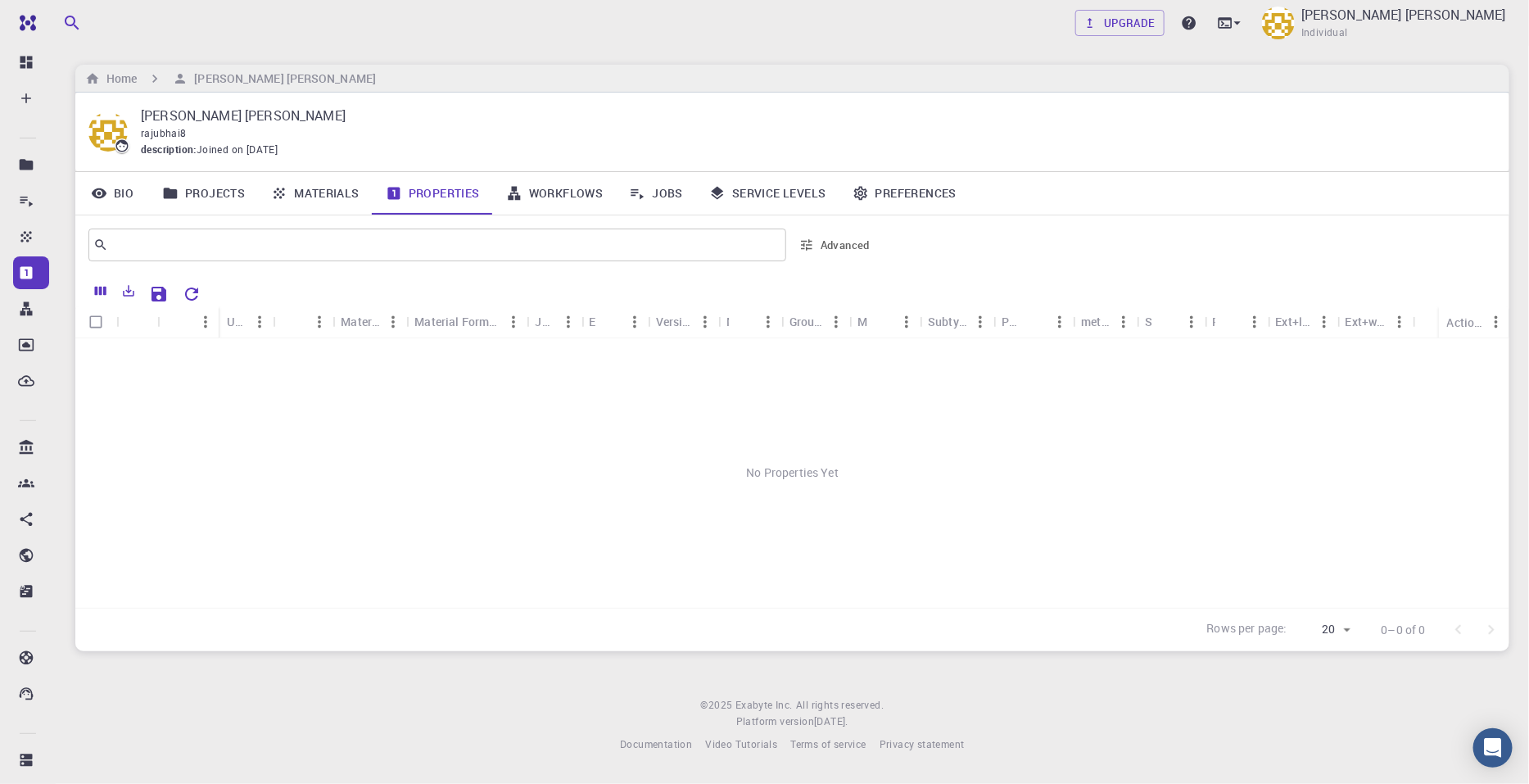
click at [545, 325] on div "Job" at bounding box center [545, 321] width 20 height 32
click at [103, 320] on input "Select all rows" at bounding box center [96, 322] width 32 height 32
checkbox input "false"
click at [365, 242] on input "text" at bounding box center [431, 245] width 646 height 23
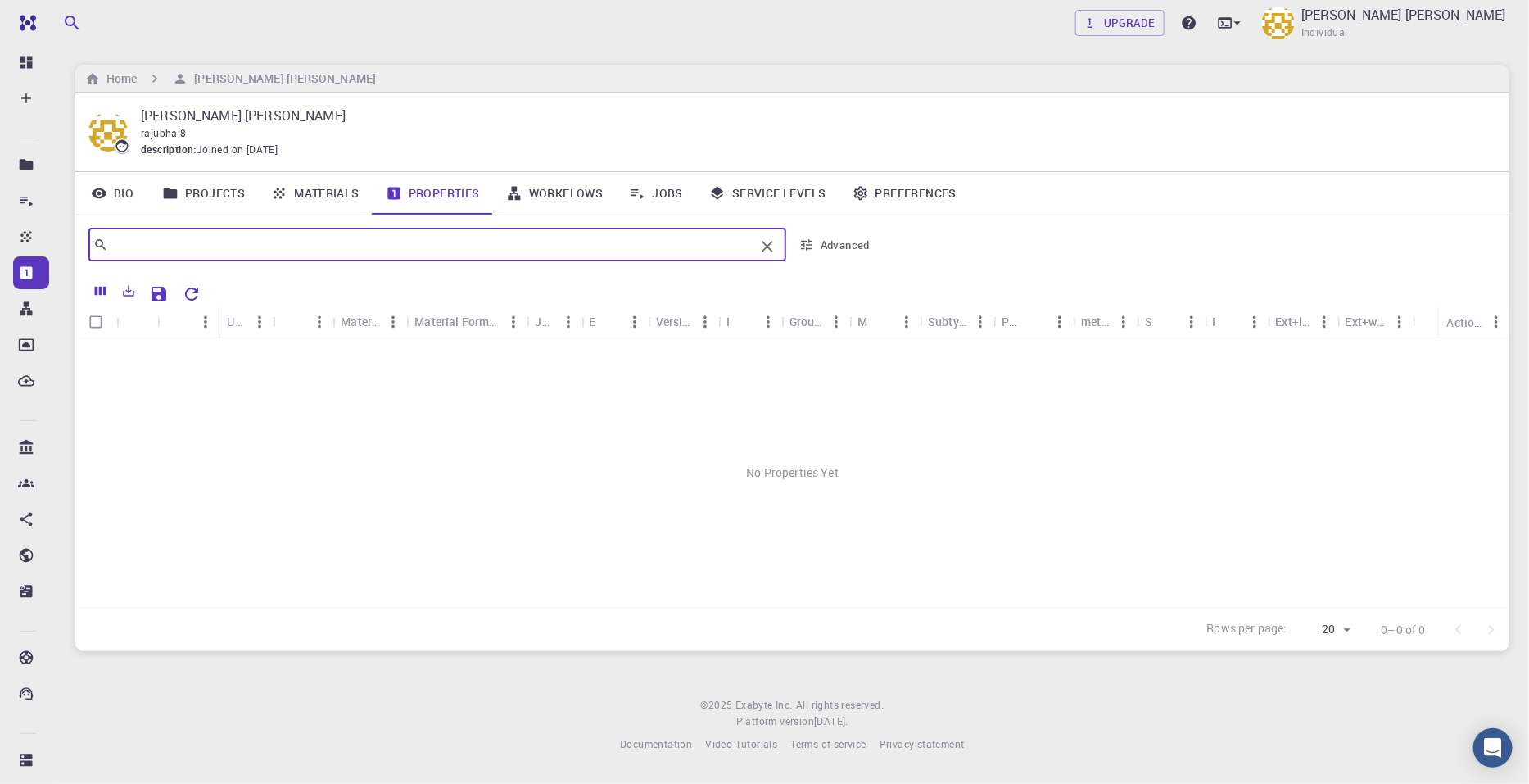
drag, startPoint x: 365, startPoint y: 242, endPoint x: 488, endPoint y: 250, distance: 123.3
click at [372, 242] on input "text" at bounding box center [431, 245] width 646 height 23
click at [499, 248] on input "text" at bounding box center [431, 245] width 646 height 23
type input "AgI"
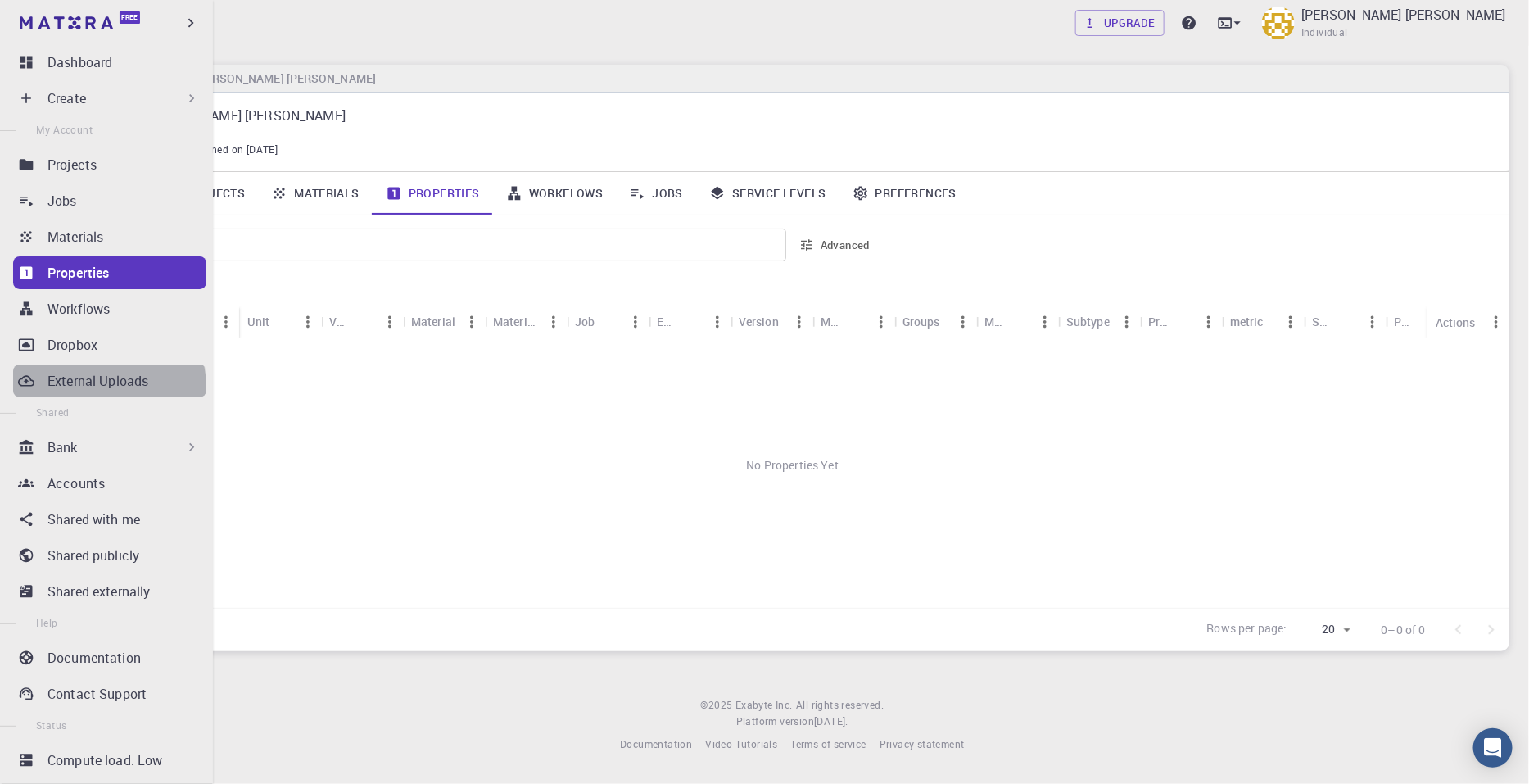
click at [108, 387] on p "External Uploads" at bounding box center [98, 380] width 101 height 20
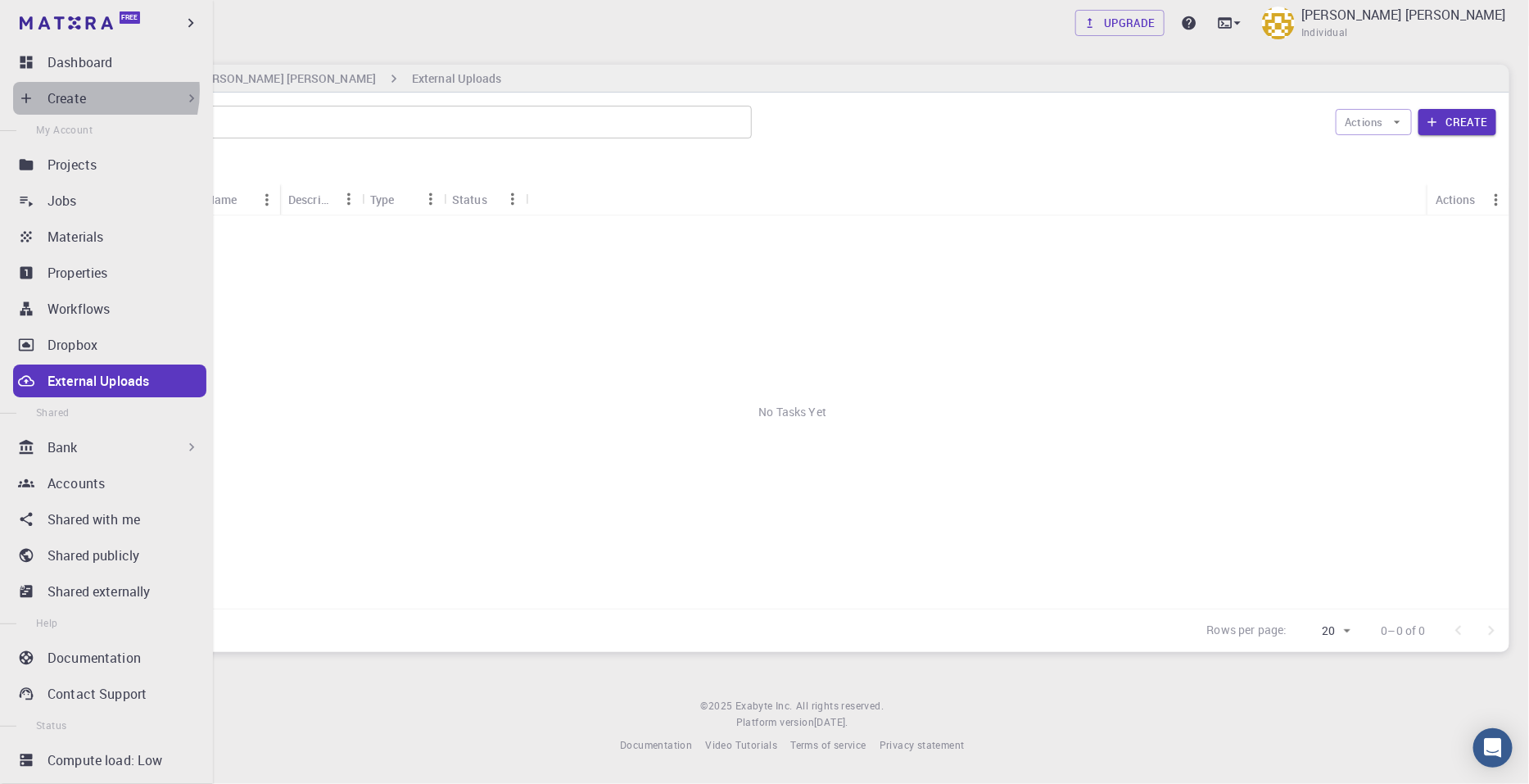
click at [82, 91] on p "Create" at bounding box center [67, 98] width 38 height 20
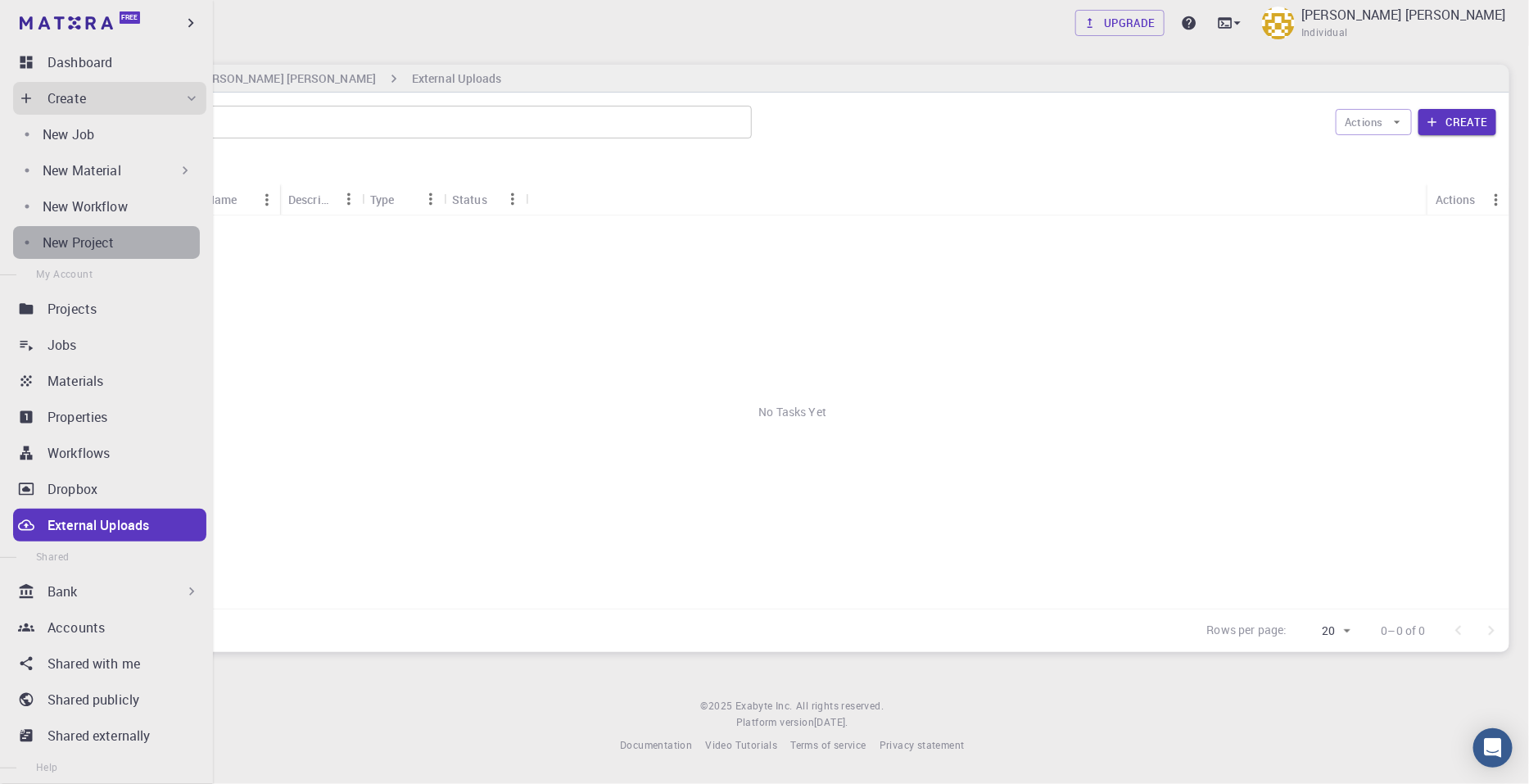
click at [147, 246] on div "New Project" at bounding box center [121, 242] width 157 height 20
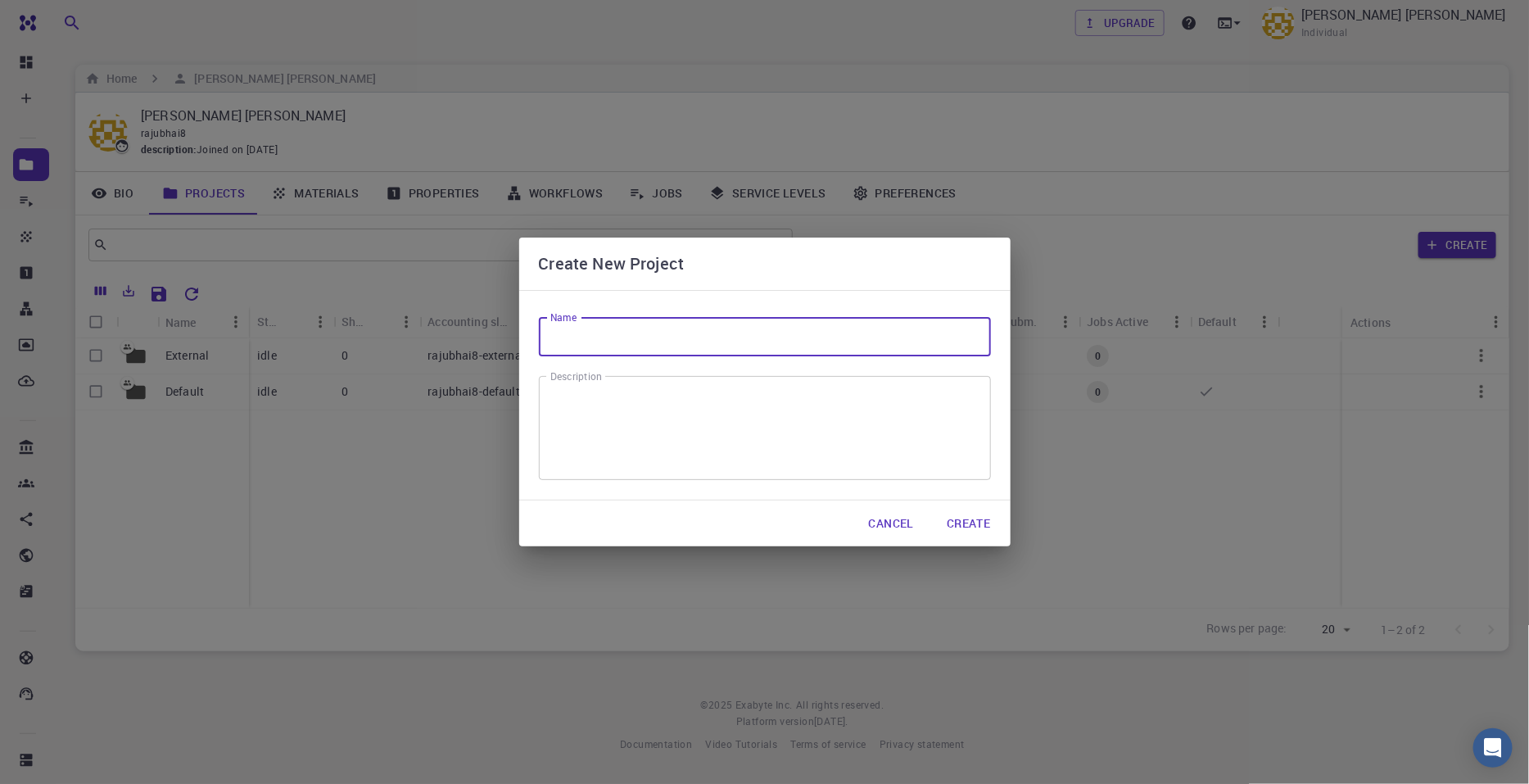
click at [635, 342] on input "Name" at bounding box center [765, 336] width 452 height 39
type input "A"
type input "Cu-Ag-I"
click at [965, 521] on button "Create" at bounding box center [968, 523] width 70 height 33
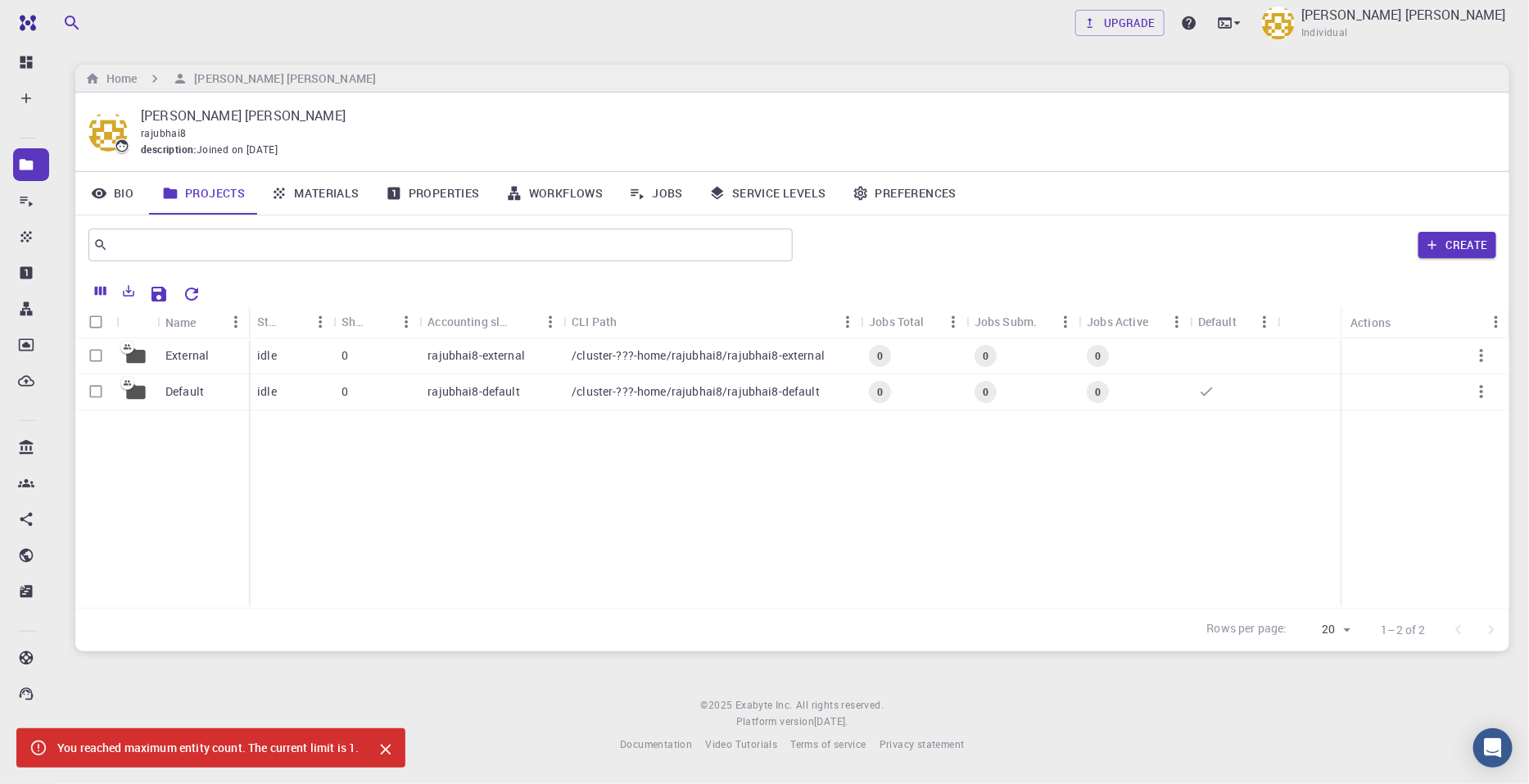
click at [196, 198] on link "Projects" at bounding box center [204, 193] width 109 height 42
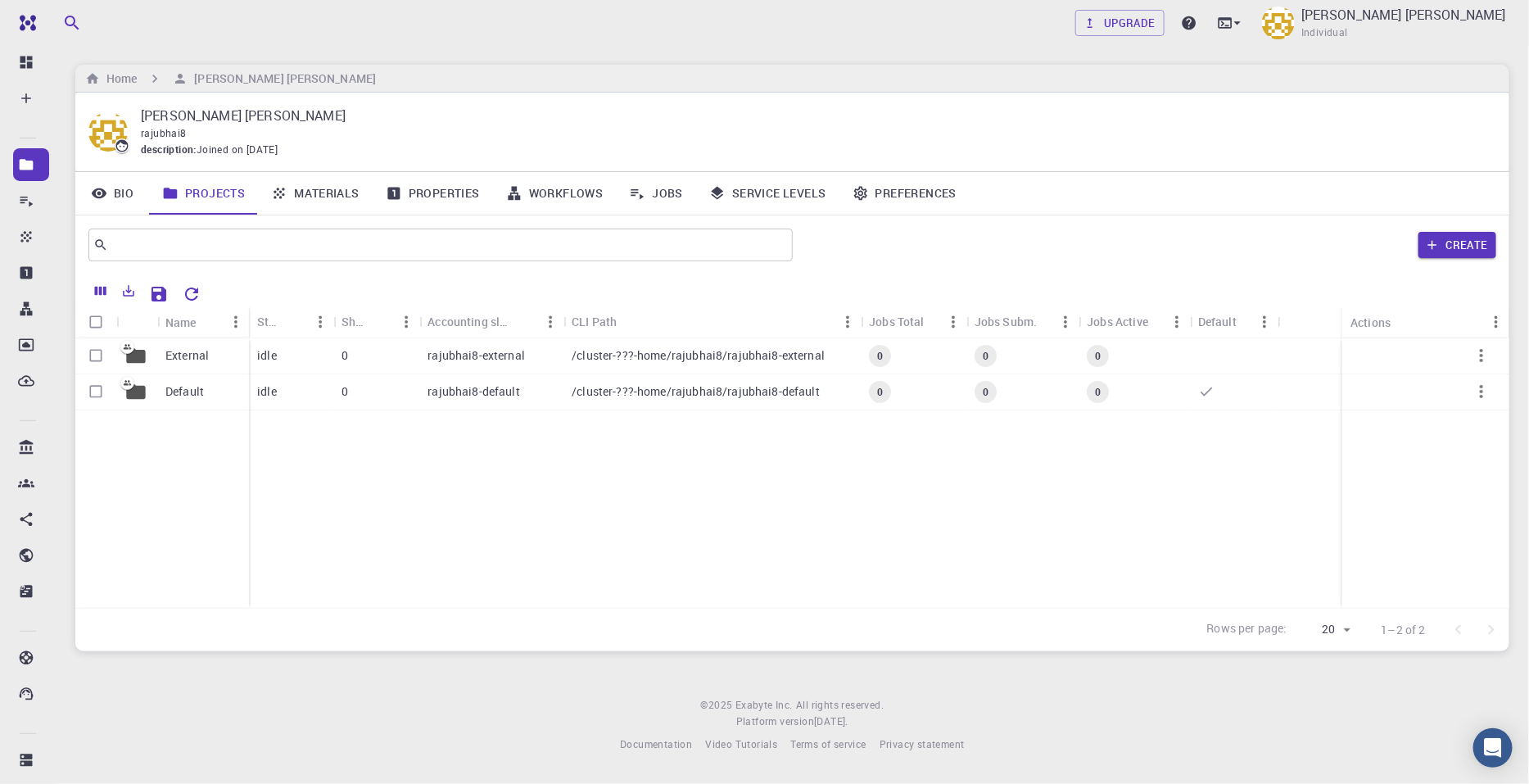
click at [314, 202] on link "Materials" at bounding box center [315, 193] width 115 height 42
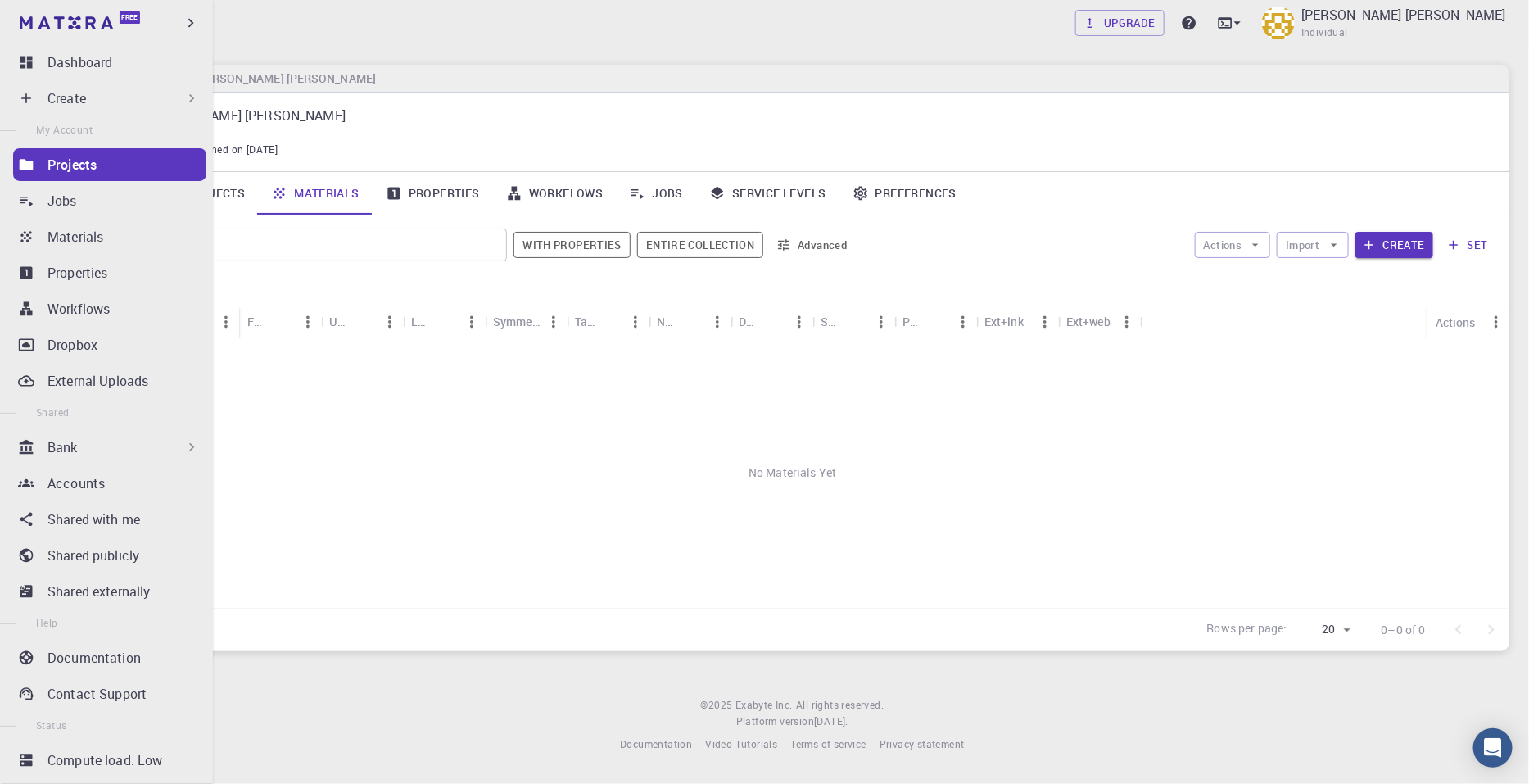
click at [90, 172] on p "Projects" at bounding box center [72, 165] width 49 height 20
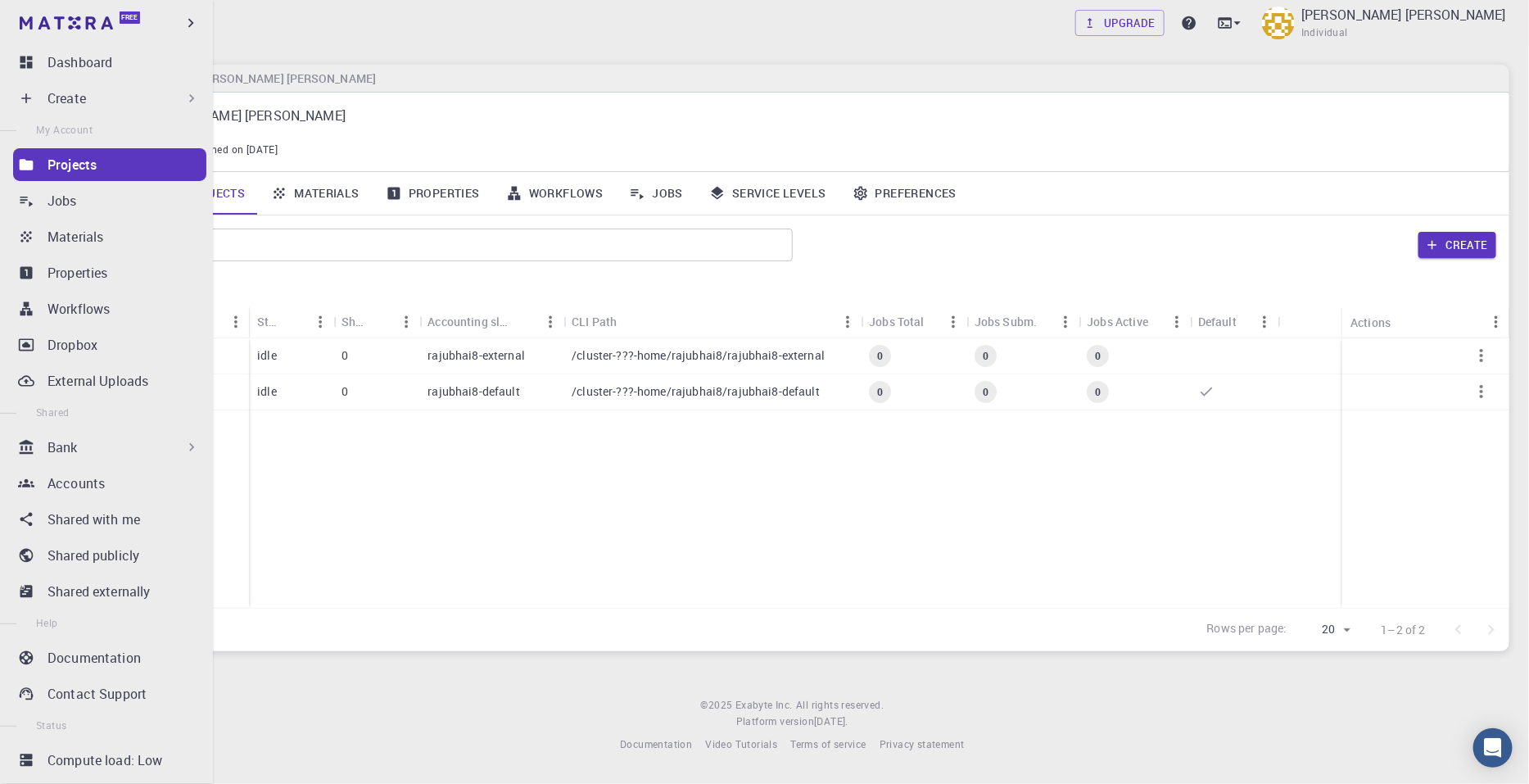
click at [115, 95] on div "Create" at bounding box center [124, 98] width 152 height 20
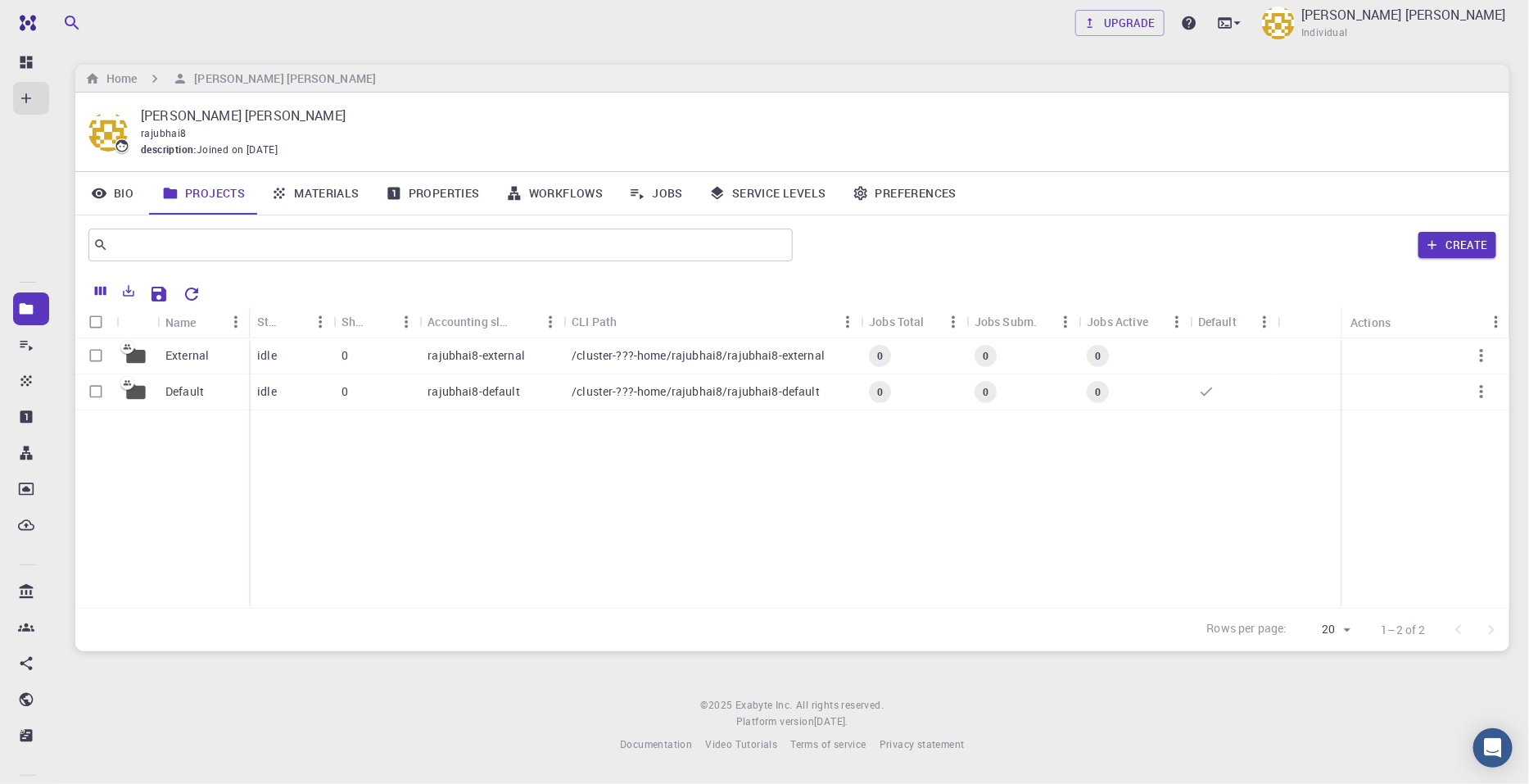
click at [346, 542] on div "External Default idle 0 rajubhai8-external /cluster-???-home/rajubhai8/rajubhai…" at bounding box center [793, 472] width 1434 height 269
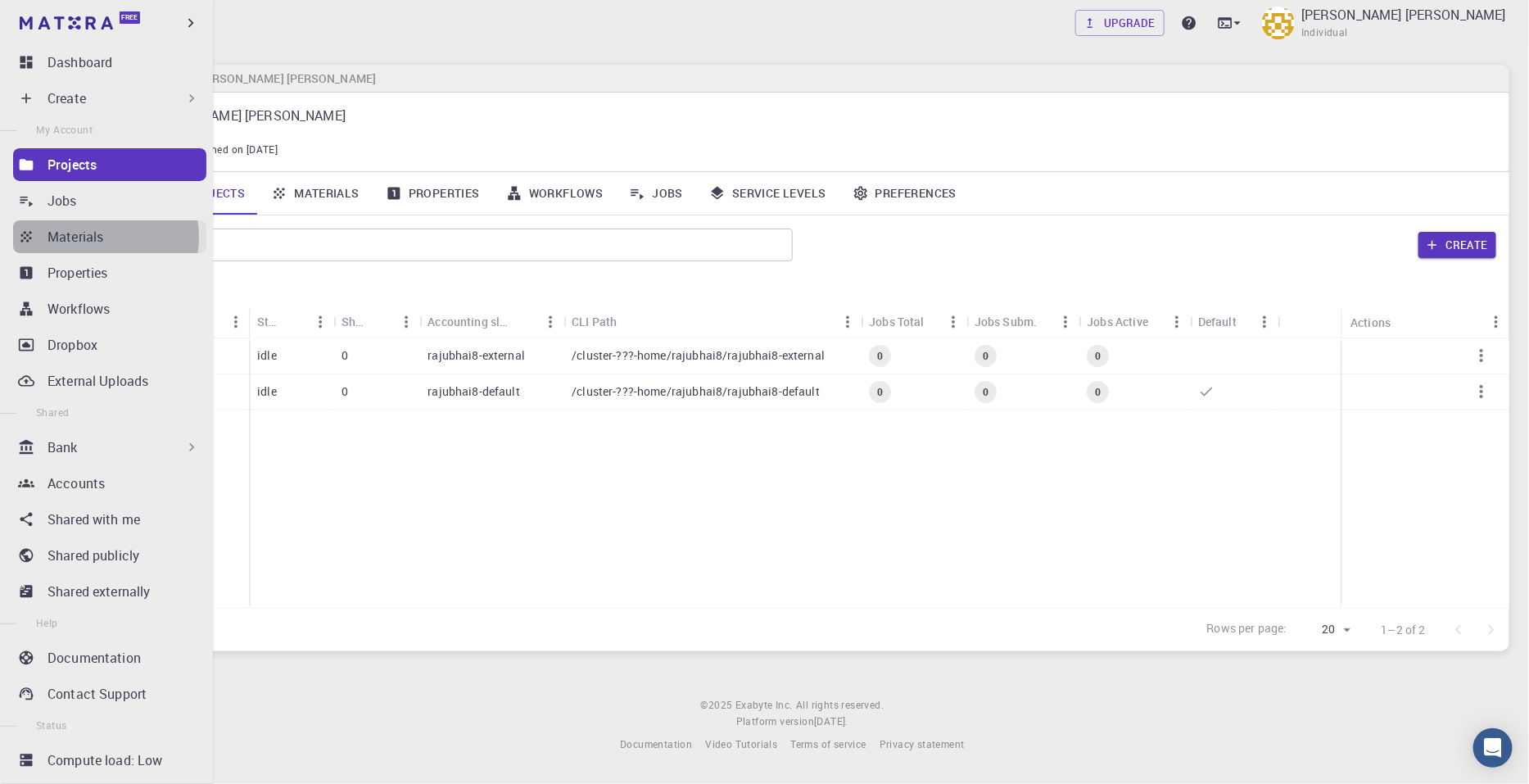
click at [92, 236] on p "Materials" at bounding box center [76, 236] width 56 height 20
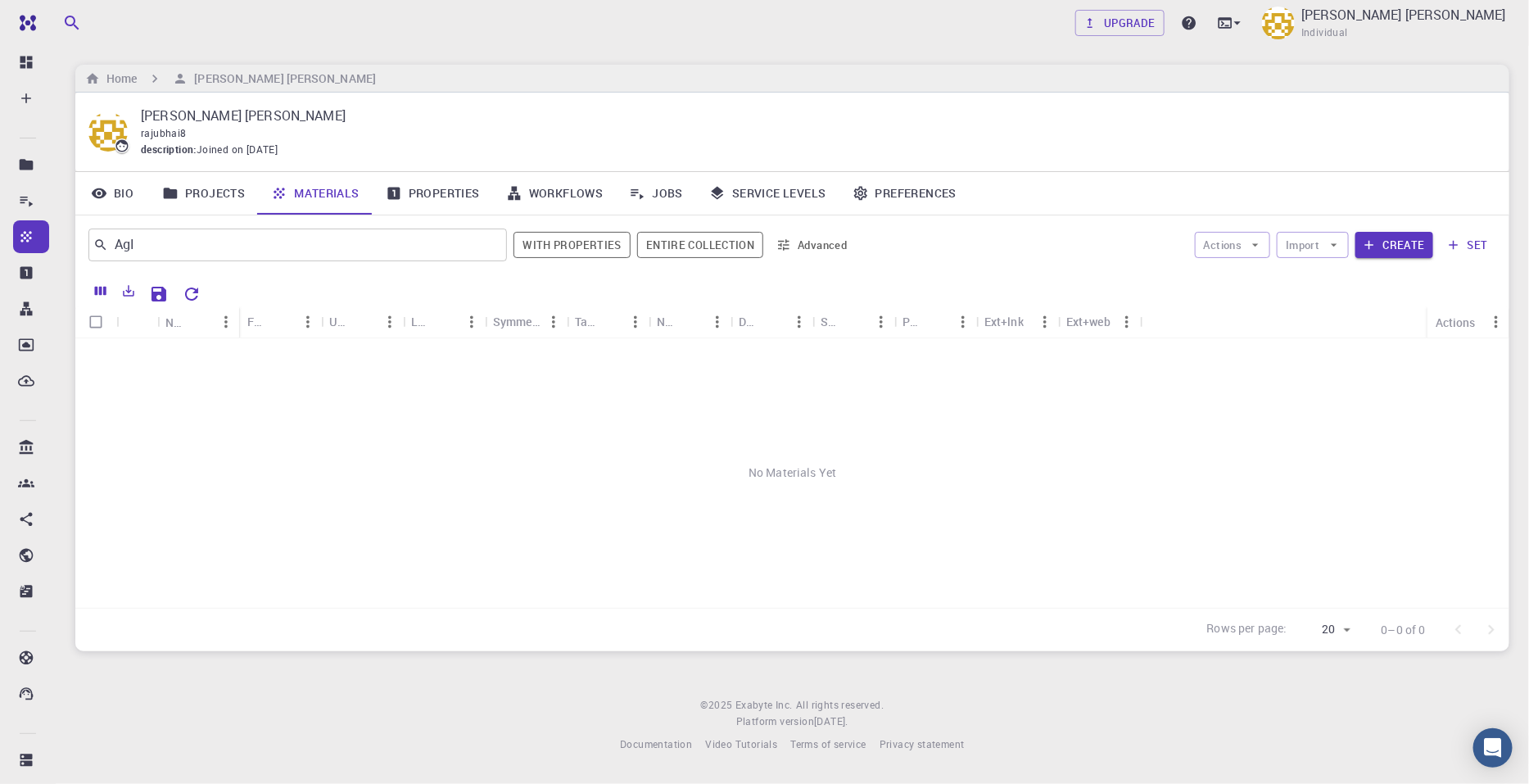
click at [1210, 244] on button "Create" at bounding box center [1394, 244] width 78 height 26
